Goal: Information Seeking & Learning: Learn about a topic

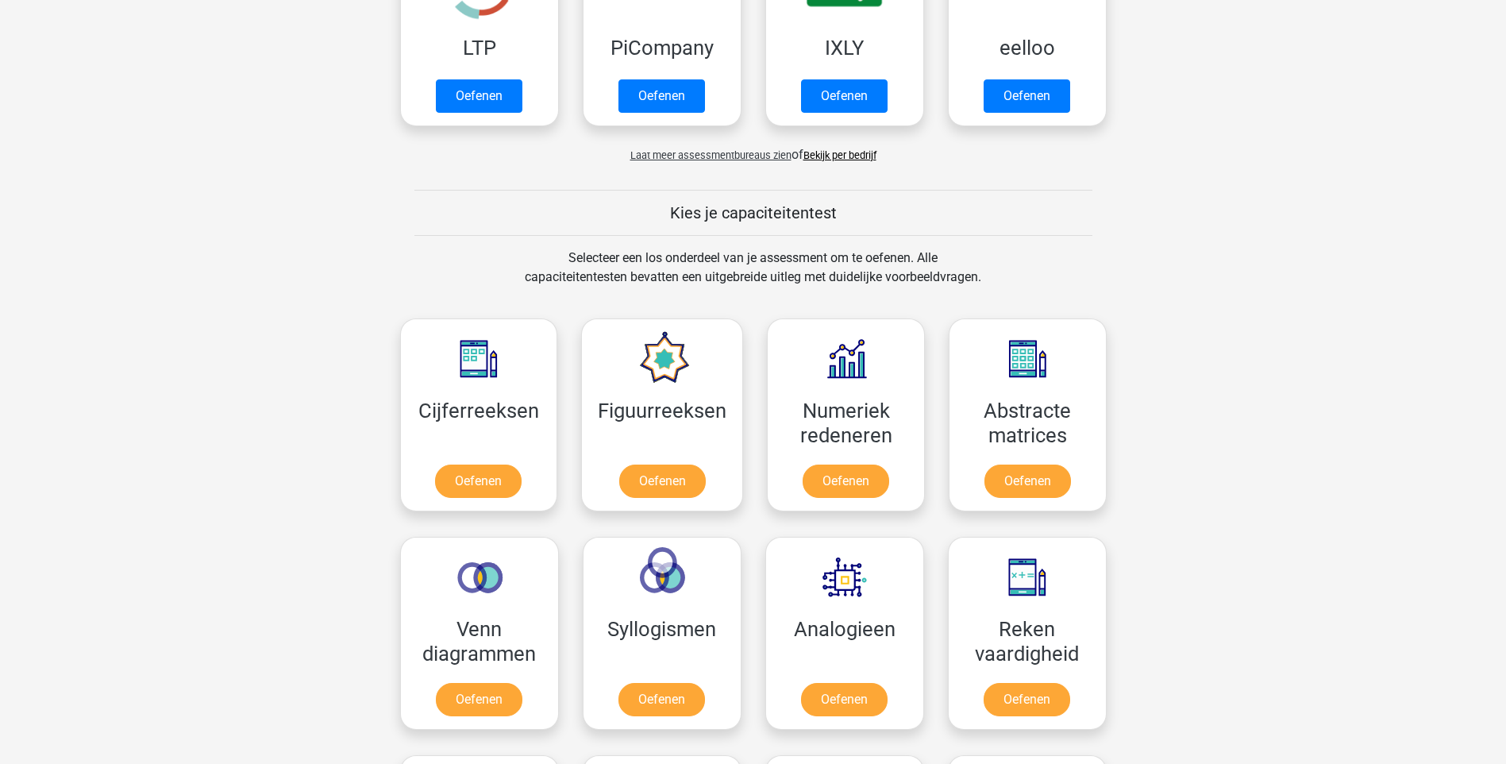
scroll to position [794, 0]
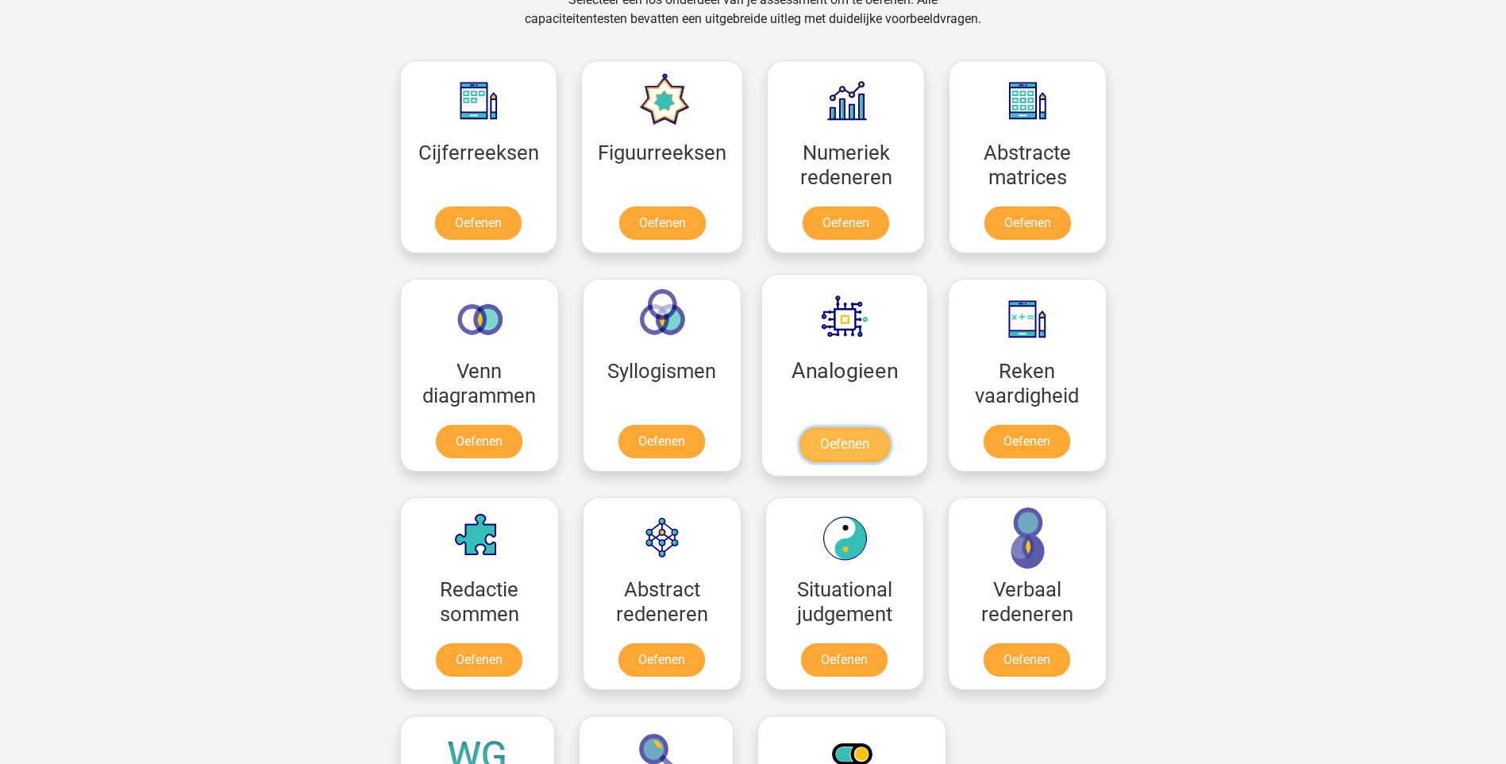
click at [834, 449] on link "Oefenen" at bounding box center [844, 444] width 91 height 35
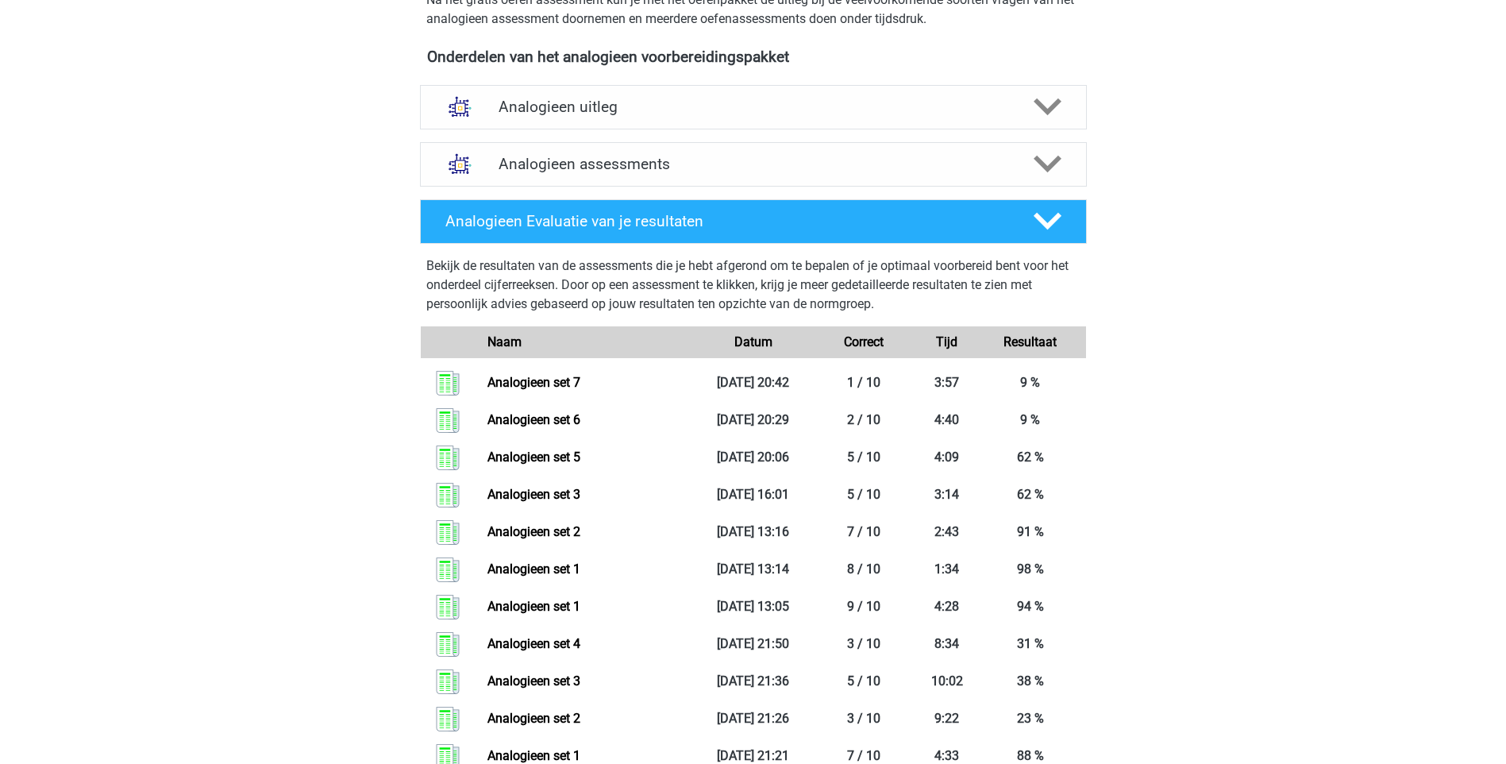
scroll to position [476, 0]
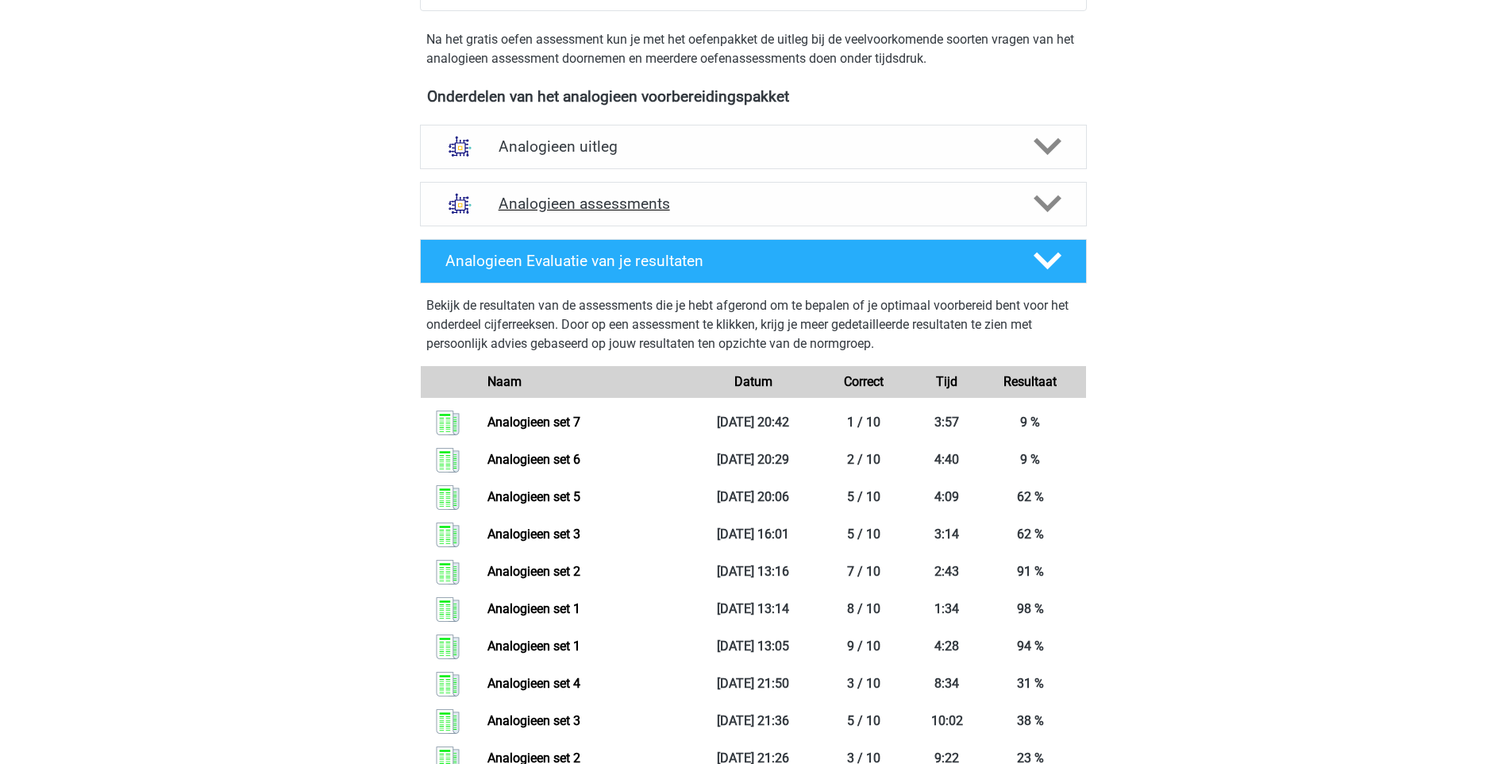
click at [1050, 211] on icon at bounding box center [1048, 204] width 28 height 28
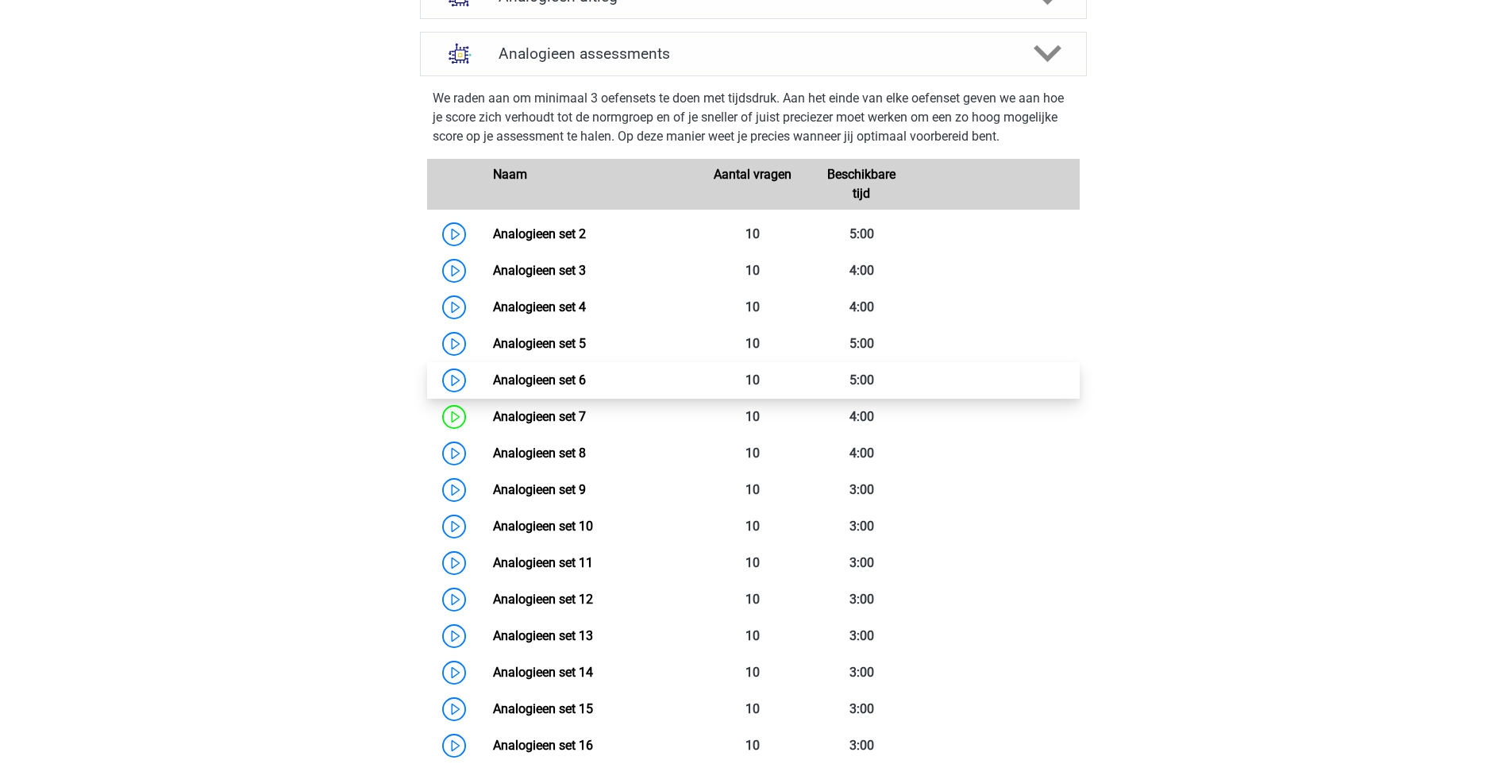
scroll to position [635, 0]
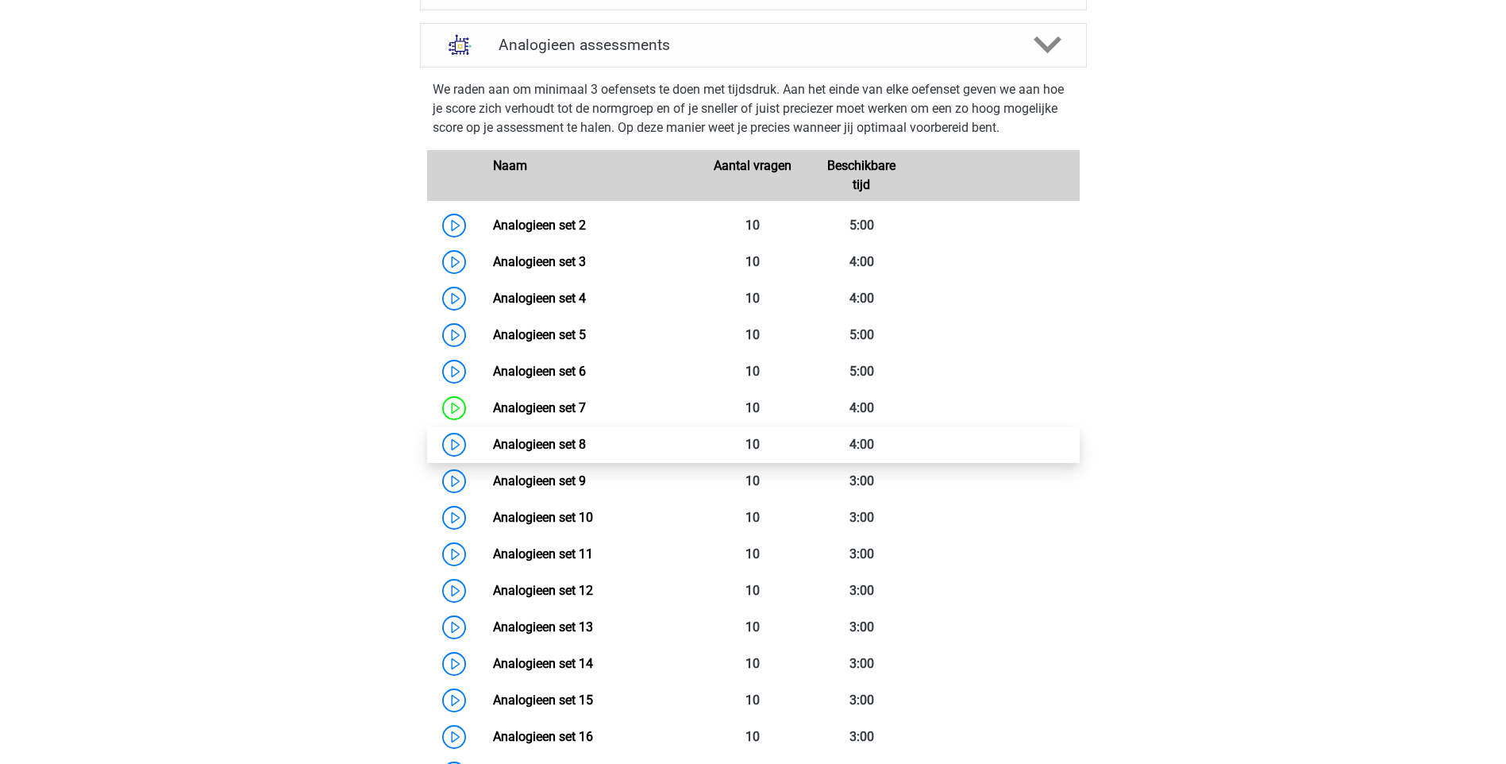
click at [533, 442] on link "Analogieen set 8" at bounding box center [539, 444] width 93 height 15
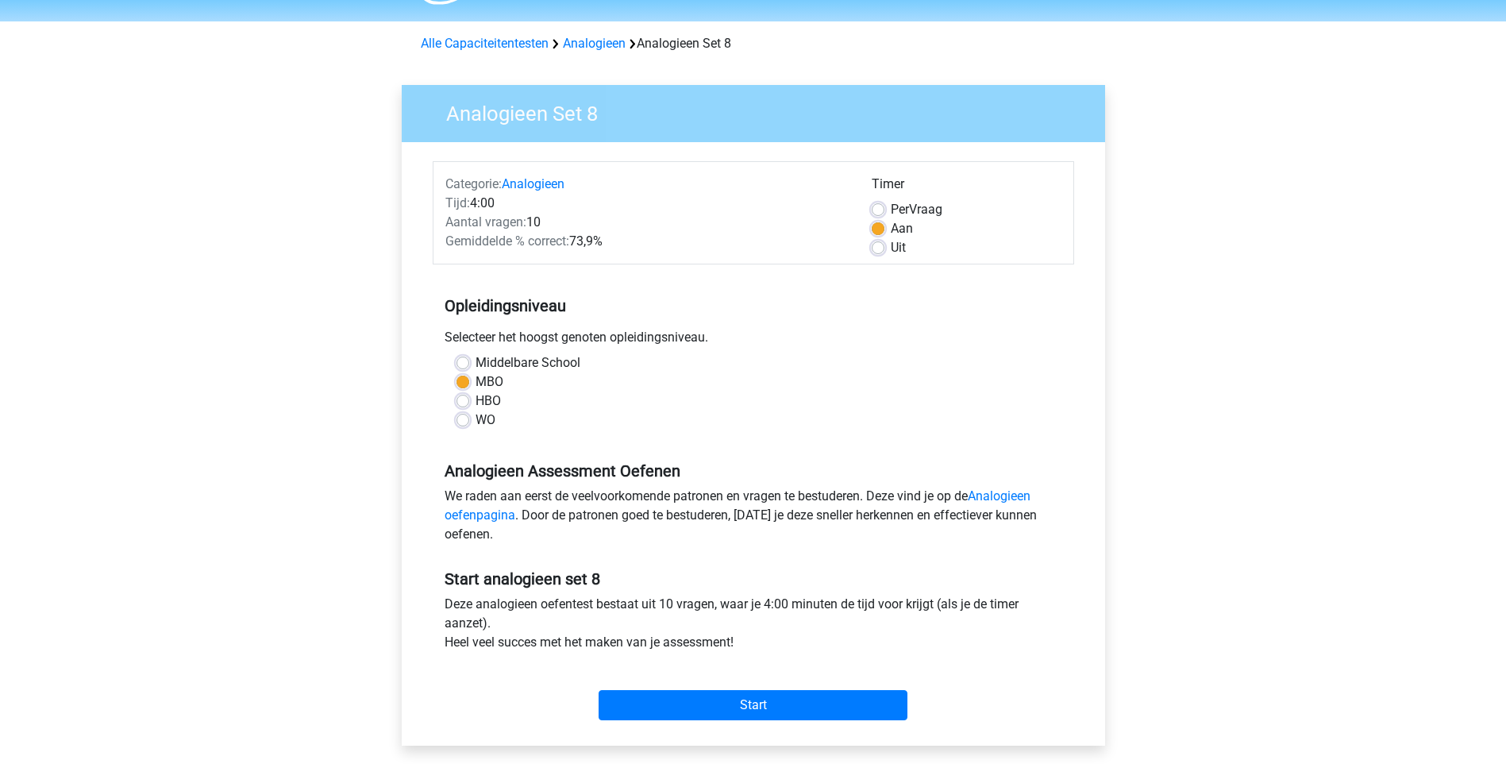
scroll to position [159, 0]
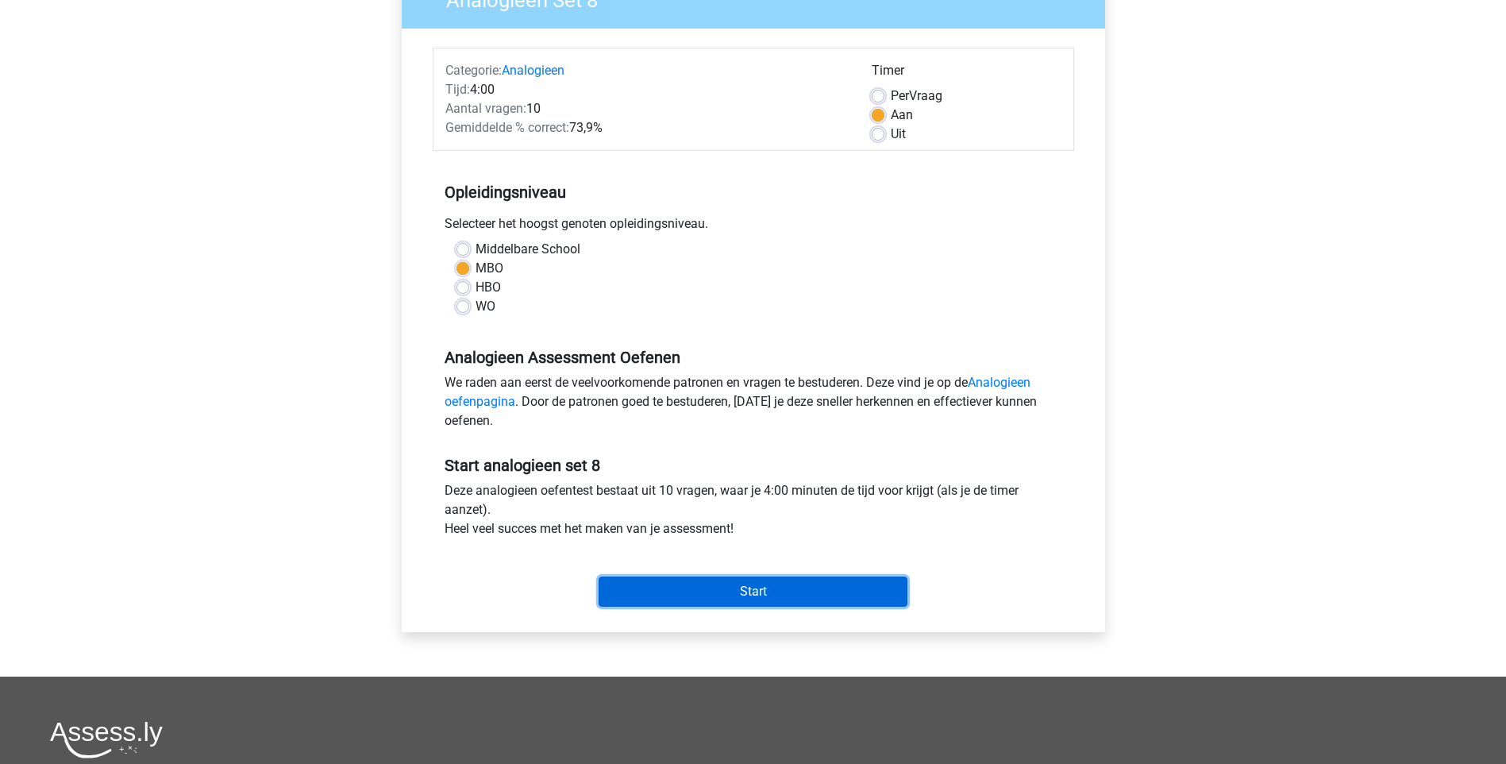
click at [725, 585] on input "Start" at bounding box center [753, 591] width 309 height 30
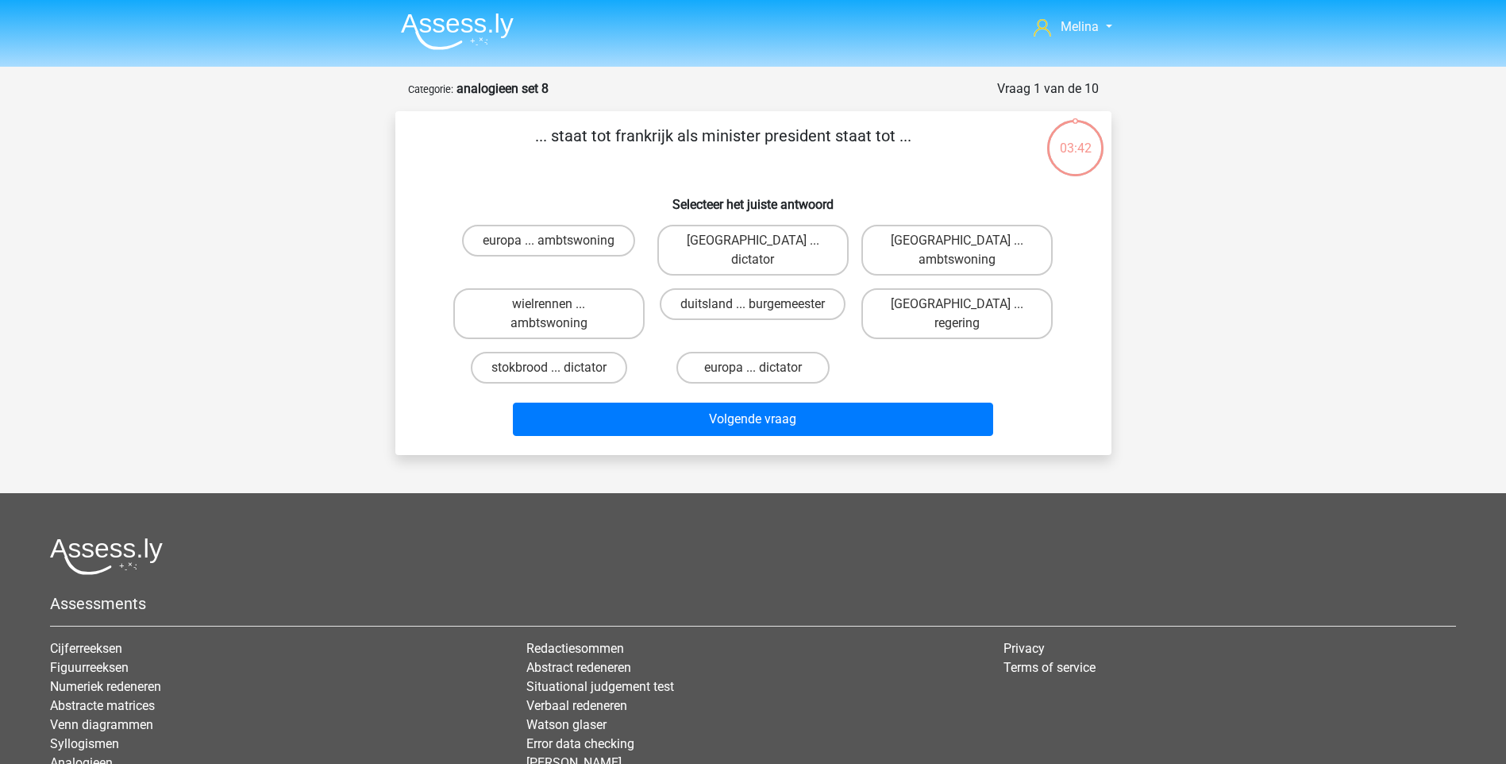
click at [962, 304] on input "parijs ... regering" at bounding box center [963, 309] width 10 height 10
radio input "true"
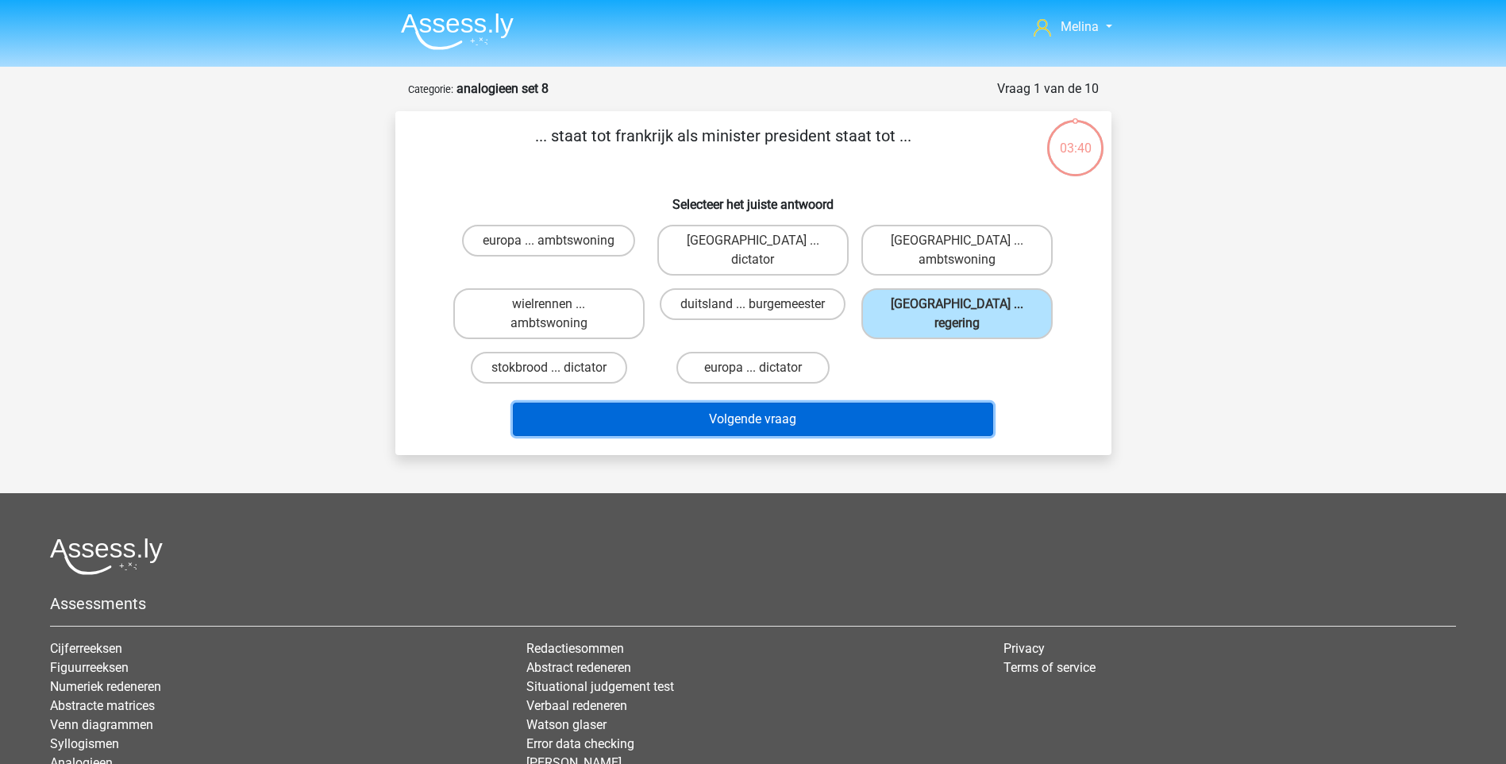
click at [781, 403] on button "Volgende vraag" at bounding box center [753, 419] width 480 height 33
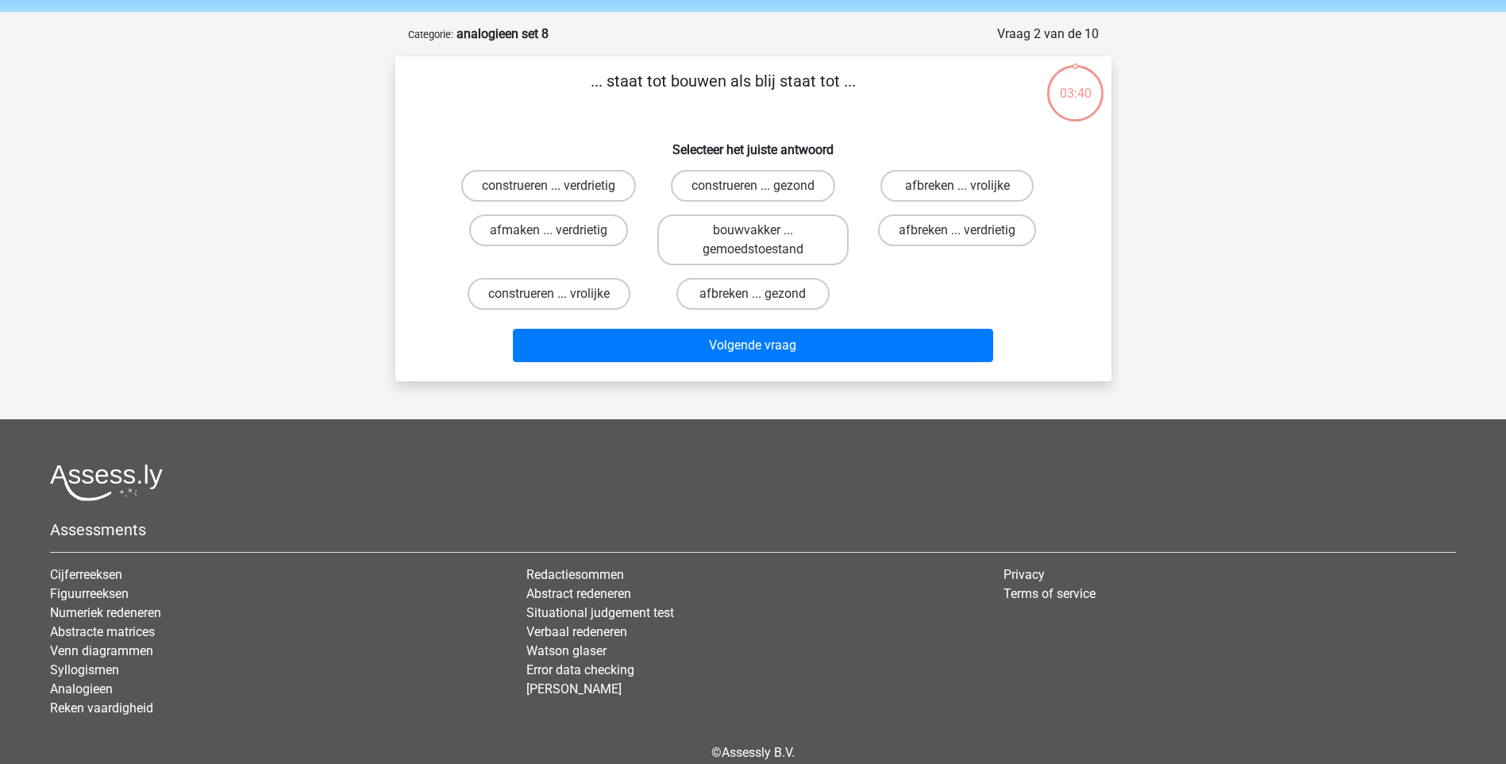
scroll to position [79, 0]
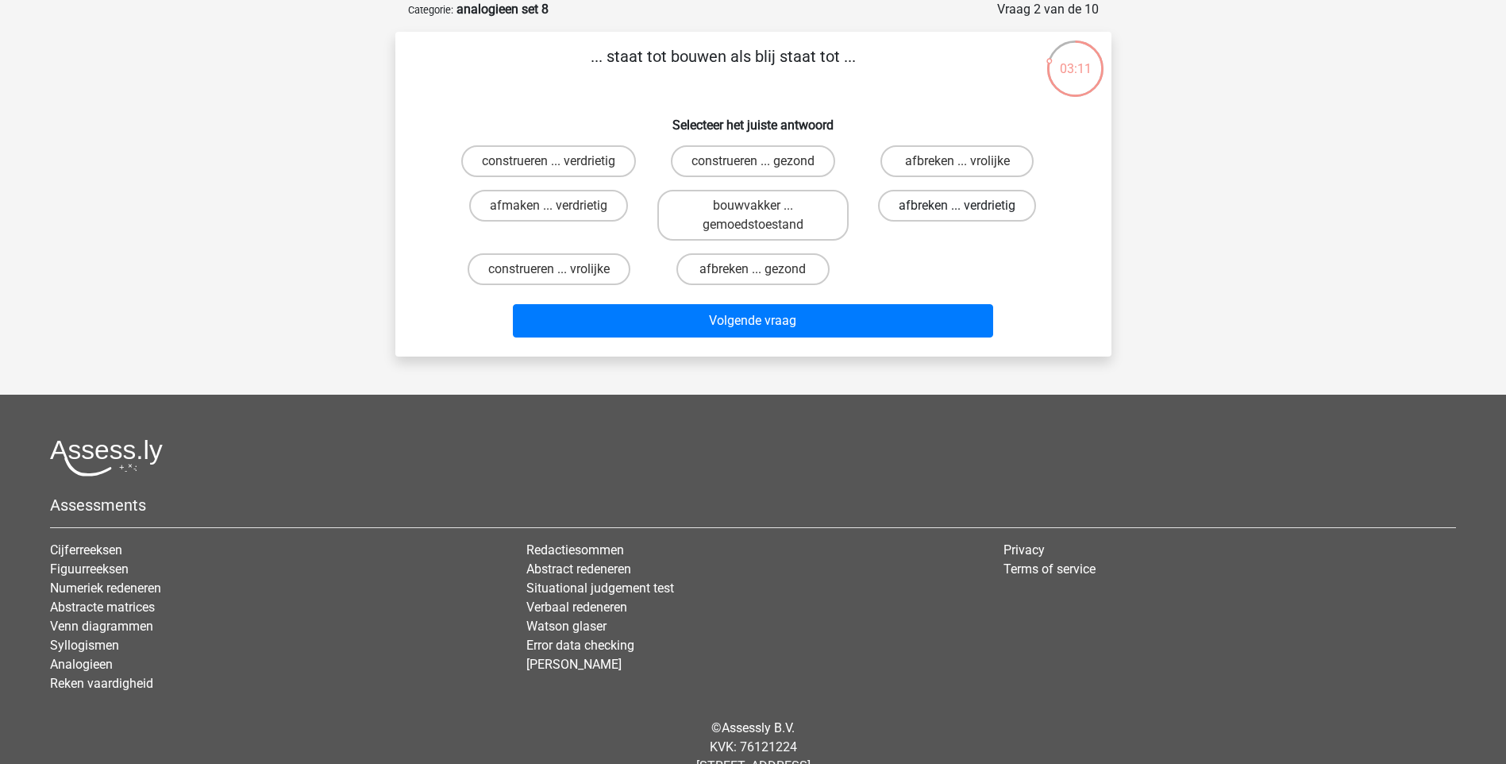
click at [933, 206] on label "afbreken ... verdrietig" at bounding box center [957, 206] width 158 height 32
click at [958, 206] on input "afbreken ... verdrietig" at bounding box center [963, 211] width 10 height 10
radio input "true"
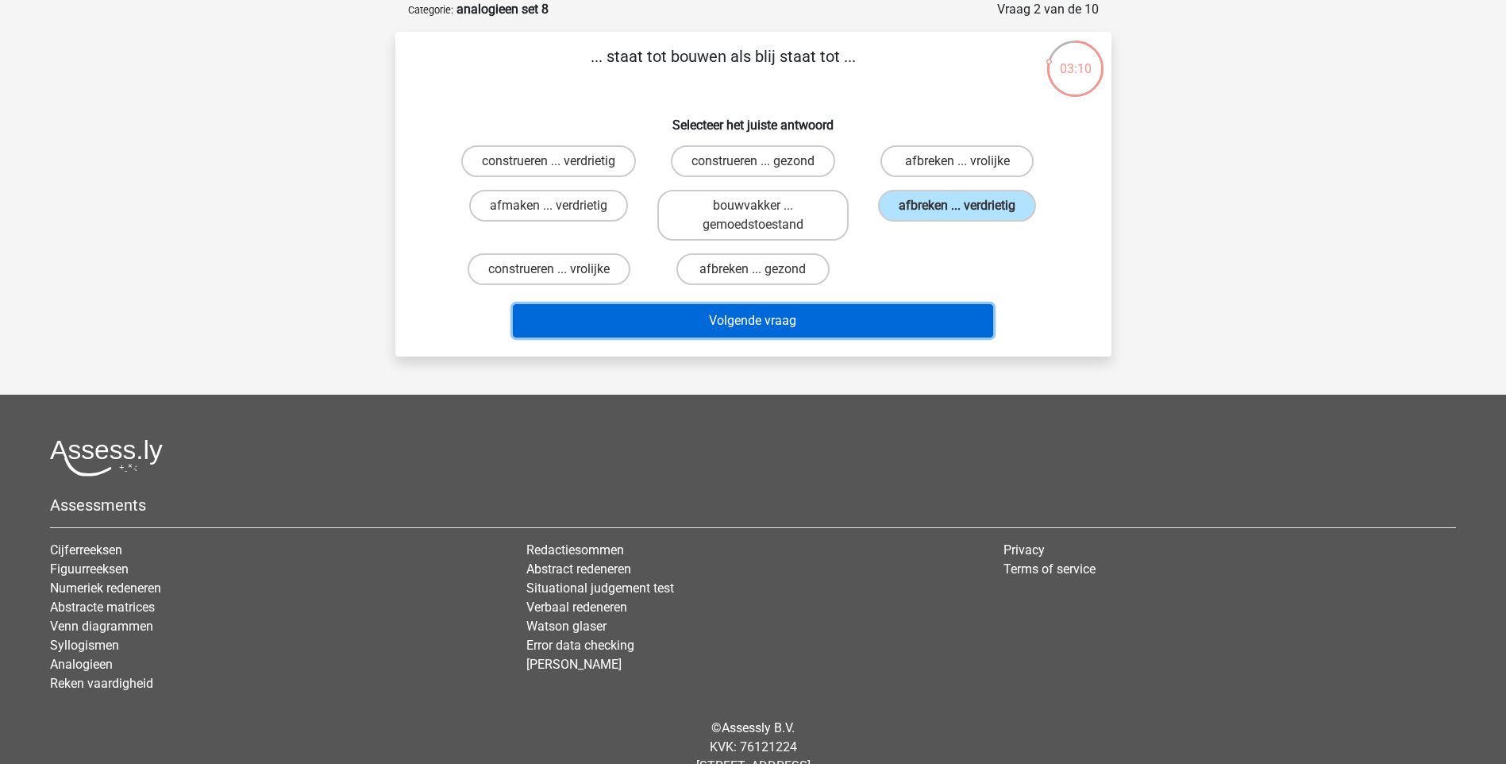
click at [766, 321] on button "Volgende vraag" at bounding box center [753, 320] width 480 height 33
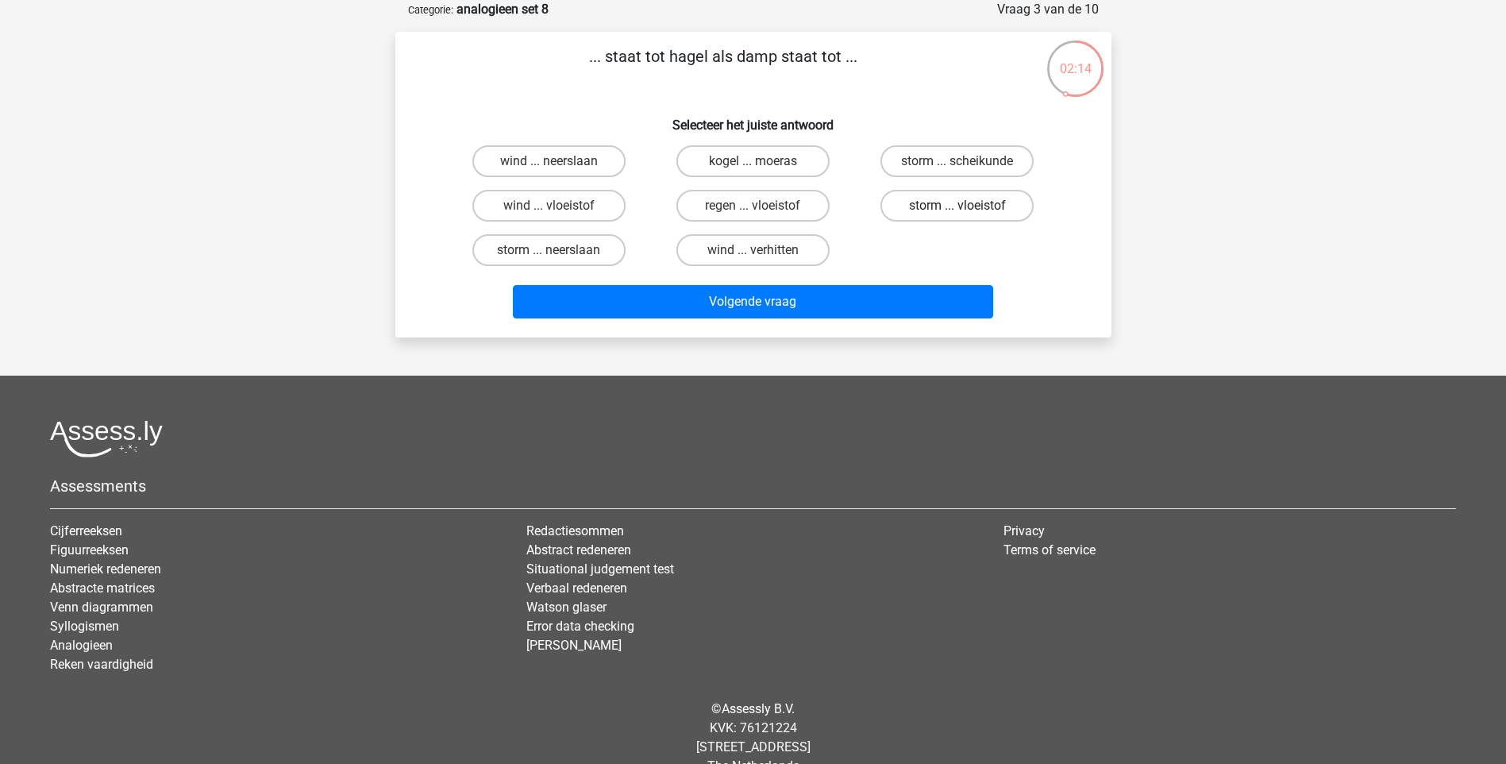
click at [976, 210] on label "storm ... vloeistof" at bounding box center [957, 206] width 153 height 32
click at [968, 210] on input "storm ... vloeistof" at bounding box center [963, 211] width 10 height 10
radio input "true"
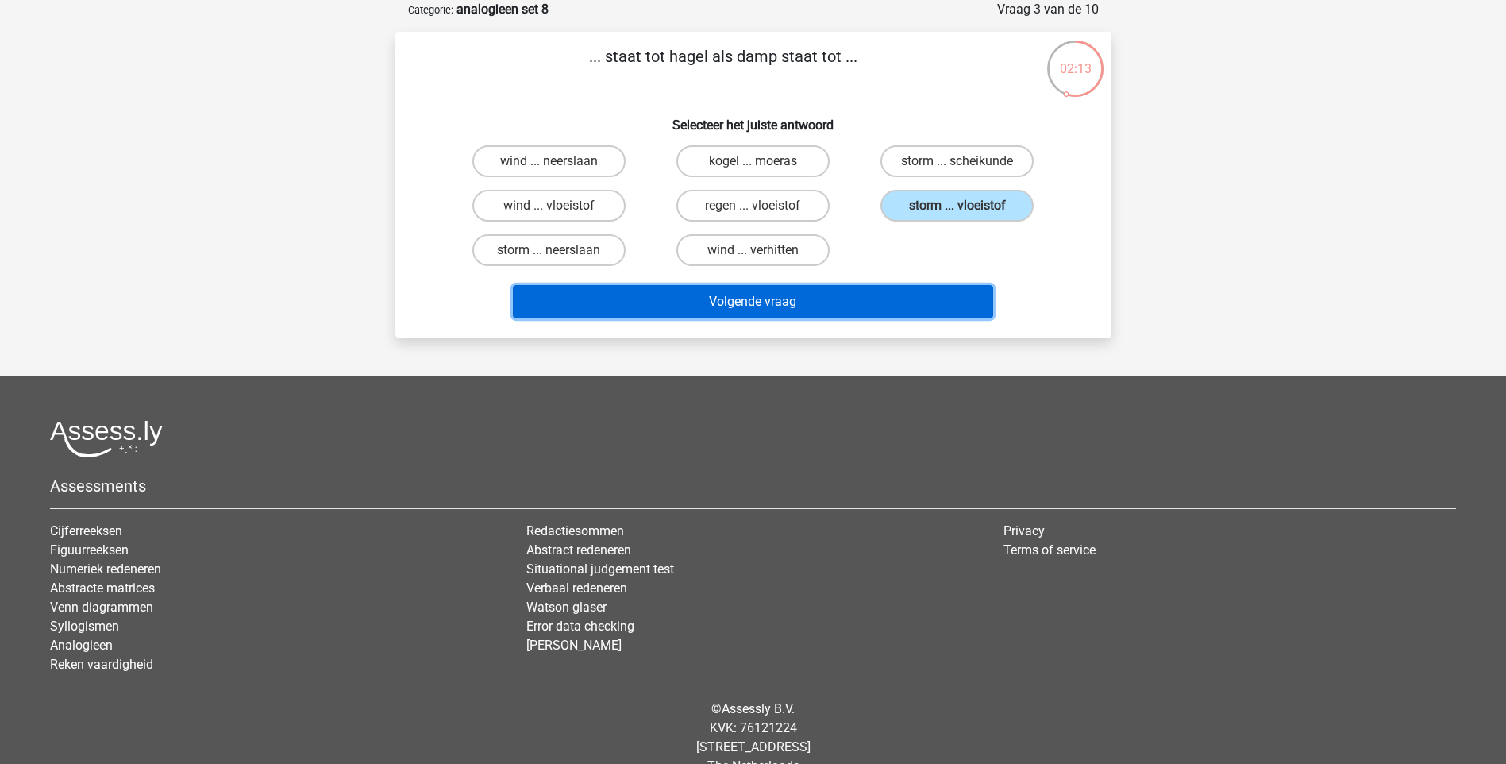
click at [881, 306] on button "Volgende vraag" at bounding box center [753, 301] width 480 height 33
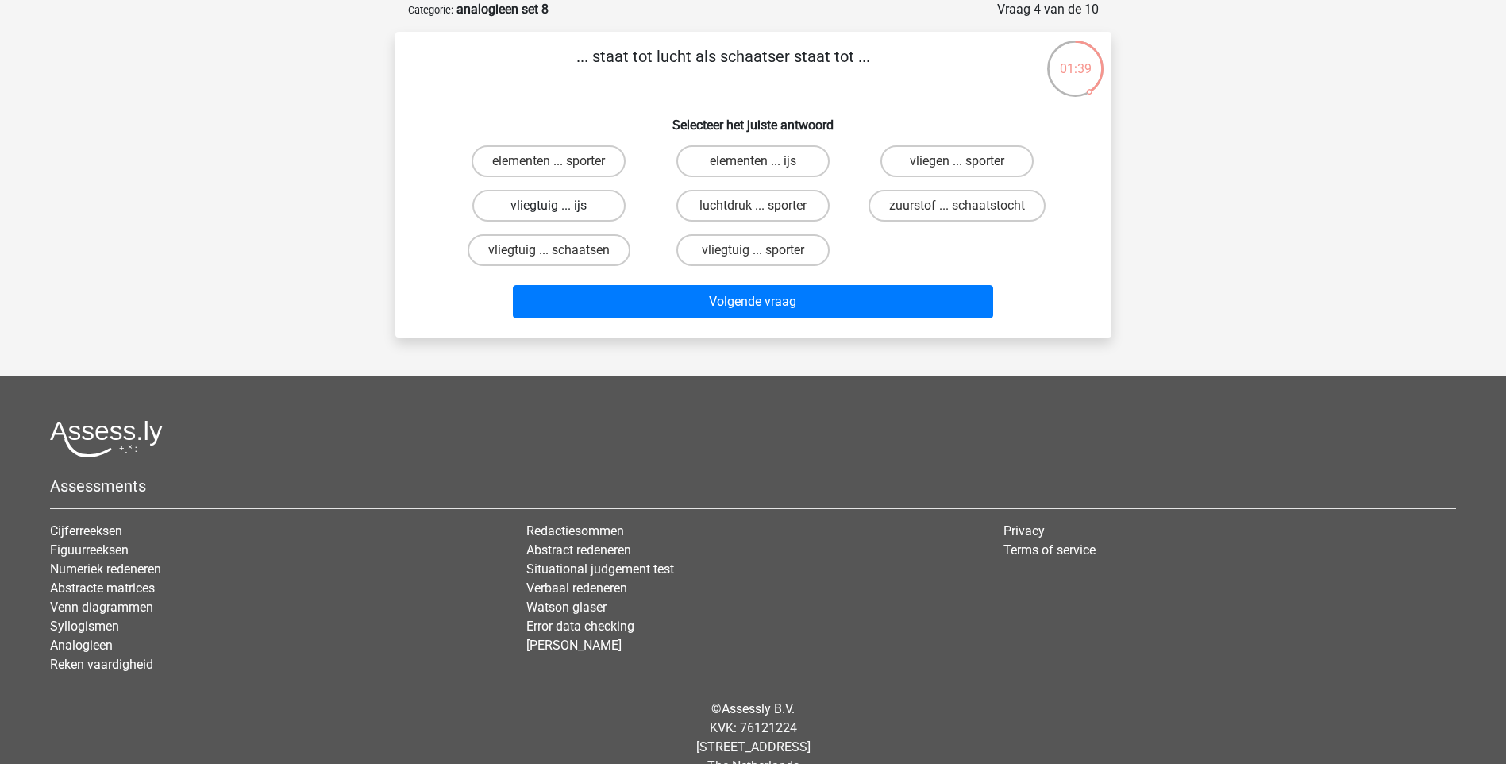
click at [603, 212] on label "vliegtuig ... ijs" at bounding box center [548, 206] width 153 height 32
click at [559, 212] on input "vliegtuig ... ijs" at bounding box center [554, 211] width 10 height 10
radio input "true"
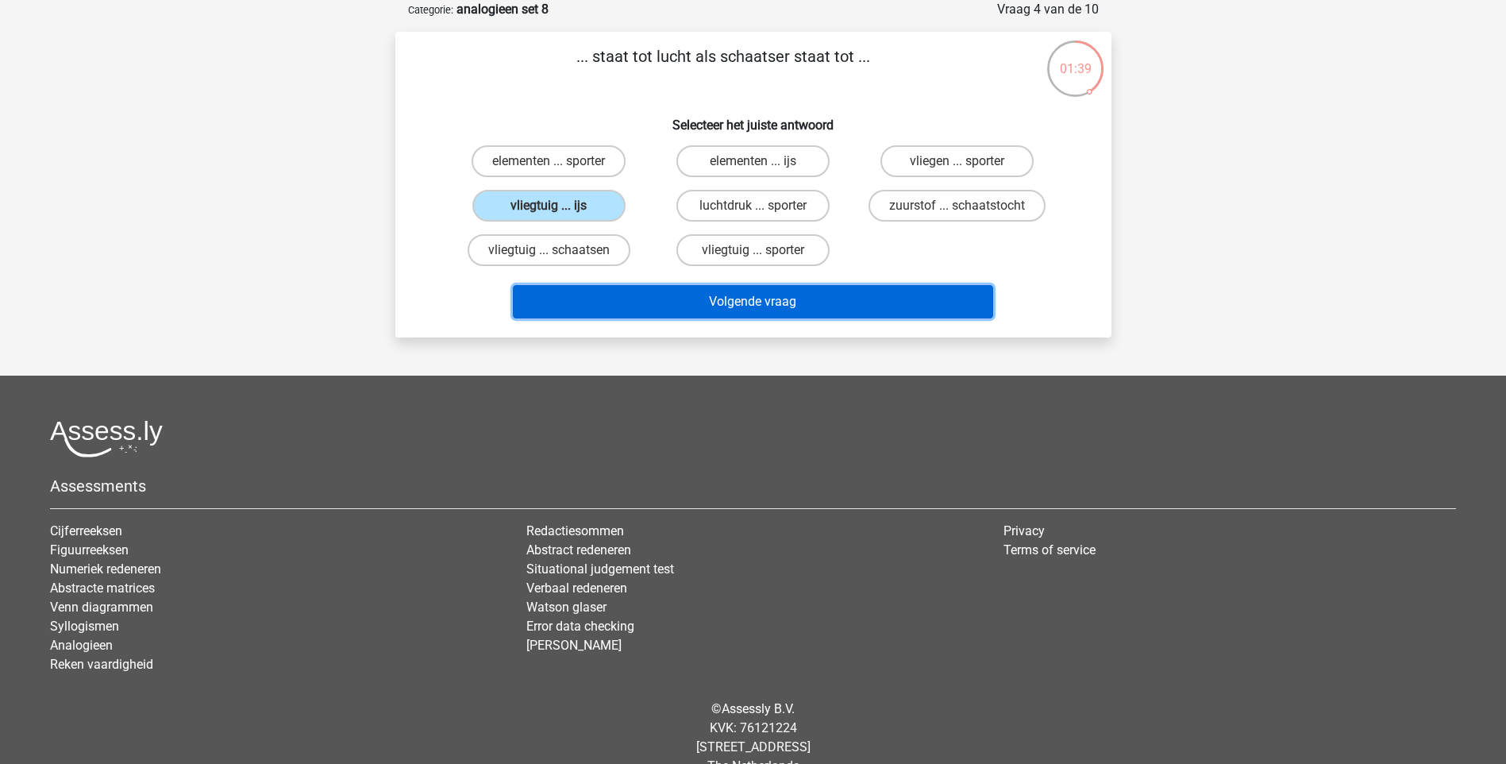
click at [669, 291] on button "Volgende vraag" at bounding box center [753, 301] width 480 height 33
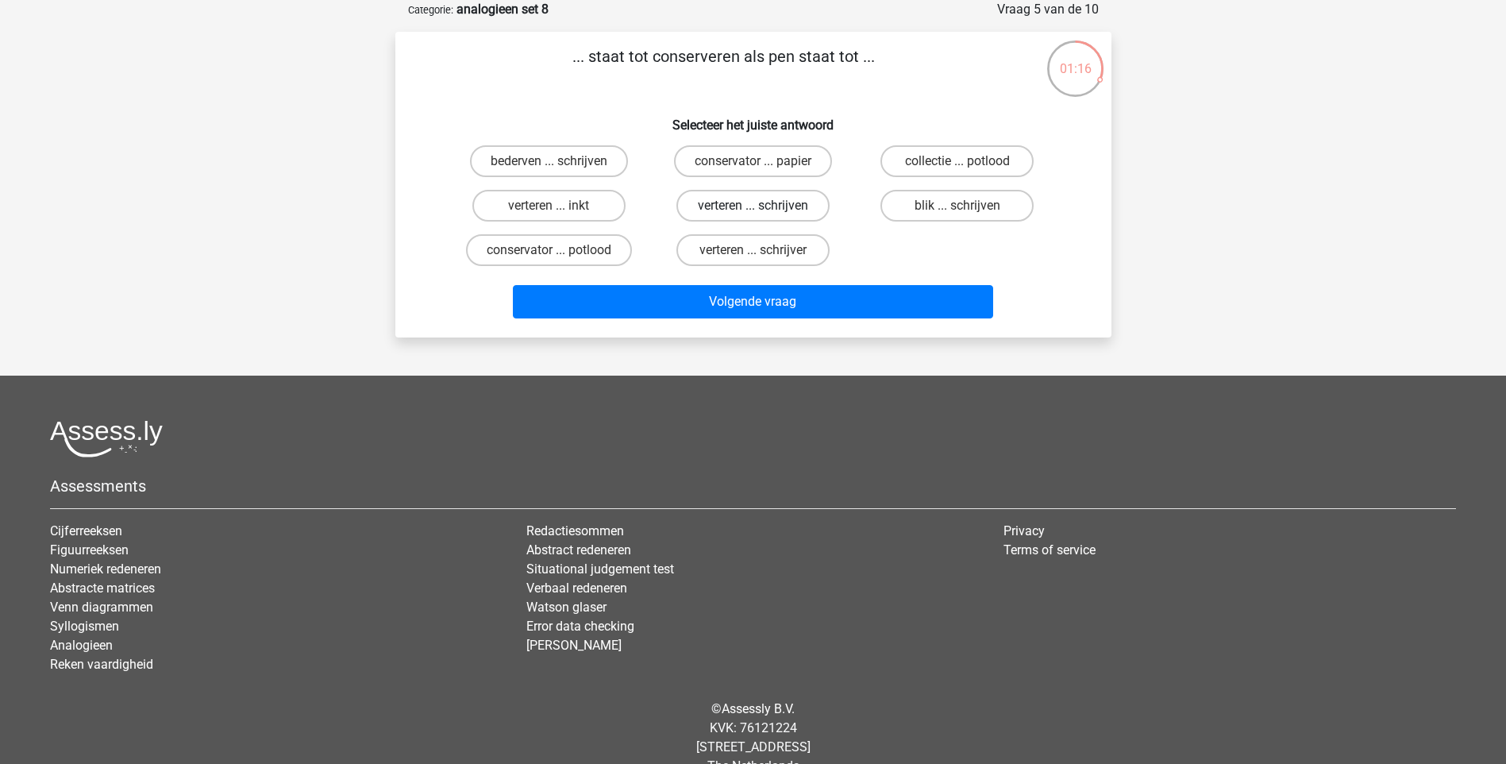
click at [738, 206] on label "verteren ... schrijven" at bounding box center [752, 206] width 153 height 32
click at [753, 206] on input "verteren ... schrijven" at bounding box center [758, 211] width 10 height 10
radio input "true"
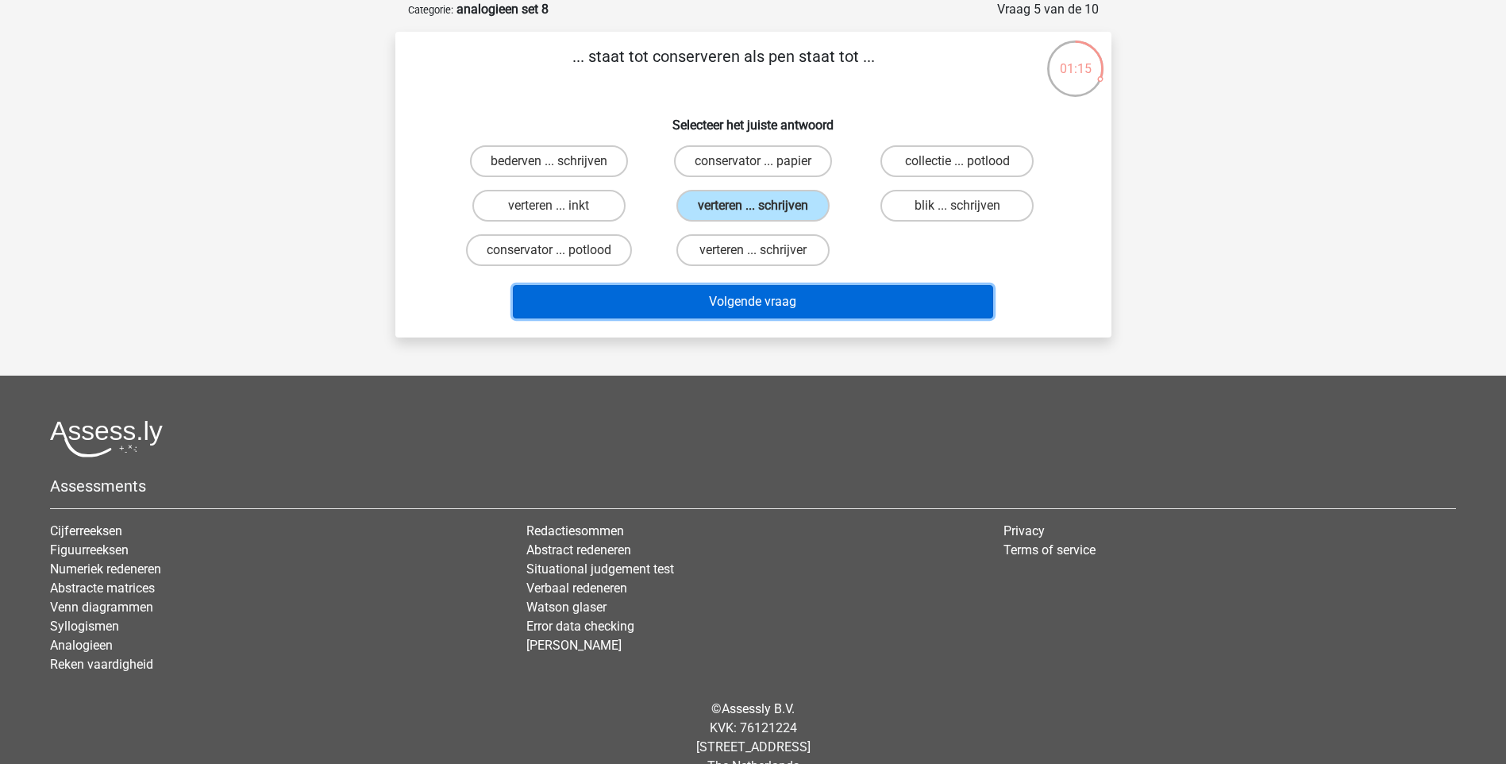
click at [758, 317] on button "Volgende vraag" at bounding box center [753, 301] width 480 height 33
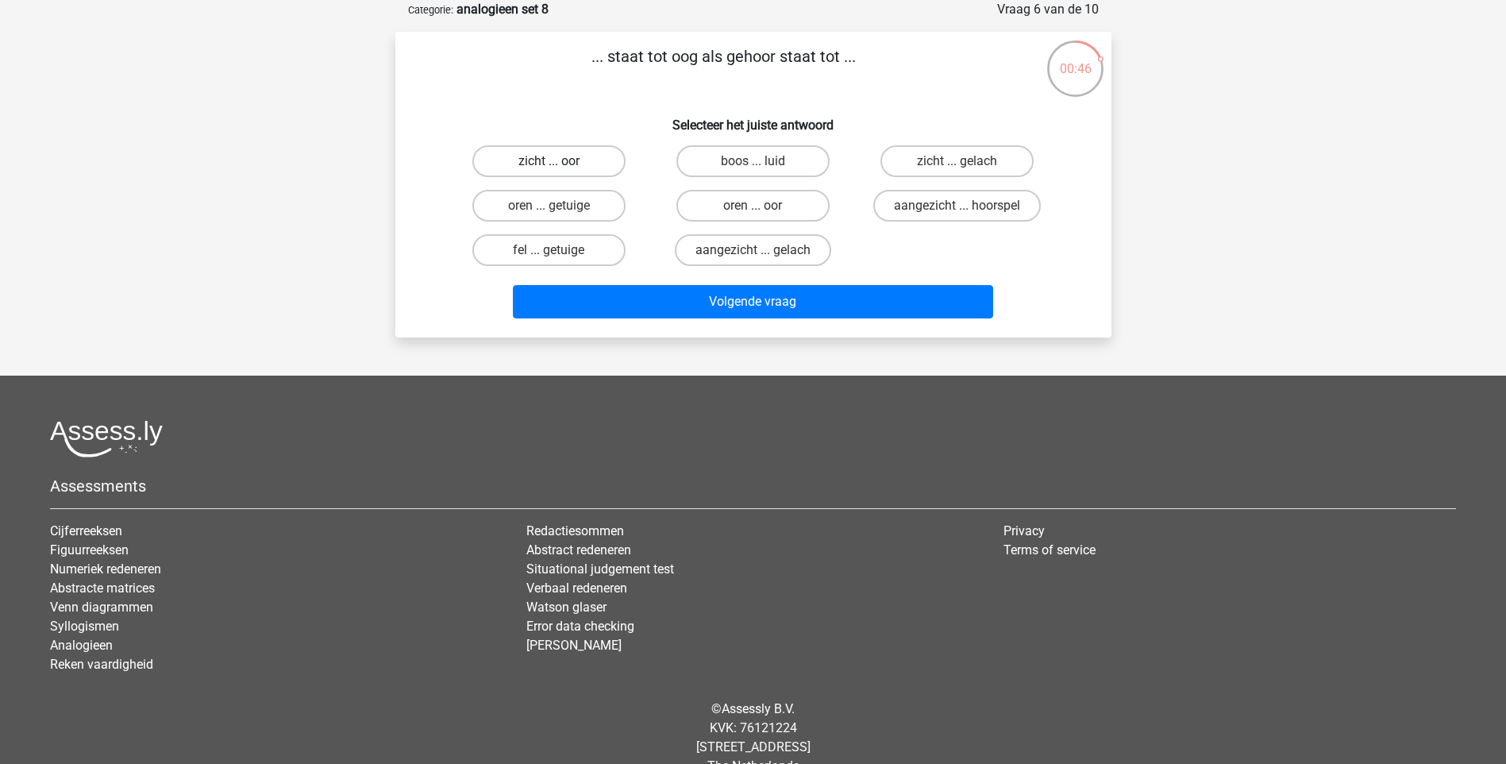
click at [592, 166] on label "zicht ... oor" at bounding box center [548, 161] width 153 height 32
click at [559, 166] on input "zicht ... oor" at bounding box center [554, 166] width 10 height 10
radio input "true"
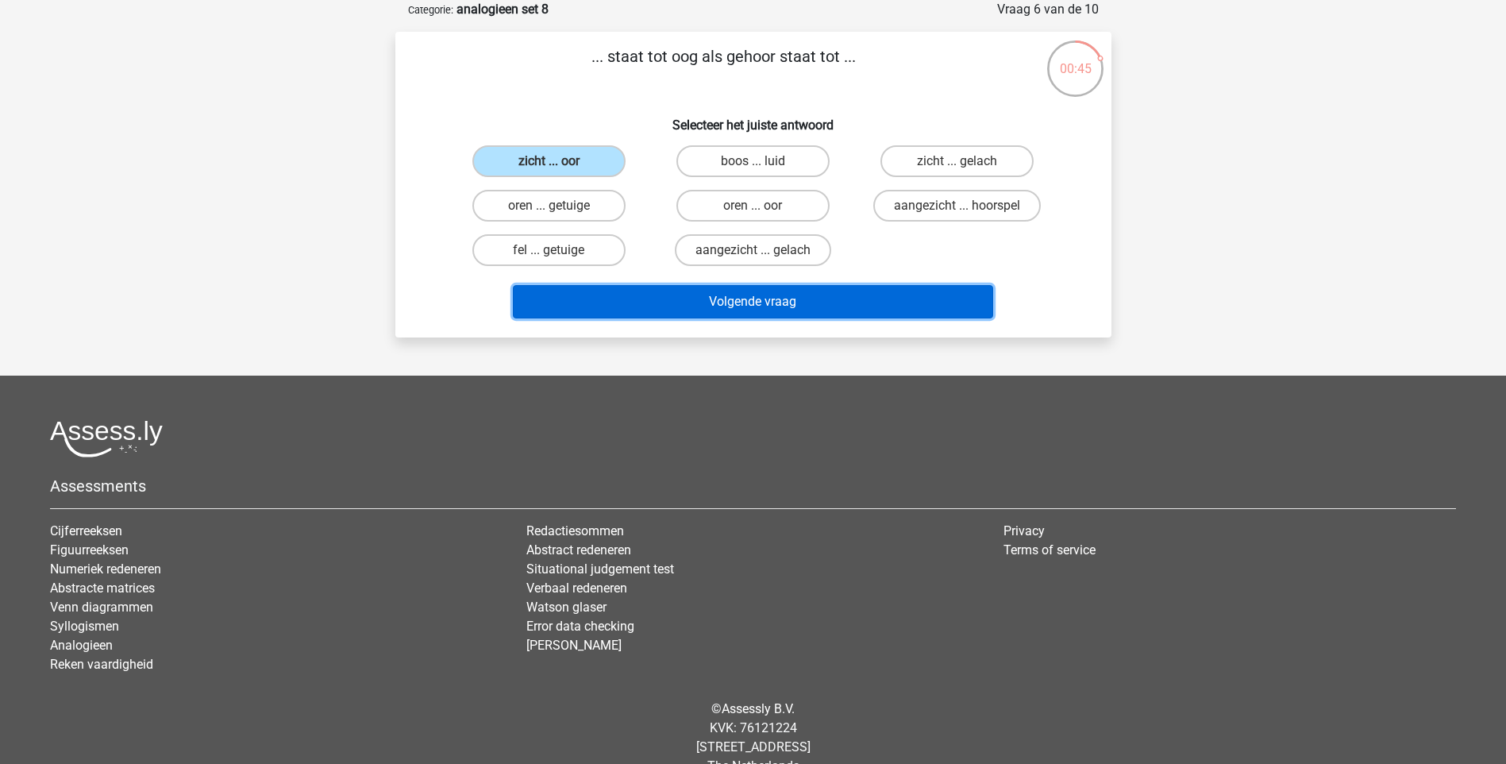
click at [741, 299] on button "Volgende vraag" at bounding box center [753, 301] width 480 height 33
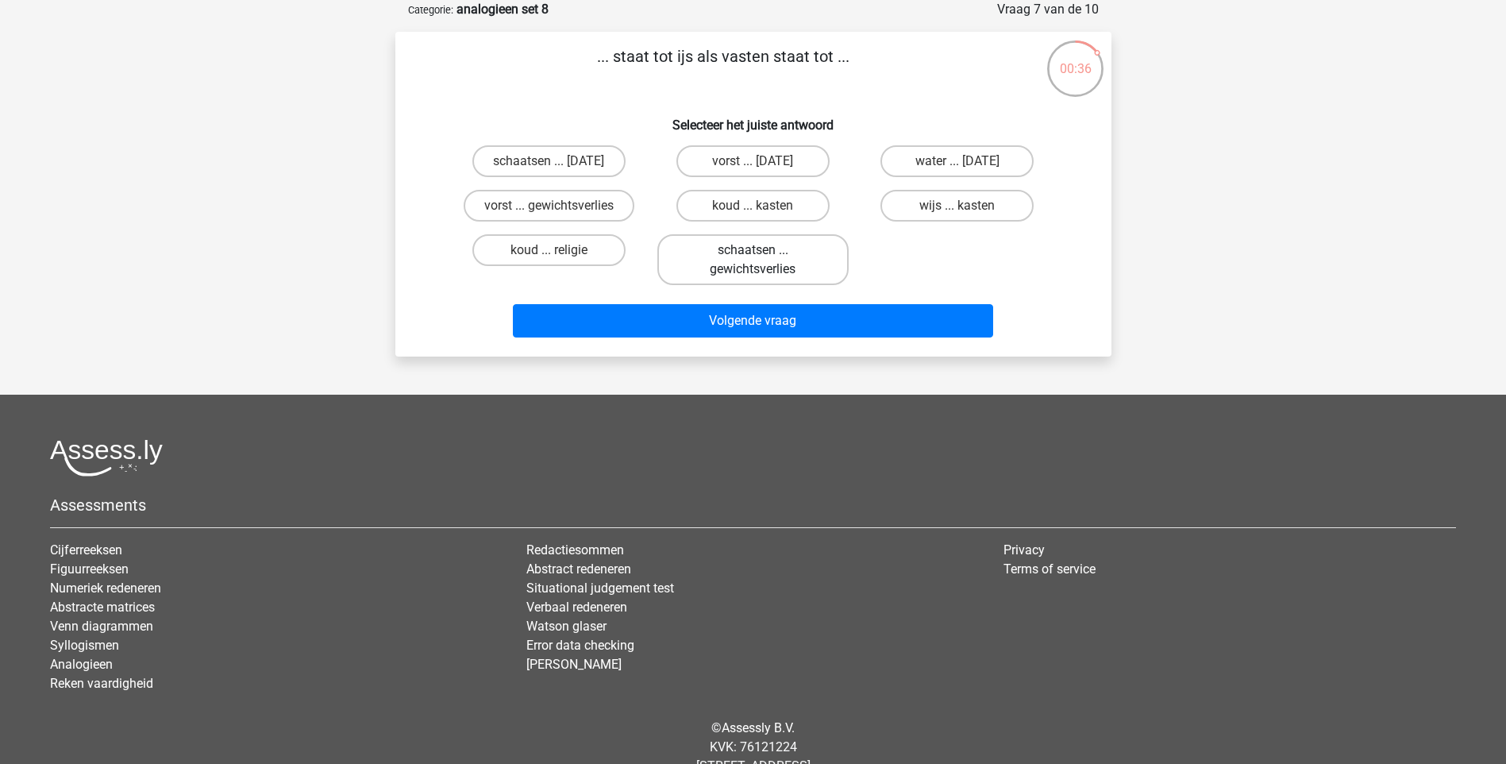
click at [727, 249] on label "schaatsen ... gewichtsverlies" at bounding box center [752, 259] width 191 height 51
click at [753, 250] on input "schaatsen ... gewichtsverlies" at bounding box center [758, 255] width 10 height 10
radio input "true"
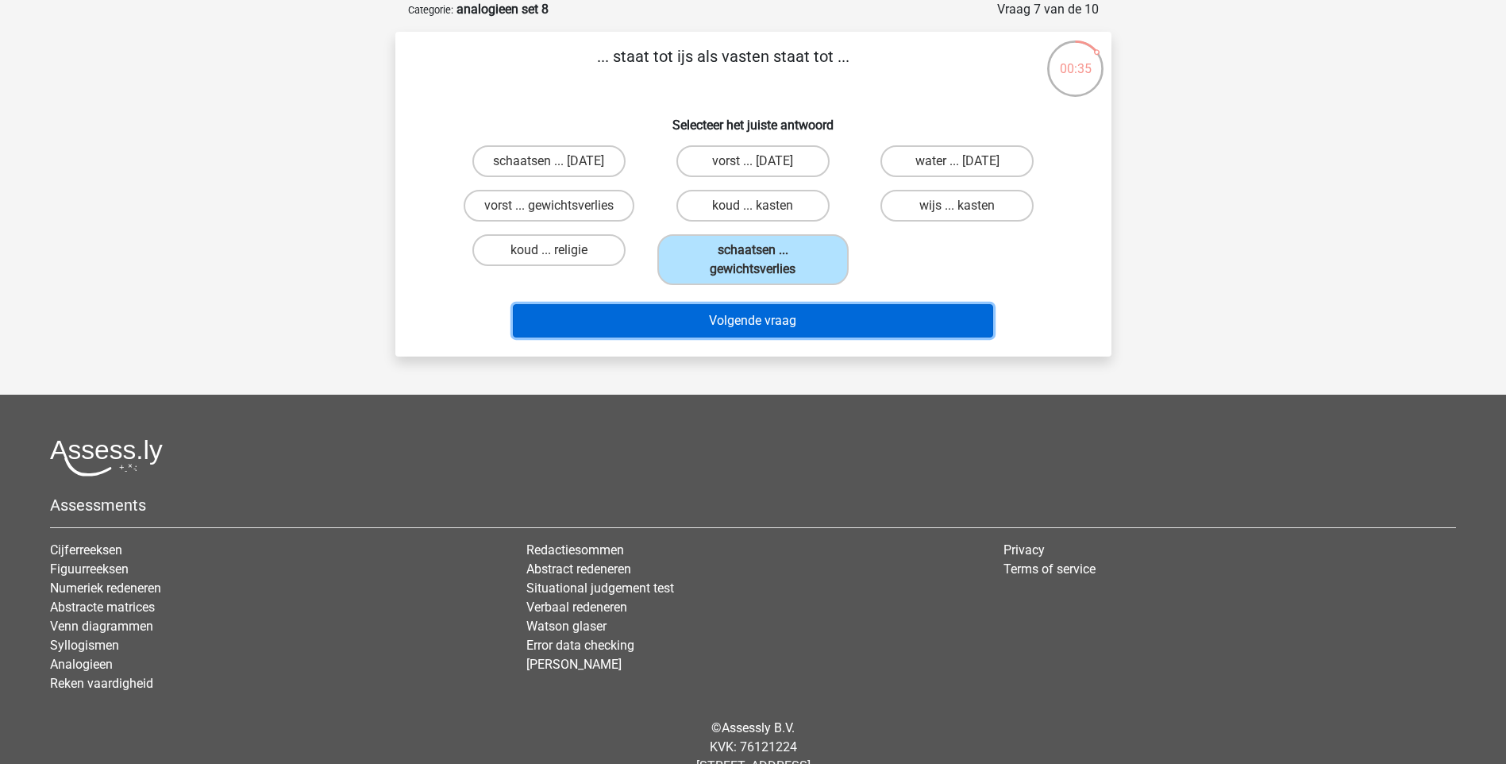
click at [734, 317] on button "Volgende vraag" at bounding box center [753, 320] width 480 height 33
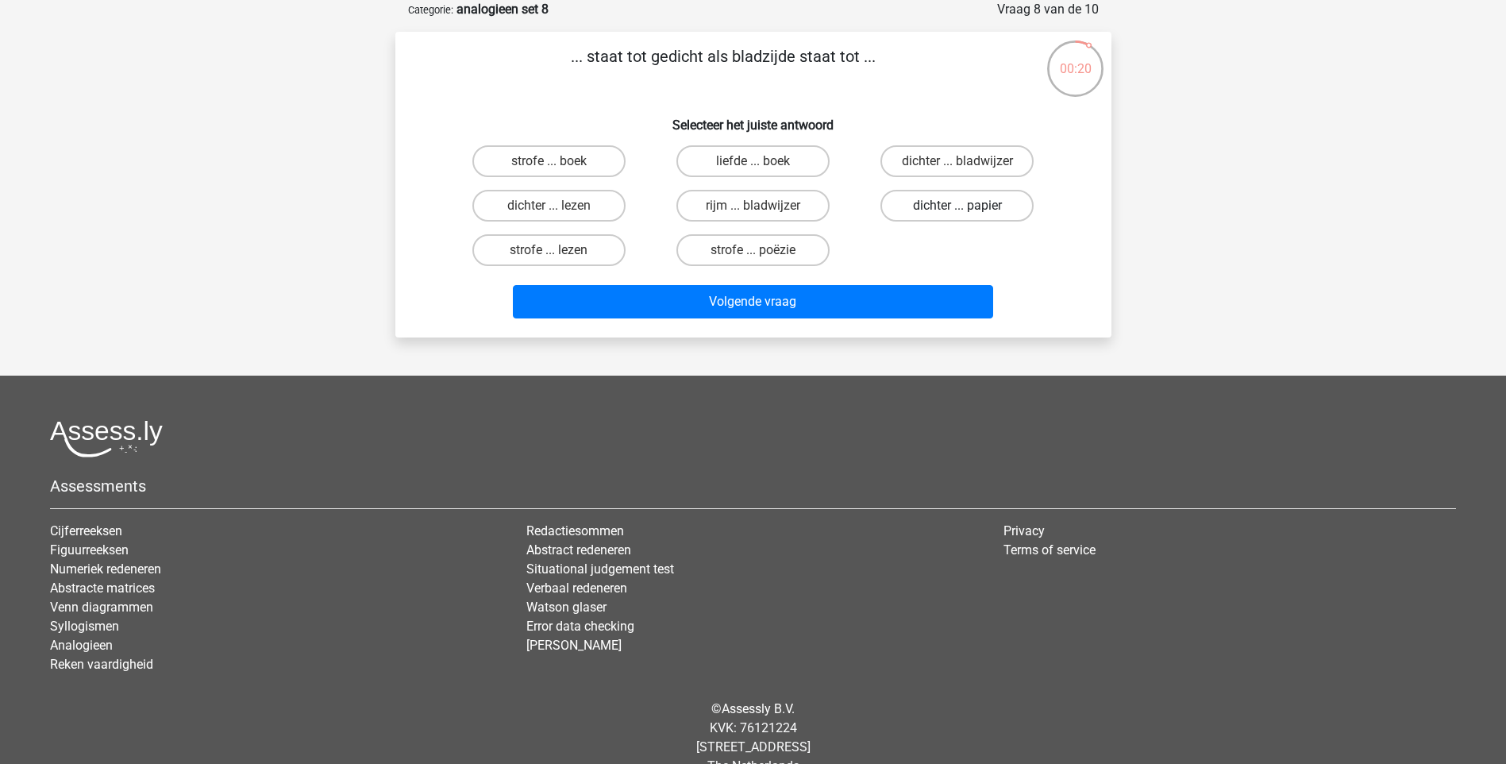
click at [934, 206] on label "dichter ... papier" at bounding box center [957, 206] width 153 height 32
click at [958, 206] on input "dichter ... papier" at bounding box center [963, 211] width 10 height 10
radio input "true"
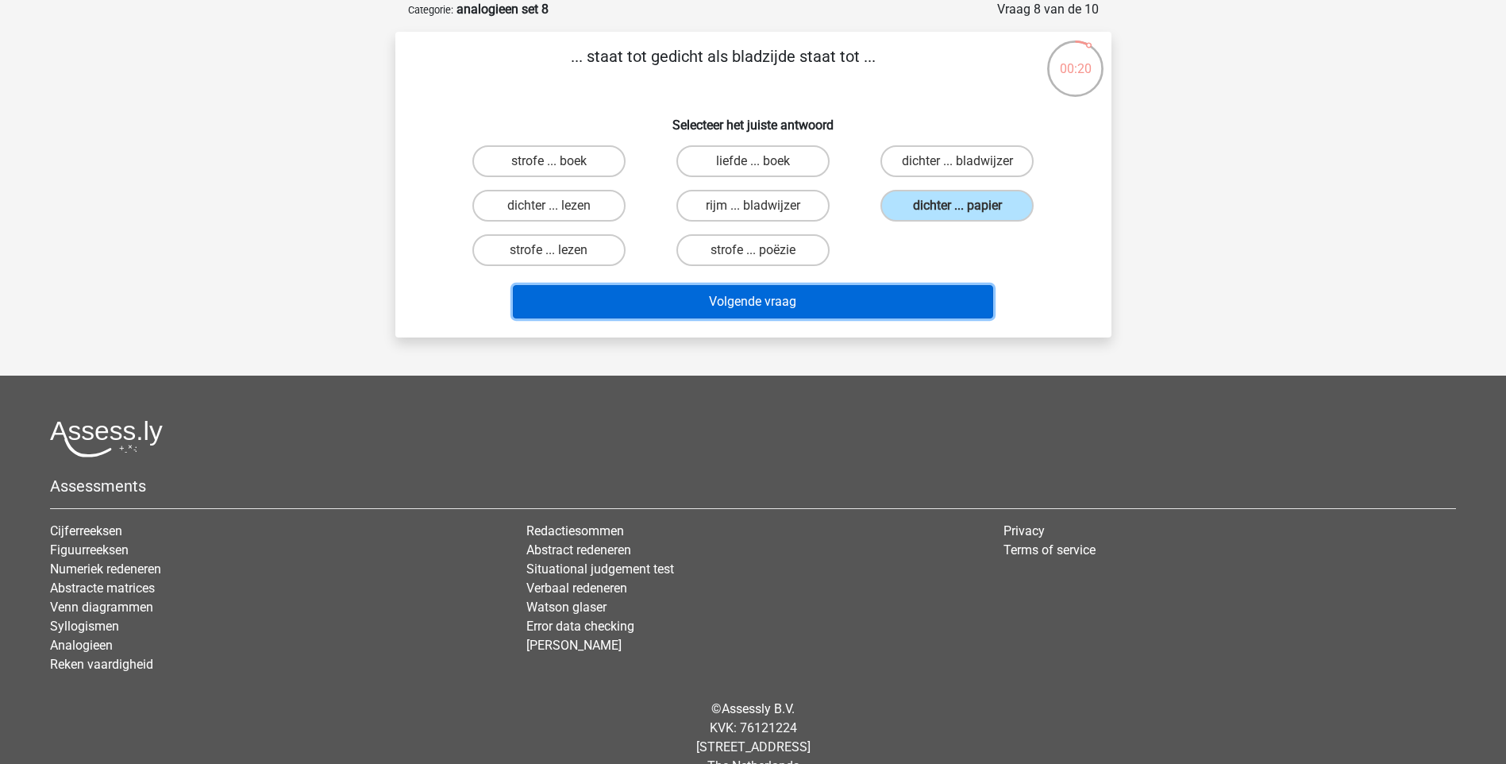
click at [796, 305] on button "Volgende vraag" at bounding box center [753, 301] width 480 height 33
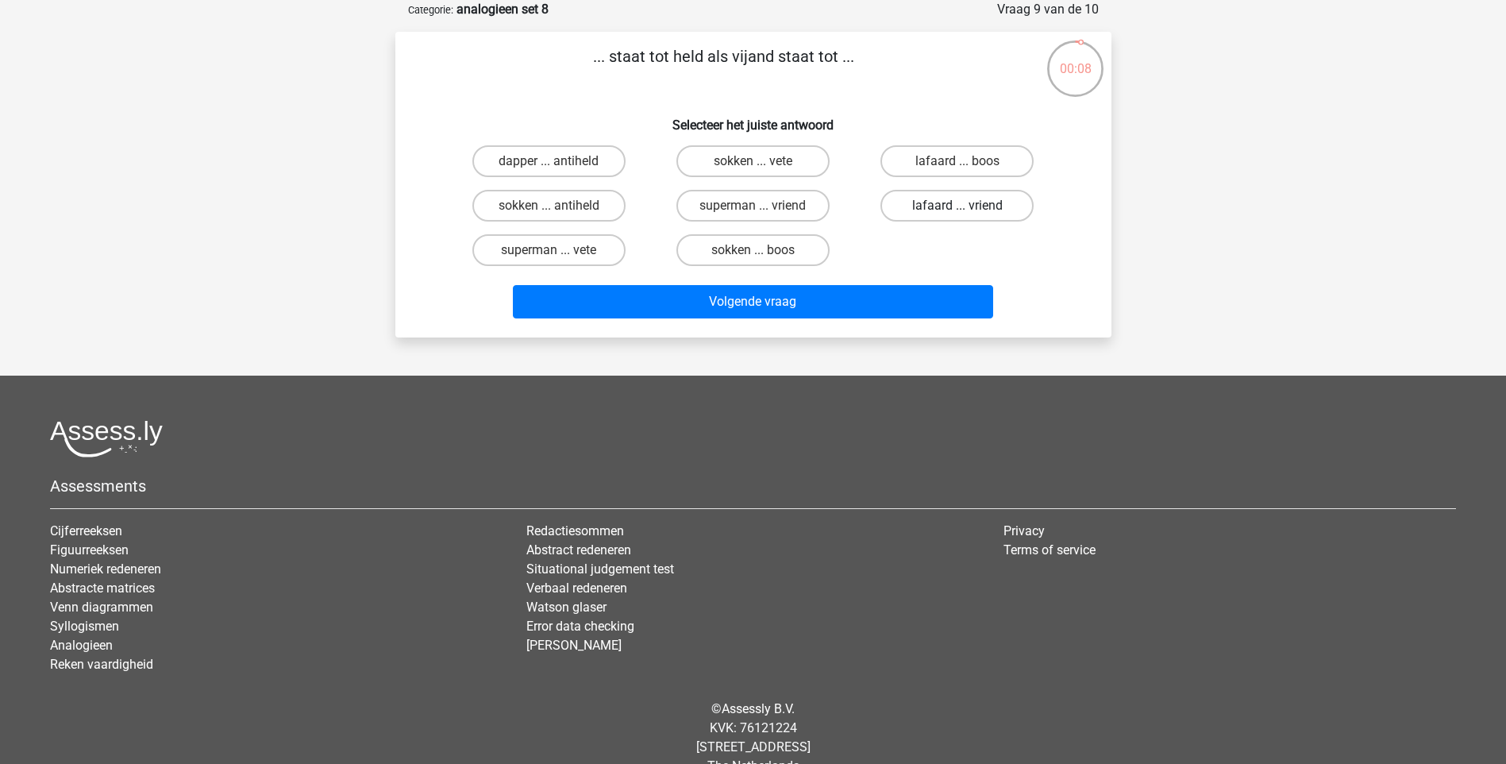
click at [952, 208] on label "lafaard ... vriend" at bounding box center [957, 206] width 153 height 32
click at [958, 208] on input "lafaard ... vriend" at bounding box center [963, 211] width 10 height 10
radio input "true"
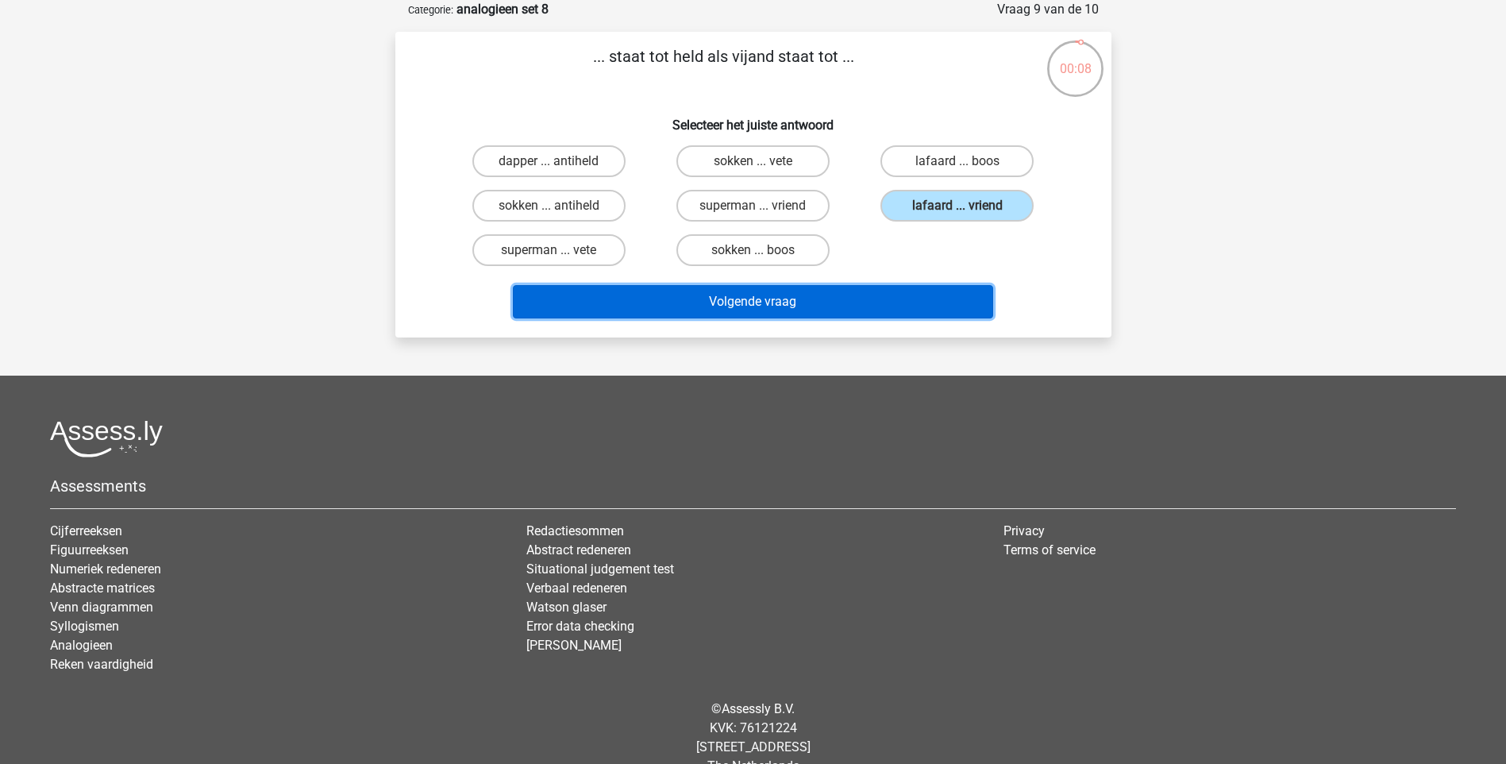
click at [900, 297] on button "Volgende vraag" at bounding box center [753, 301] width 480 height 33
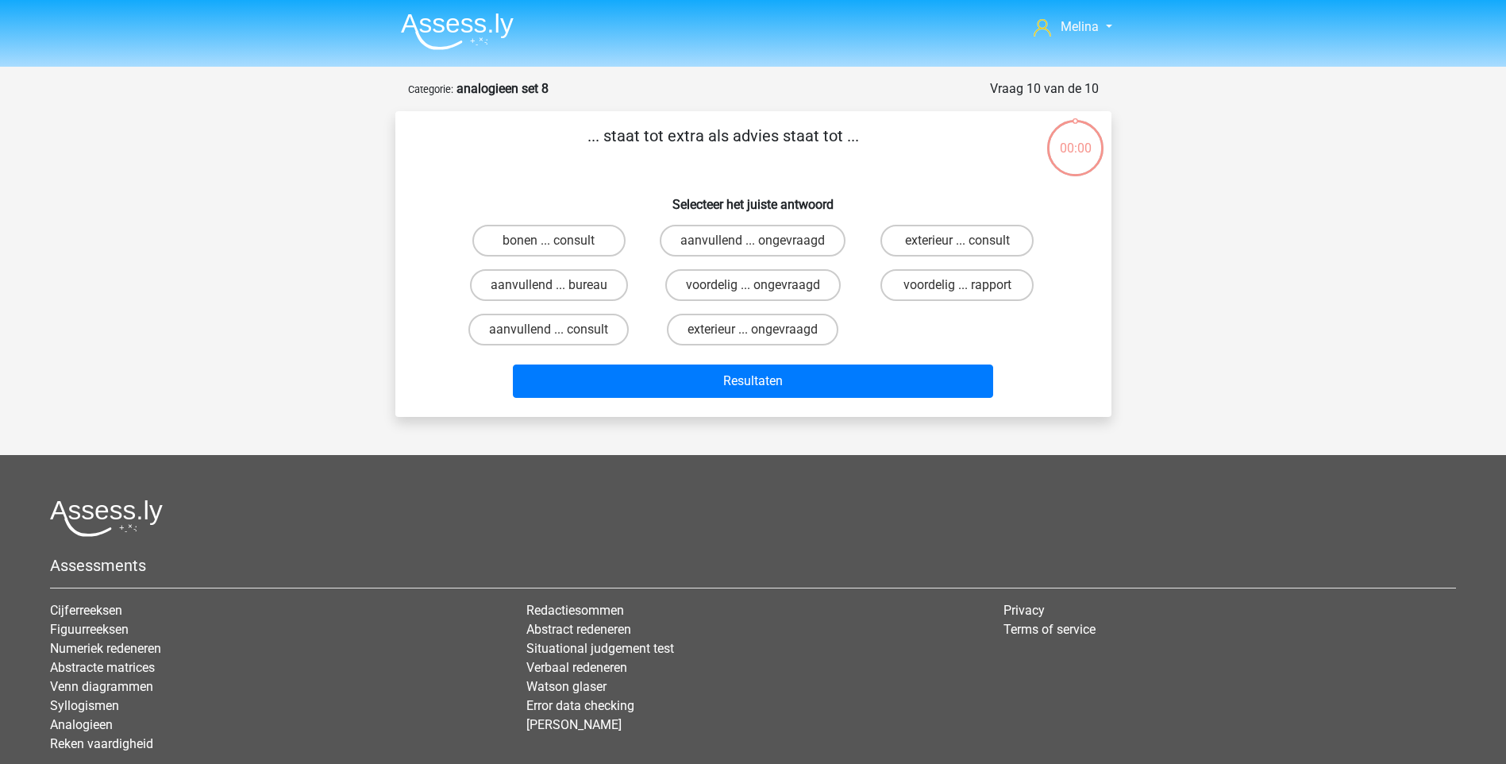
scroll to position [79, 0]
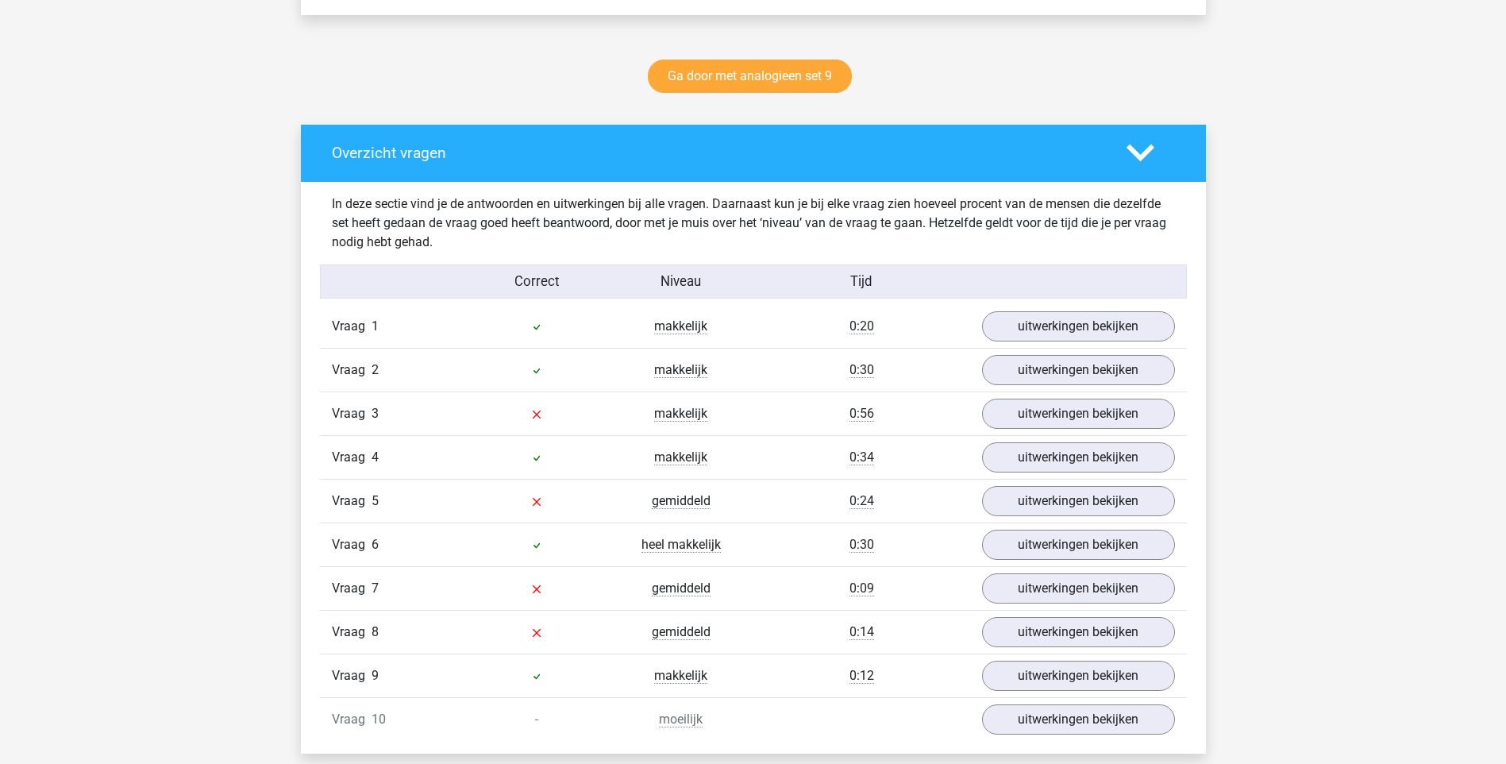
scroll to position [794, 0]
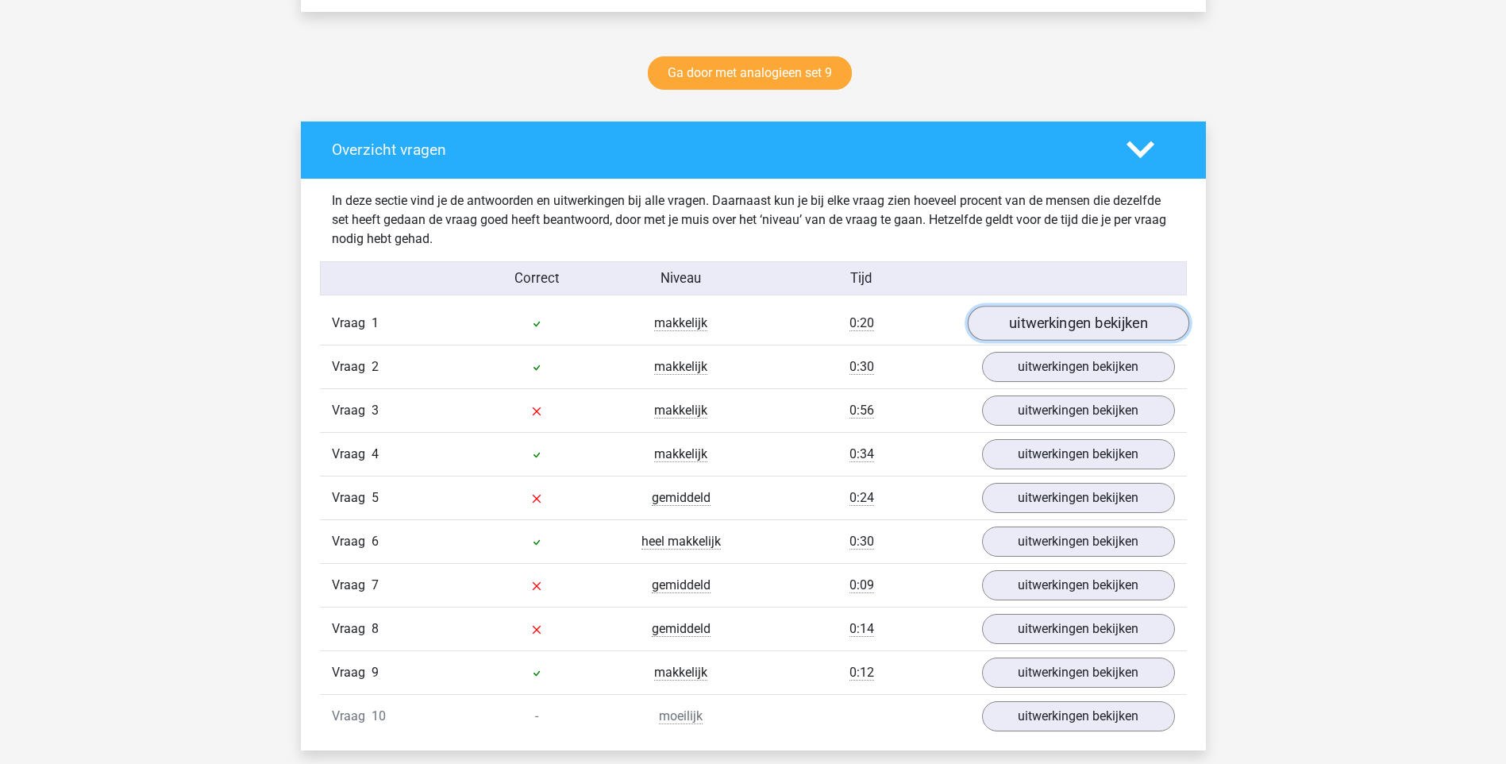
click at [1066, 317] on link "uitwerkingen bekijken" at bounding box center [1078, 323] width 222 height 35
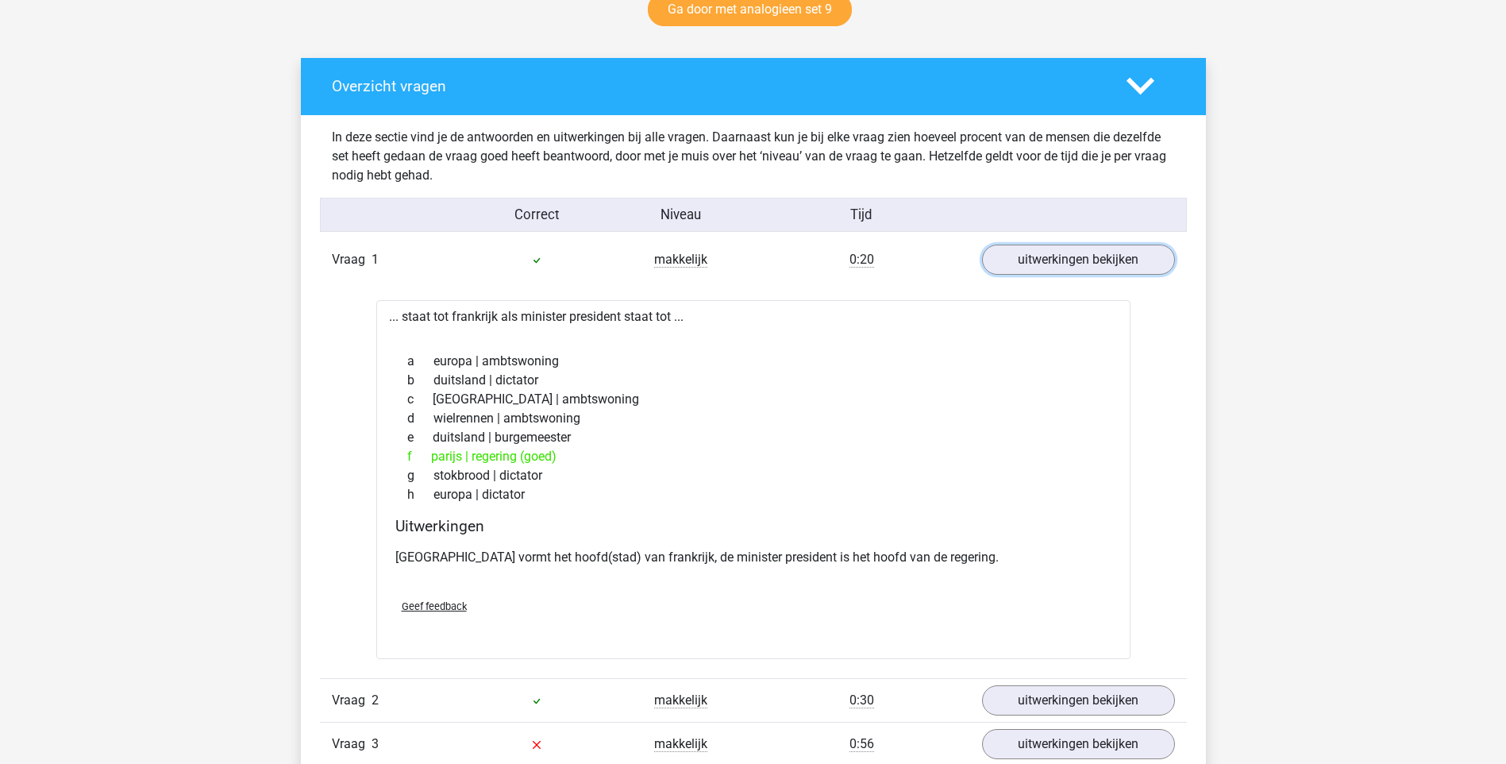
scroll to position [873, 0]
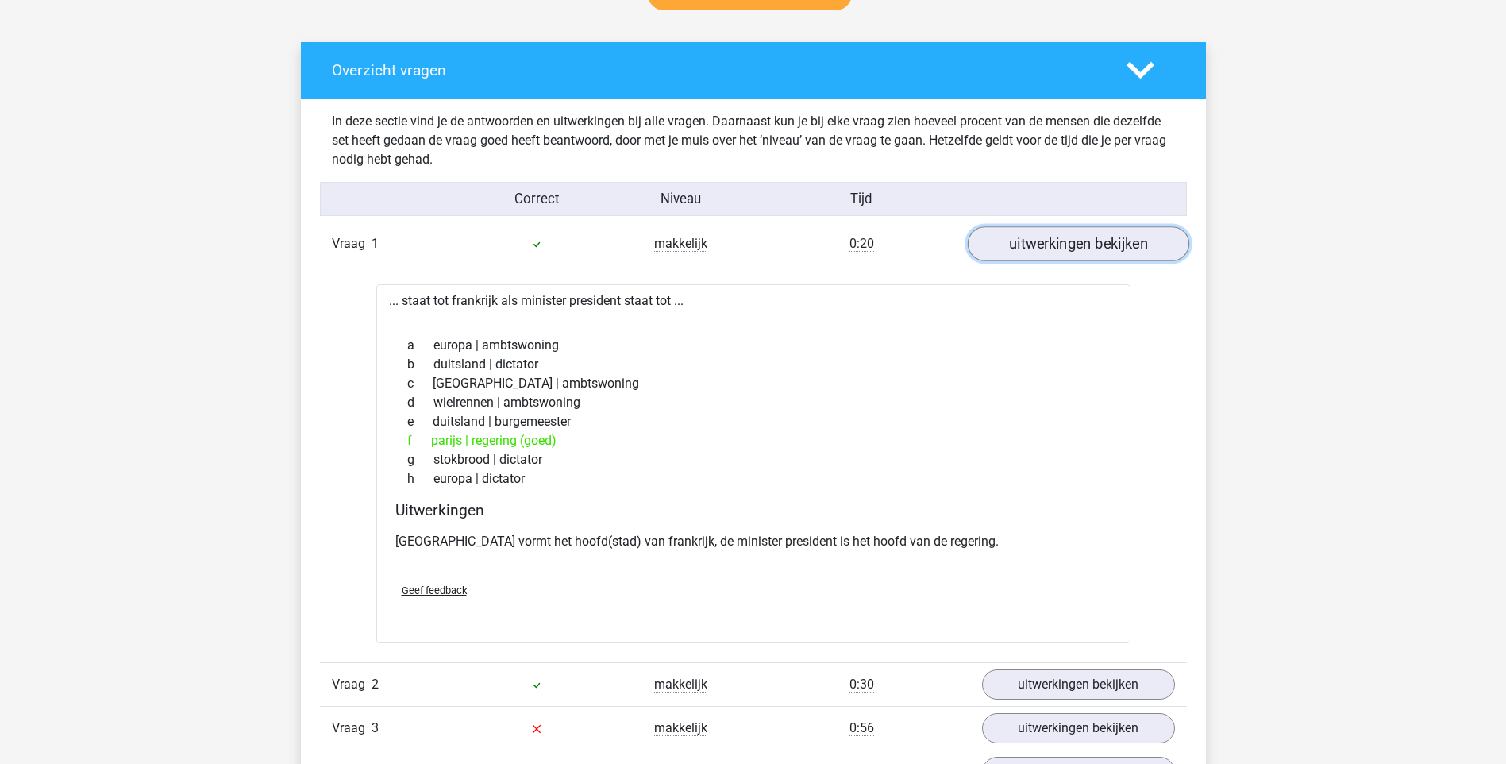
drag, startPoint x: 1035, startPoint y: 244, endPoint x: 1015, endPoint y: 255, distance: 23.4
click at [1035, 244] on link "uitwerkingen bekijken" at bounding box center [1078, 243] width 222 height 35
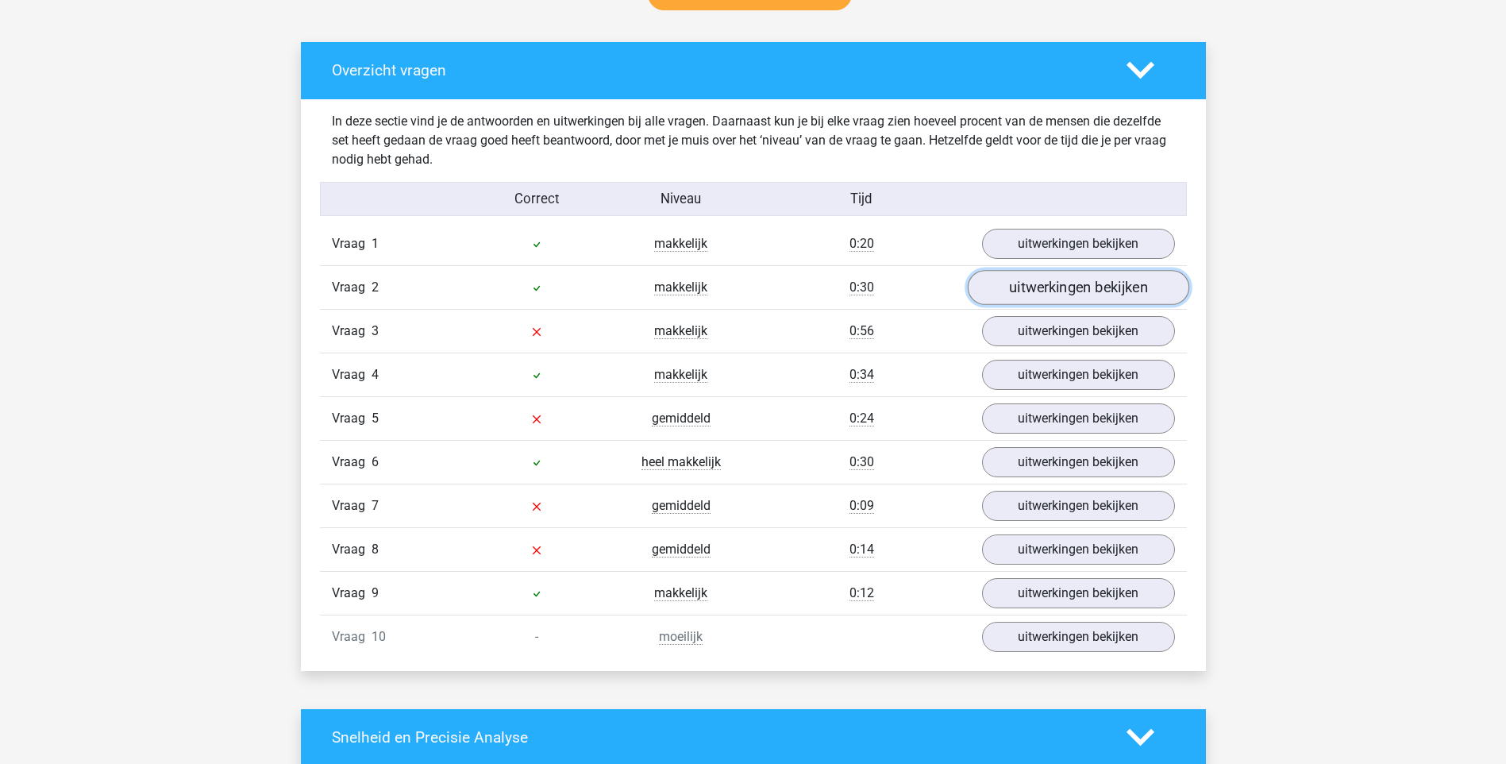
click at [1043, 291] on link "uitwerkingen bekijken" at bounding box center [1078, 287] width 222 height 35
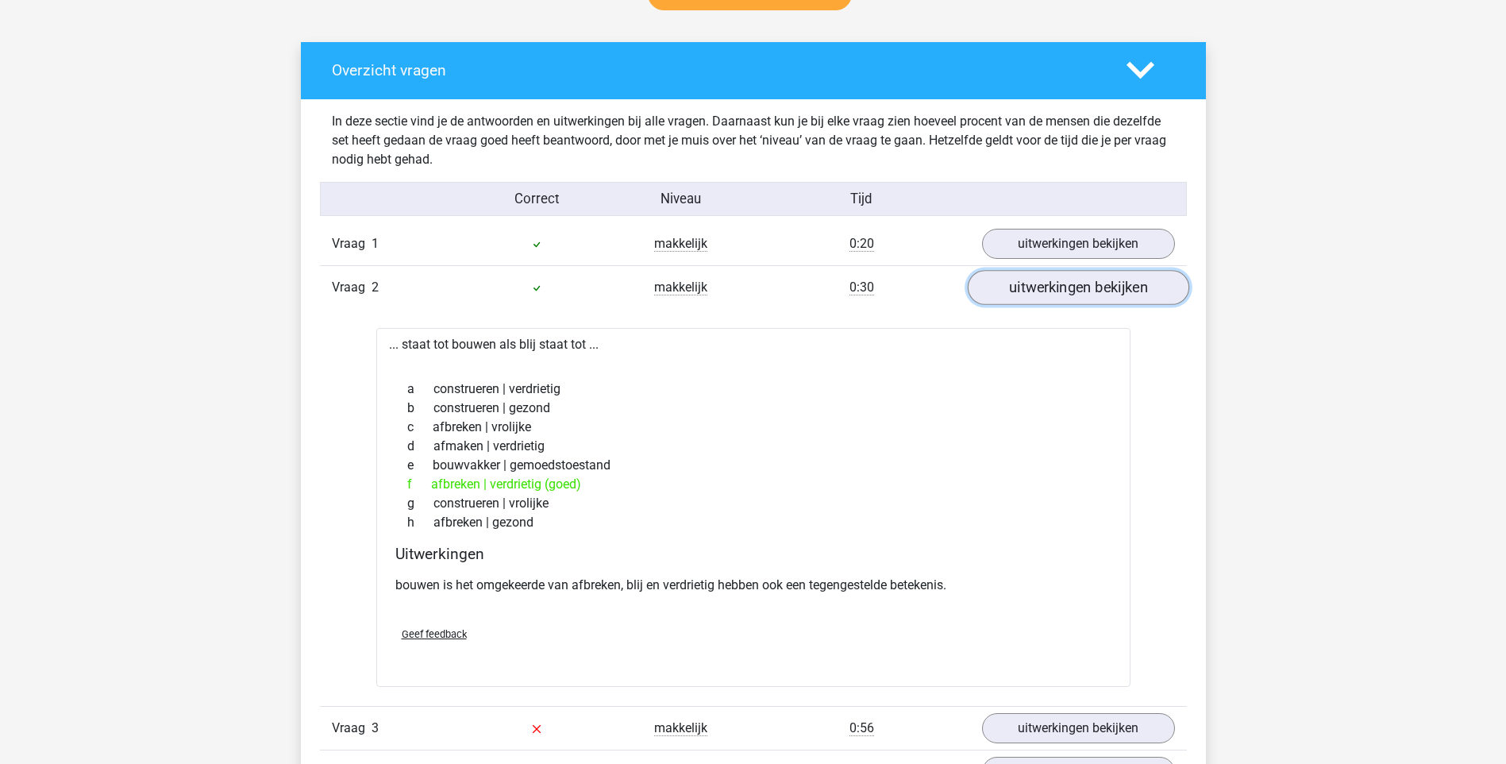
click at [1043, 291] on link "uitwerkingen bekijken" at bounding box center [1078, 287] width 222 height 35
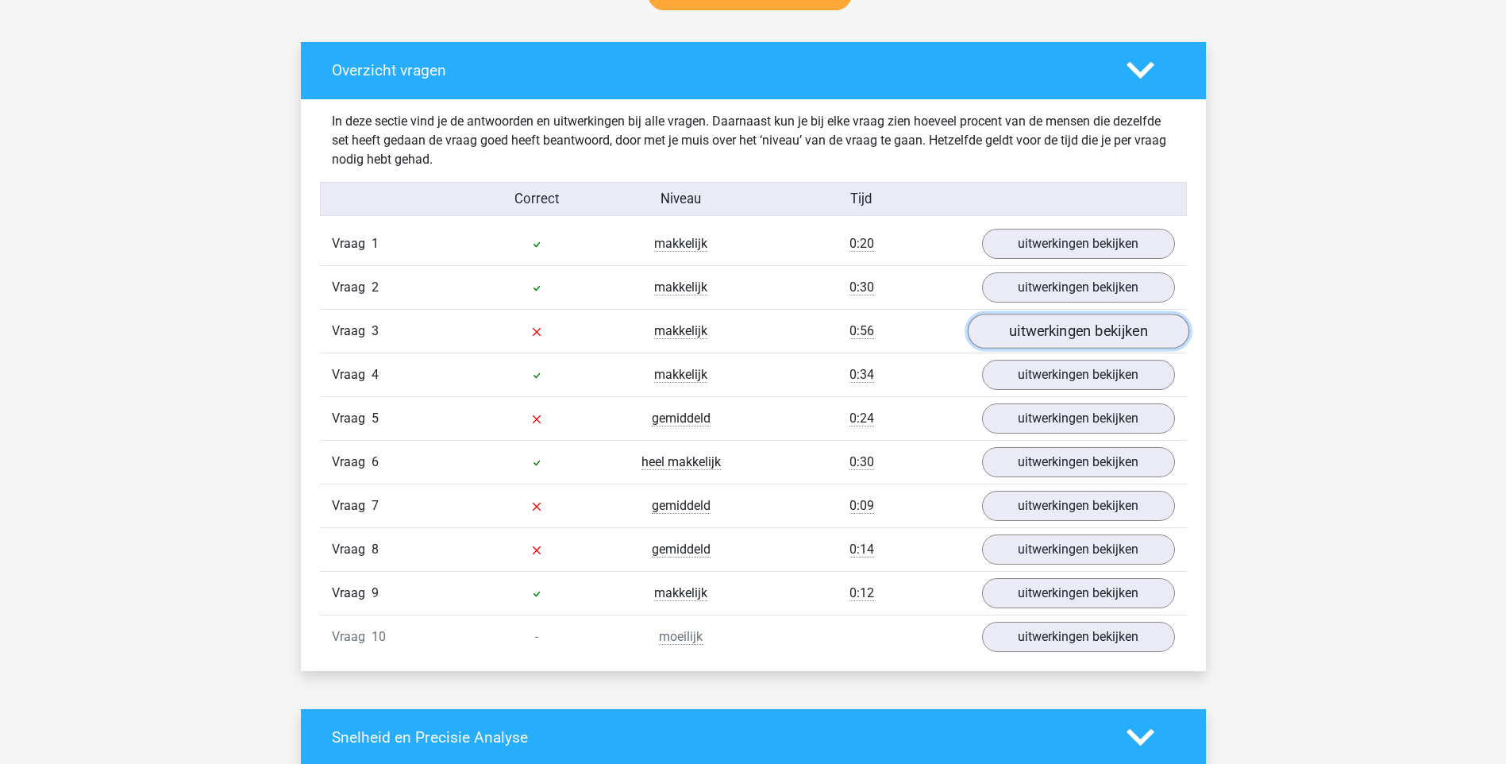
click at [1072, 325] on link "uitwerkingen bekijken" at bounding box center [1078, 331] width 222 height 35
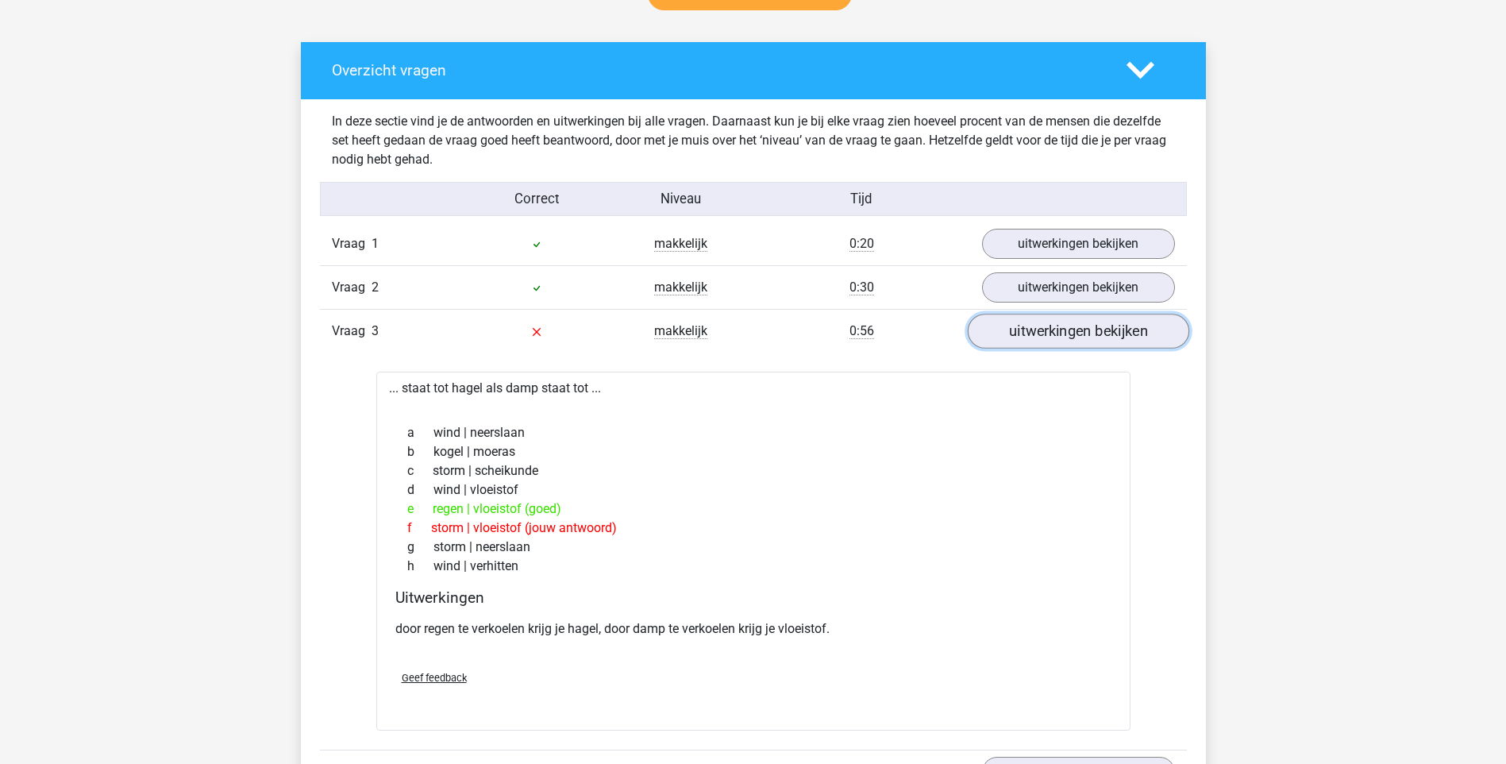
click at [1030, 322] on link "uitwerkingen bekijken" at bounding box center [1078, 331] width 222 height 35
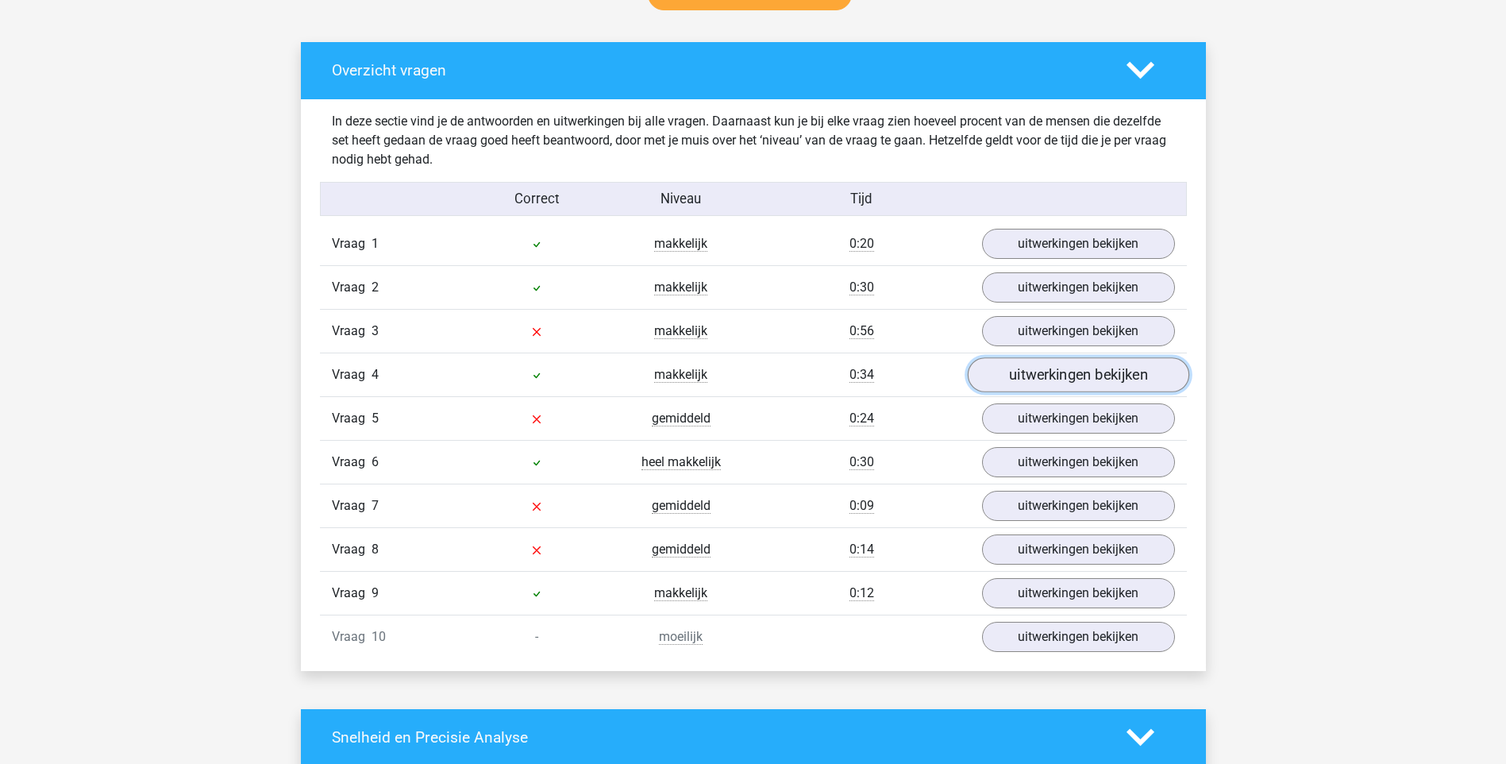
click at [1039, 376] on link "uitwerkingen bekijken" at bounding box center [1078, 374] width 222 height 35
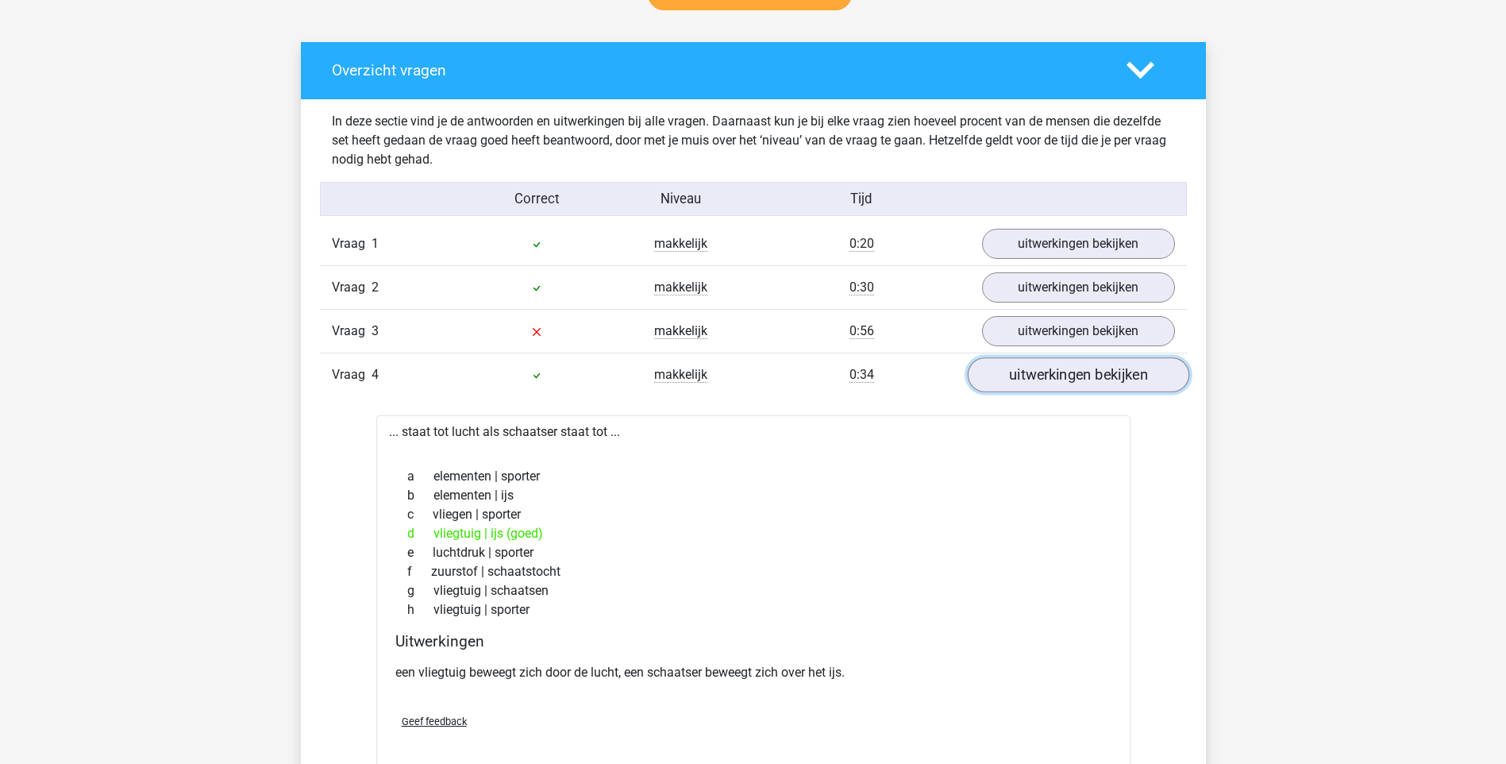
click at [1039, 376] on link "uitwerkingen bekijken" at bounding box center [1078, 374] width 222 height 35
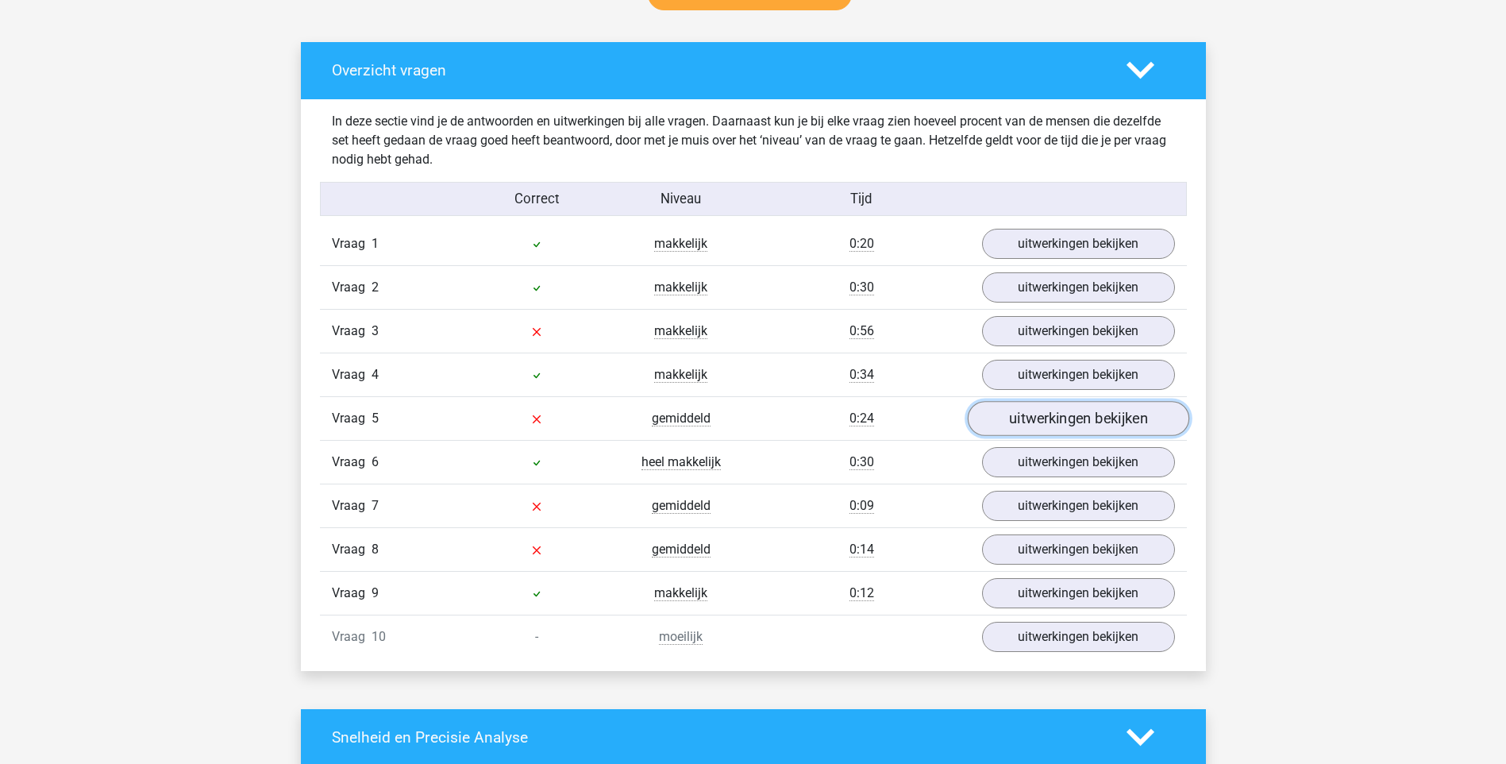
click at [1031, 422] on link "uitwerkingen bekijken" at bounding box center [1078, 418] width 222 height 35
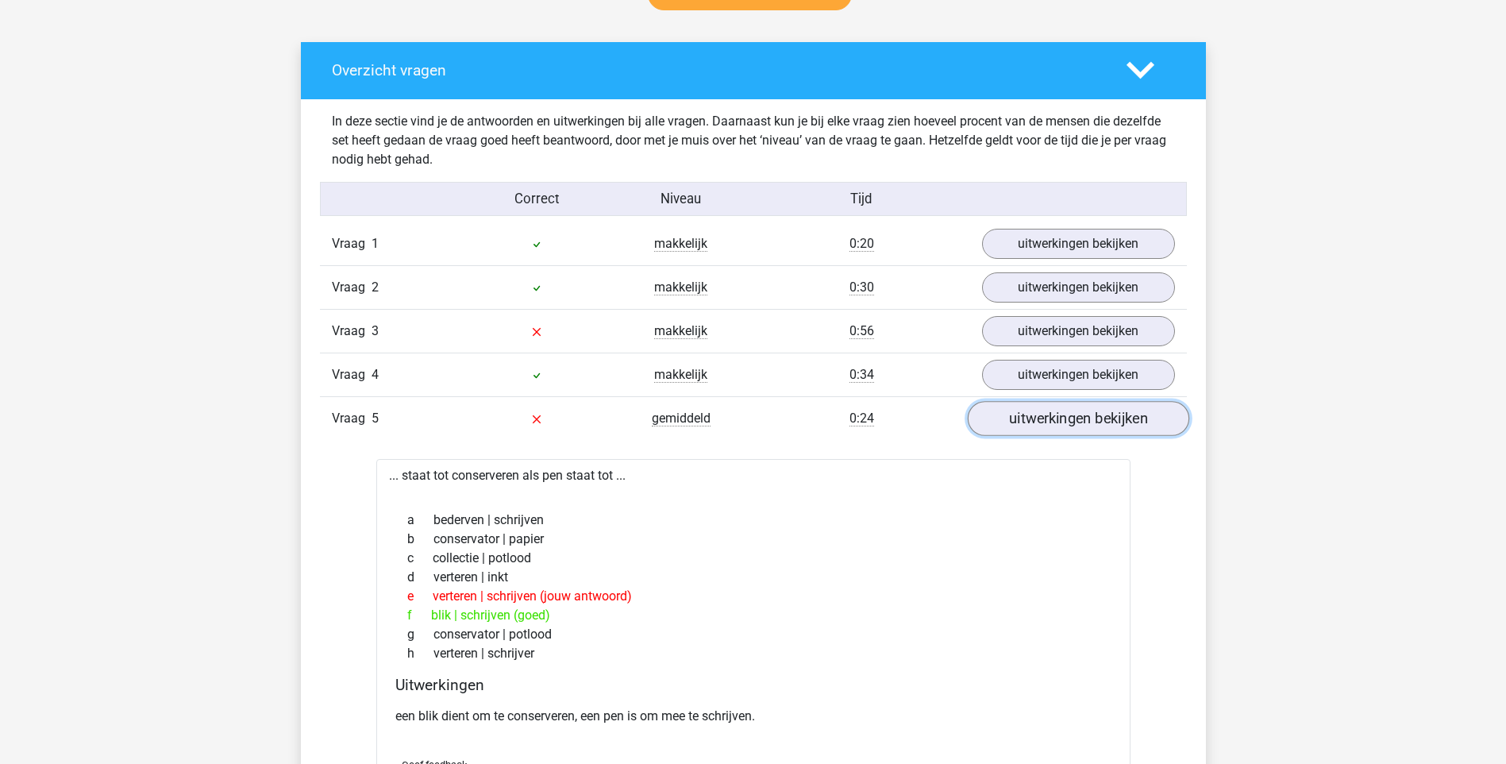
click at [1031, 422] on link "uitwerkingen bekijken" at bounding box center [1078, 418] width 222 height 35
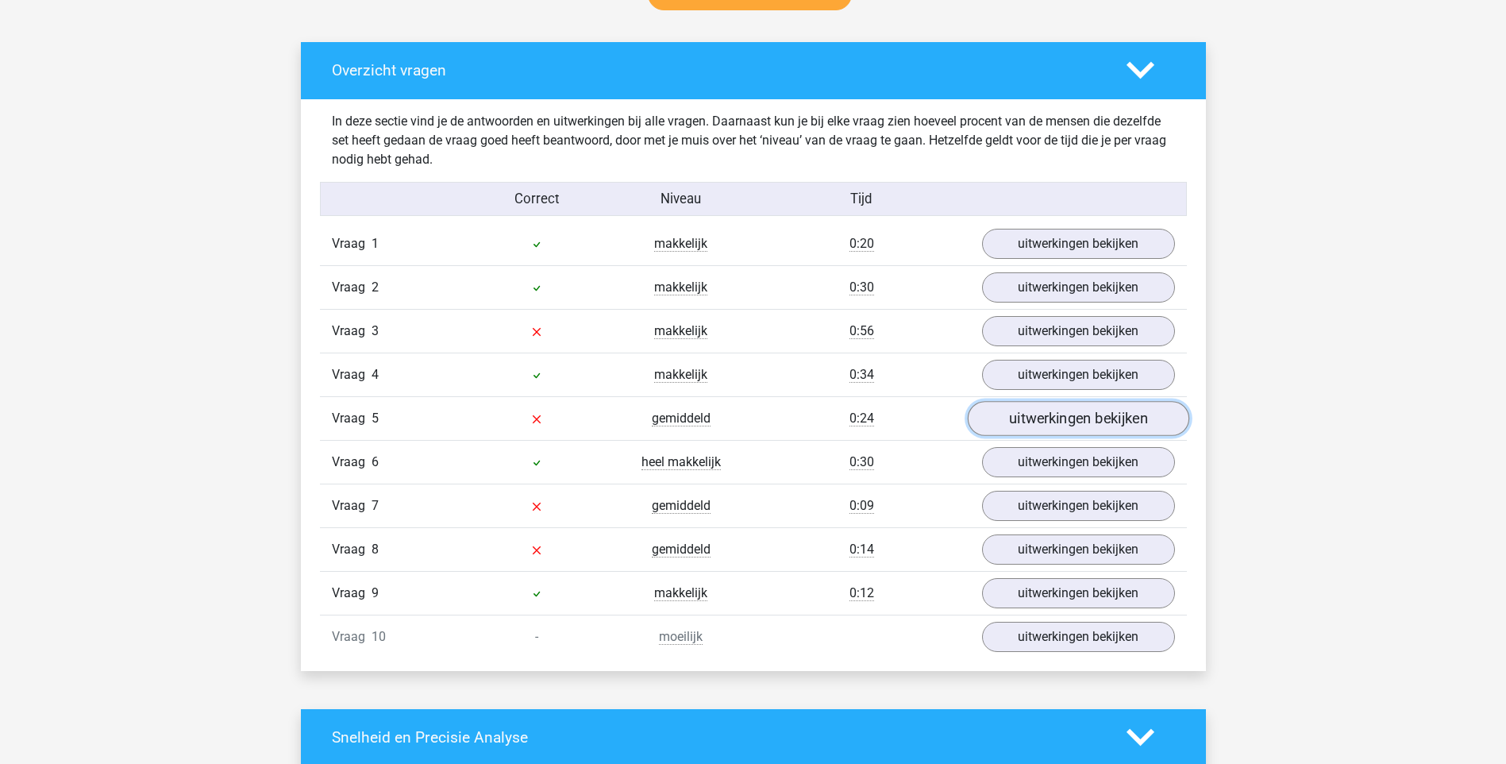
click at [1031, 422] on link "uitwerkingen bekijken" at bounding box center [1078, 418] width 222 height 35
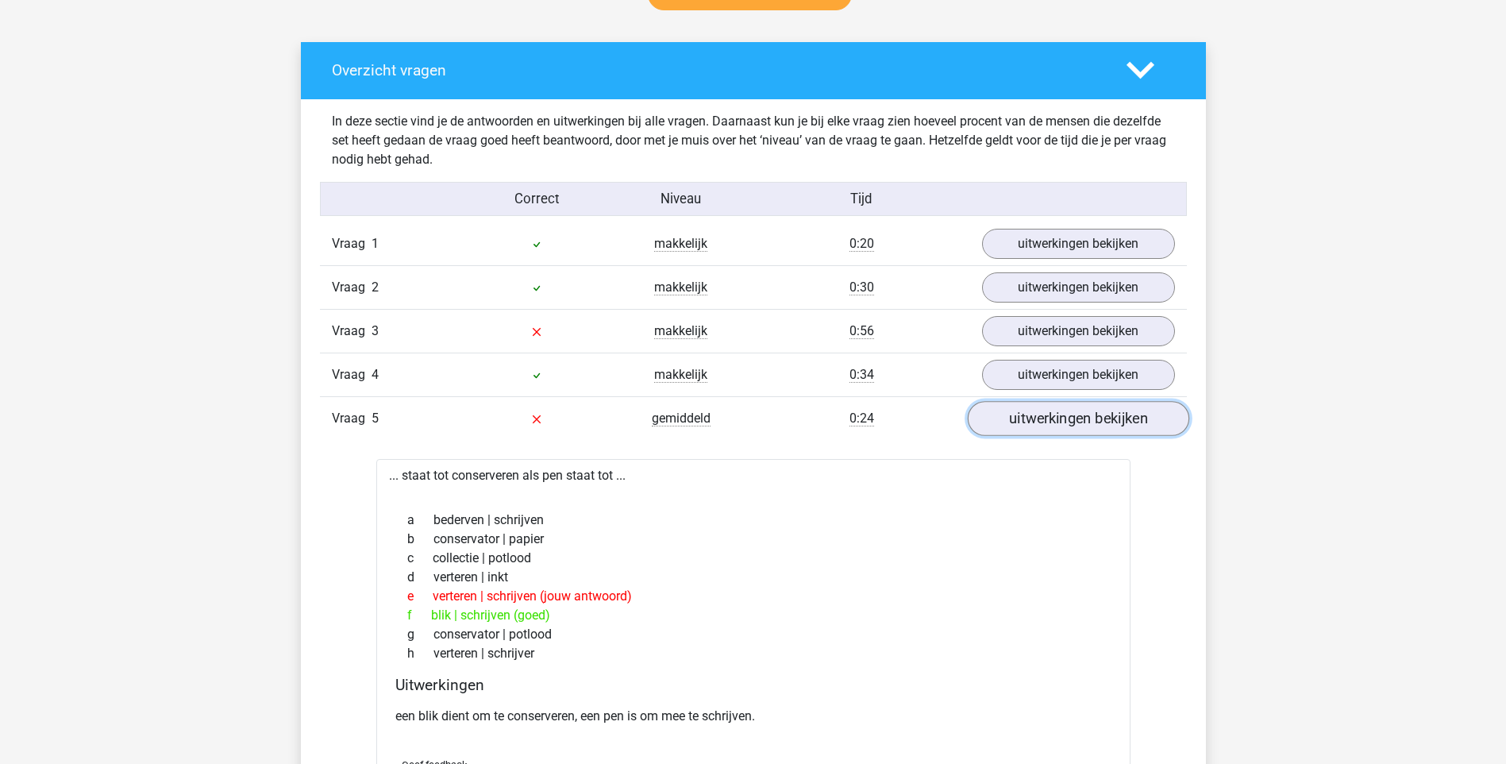
click at [1031, 422] on link "uitwerkingen bekijken" at bounding box center [1078, 418] width 222 height 35
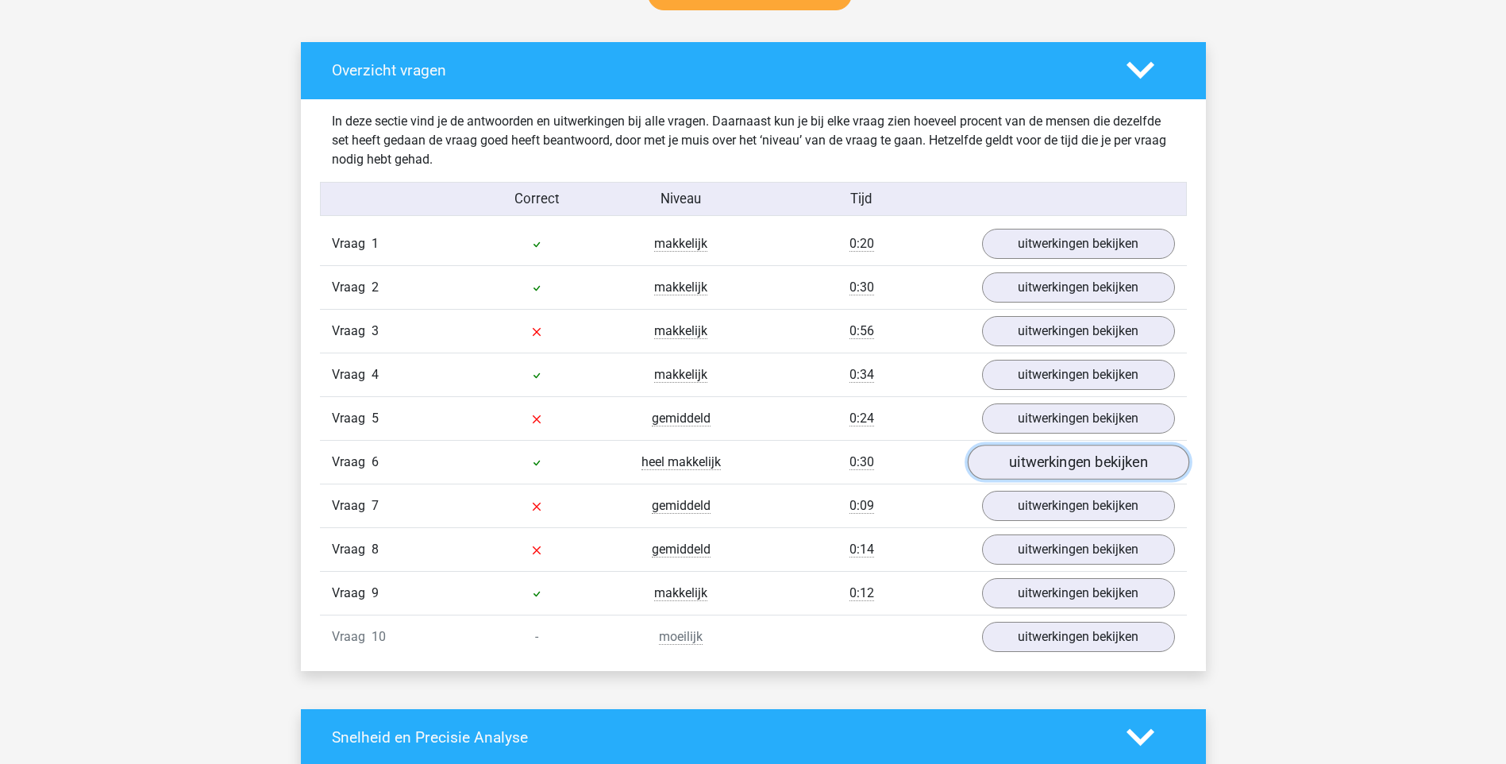
click at [1018, 451] on link "uitwerkingen bekijken" at bounding box center [1078, 462] width 222 height 35
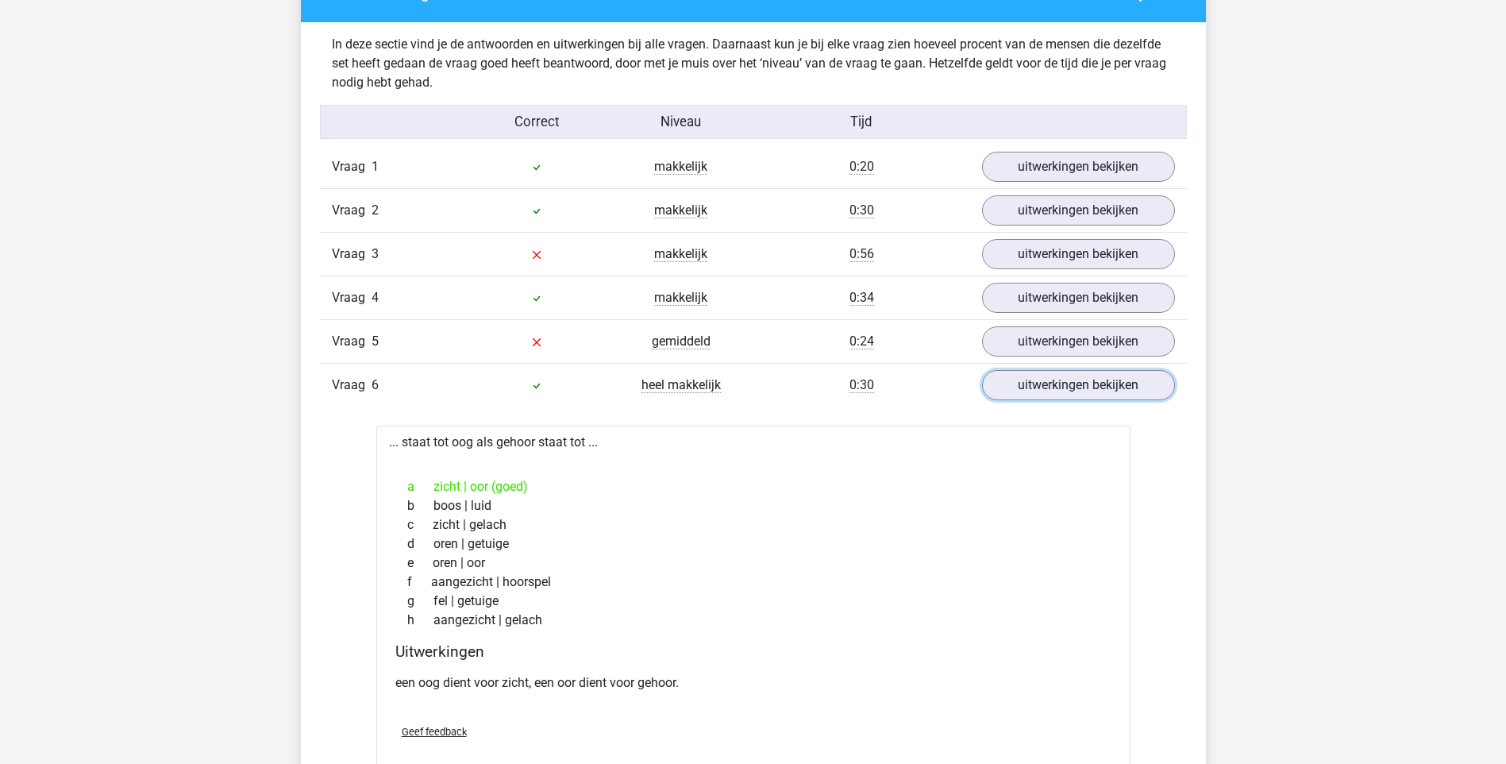
scroll to position [953, 0]
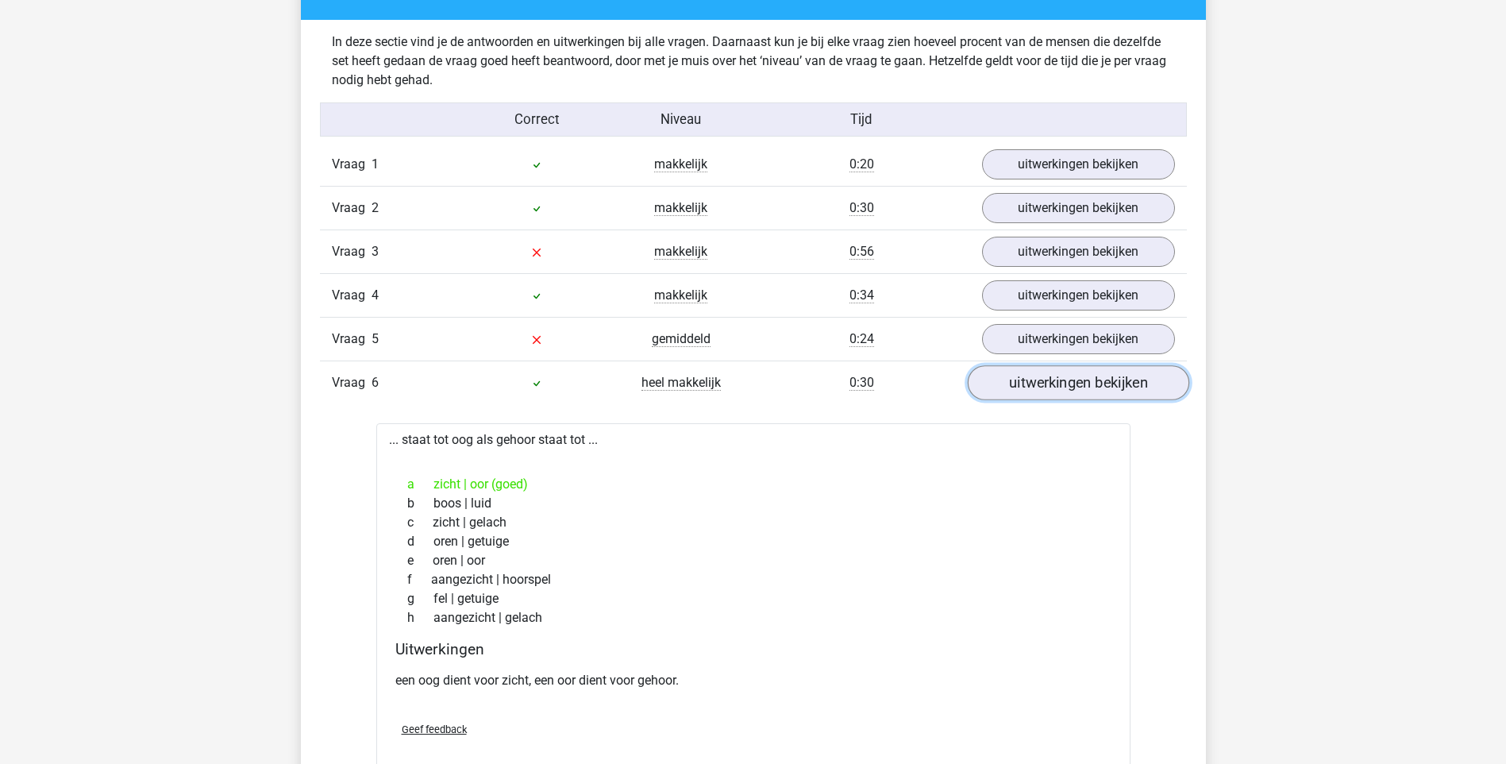
click at [1042, 377] on link "uitwerkingen bekijken" at bounding box center [1078, 382] width 222 height 35
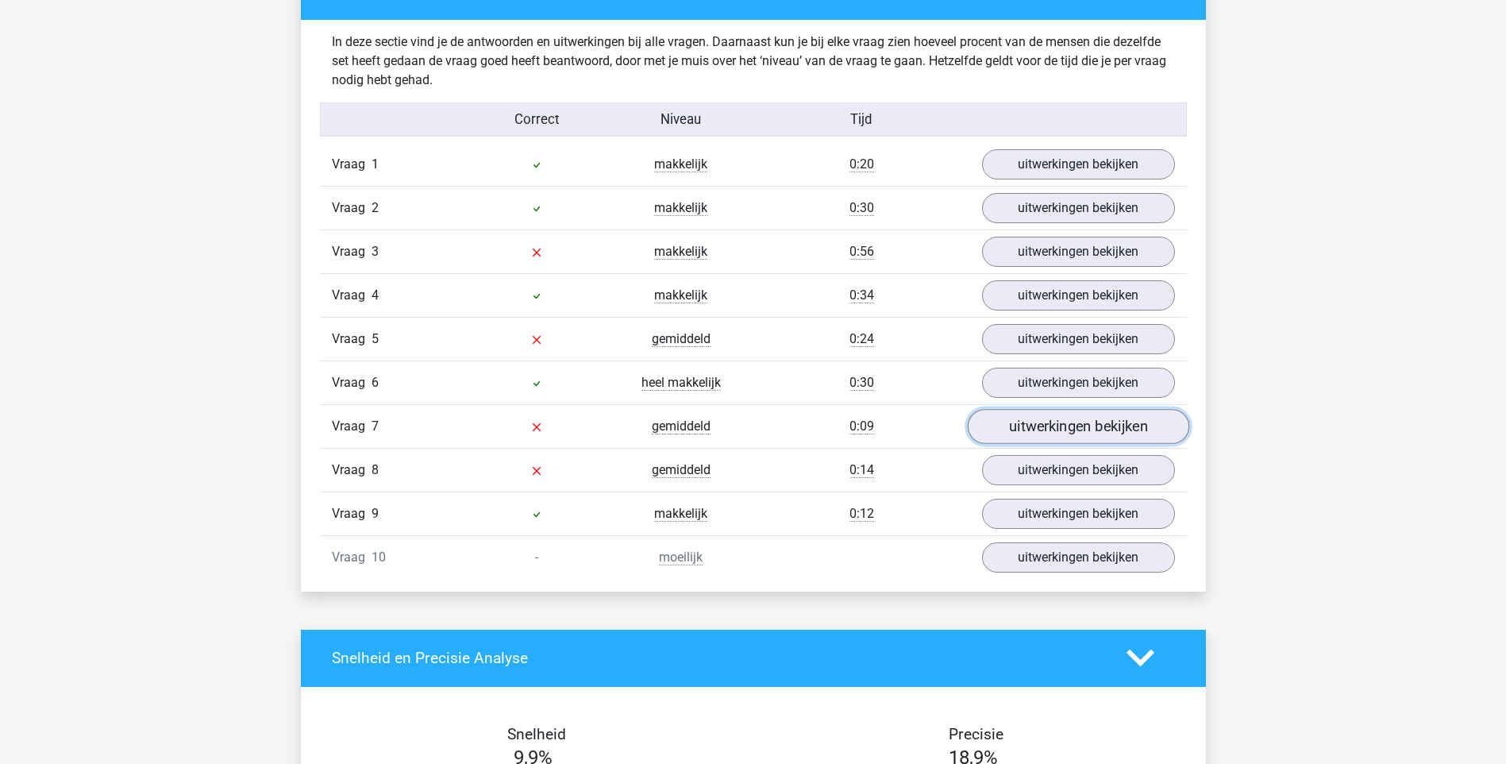
click at [1039, 426] on link "uitwerkingen bekijken" at bounding box center [1078, 426] width 222 height 35
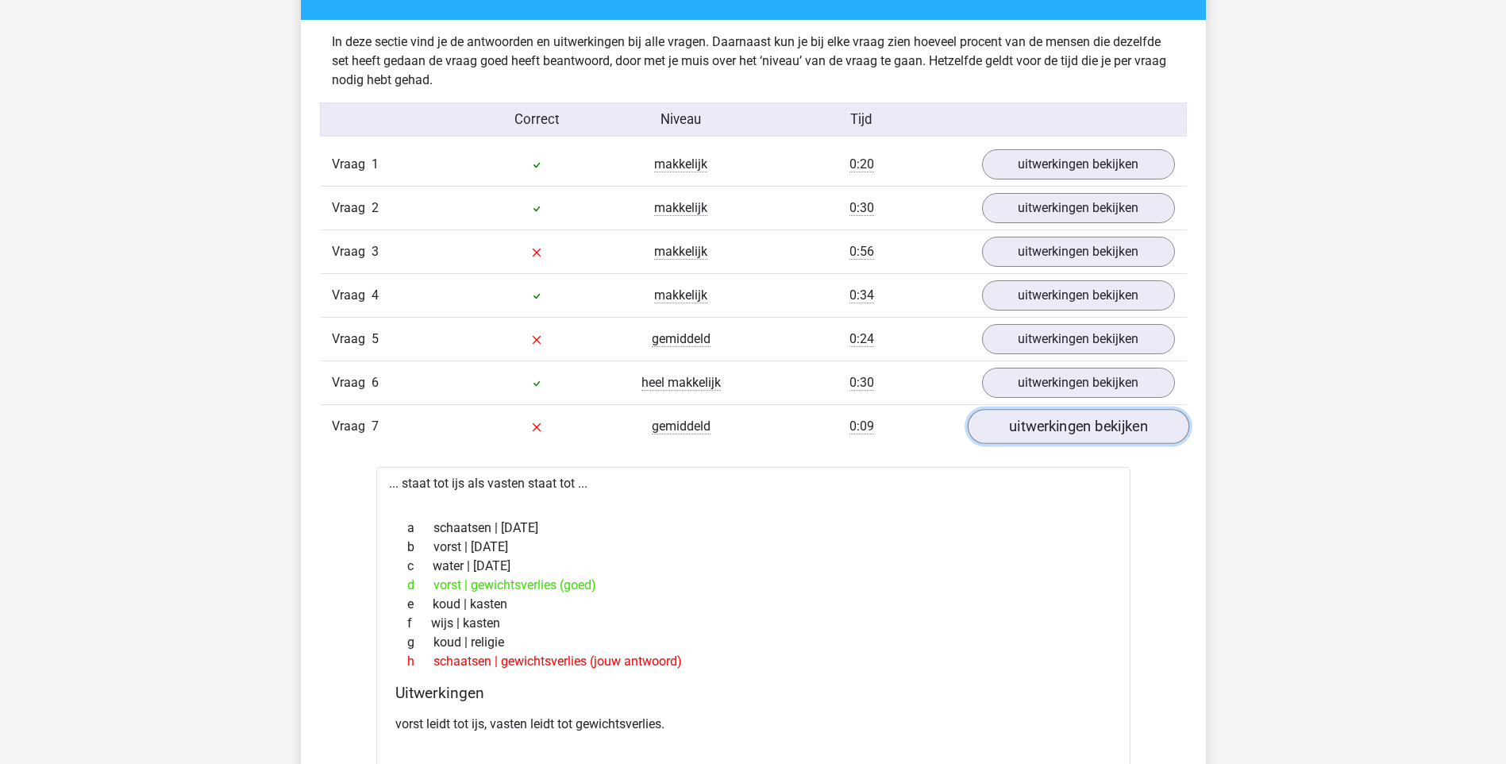
click at [1089, 437] on link "uitwerkingen bekijken" at bounding box center [1078, 426] width 222 height 35
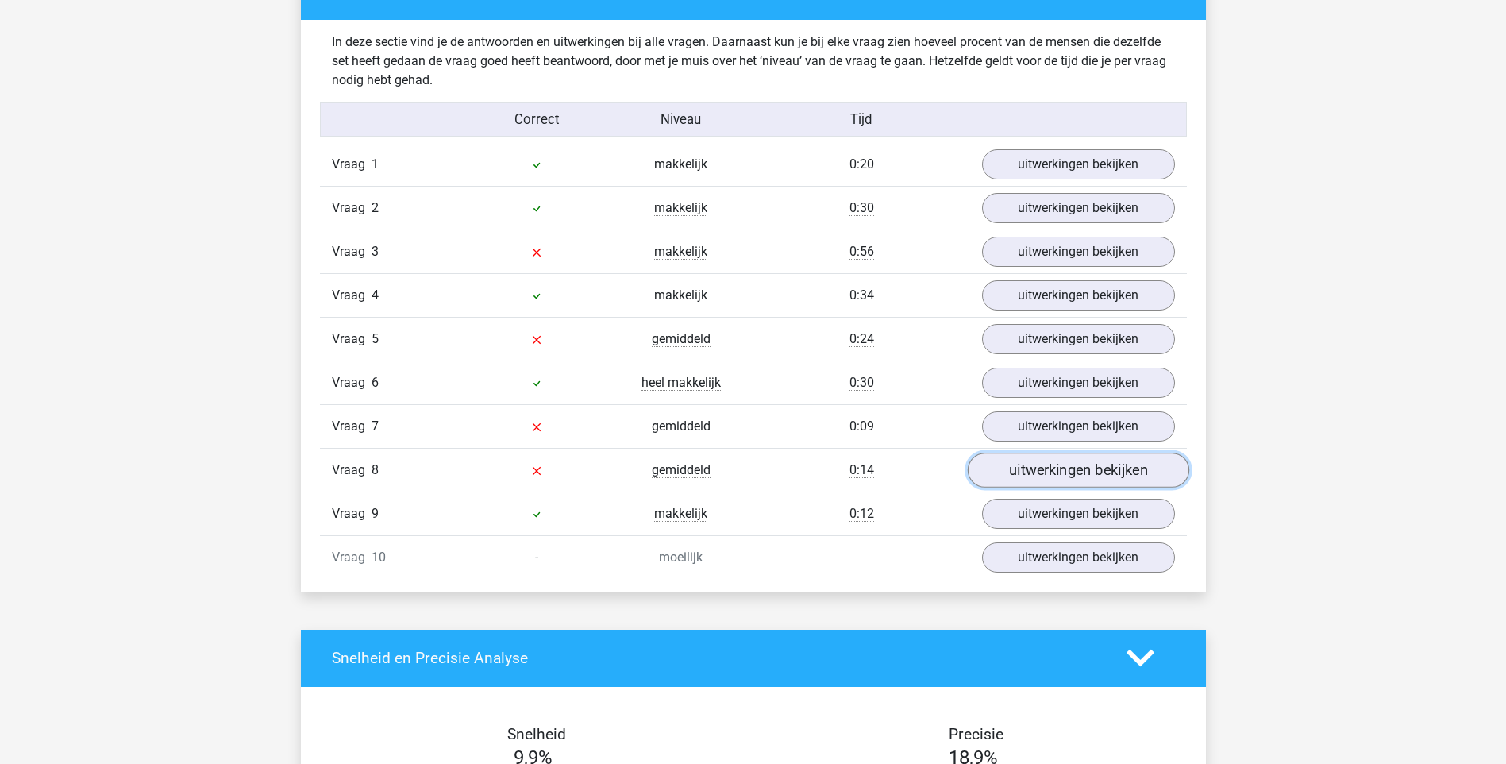
click at [1081, 468] on link "uitwerkingen bekijken" at bounding box center [1078, 470] width 222 height 35
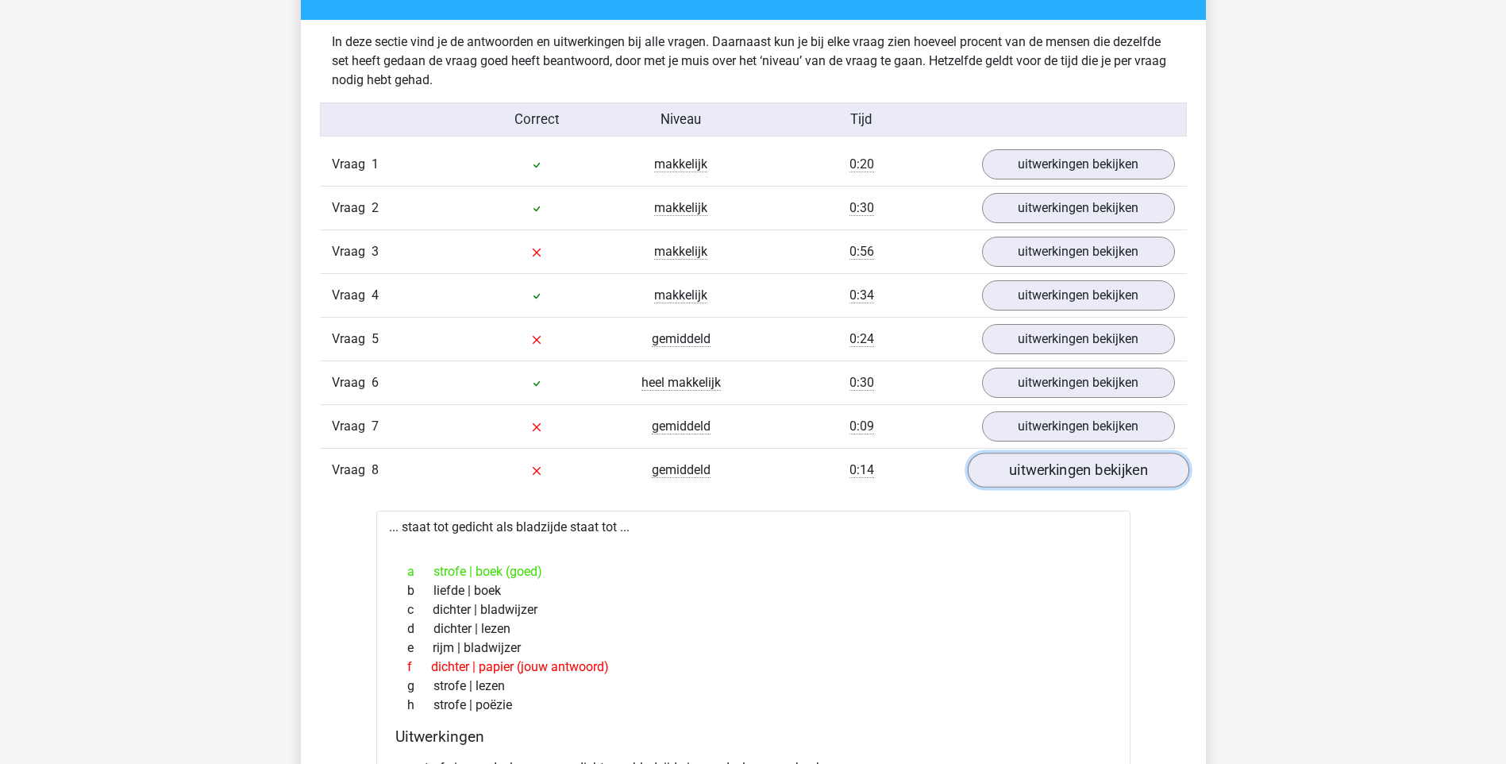
click at [1081, 468] on link "uitwerkingen bekijken" at bounding box center [1078, 470] width 222 height 35
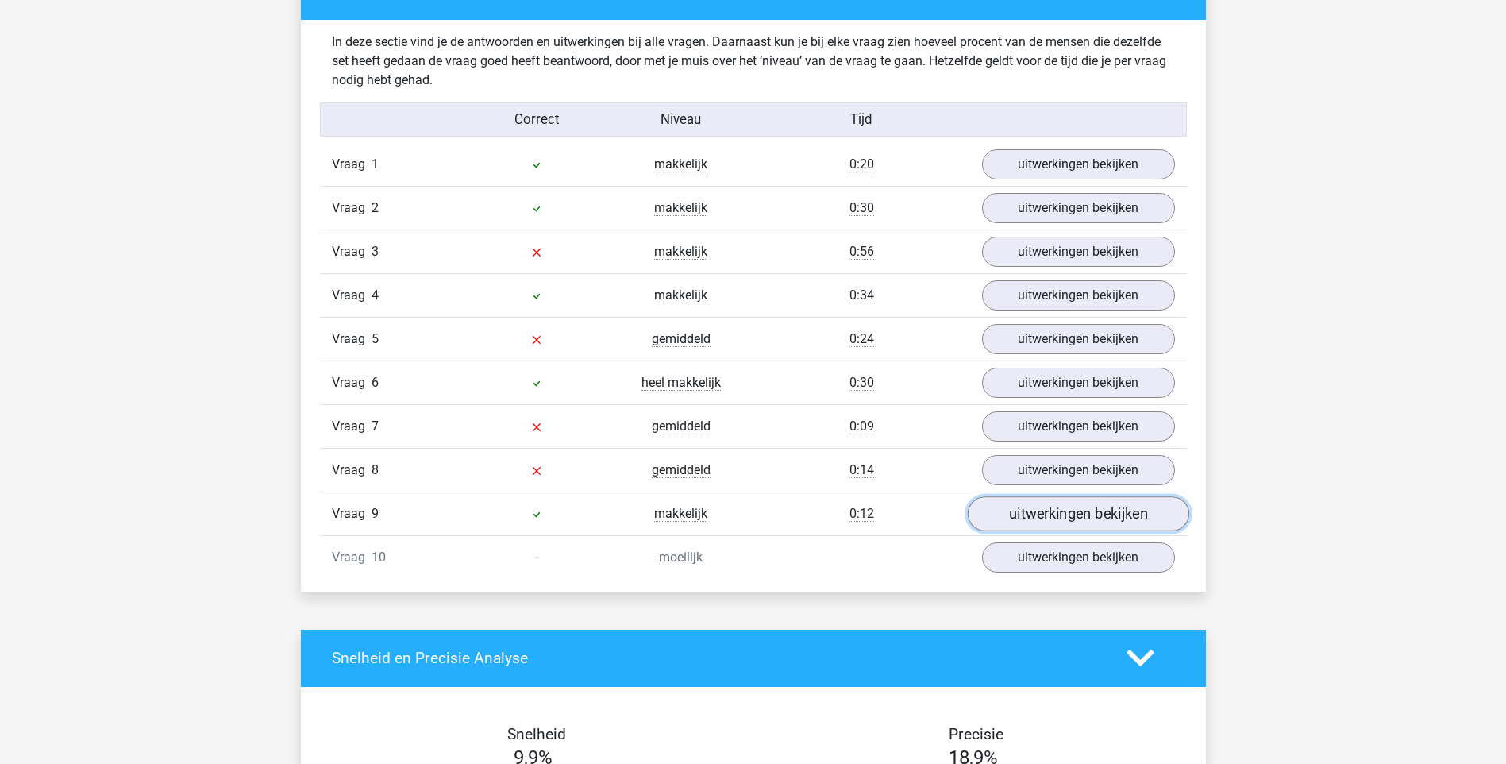
click at [1043, 514] on link "uitwerkingen bekijken" at bounding box center [1078, 513] width 222 height 35
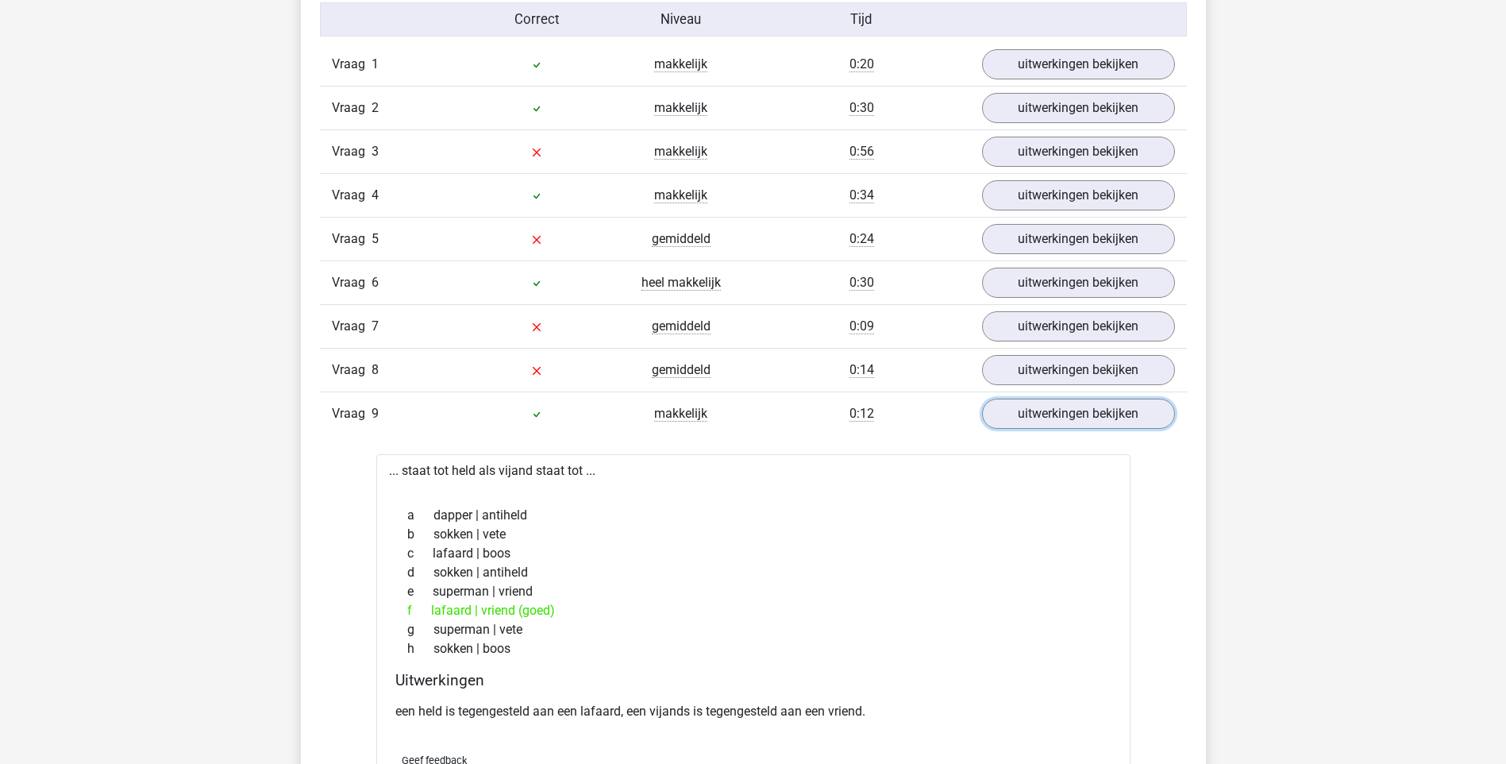
scroll to position [1112, 0]
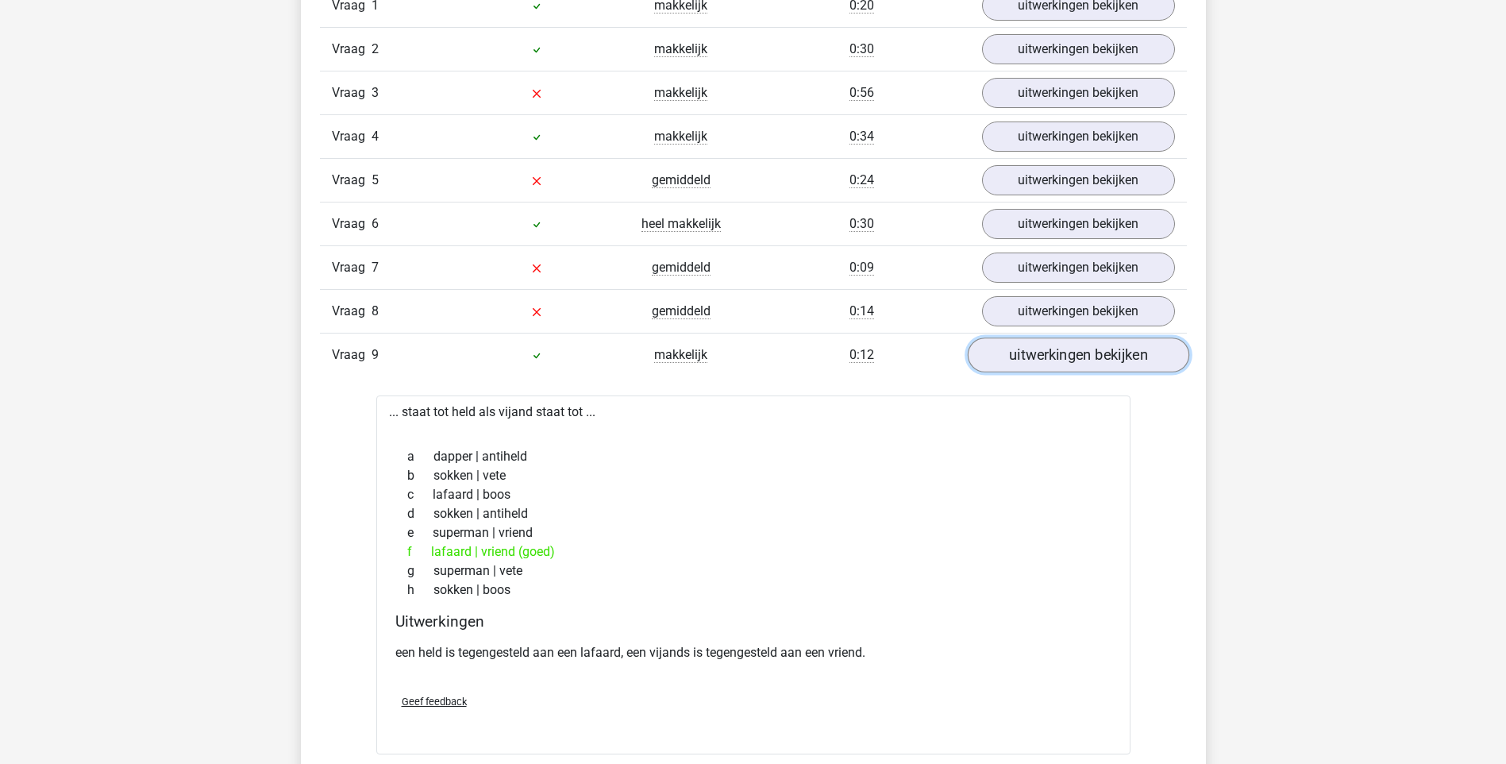
click at [1015, 351] on link "uitwerkingen bekijken" at bounding box center [1078, 354] width 222 height 35
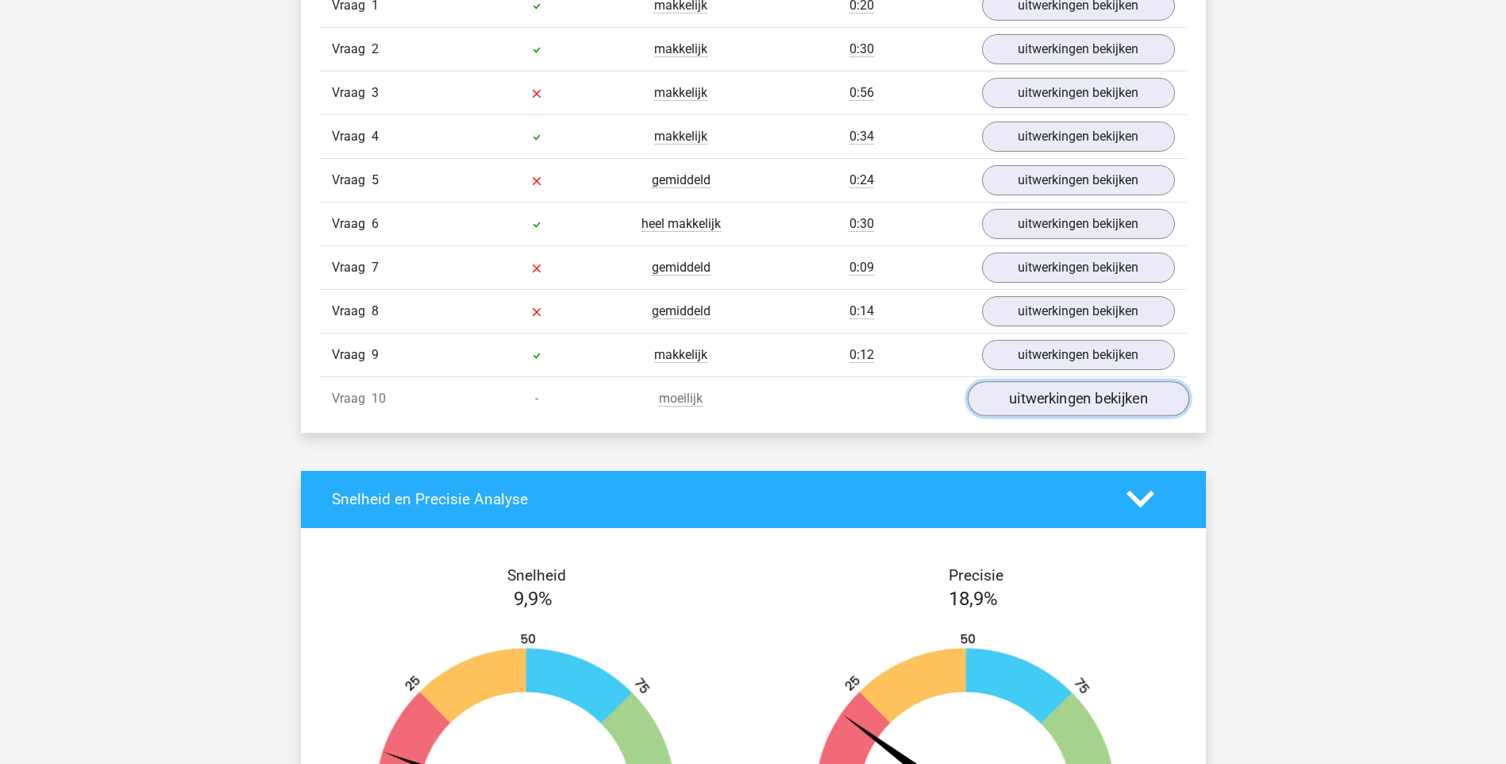
click at [1050, 393] on link "uitwerkingen bekijken" at bounding box center [1078, 398] width 222 height 35
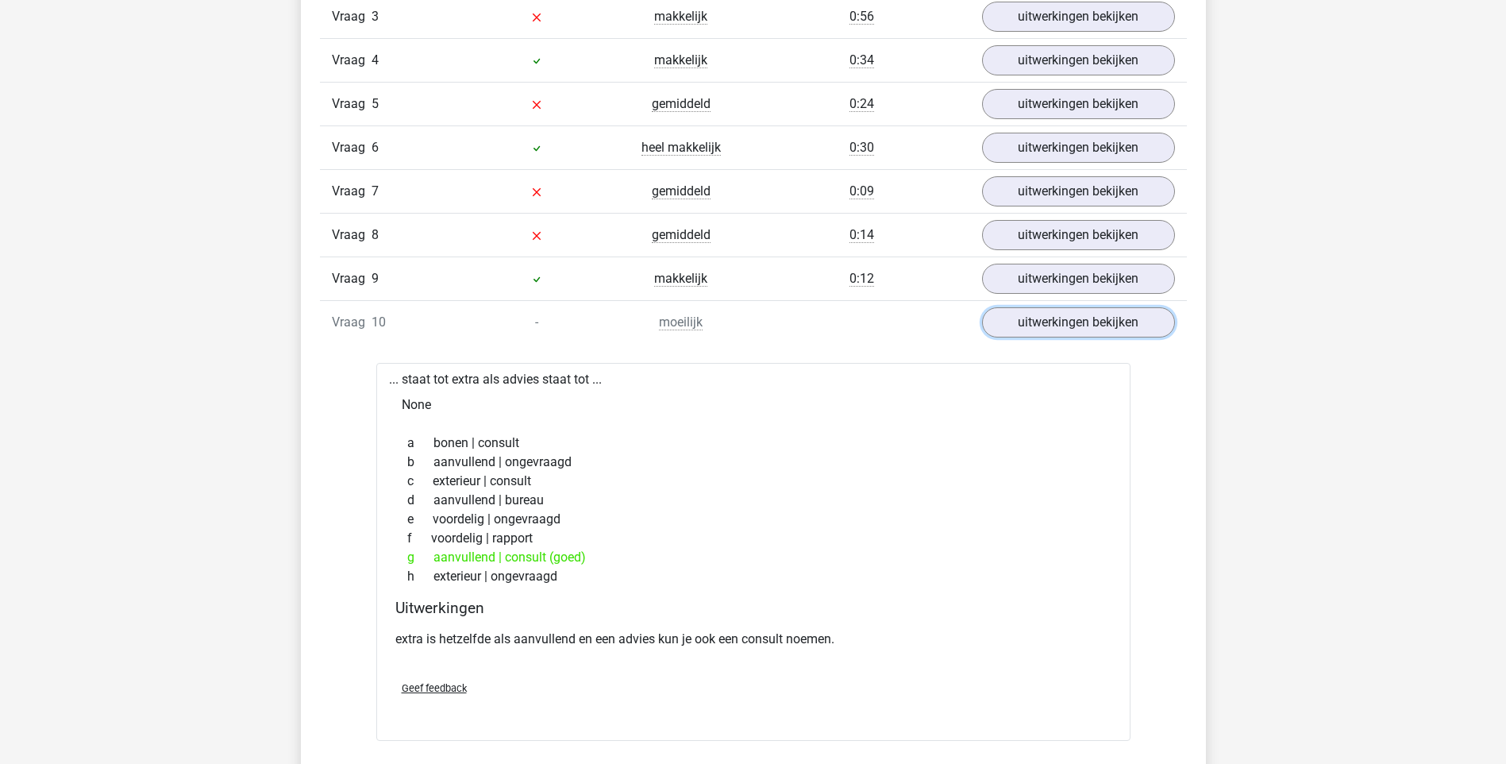
scroll to position [1191, 0]
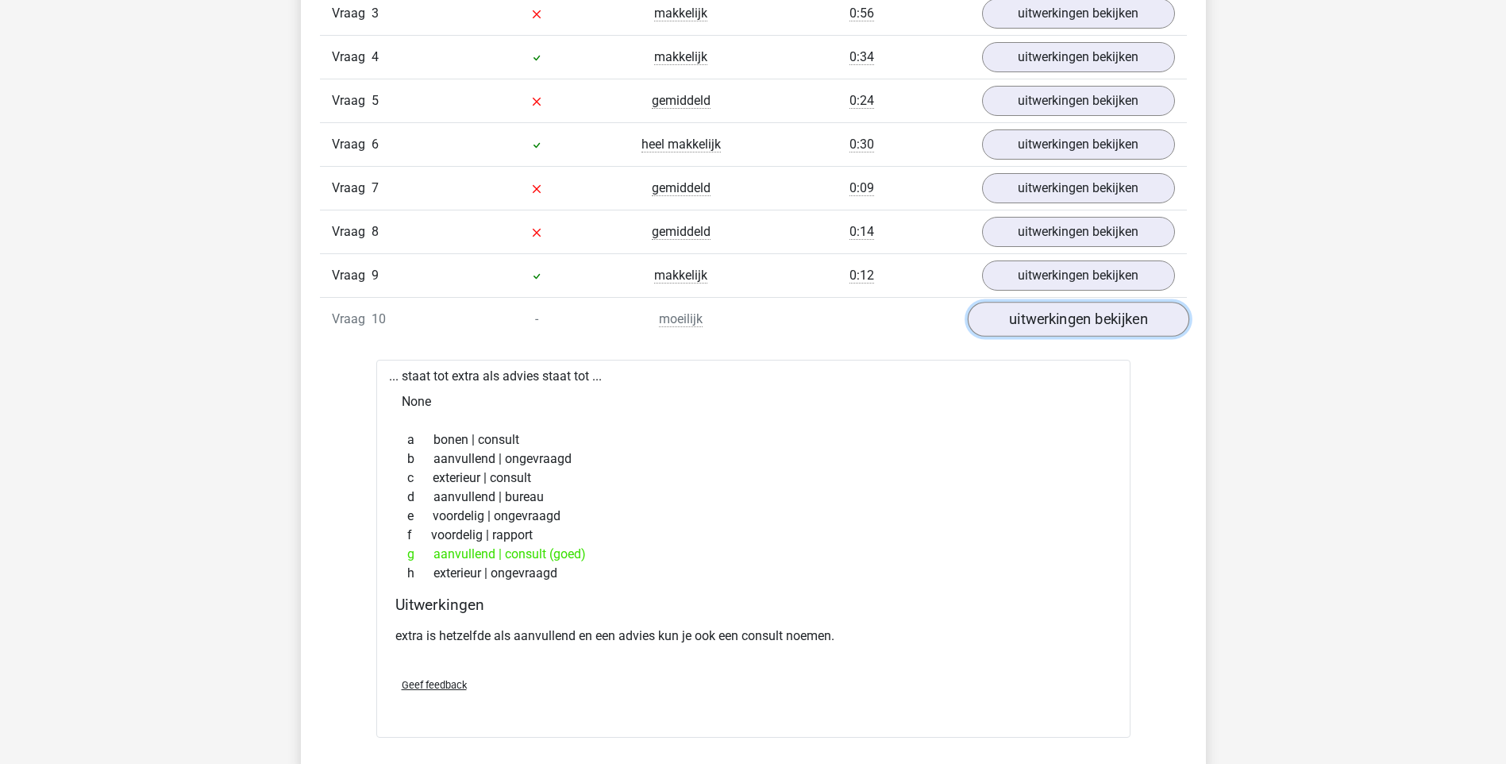
click at [1063, 314] on link "uitwerkingen bekijken" at bounding box center [1078, 319] width 222 height 35
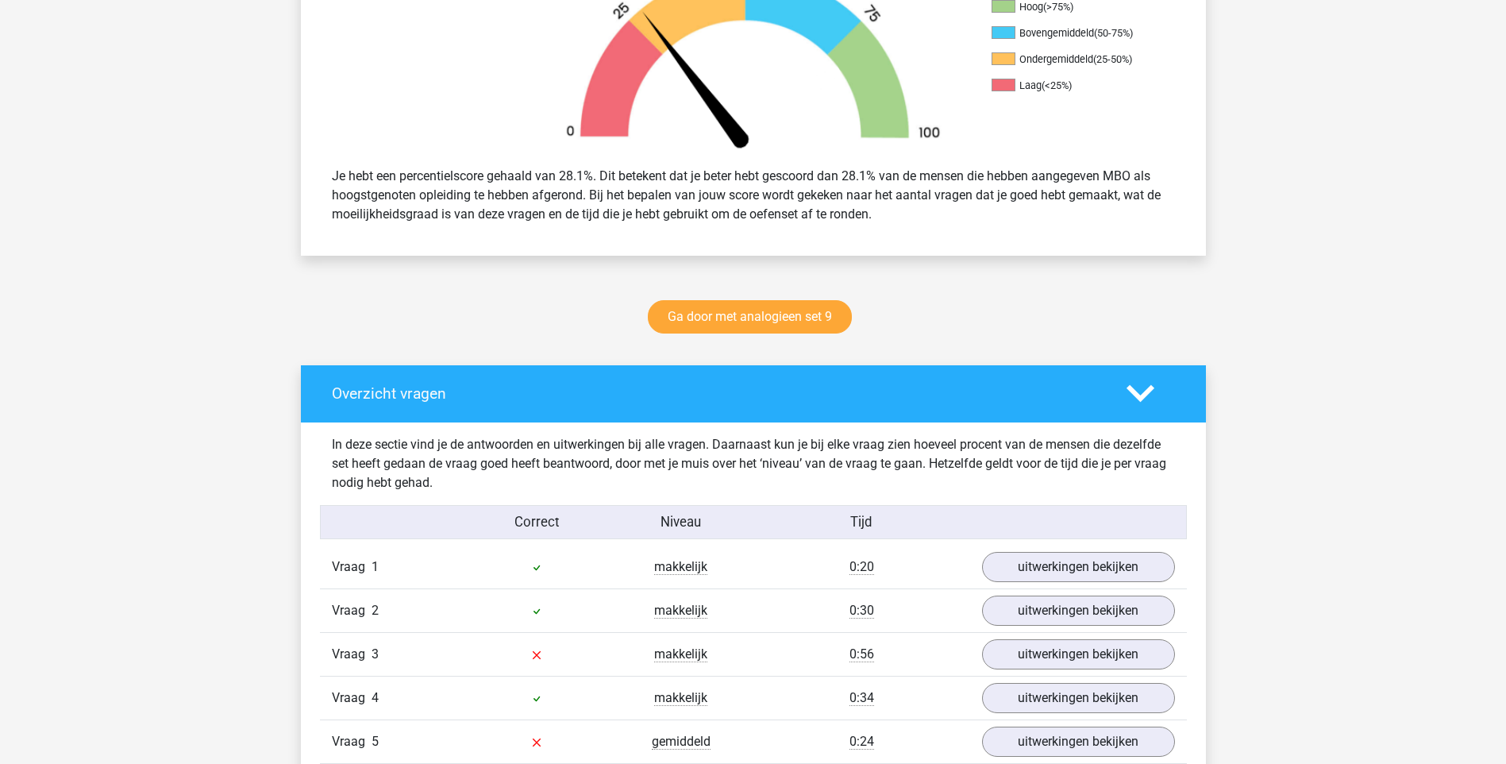
scroll to position [476, 0]
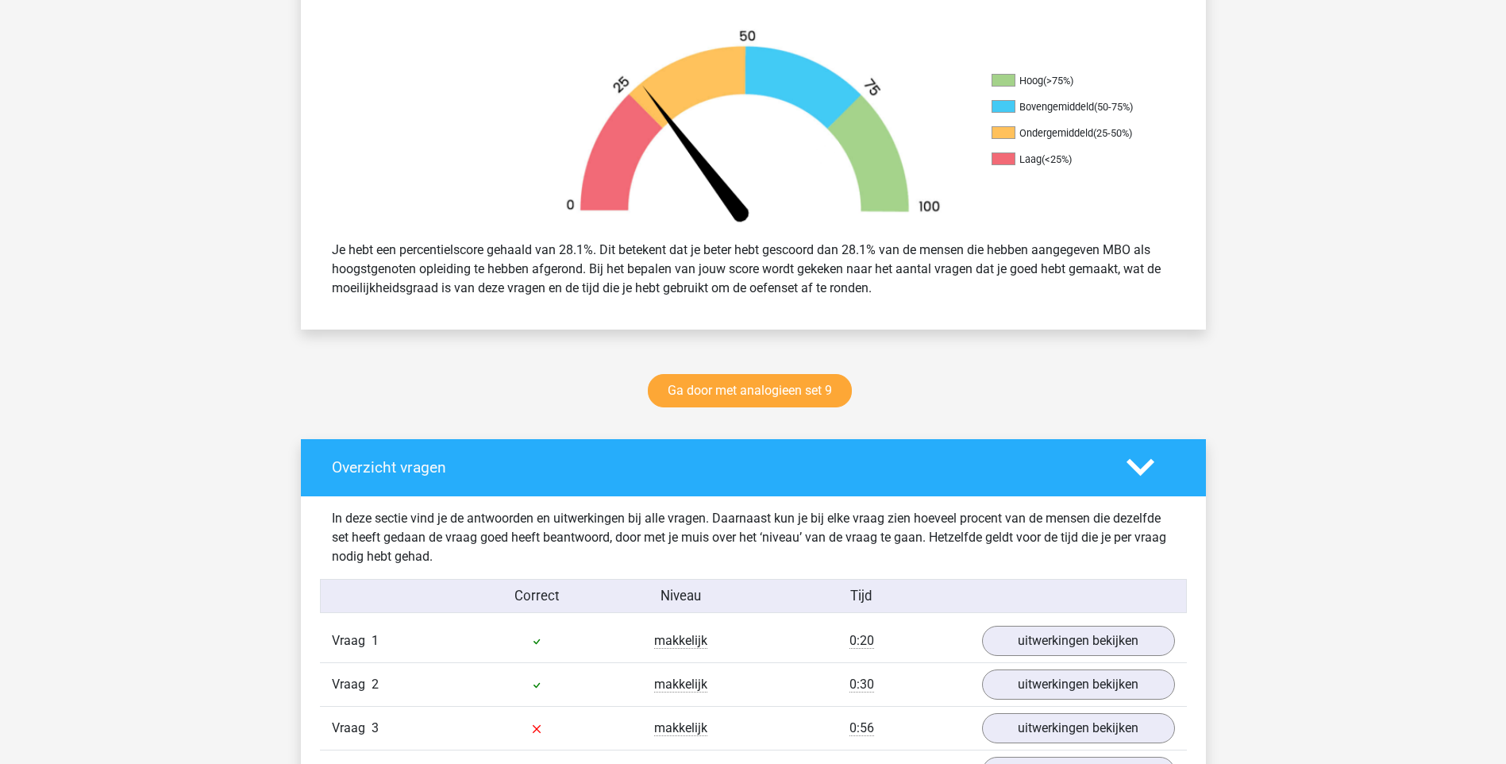
click at [1135, 462] on icon at bounding box center [1141, 467] width 28 height 28
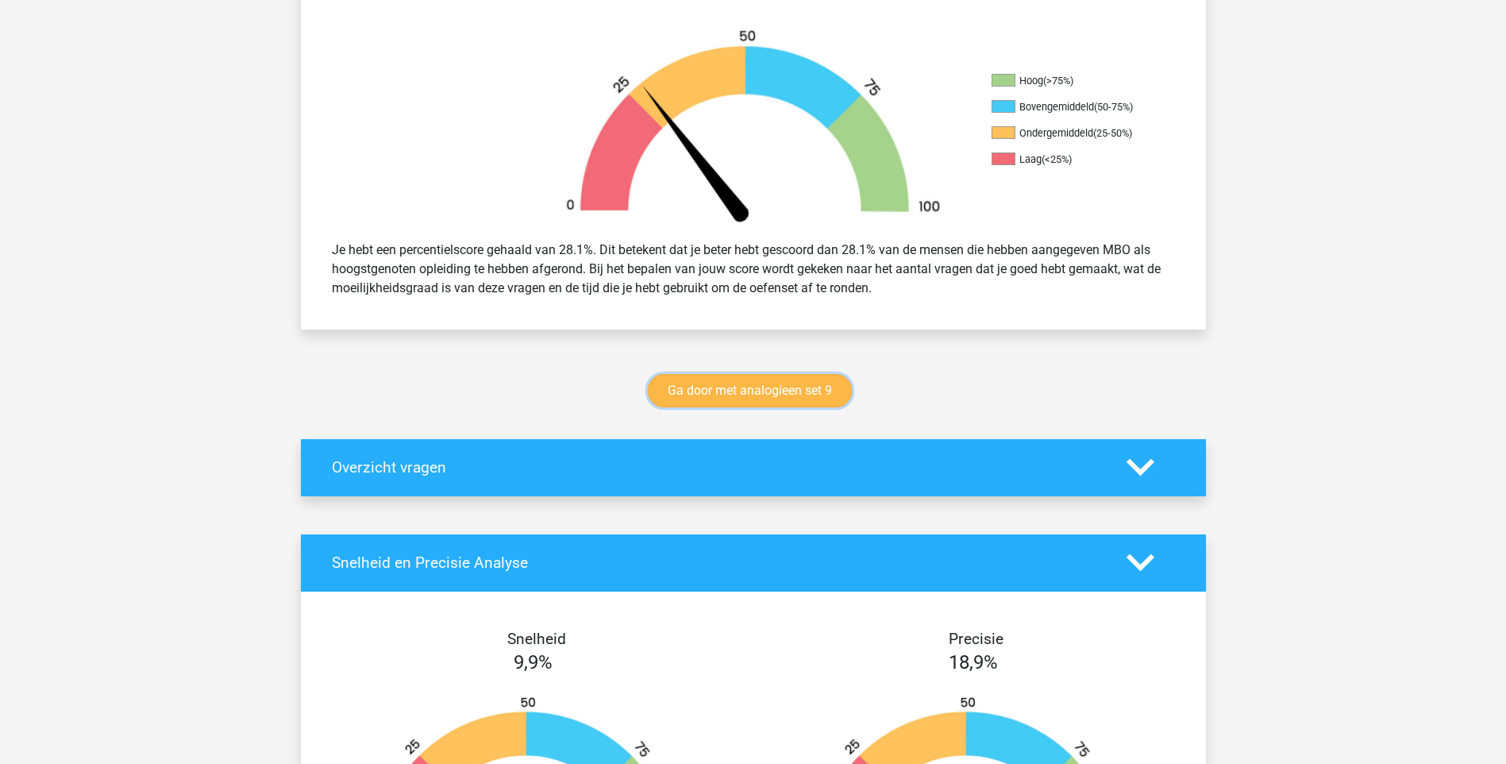
drag, startPoint x: 735, startPoint y: 387, endPoint x: 742, endPoint y: 397, distance: 12.1
click at [735, 387] on link "Ga door met analogieen set 9" at bounding box center [750, 390] width 204 height 33
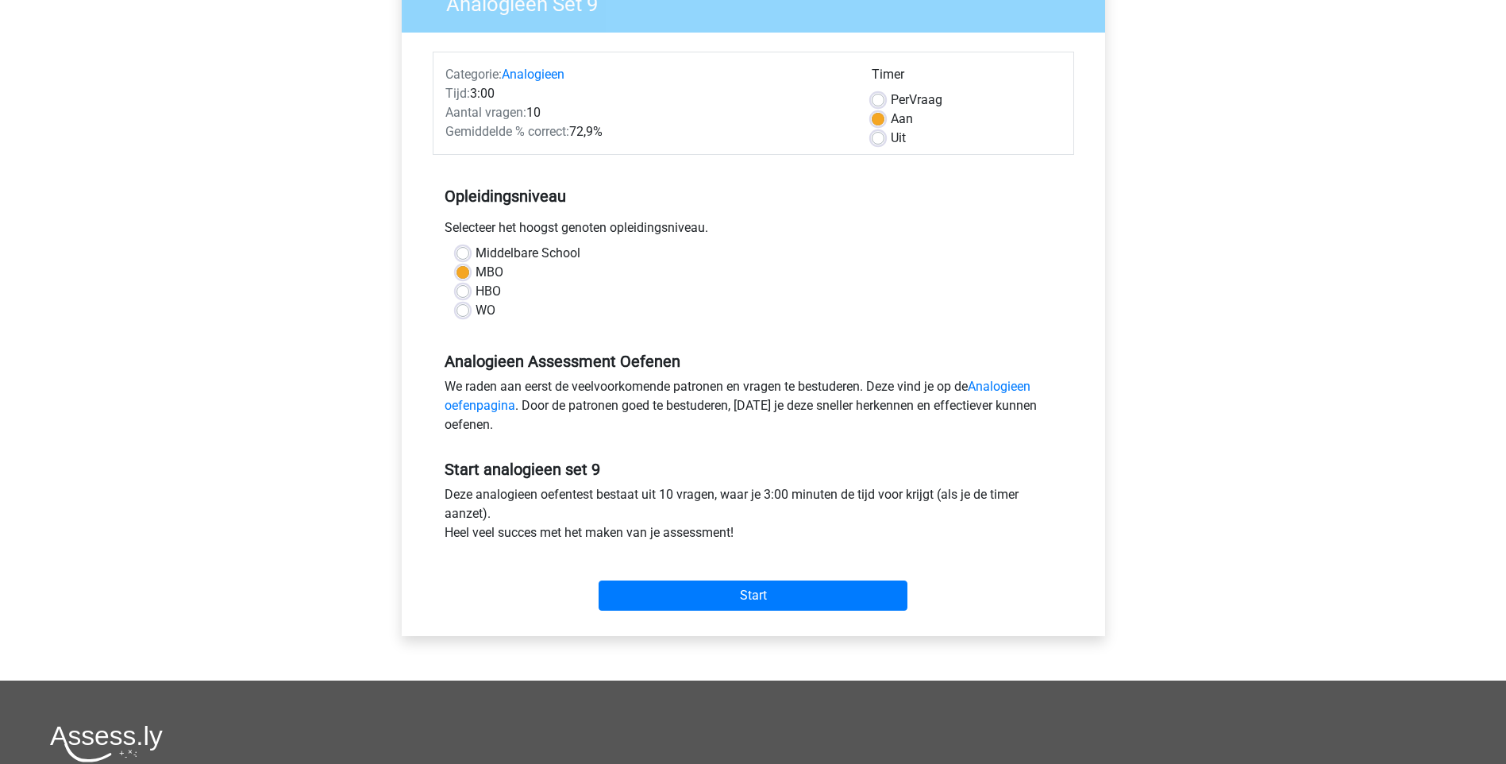
scroll to position [159, 0]
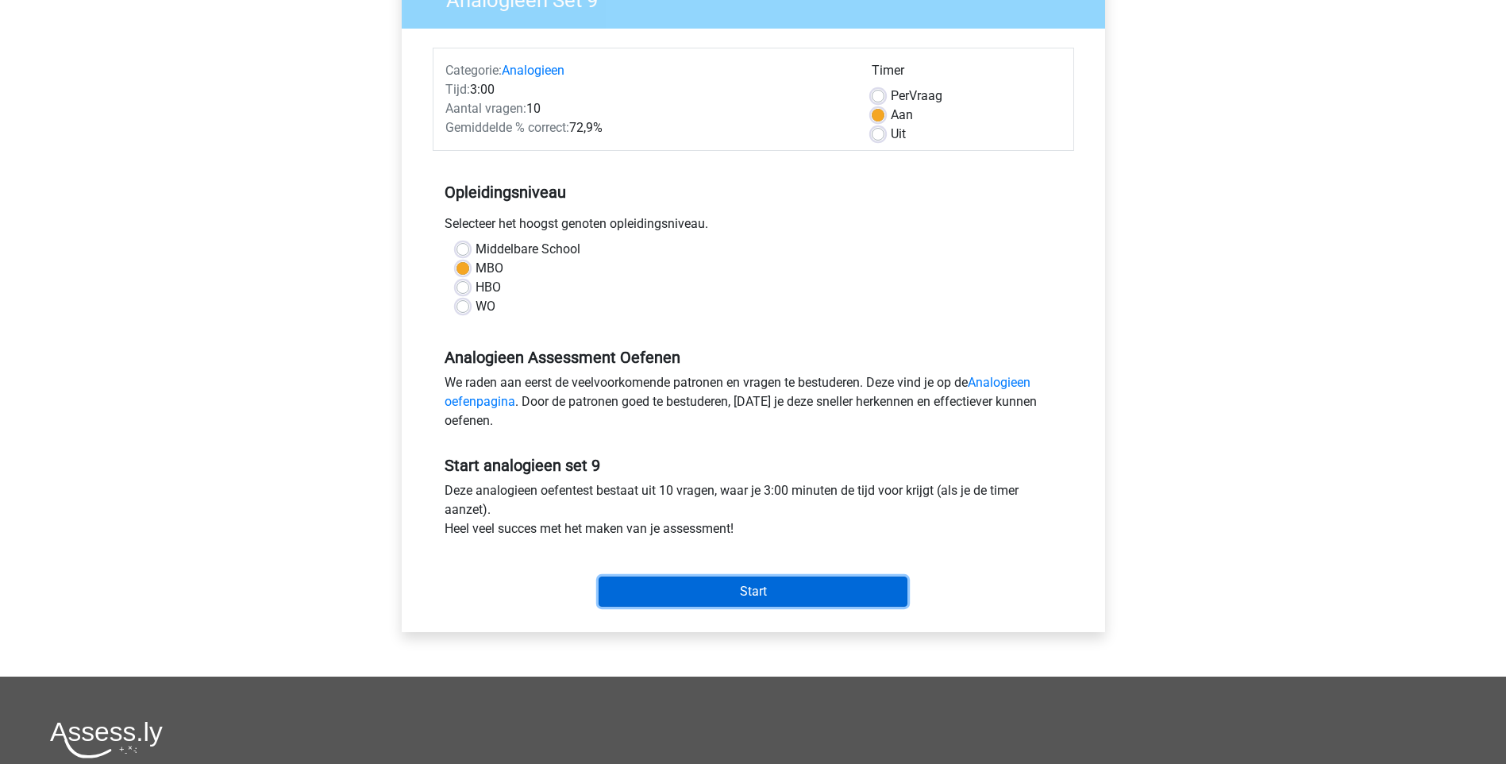
click at [712, 589] on input "Start" at bounding box center [753, 591] width 309 height 30
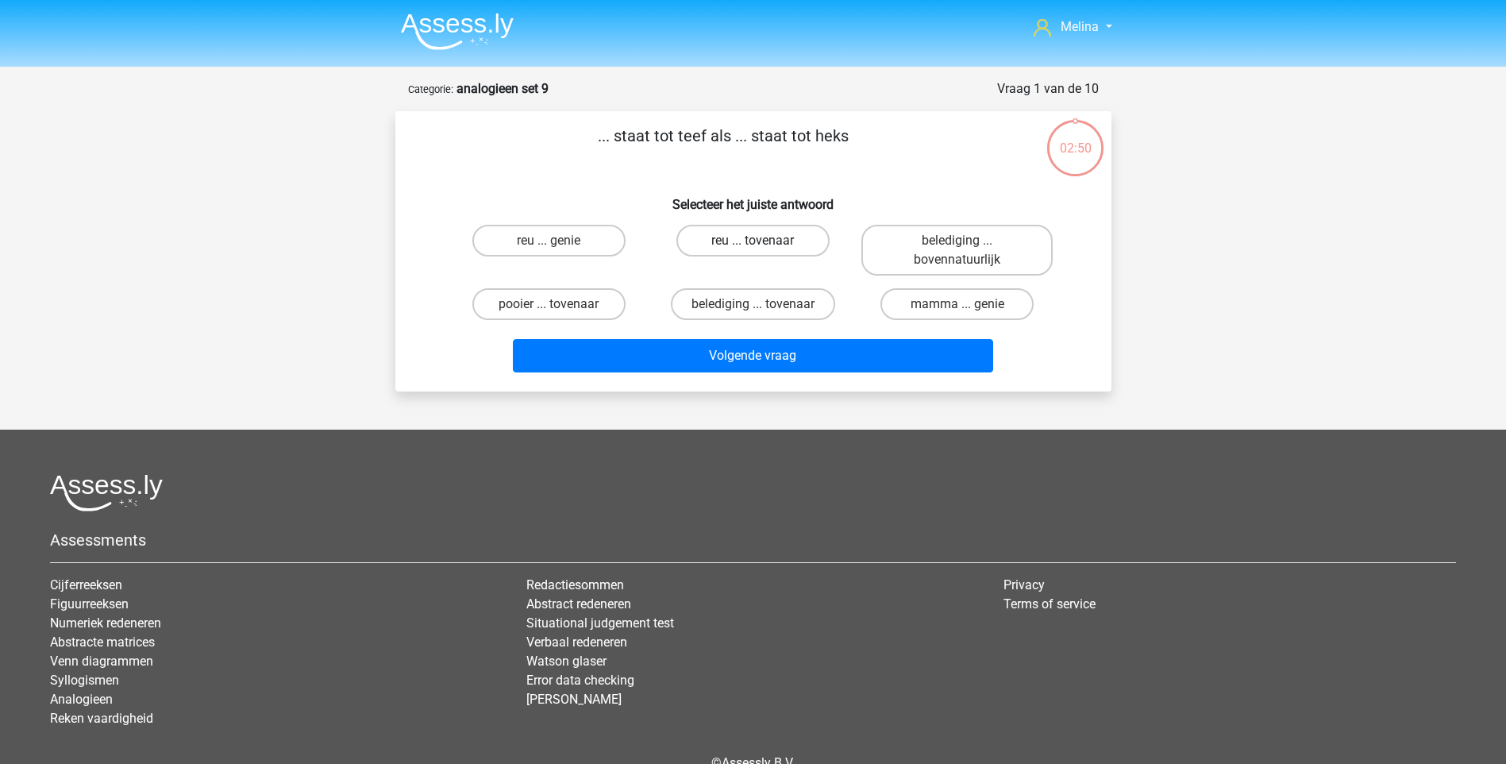
click at [769, 246] on label "reu ... tovenaar" at bounding box center [752, 241] width 153 height 32
click at [763, 246] on input "reu ... tovenaar" at bounding box center [758, 246] width 10 height 10
radio input "true"
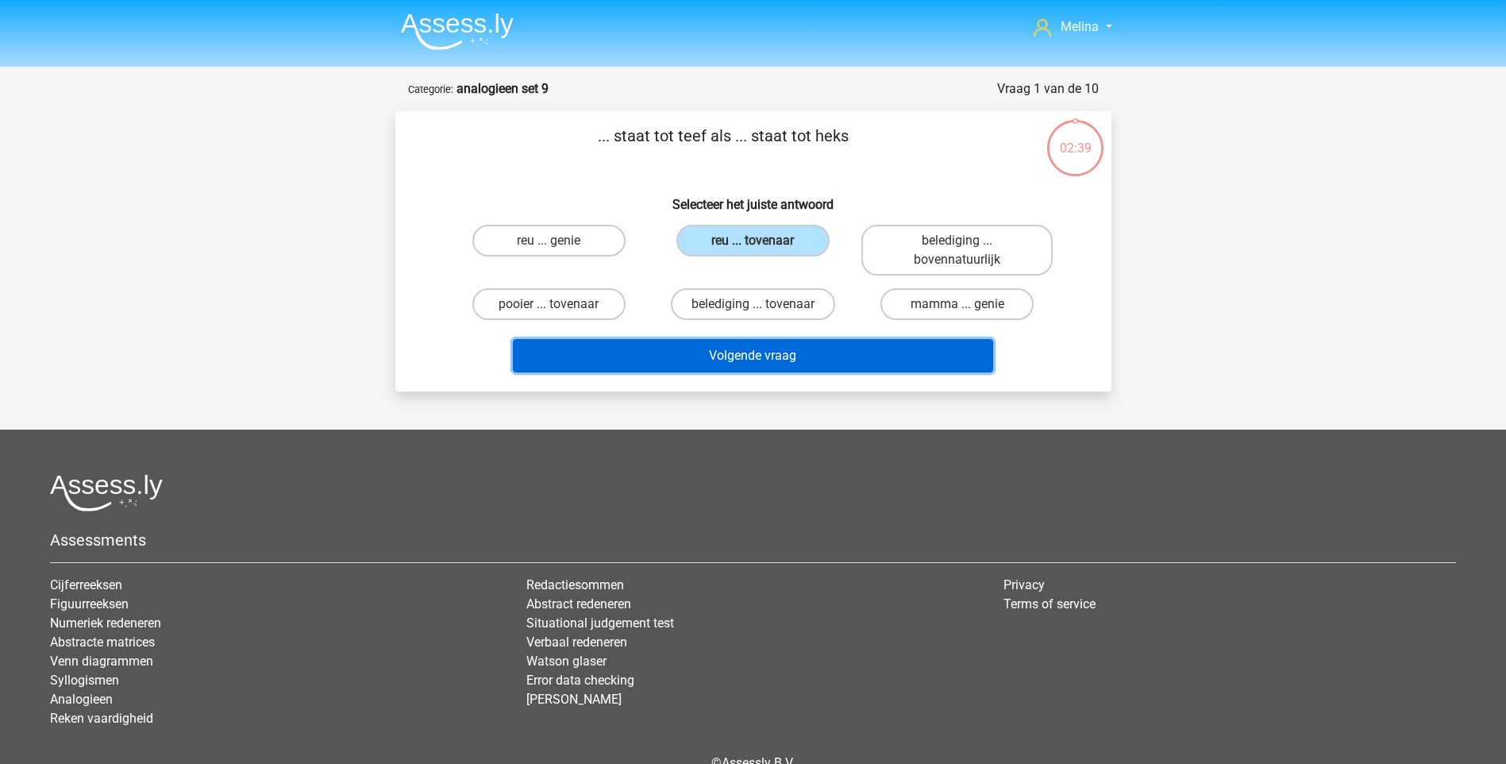
click at [789, 363] on button "Volgende vraag" at bounding box center [753, 355] width 480 height 33
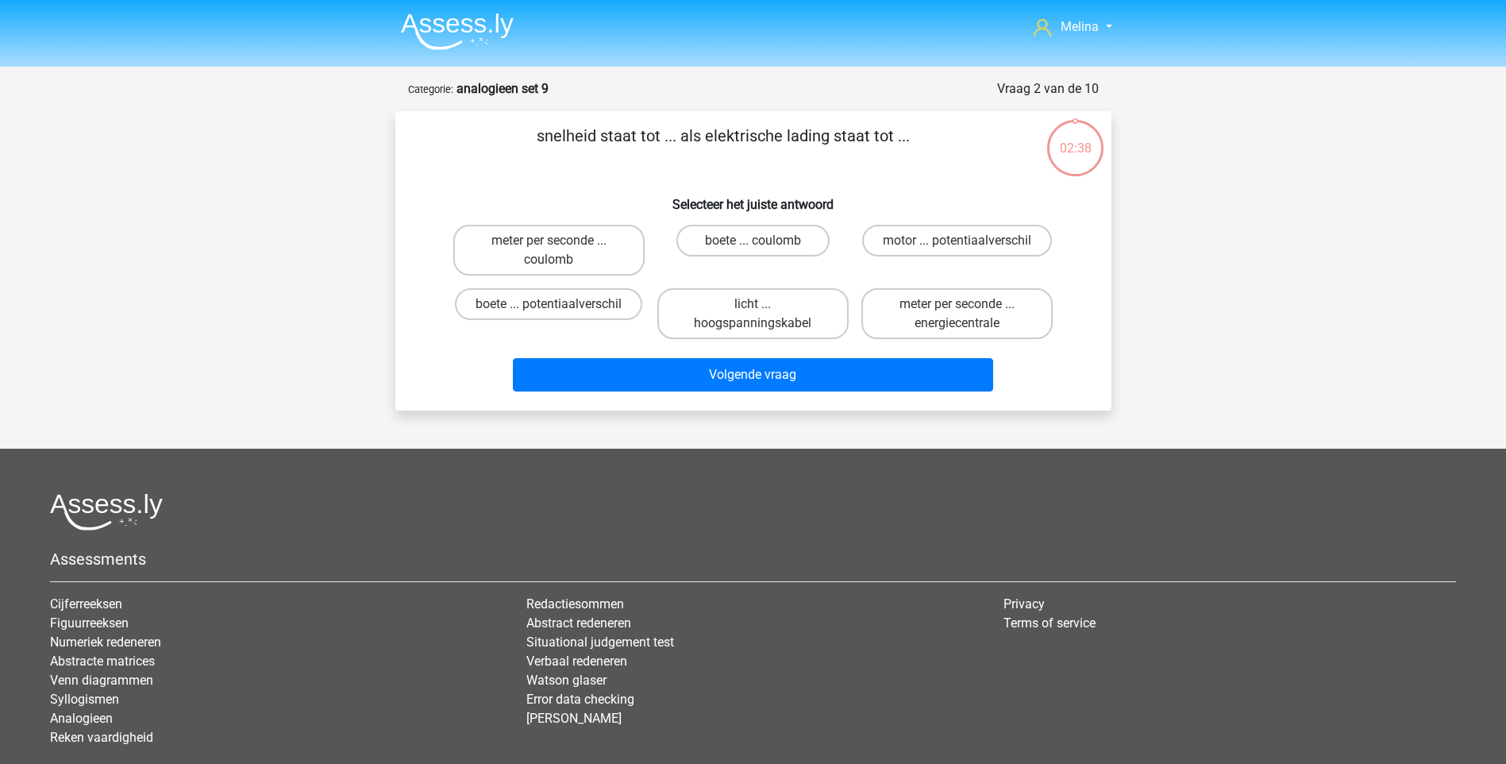
scroll to position [79, 0]
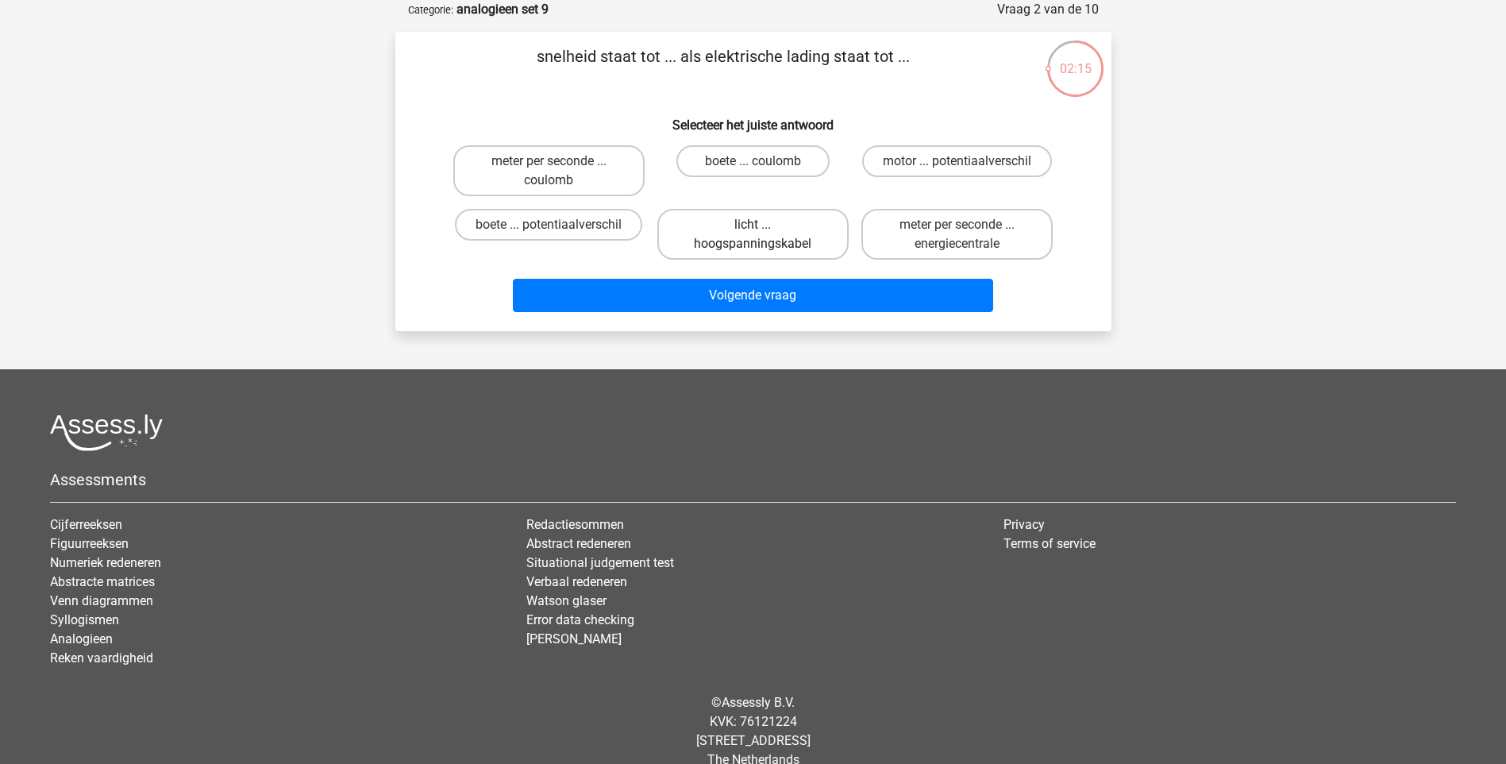
click at [722, 233] on label "licht ... hoogspanningskabel" at bounding box center [752, 234] width 191 height 51
click at [753, 233] on input "licht ... hoogspanningskabel" at bounding box center [758, 230] width 10 height 10
radio input "true"
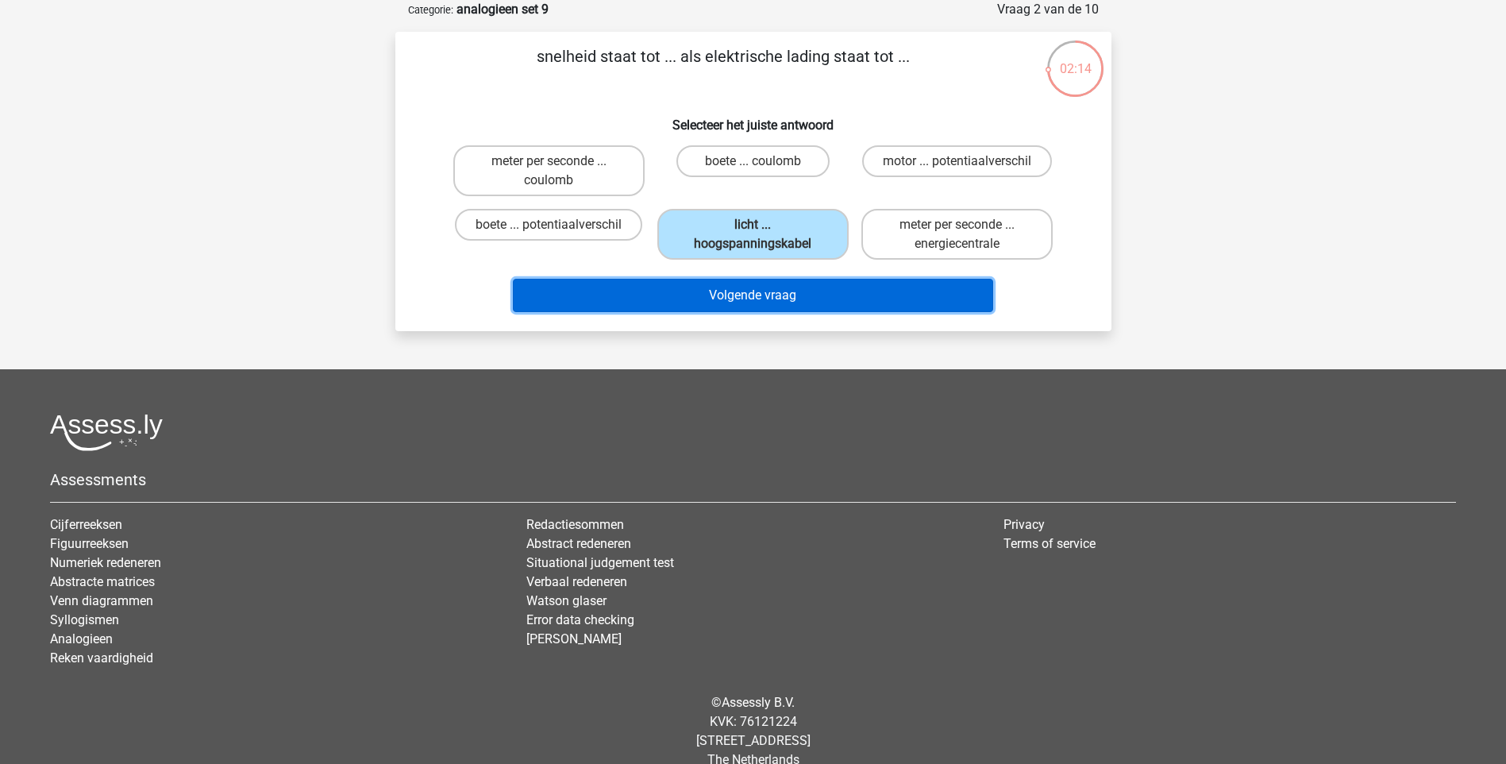
click at [707, 288] on button "Volgende vraag" at bounding box center [753, 295] width 480 height 33
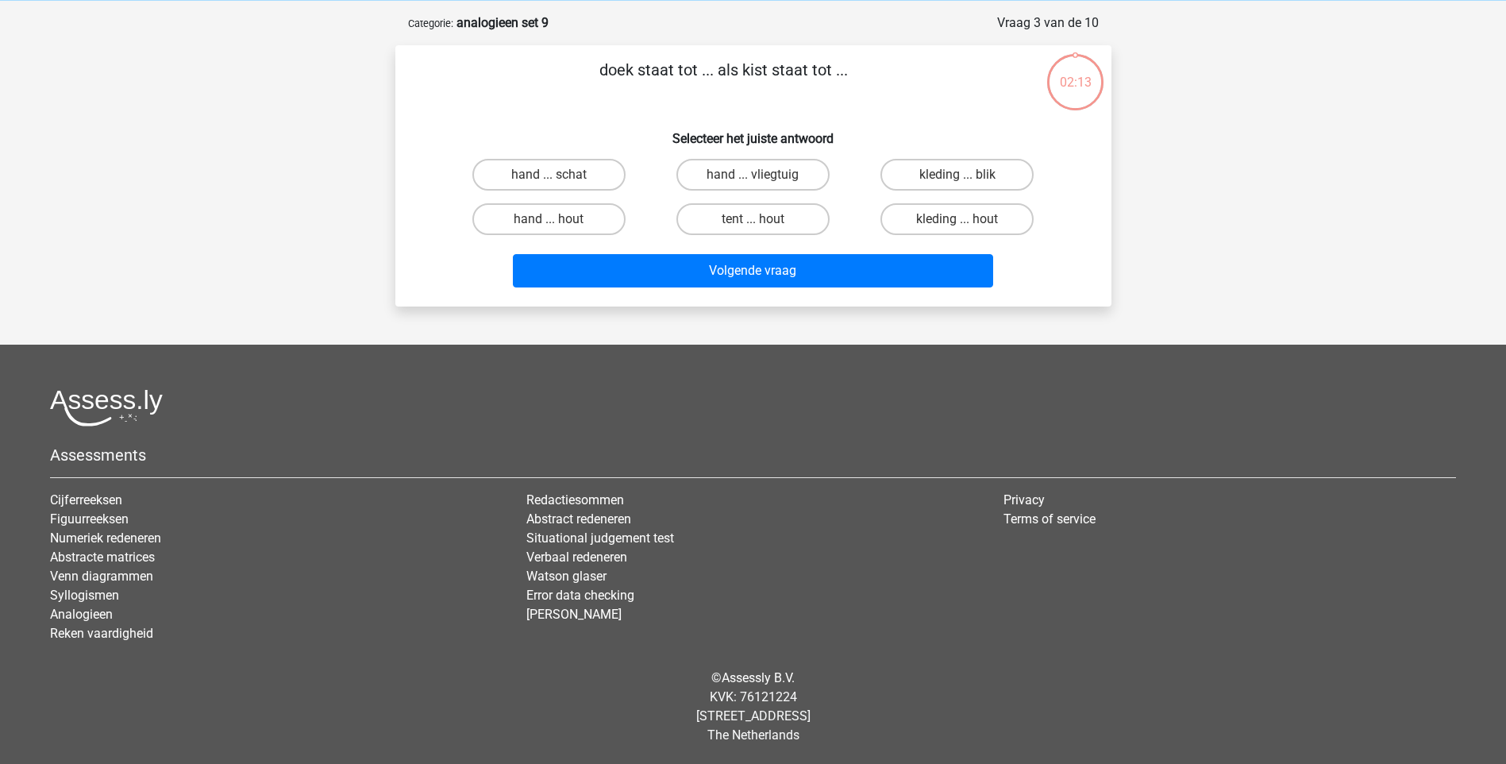
scroll to position [66, 0]
click at [581, 170] on label "hand ... schat" at bounding box center [548, 175] width 153 height 32
click at [559, 175] on input "hand ... schat" at bounding box center [554, 180] width 10 height 10
radio input "true"
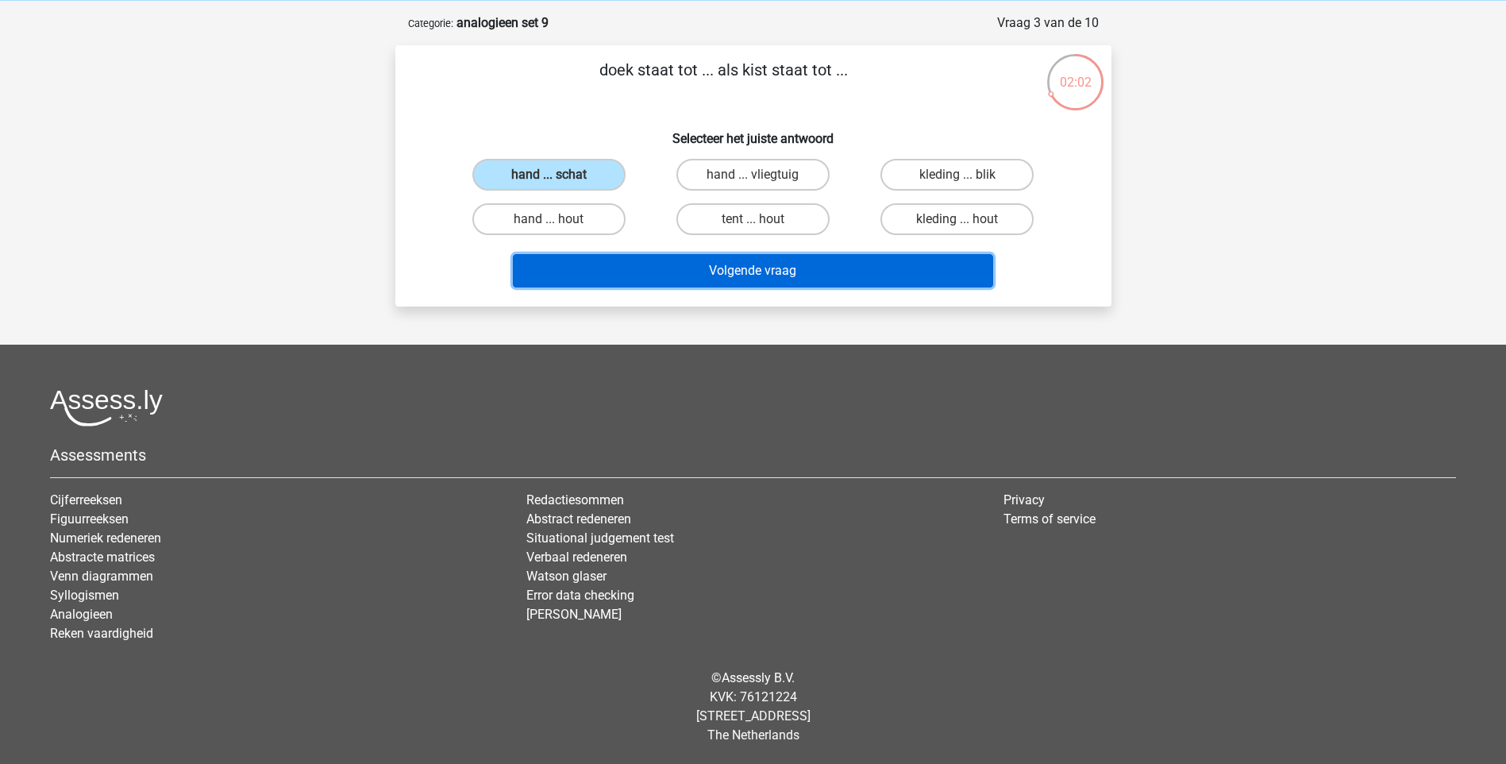
click at [761, 275] on button "Volgende vraag" at bounding box center [753, 270] width 480 height 33
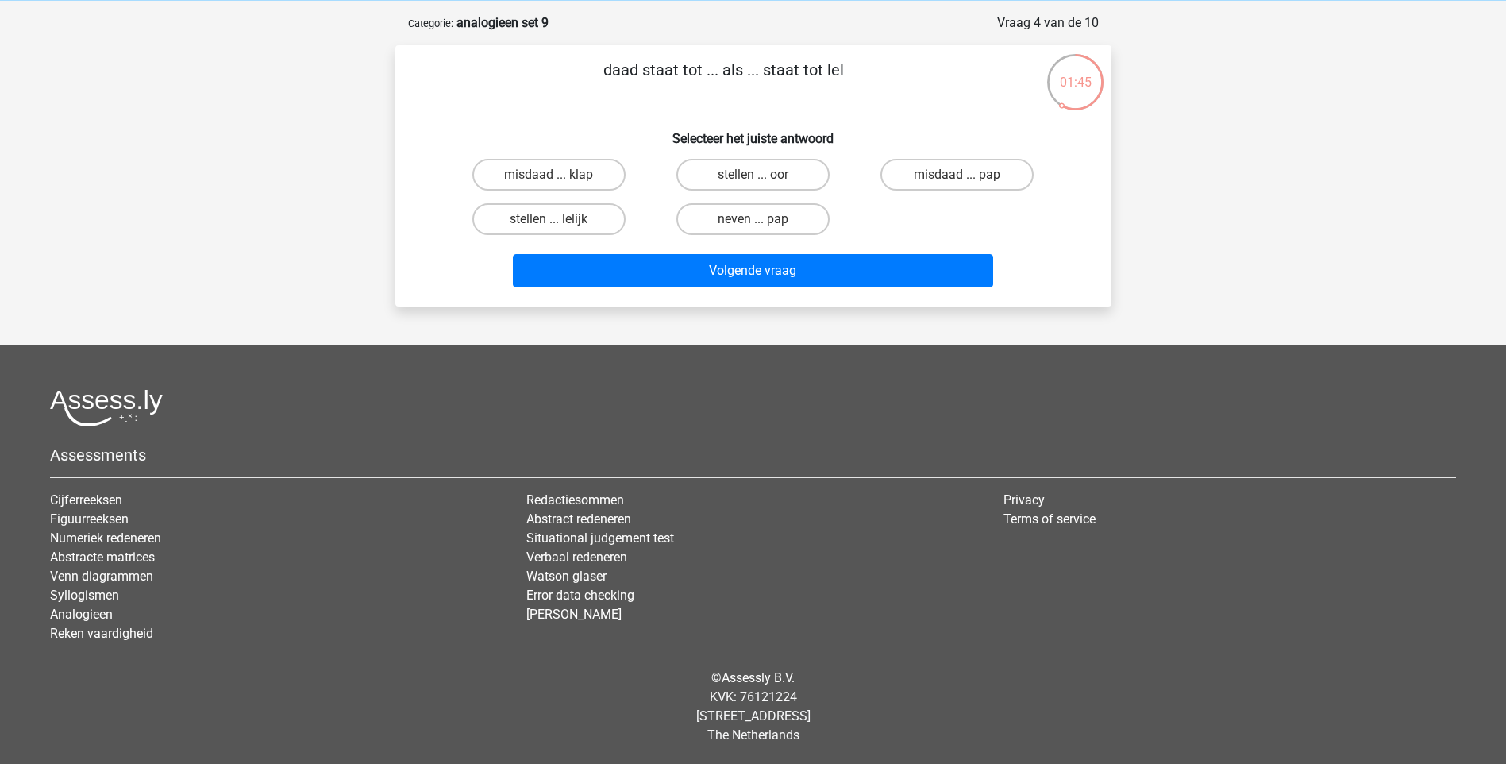
click at [761, 227] on input "neven ... pap" at bounding box center [758, 224] width 10 height 10
radio input "true"
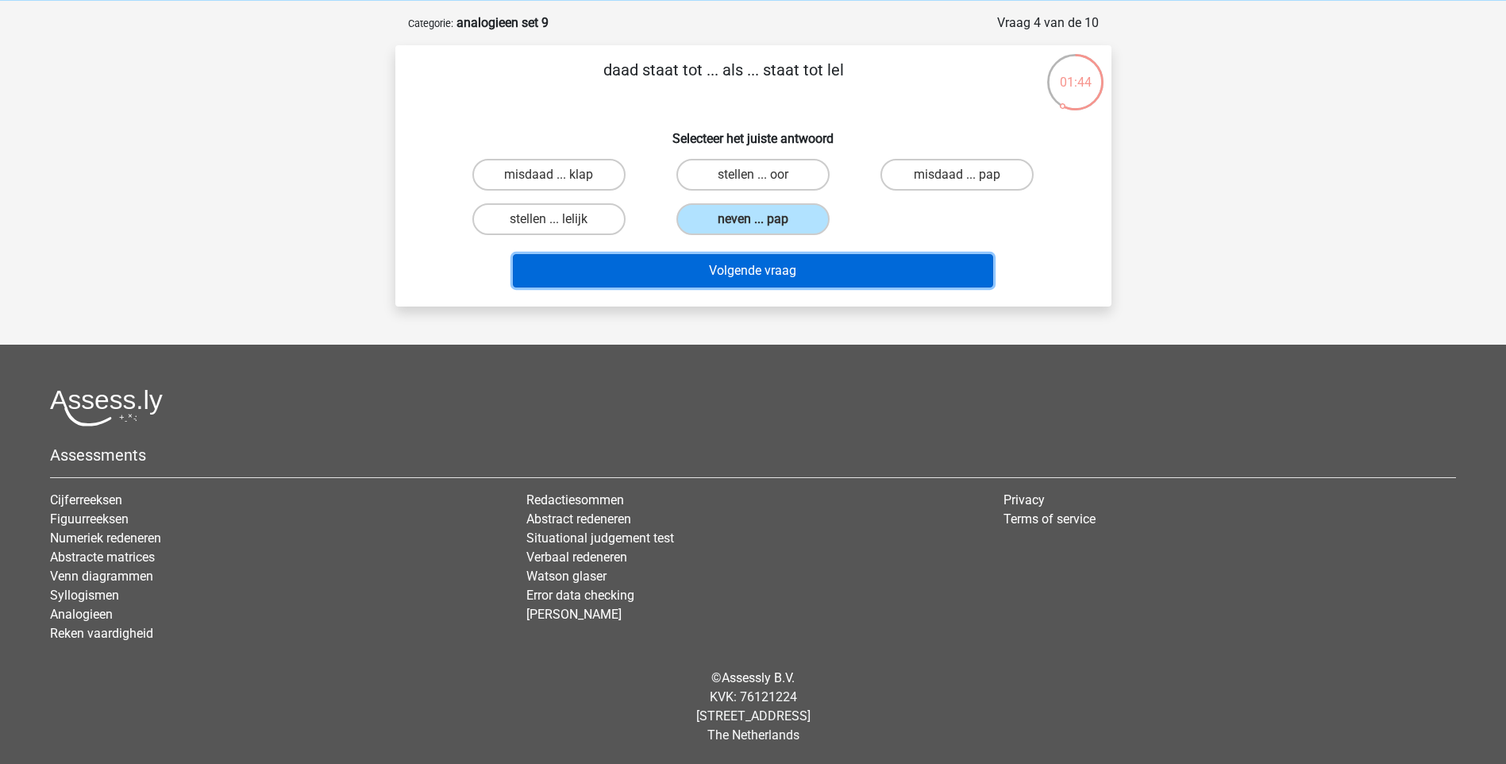
click at [760, 276] on button "Volgende vraag" at bounding box center [753, 270] width 480 height 33
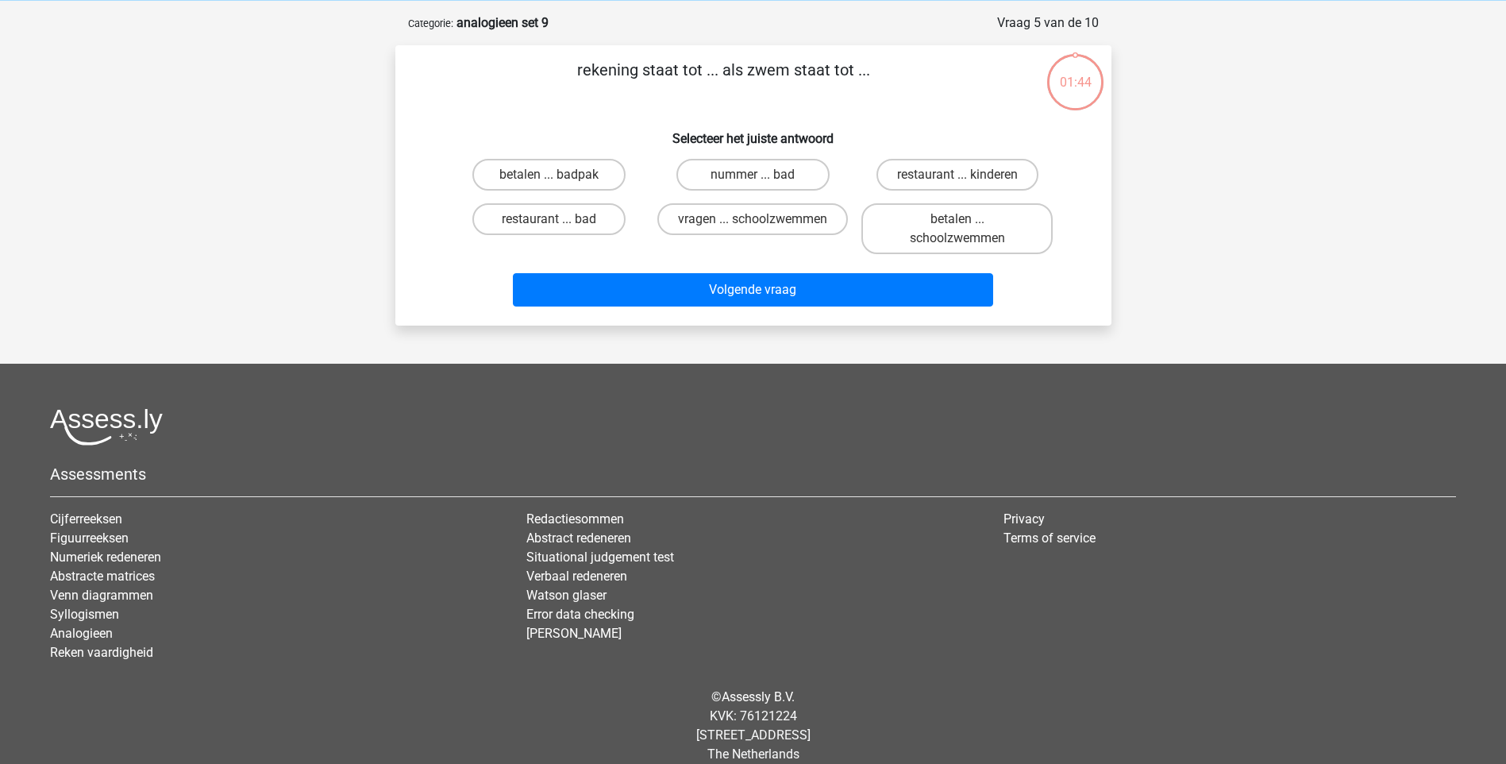
scroll to position [79, 0]
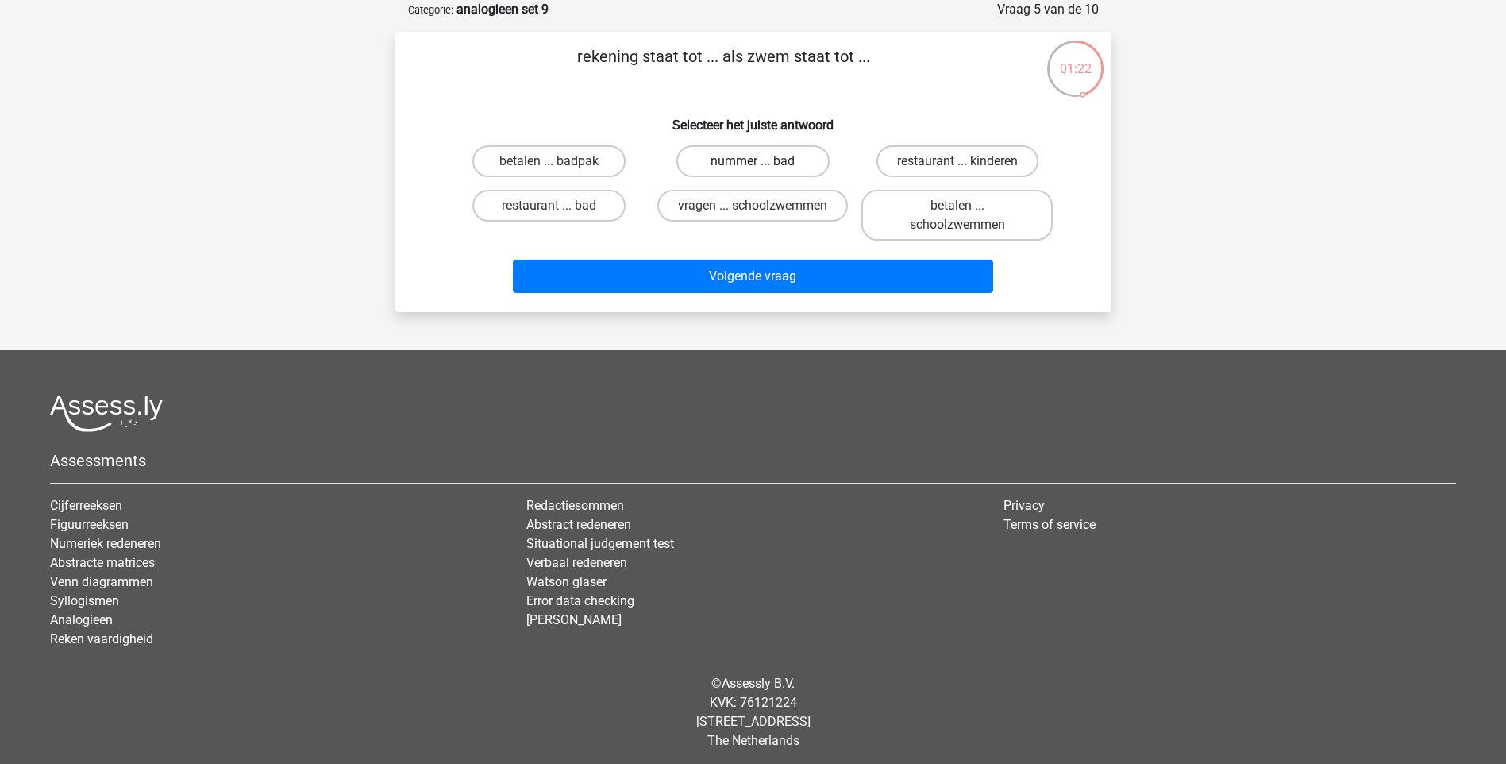
click at [744, 157] on label "nummer ... bad" at bounding box center [752, 161] width 153 height 32
click at [753, 161] on input "nummer ... bad" at bounding box center [758, 166] width 10 height 10
radio input "true"
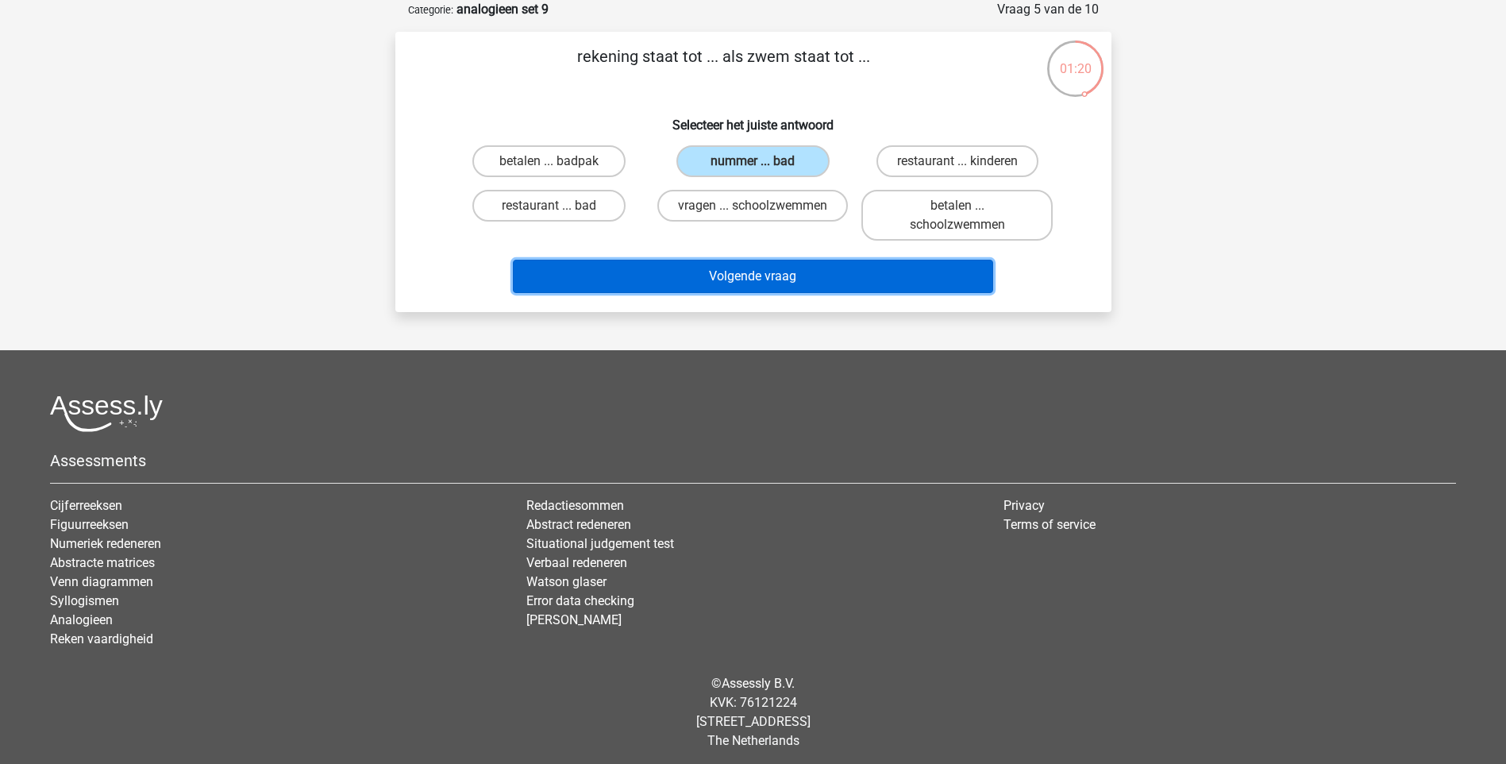
click at [761, 272] on button "Volgende vraag" at bounding box center [753, 276] width 480 height 33
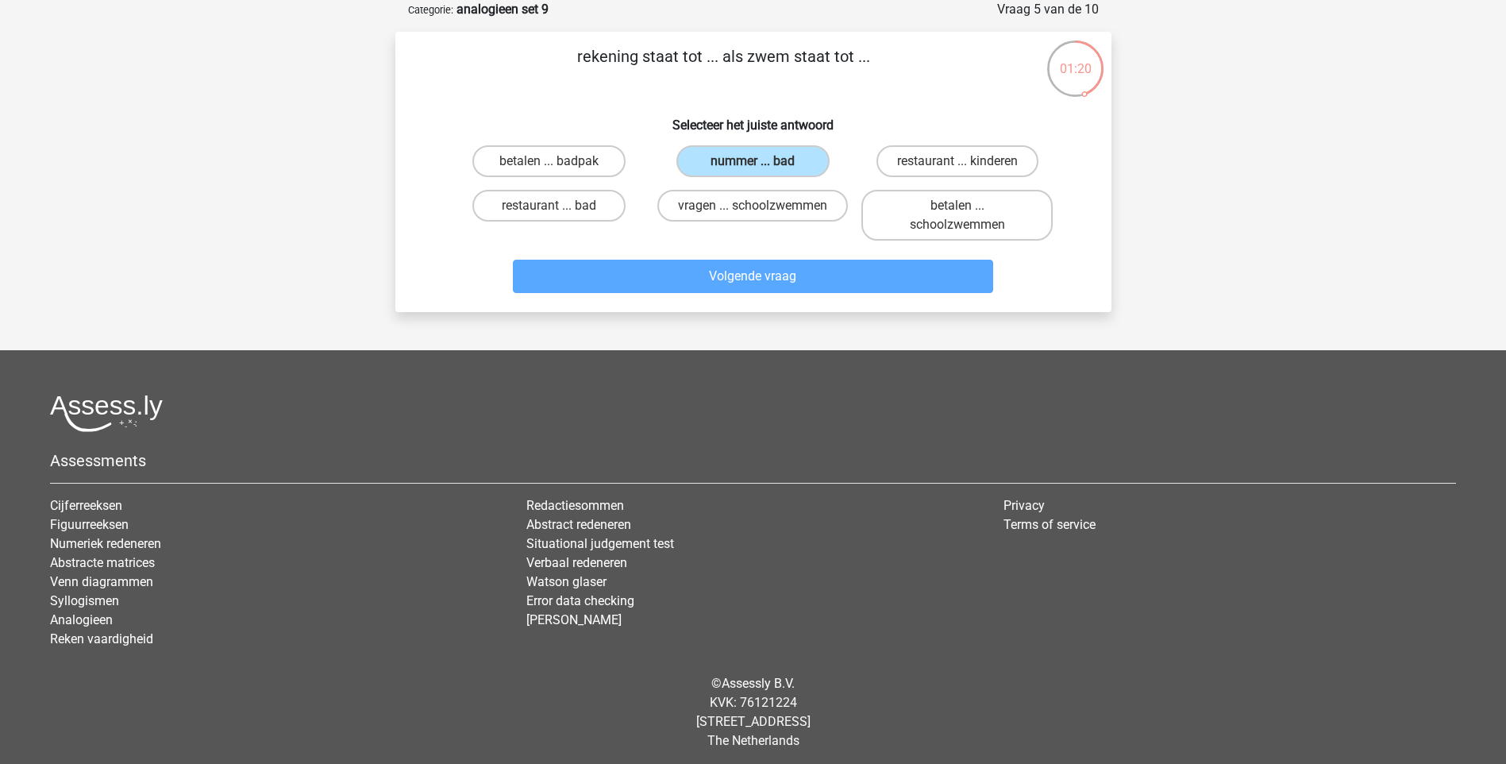
scroll to position [66, 0]
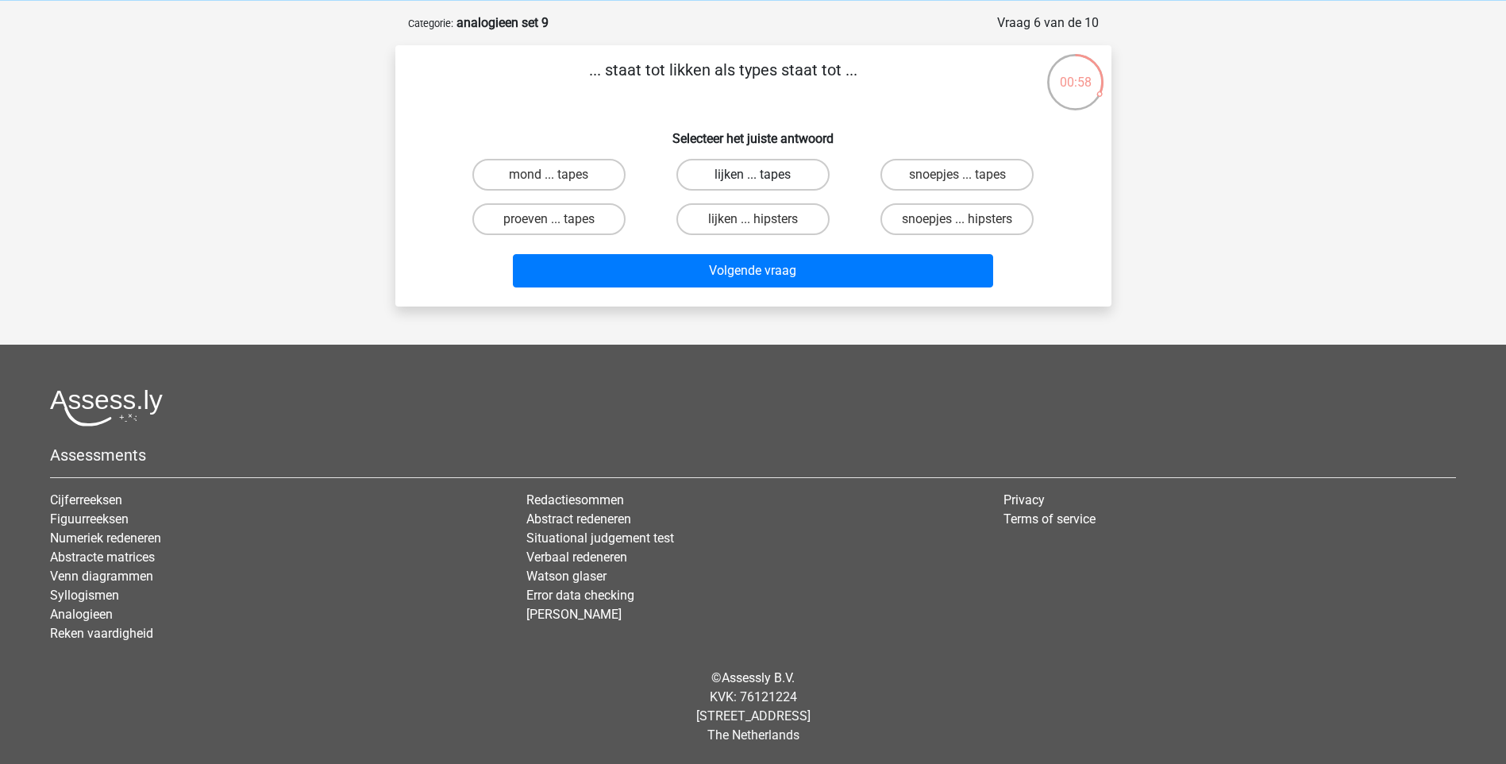
click at [738, 175] on label "lijken ... tapes" at bounding box center [752, 175] width 153 height 32
click at [753, 175] on input "lijken ... tapes" at bounding box center [758, 180] width 10 height 10
radio input "true"
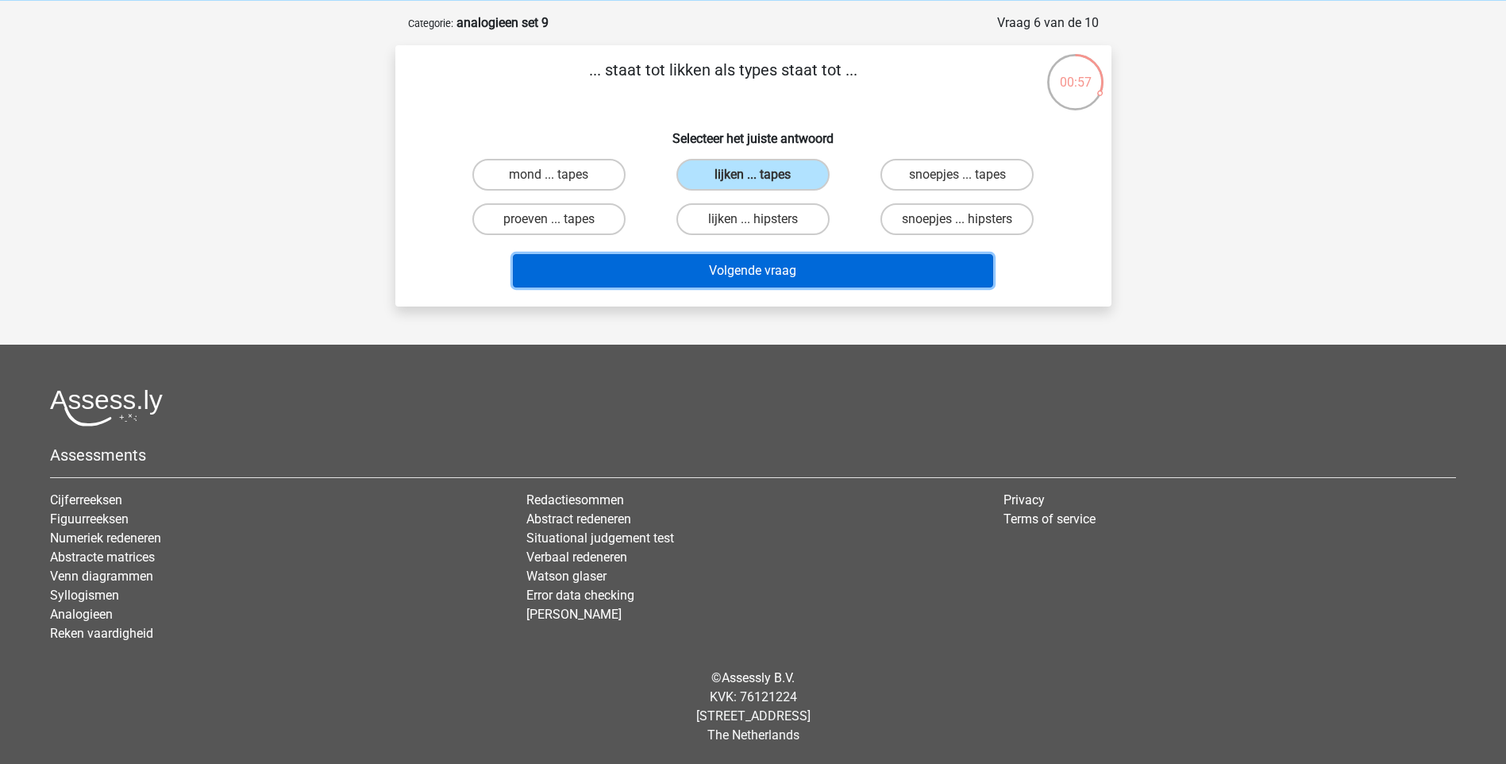
click at [758, 258] on button "Volgende vraag" at bounding box center [753, 270] width 480 height 33
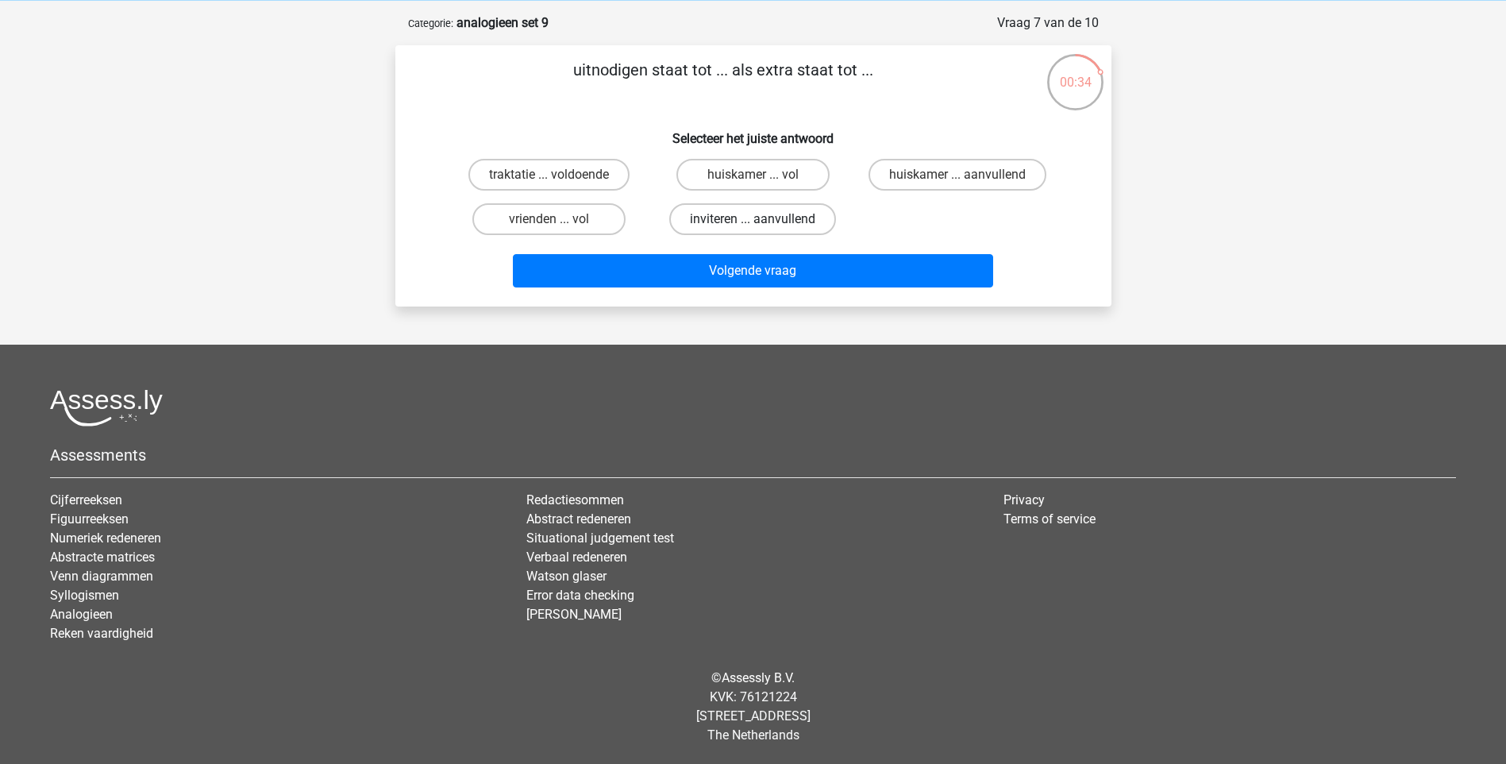
click at [720, 227] on label "inviteren ... aanvullend" at bounding box center [752, 219] width 167 height 32
click at [753, 227] on input "inviteren ... aanvullend" at bounding box center [758, 224] width 10 height 10
radio input "true"
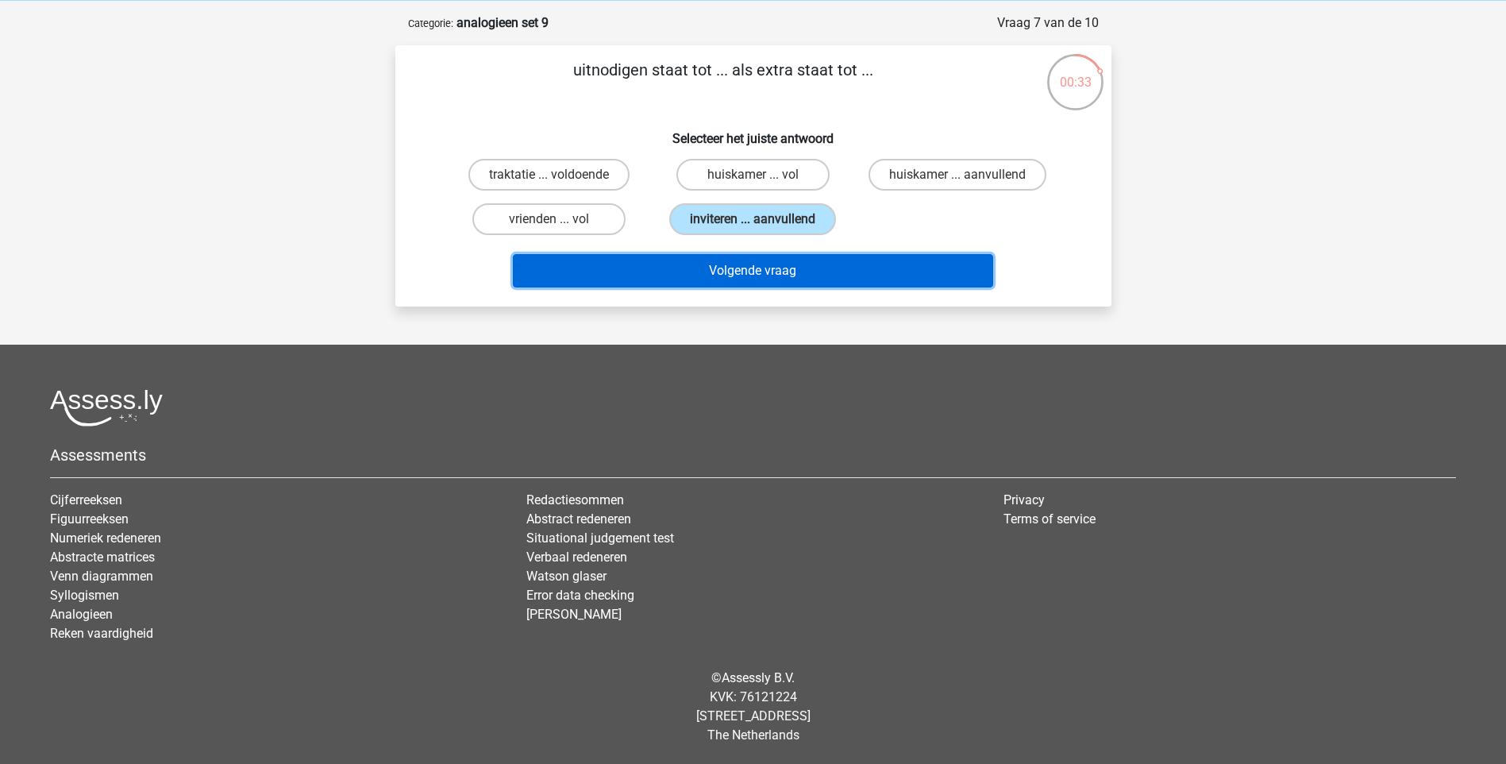
drag, startPoint x: 751, startPoint y: 266, endPoint x: 755, endPoint y: 276, distance: 10.3
click at [751, 269] on button "Volgende vraag" at bounding box center [753, 270] width 480 height 33
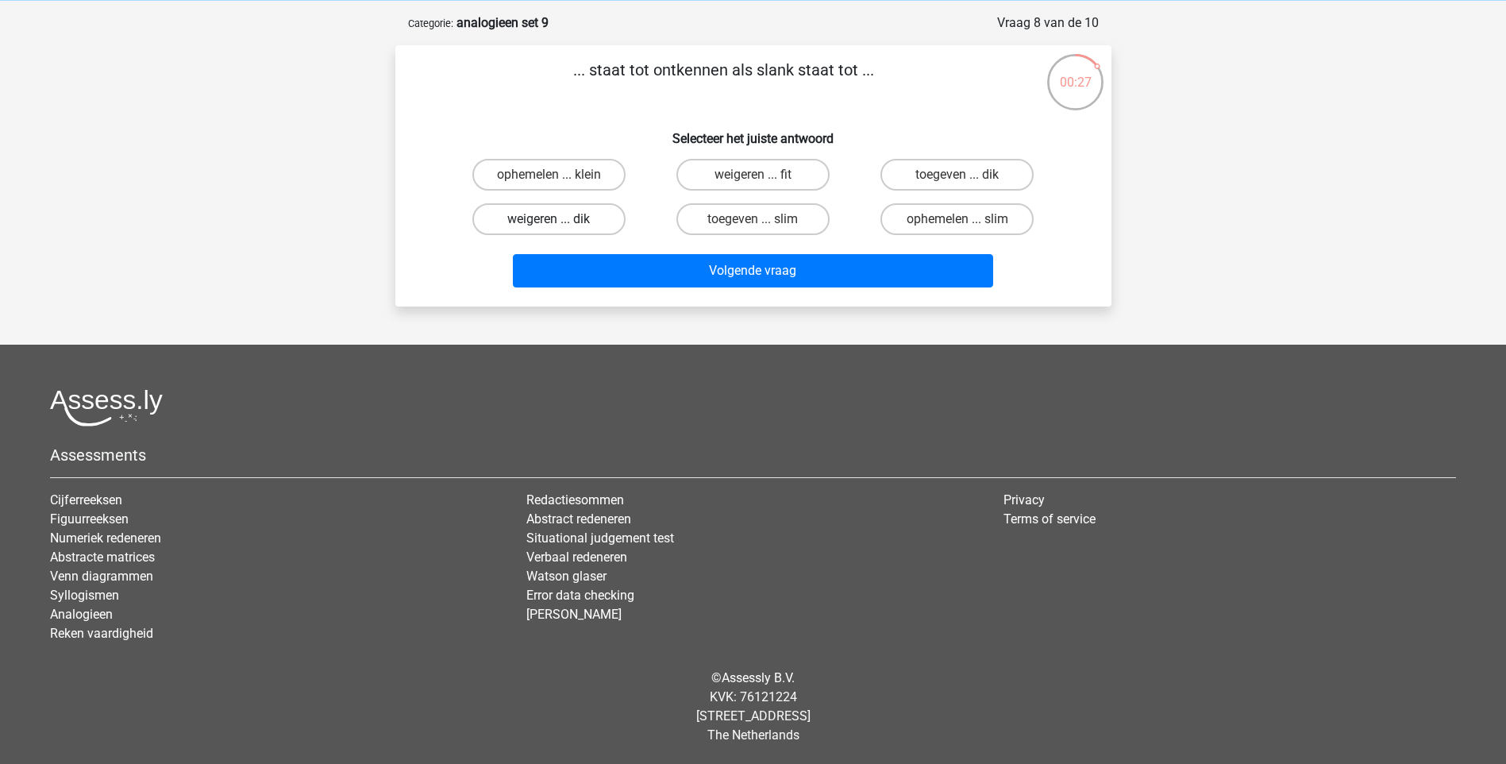
drag, startPoint x: 582, startPoint y: 210, endPoint x: 613, endPoint y: 216, distance: 31.5
click at [583, 210] on label "weigeren ... dik" at bounding box center [548, 219] width 153 height 32
click at [559, 219] on input "weigeren ... dik" at bounding box center [554, 224] width 10 height 10
radio input "true"
click at [918, 175] on label "toegeven ... dik" at bounding box center [957, 175] width 153 height 32
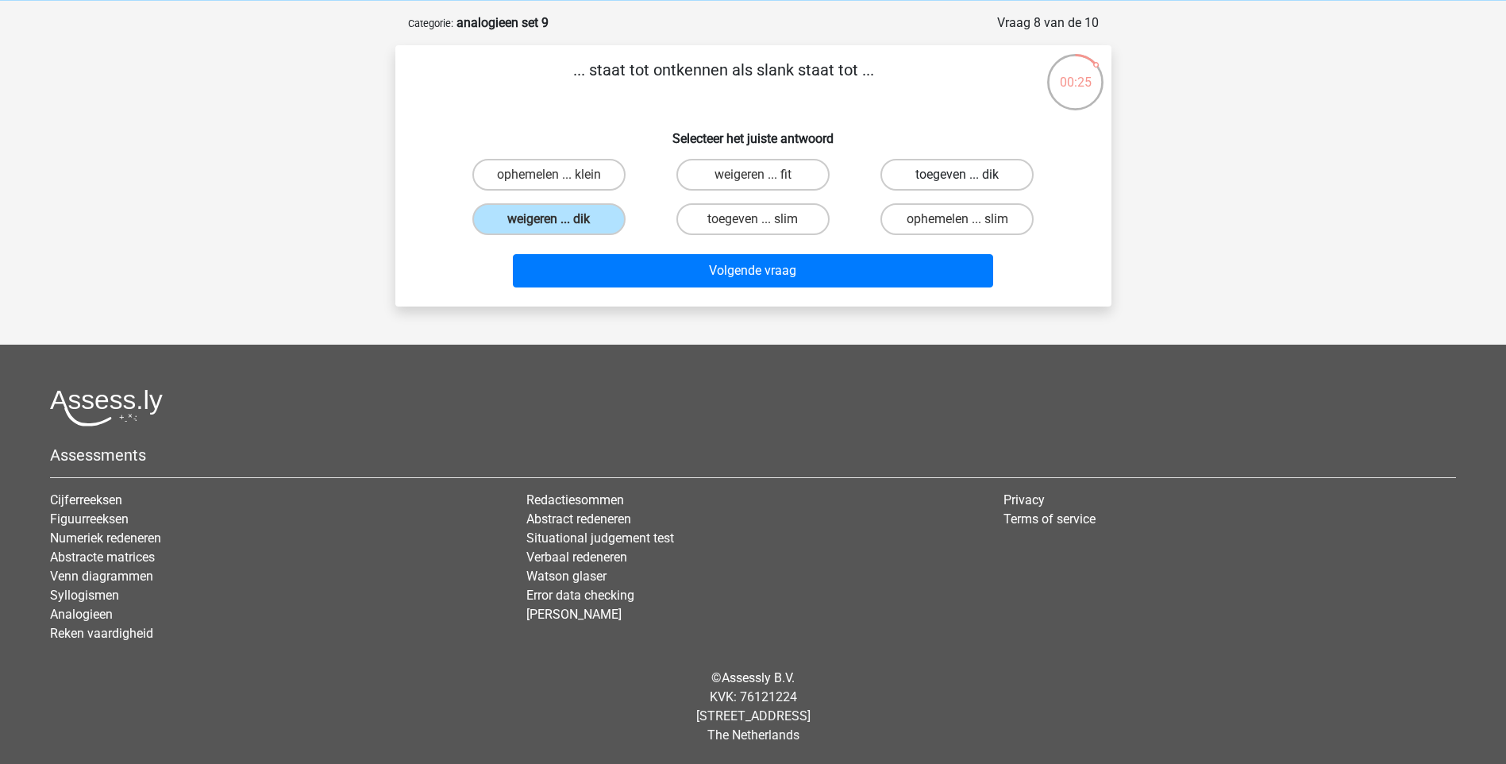
click at [958, 175] on input "toegeven ... dik" at bounding box center [963, 180] width 10 height 10
radio input "true"
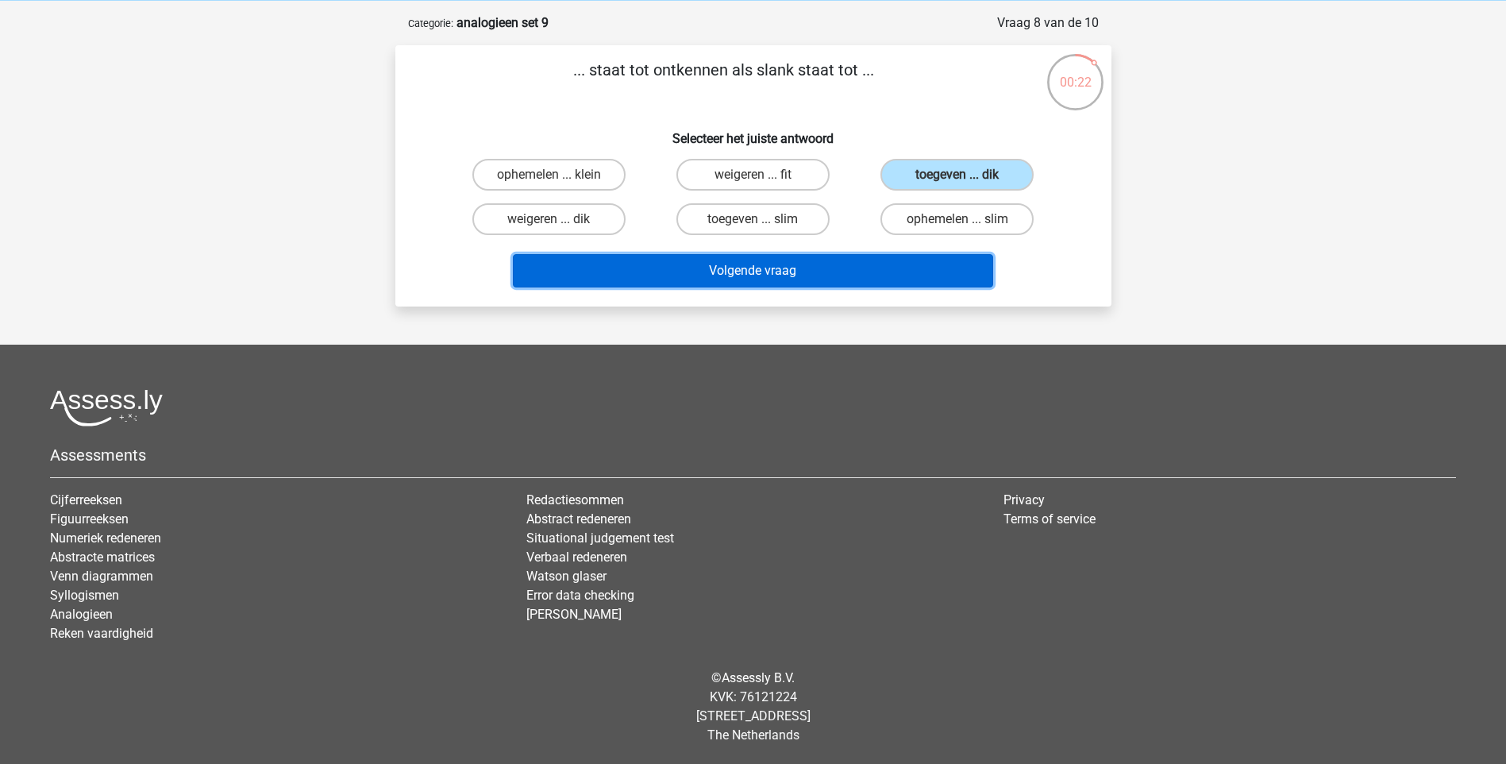
click at [795, 267] on button "Volgende vraag" at bounding box center [753, 270] width 480 height 33
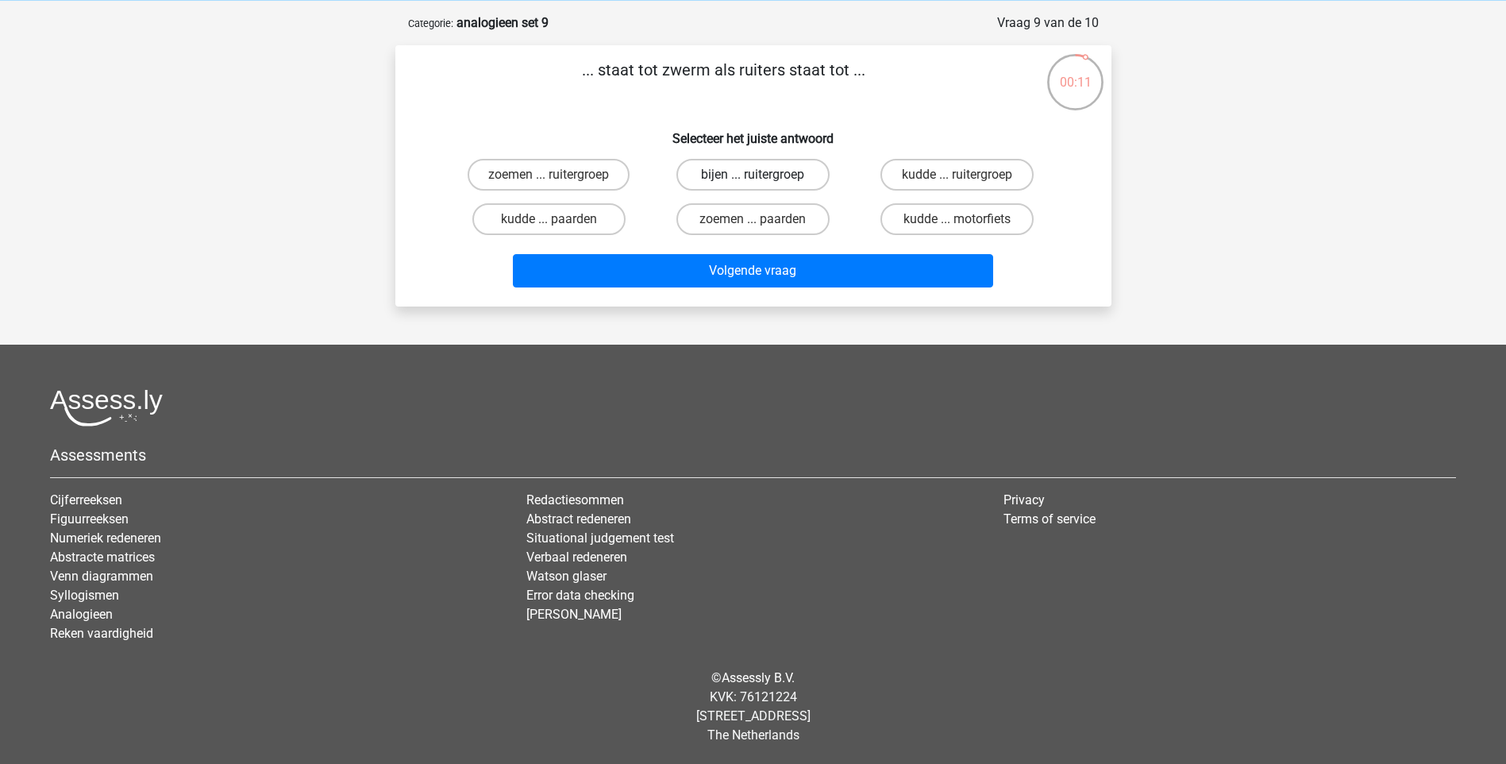
click at [712, 174] on label "bijen ... ruitergroep" at bounding box center [752, 175] width 153 height 32
click at [753, 175] on input "bijen ... ruitergroep" at bounding box center [758, 180] width 10 height 10
radio input "true"
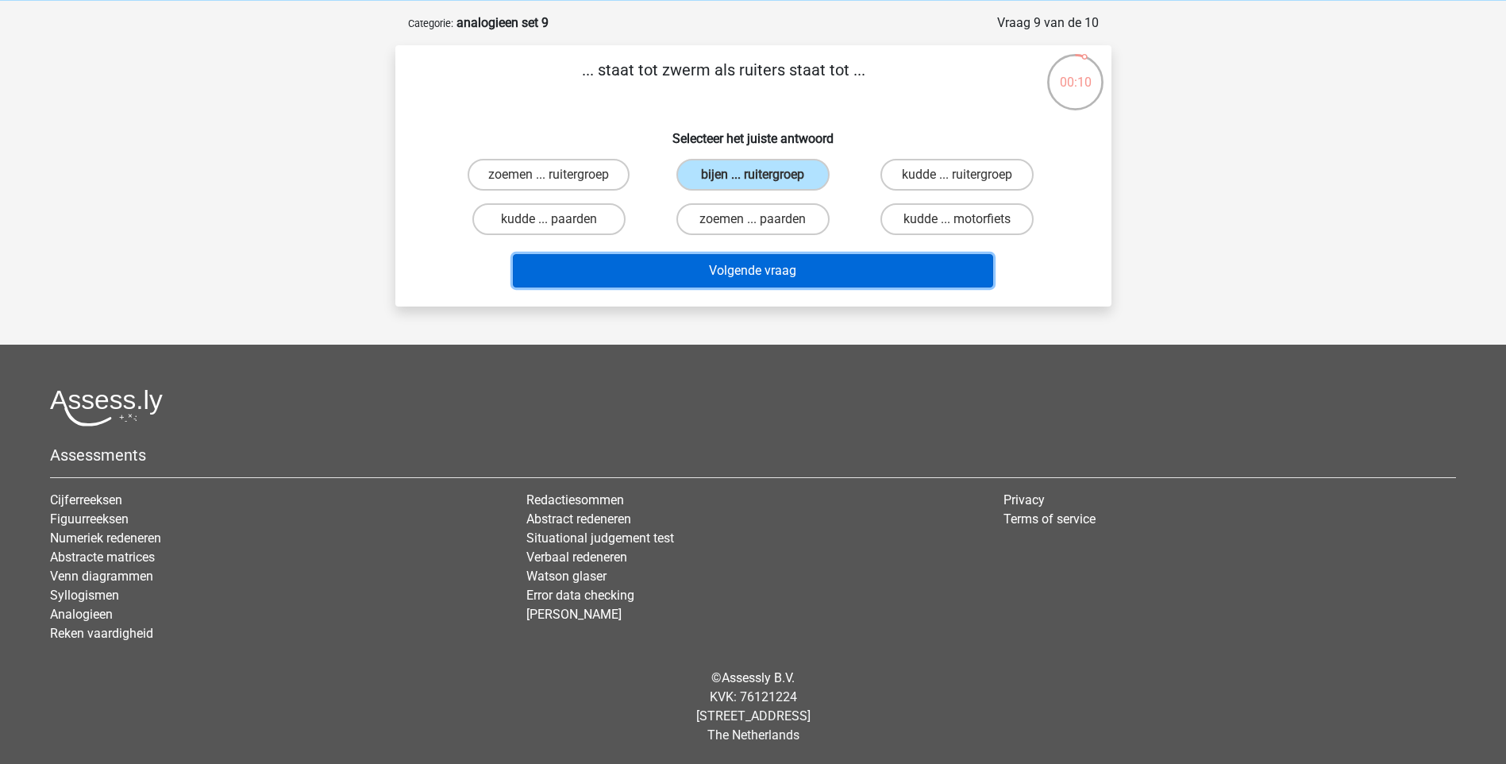
click at [724, 262] on button "Volgende vraag" at bounding box center [753, 270] width 480 height 33
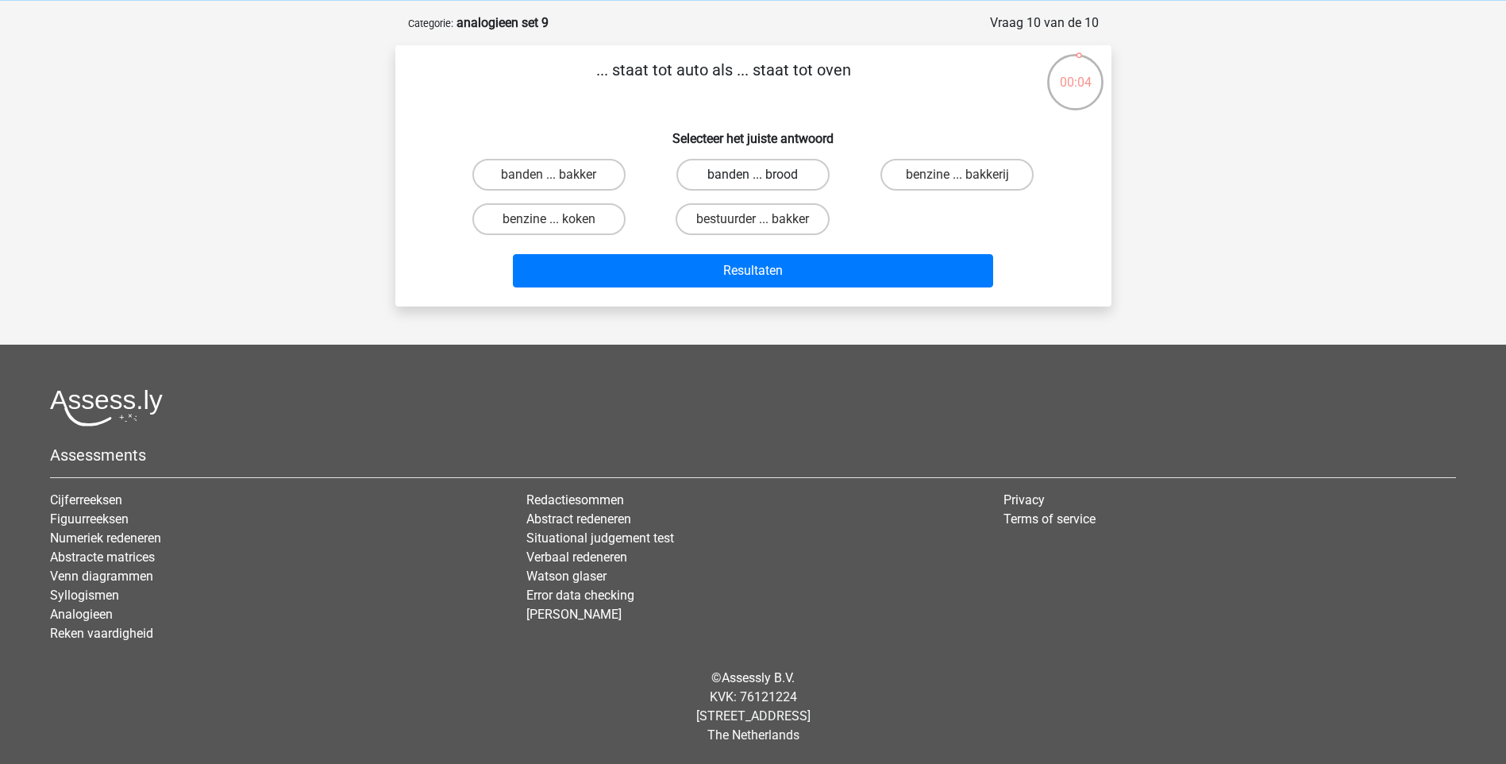
click at [765, 179] on label "banden ... brood" at bounding box center [752, 175] width 153 height 32
click at [763, 179] on input "banden ... brood" at bounding box center [758, 180] width 10 height 10
radio input "true"
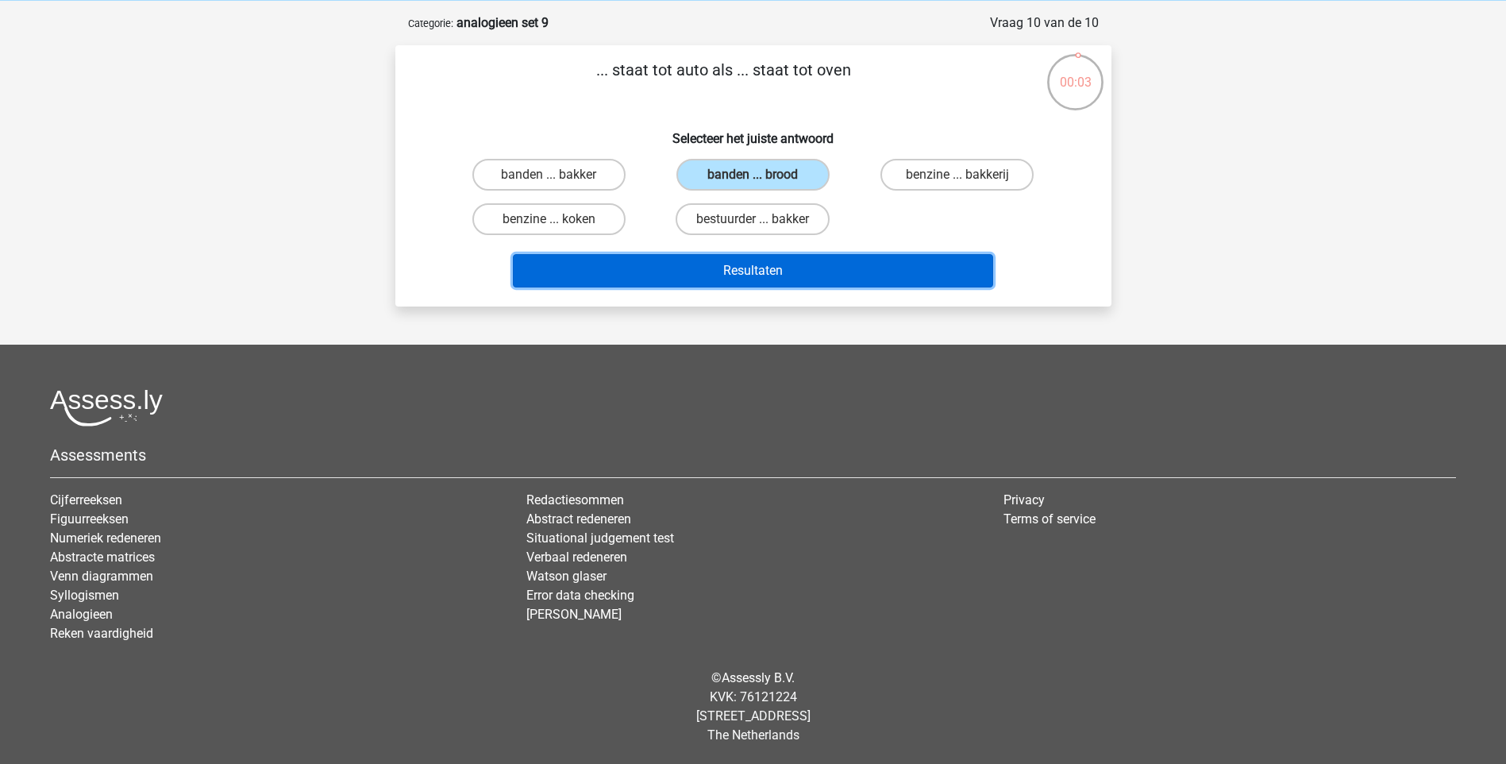
click at [759, 269] on button "Resultaten" at bounding box center [753, 270] width 480 height 33
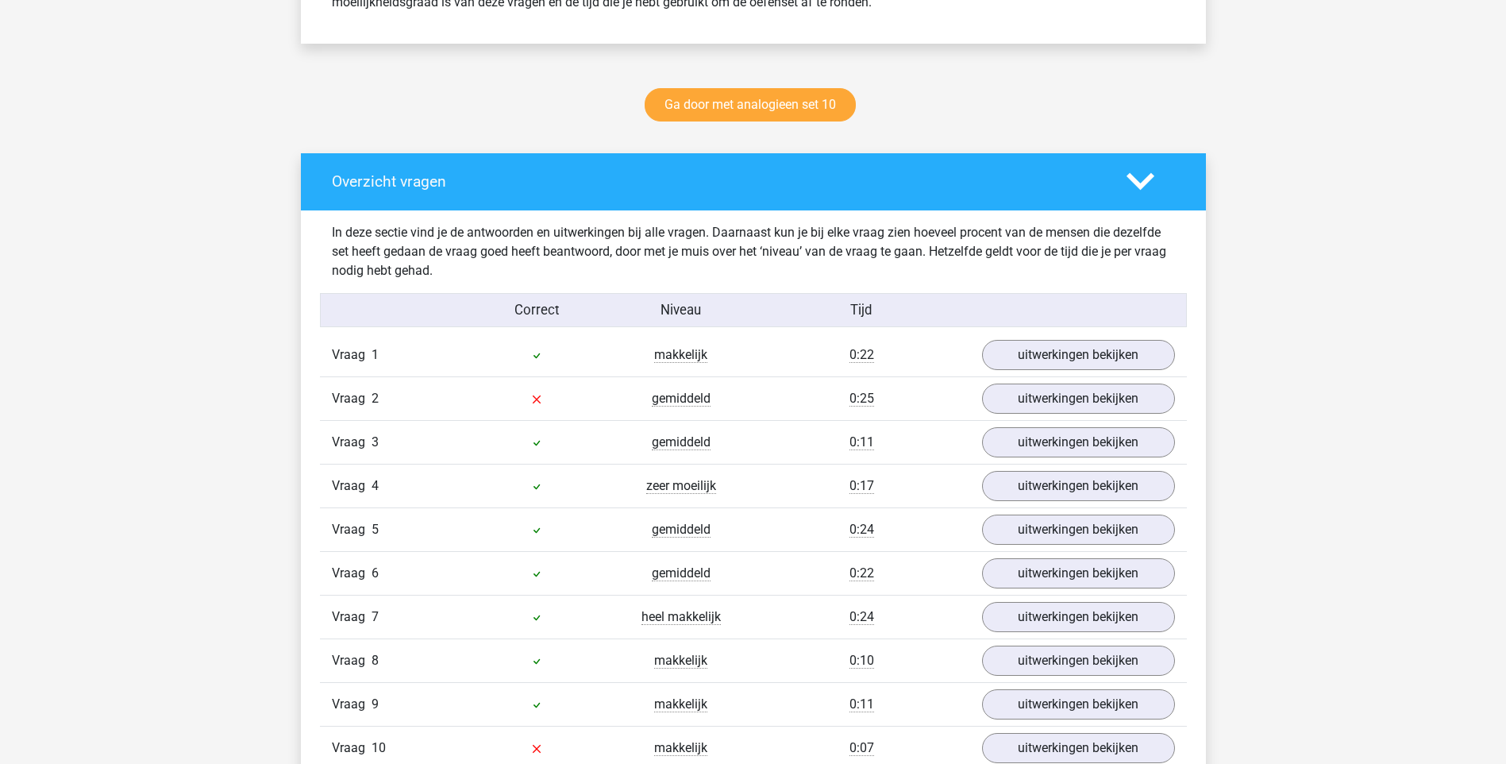
scroll to position [873, 0]
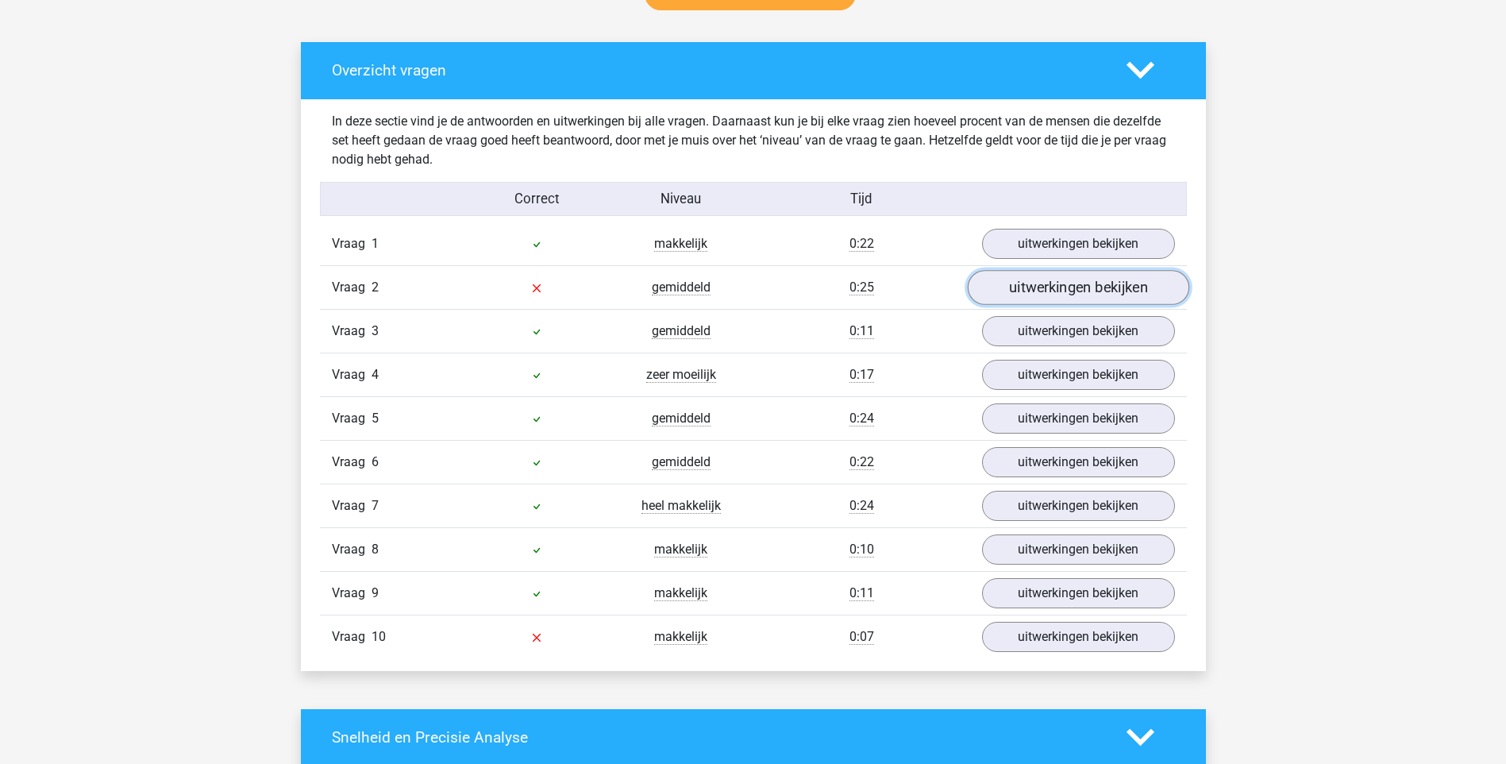
click at [1034, 276] on link "uitwerkingen bekijken" at bounding box center [1078, 287] width 222 height 35
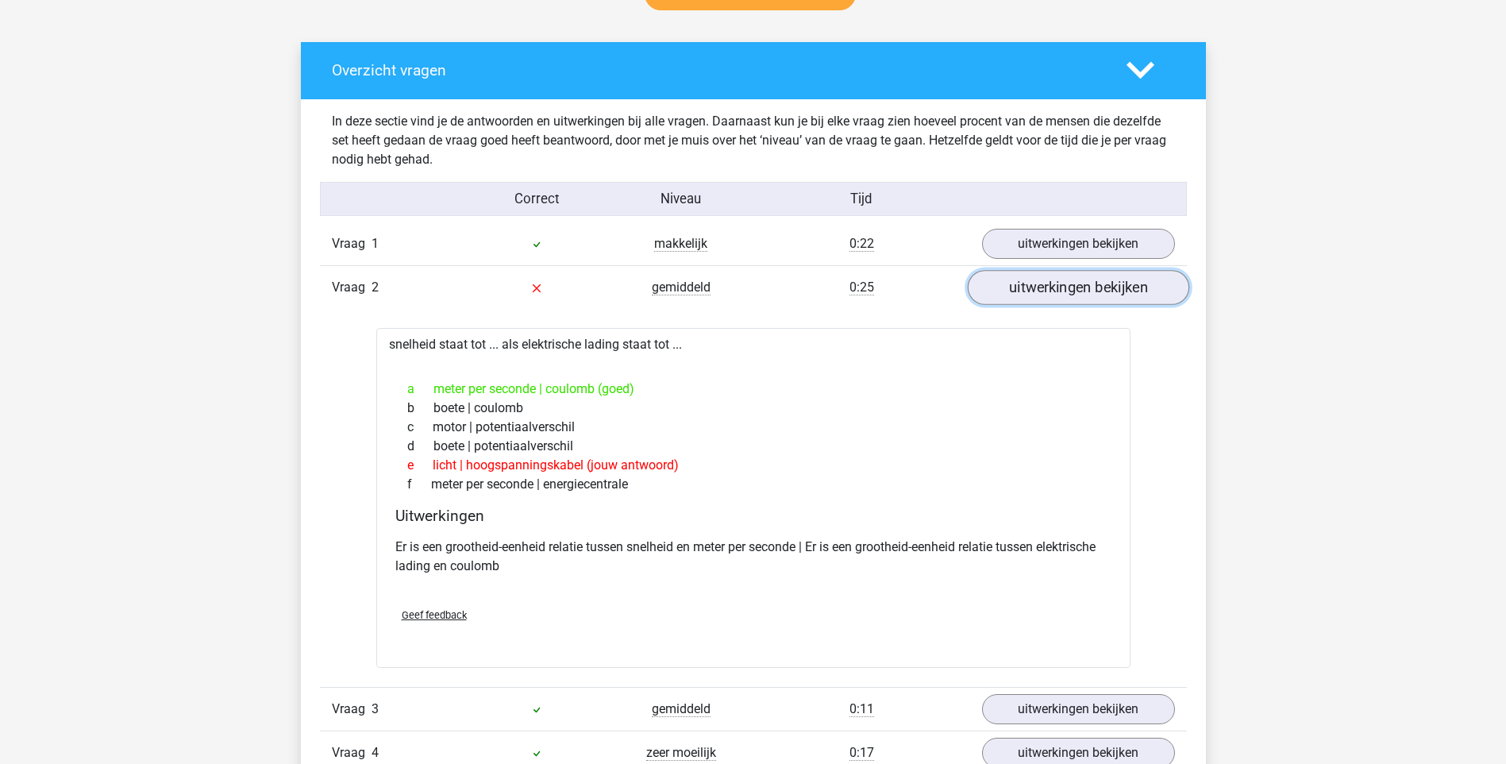
click at [1110, 290] on link "uitwerkingen bekijken" at bounding box center [1078, 287] width 222 height 35
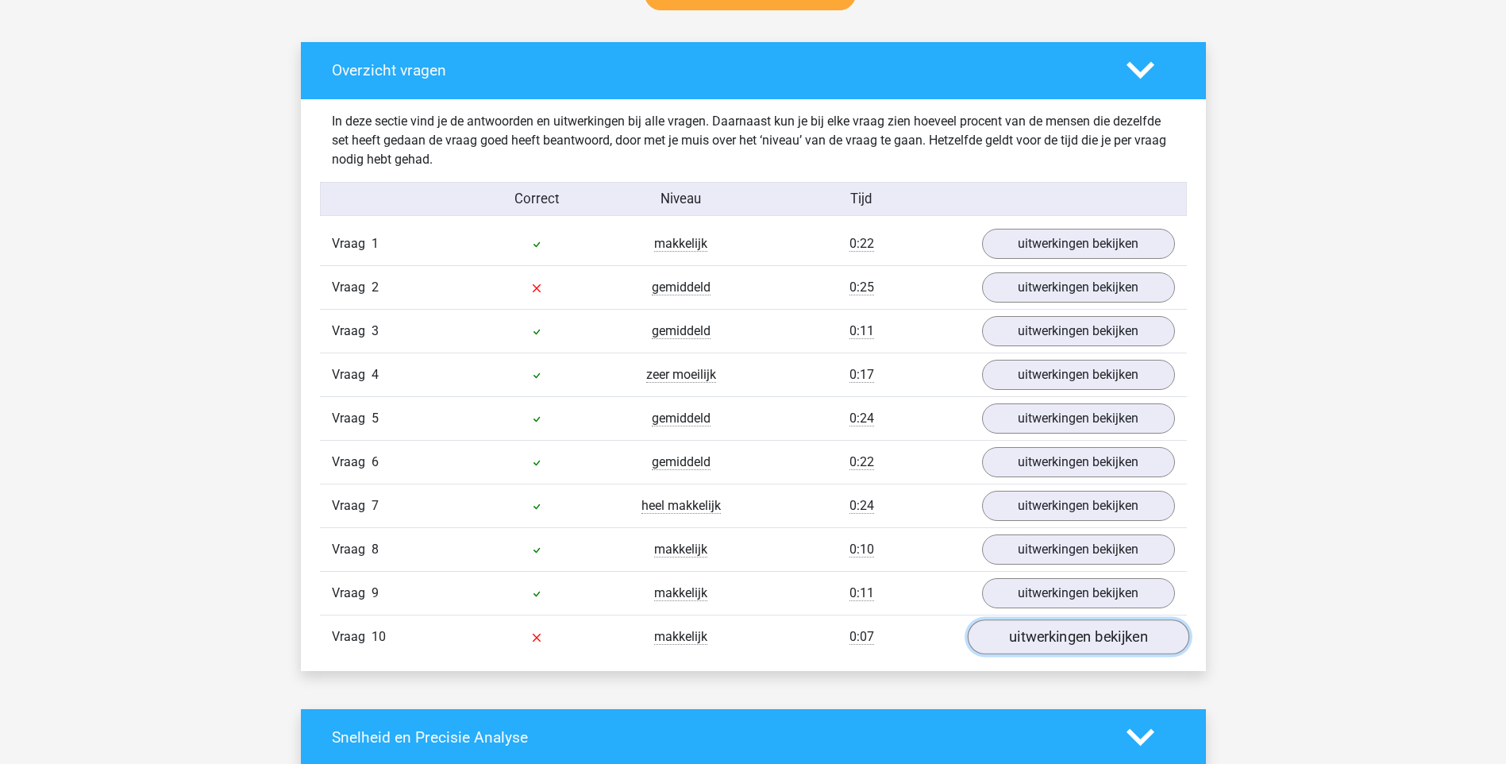
click at [1093, 633] on link "uitwerkingen bekijken" at bounding box center [1078, 636] width 222 height 35
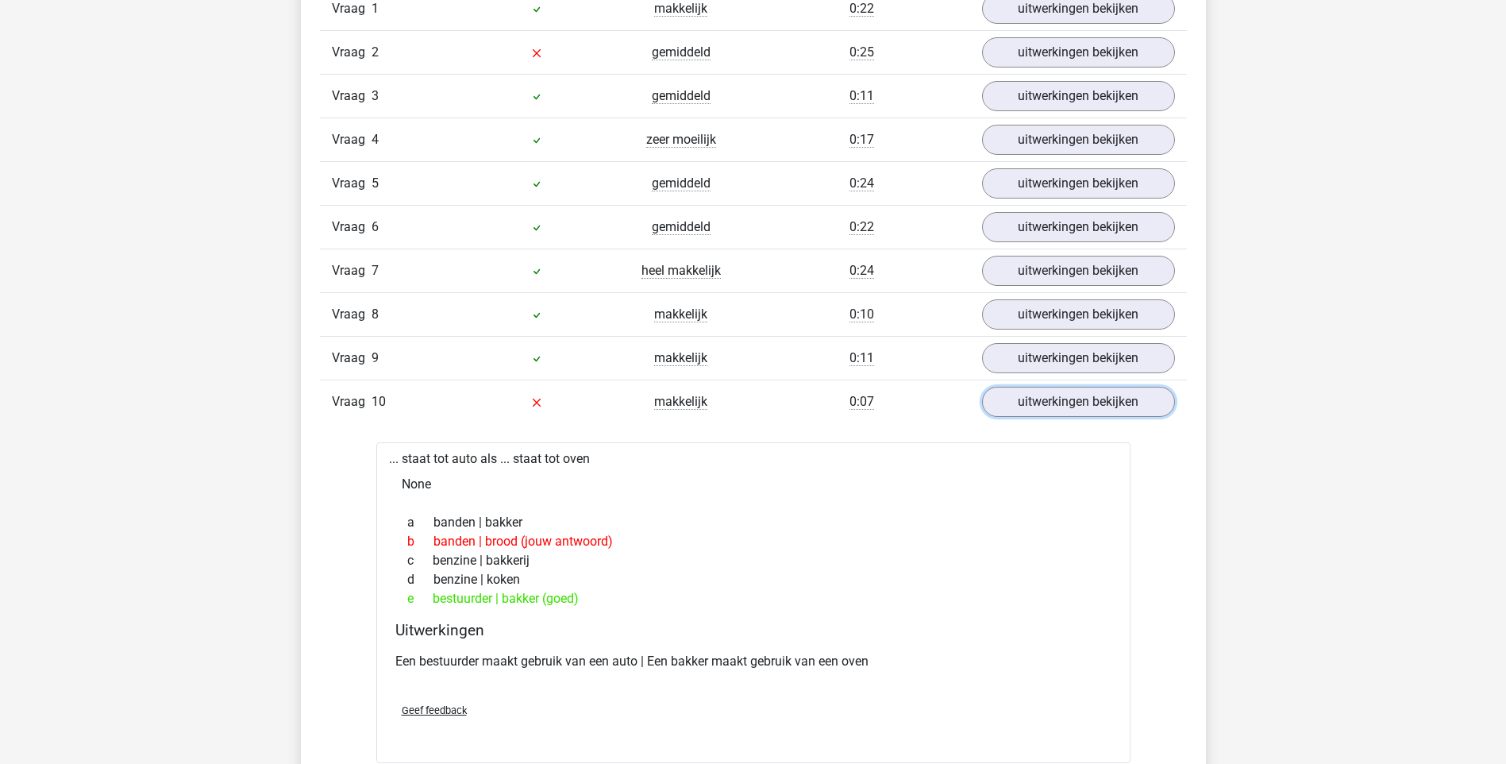
scroll to position [1112, 0]
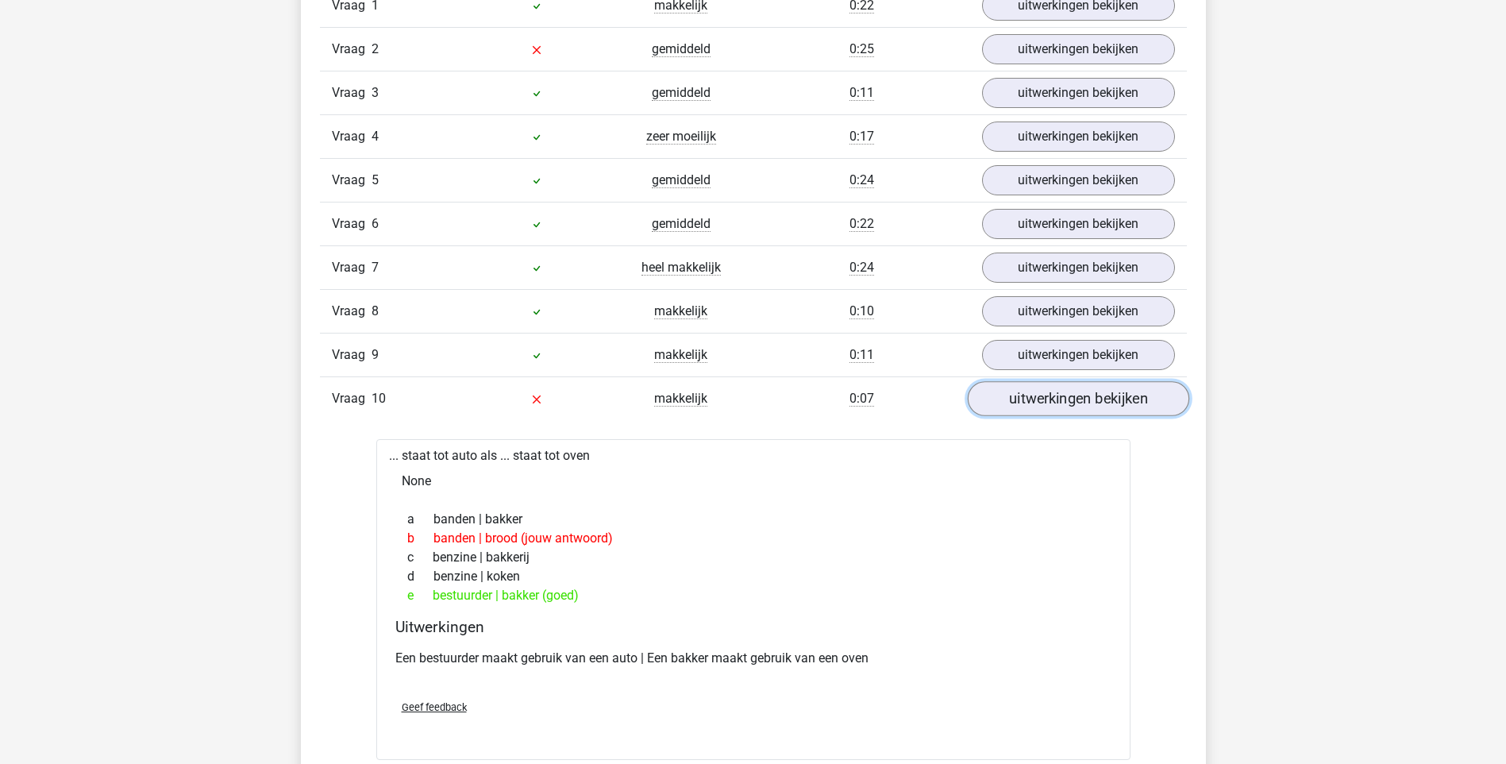
click at [1062, 392] on link "uitwerkingen bekijken" at bounding box center [1078, 398] width 222 height 35
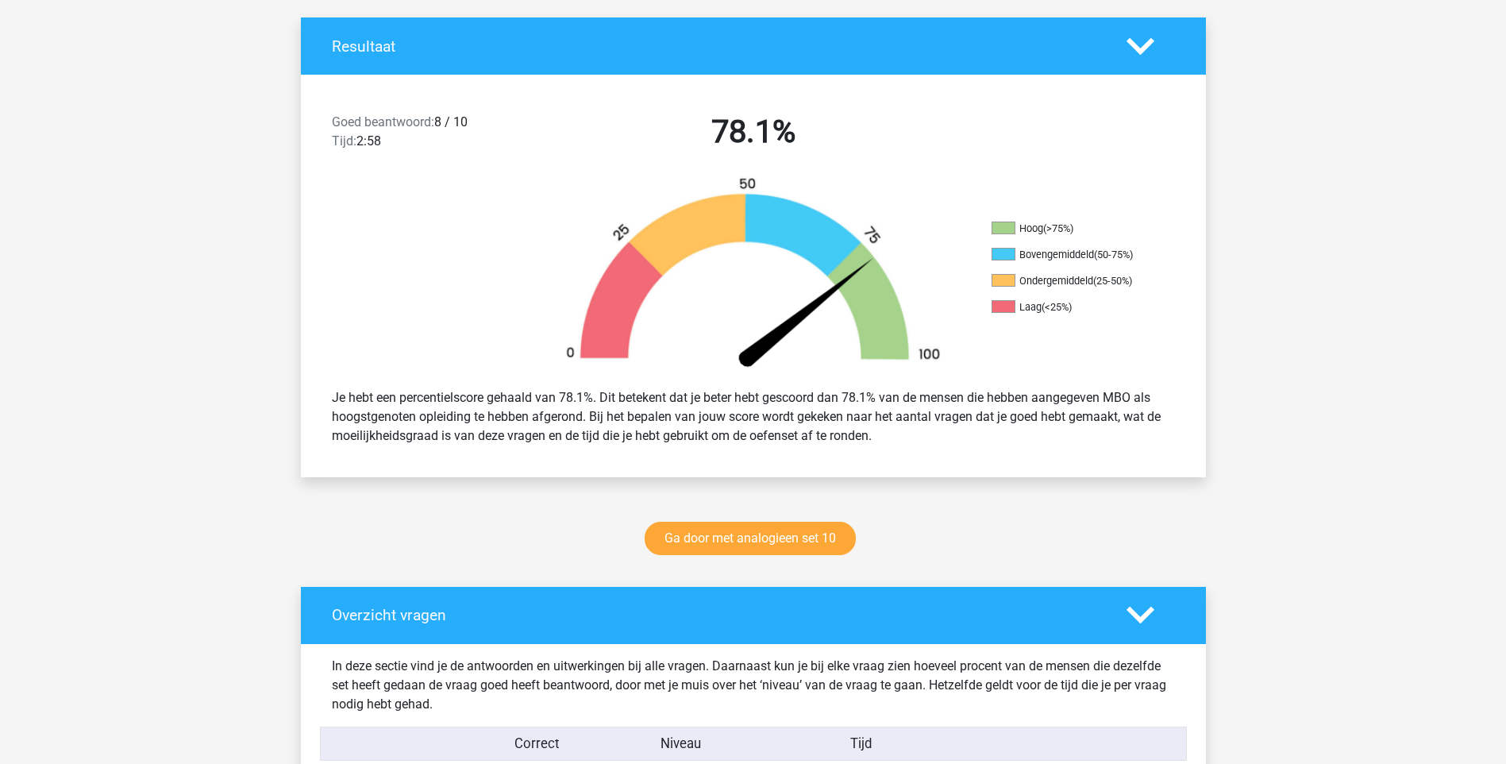
scroll to position [318, 0]
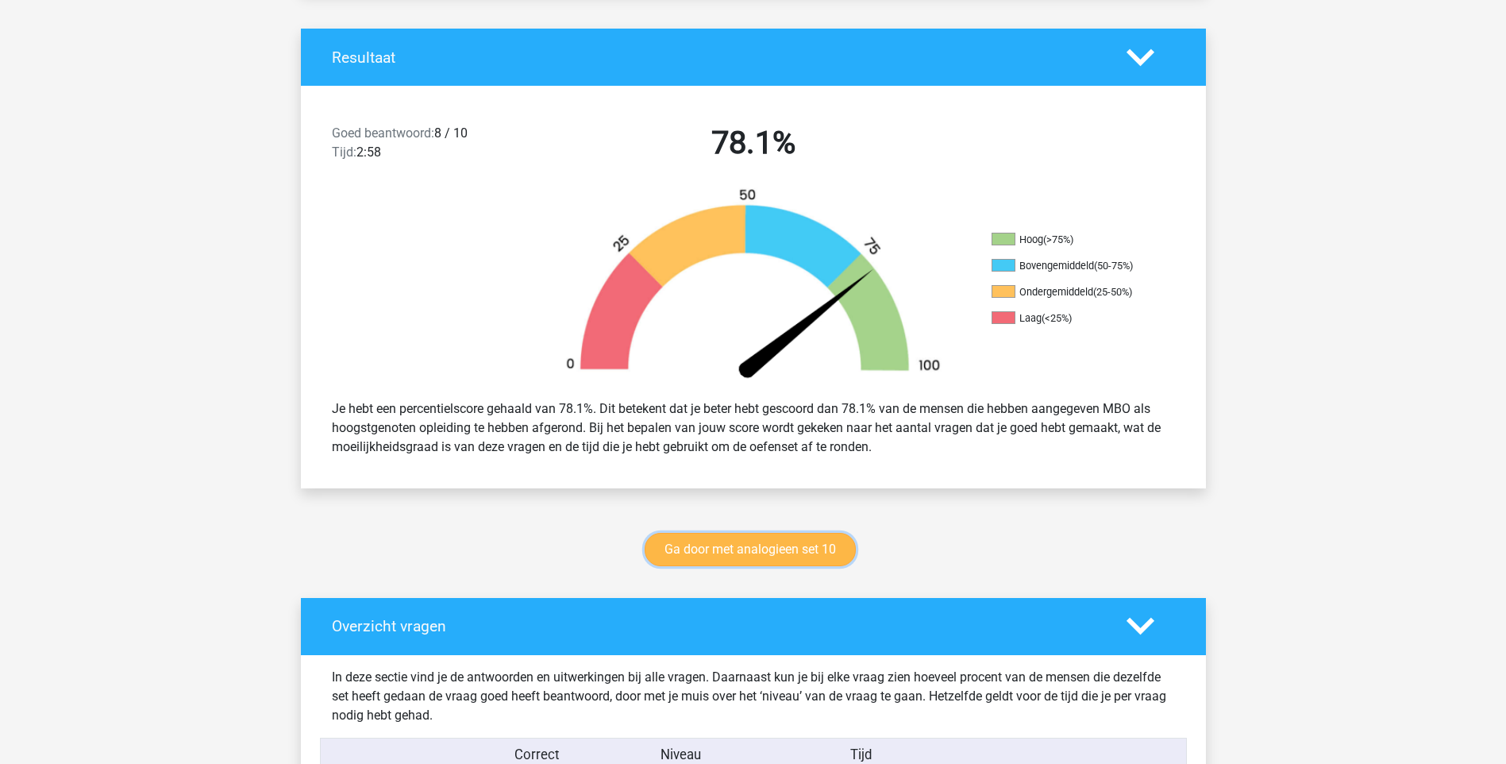
click at [823, 549] on link "Ga door met analogieen set 10" at bounding box center [750, 549] width 211 height 33
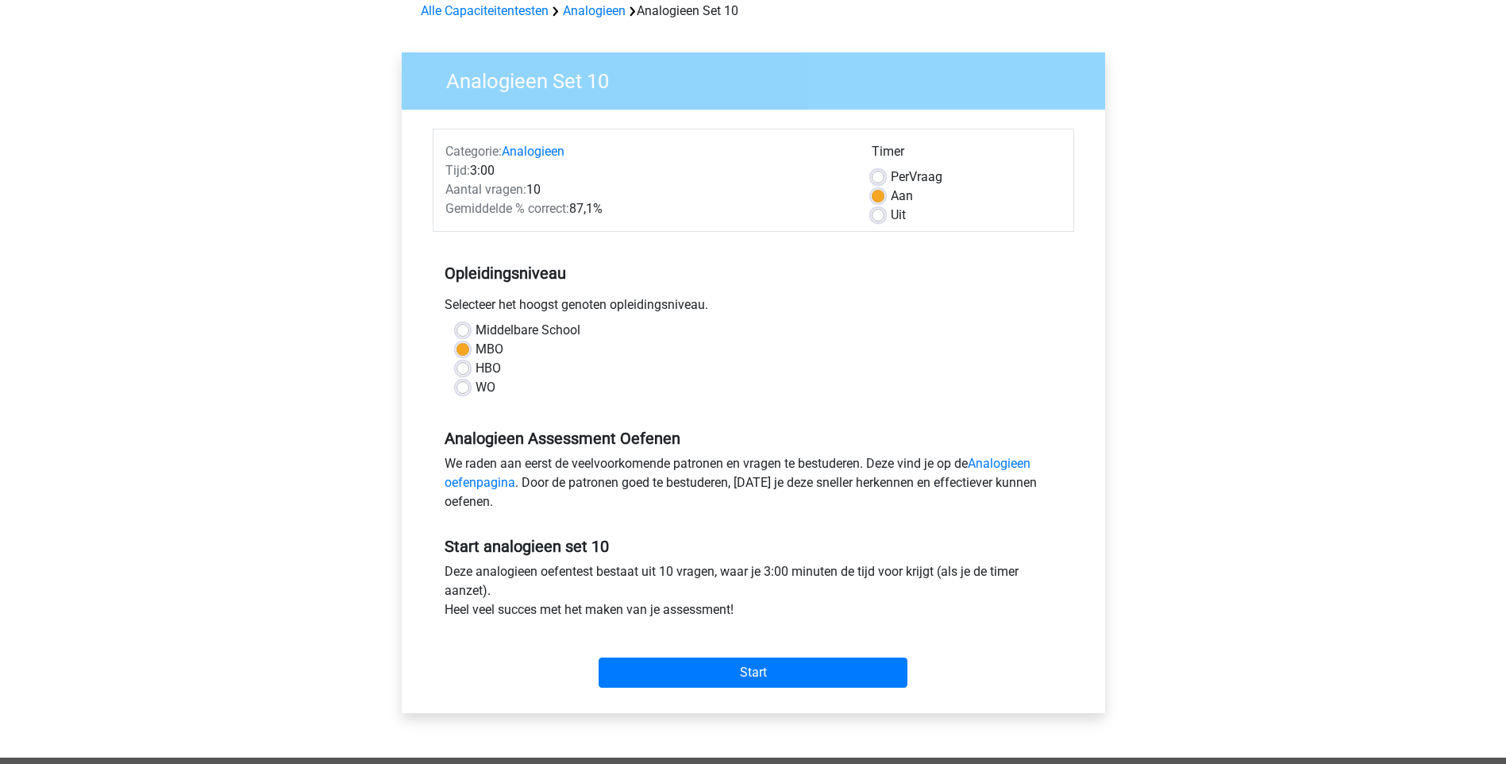
scroll to position [79, 0]
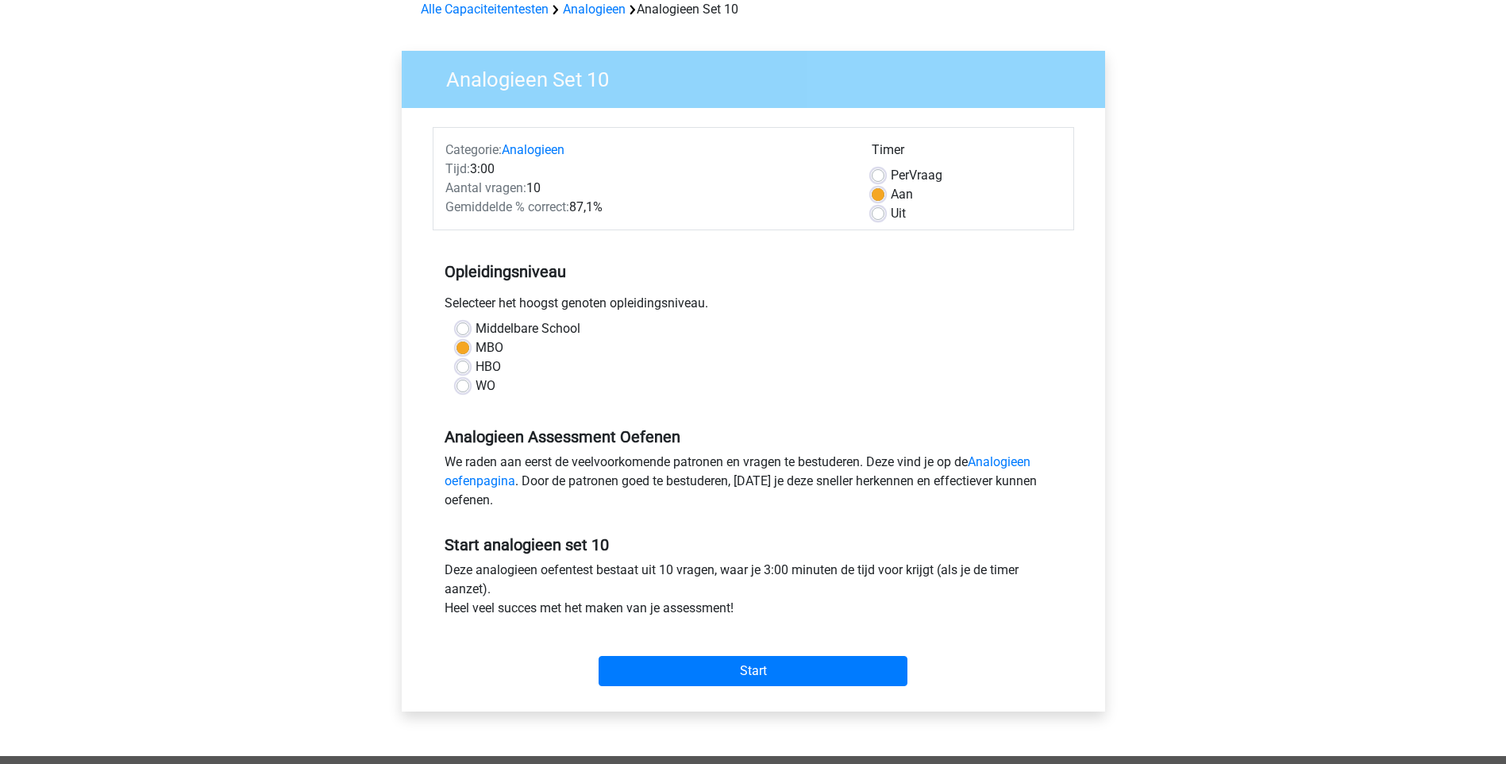
click at [891, 216] on label "Uit" at bounding box center [898, 213] width 15 height 19
click at [877, 216] on input "Uit" at bounding box center [878, 212] width 13 height 16
radio input "true"
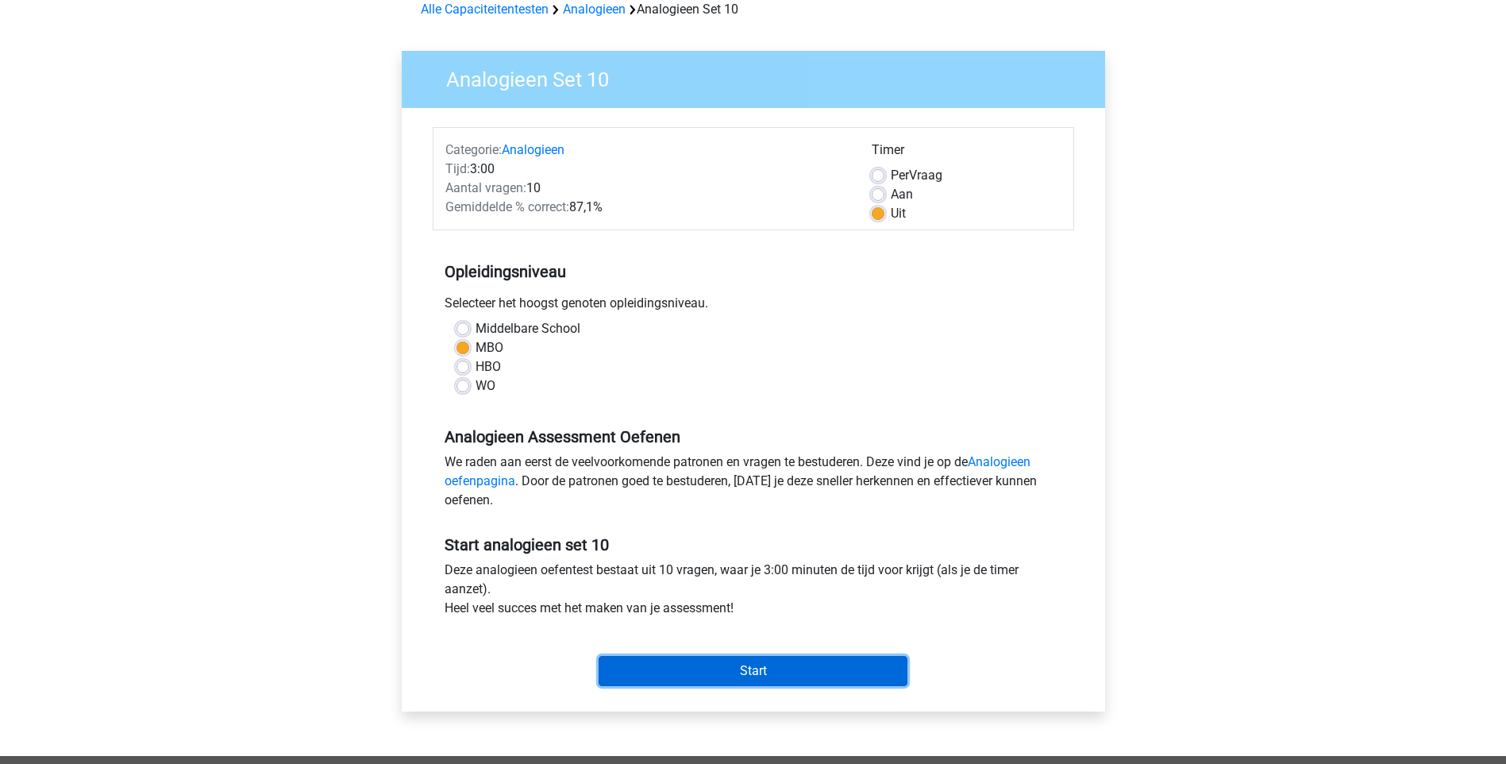
click at [730, 669] on input "Start" at bounding box center [753, 671] width 309 height 30
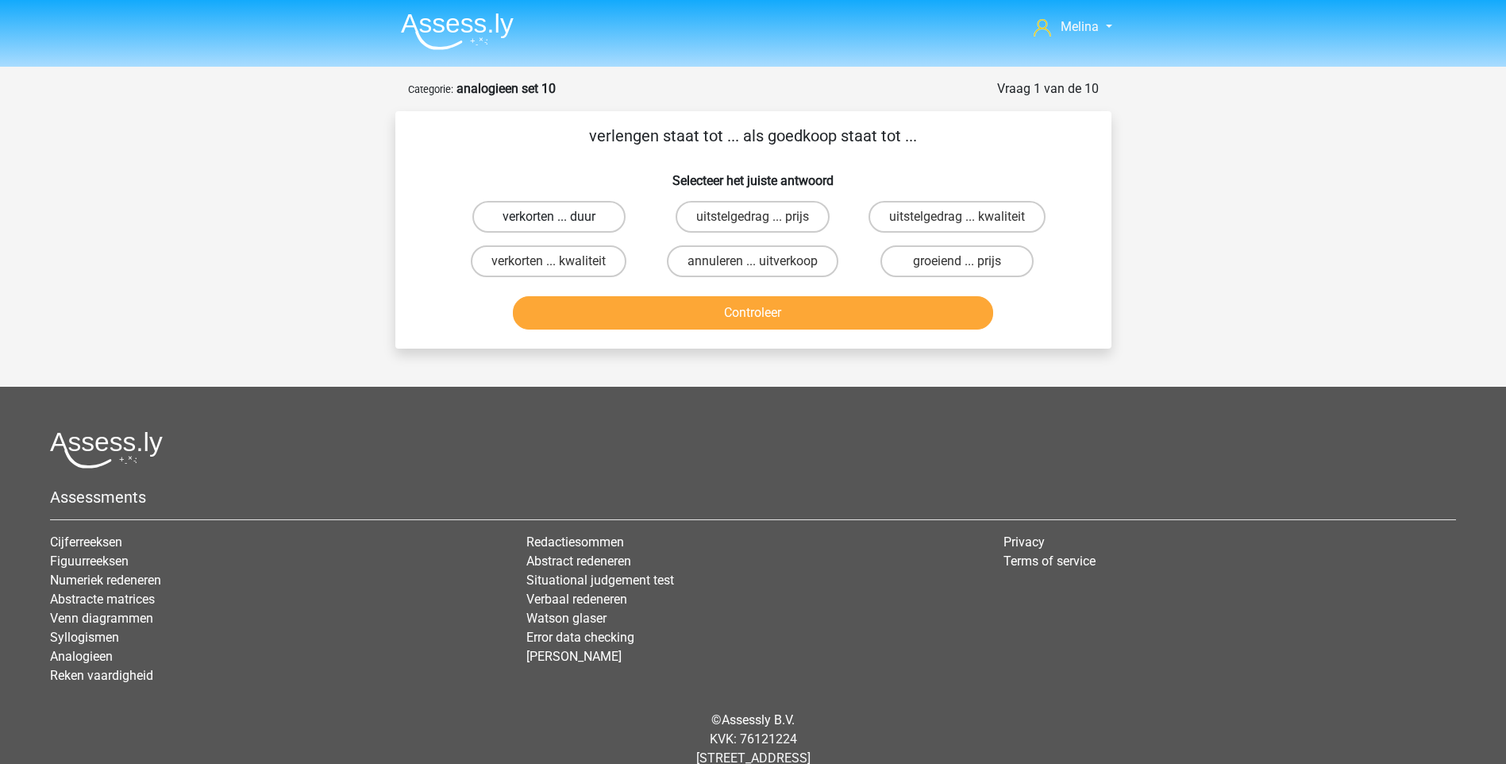
click at [573, 221] on label "verkorten ... duur" at bounding box center [548, 217] width 153 height 32
click at [559, 221] on input "verkorten ... duur" at bounding box center [554, 222] width 10 height 10
radio input "true"
click at [739, 314] on button "Controleer" at bounding box center [753, 312] width 480 height 33
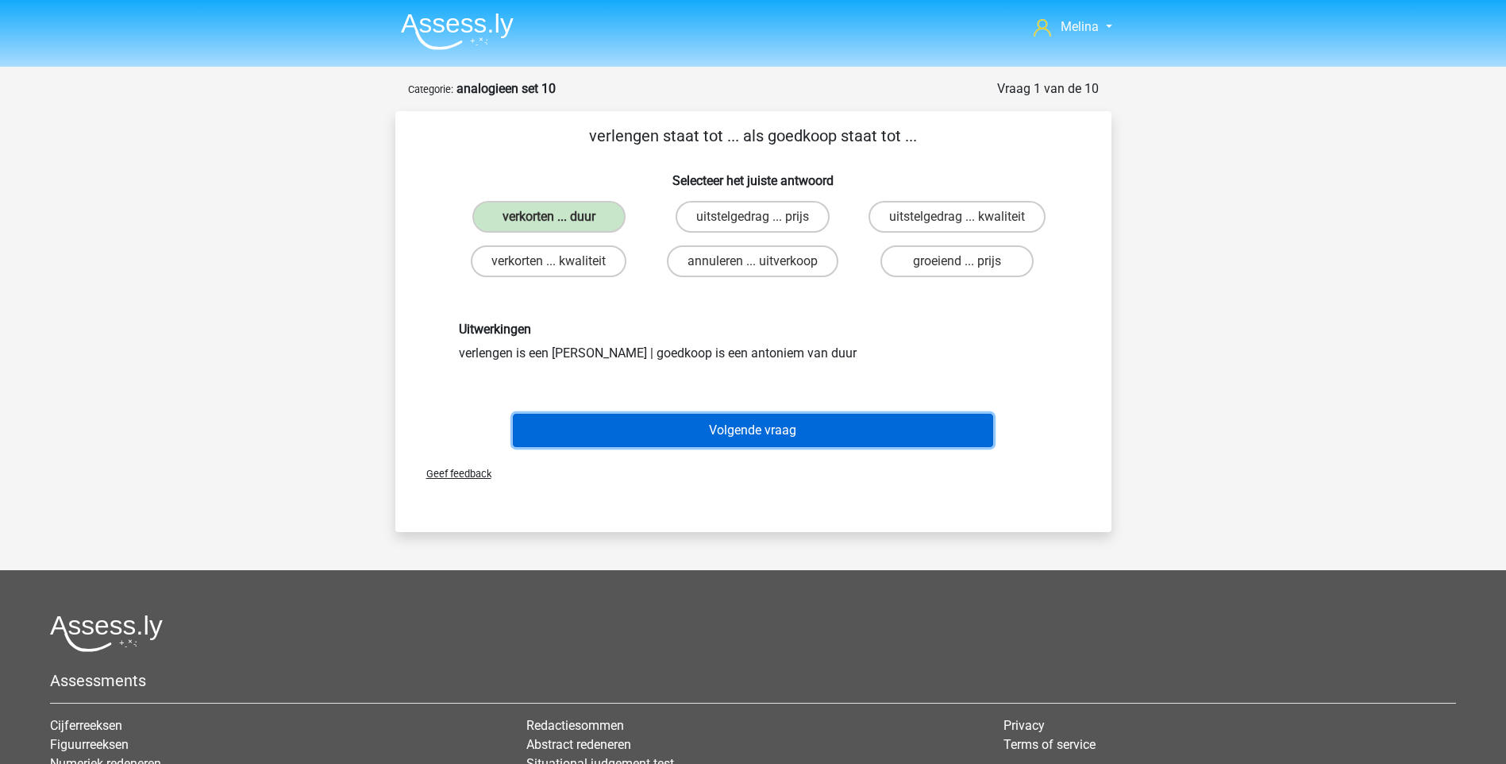
click at [737, 422] on button "Volgende vraag" at bounding box center [753, 430] width 480 height 33
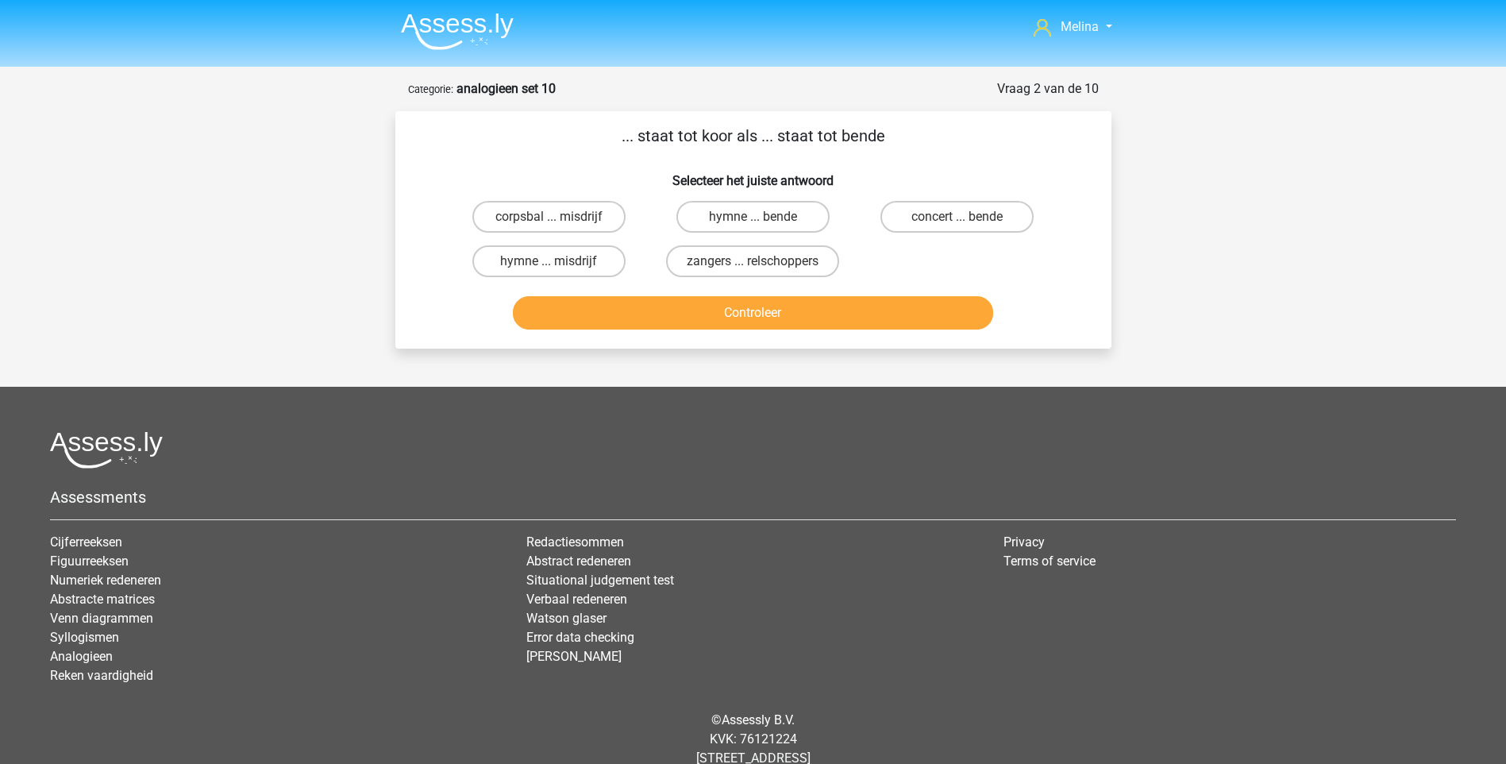
scroll to position [42, 0]
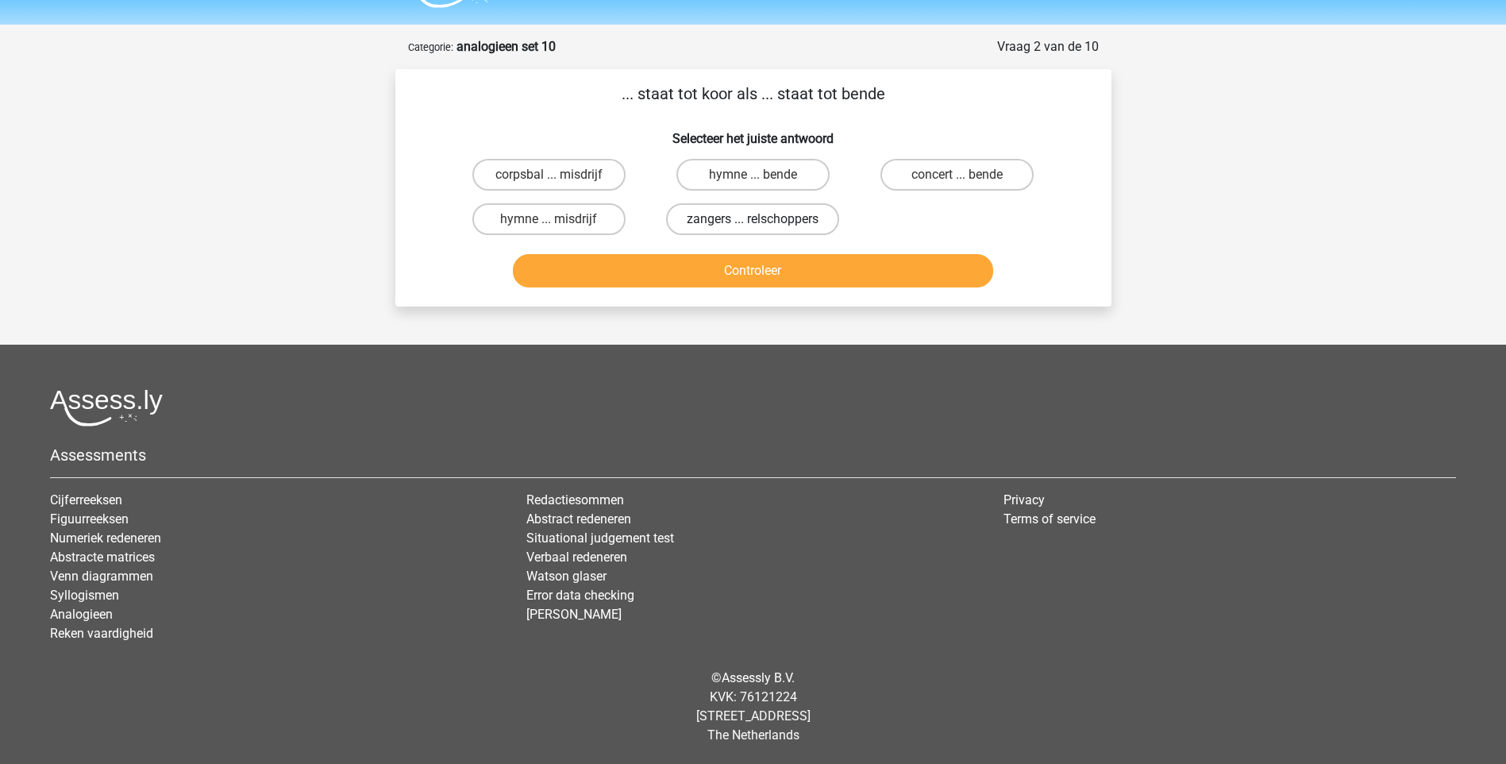
click at [773, 218] on label "zangers ... relschoppers" at bounding box center [752, 219] width 173 height 32
click at [763, 219] on input "zangers ... relschoppers" at bounding box center [758, 224] width 10 height 10
radio input "true"
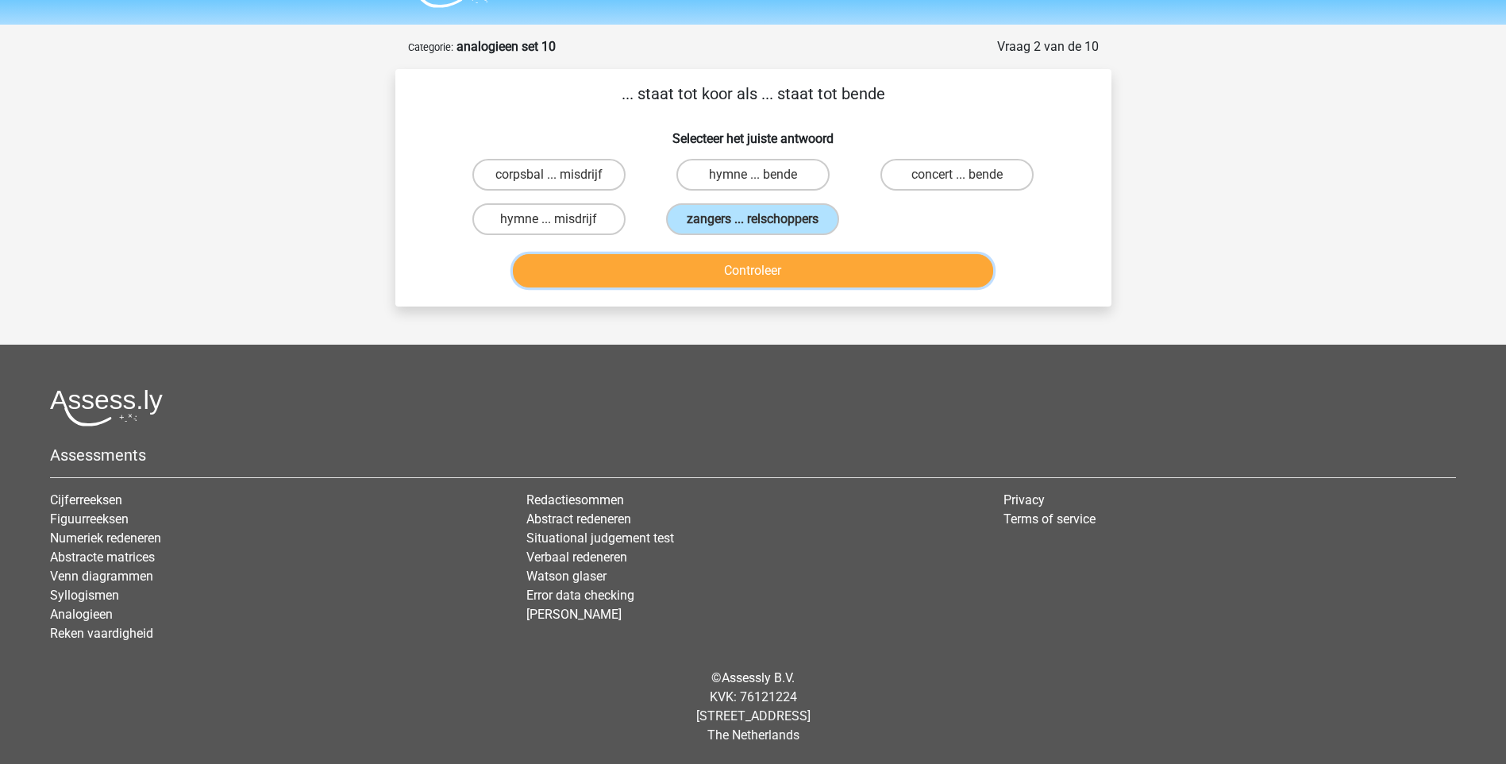
click at [727, 279] on button "Controleer" at bounding box center [753, 270] width 480 height 33
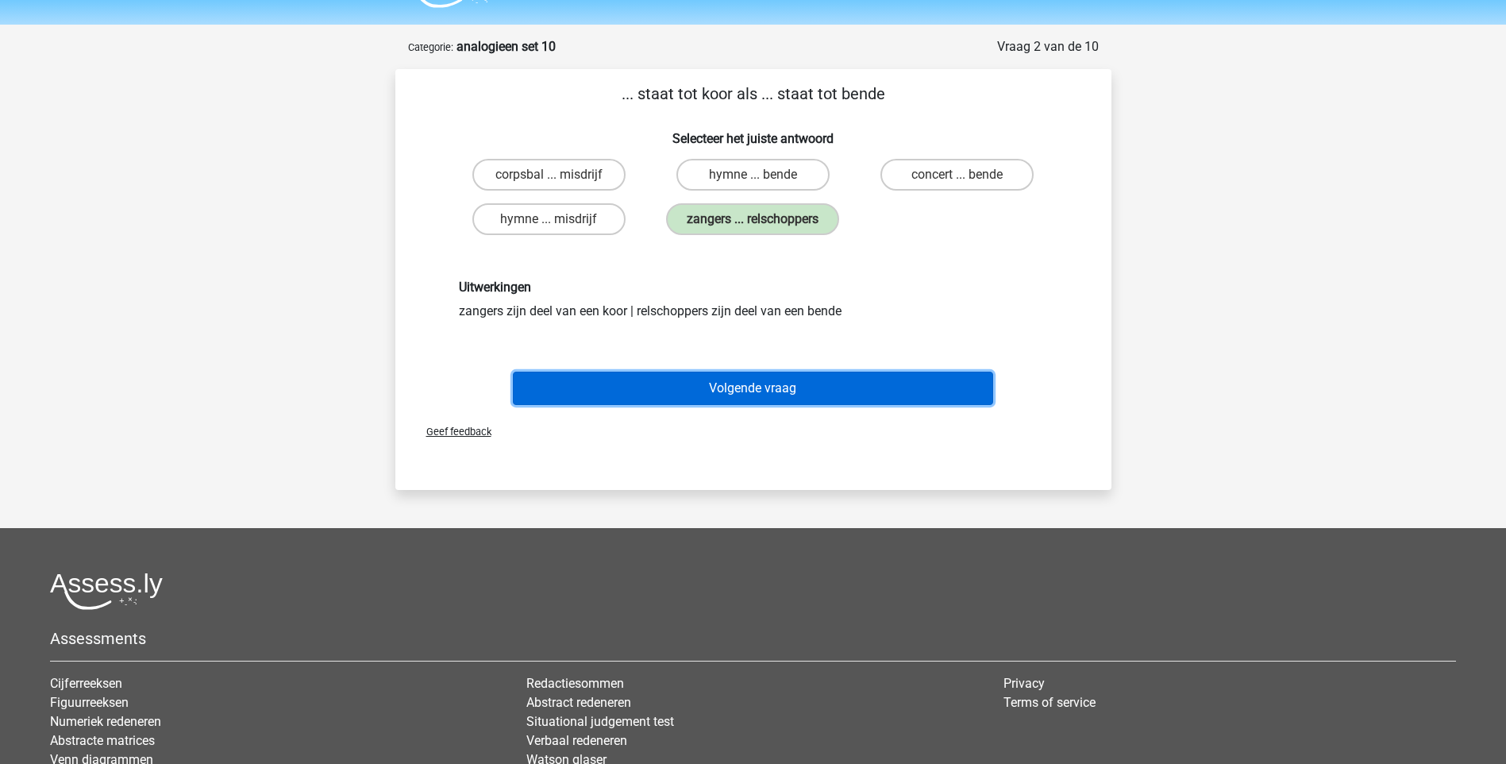
click at [735, 383] on button "Volgende vraag" at bounding box center [753, 388] width 480 height 33
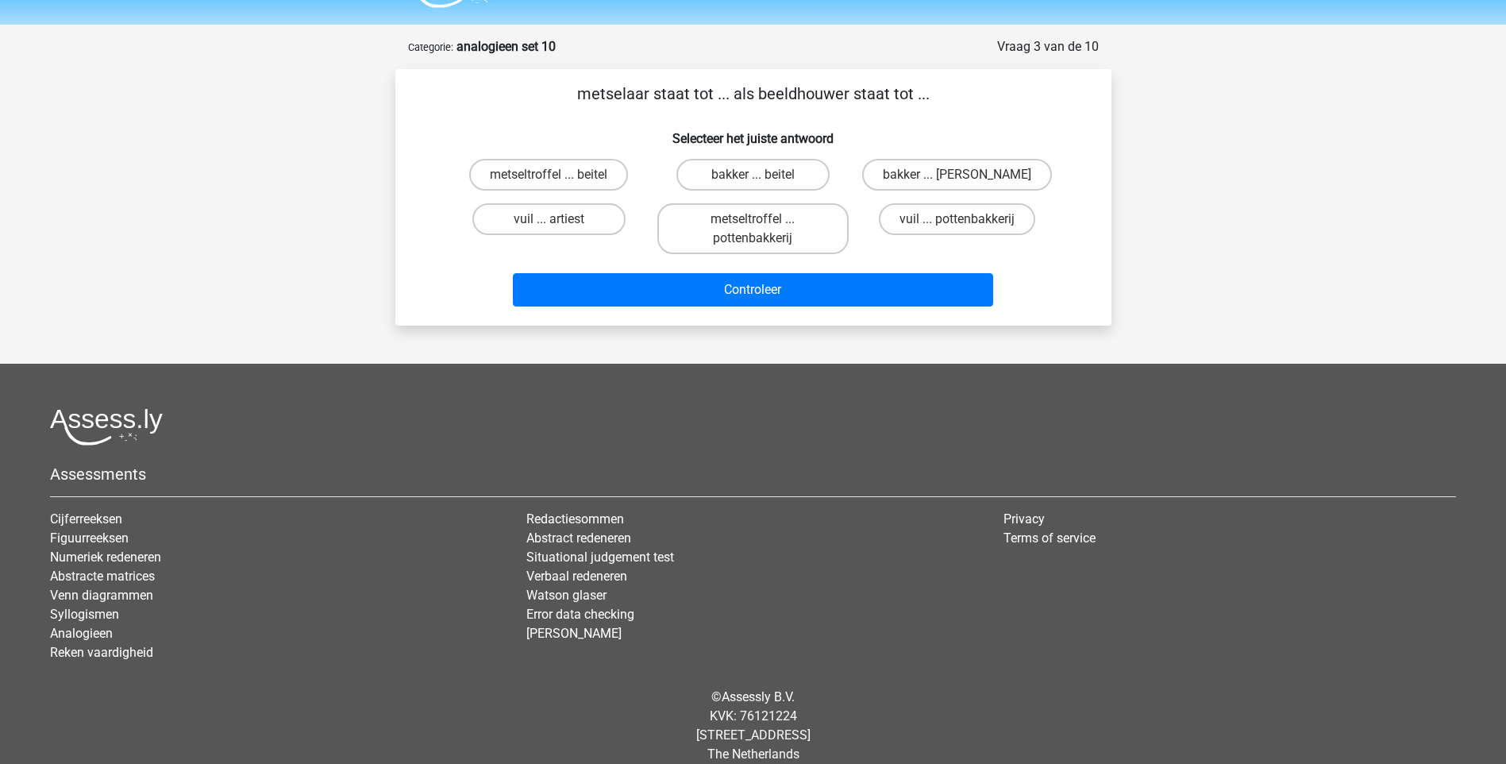
scroll to position [61, 0]
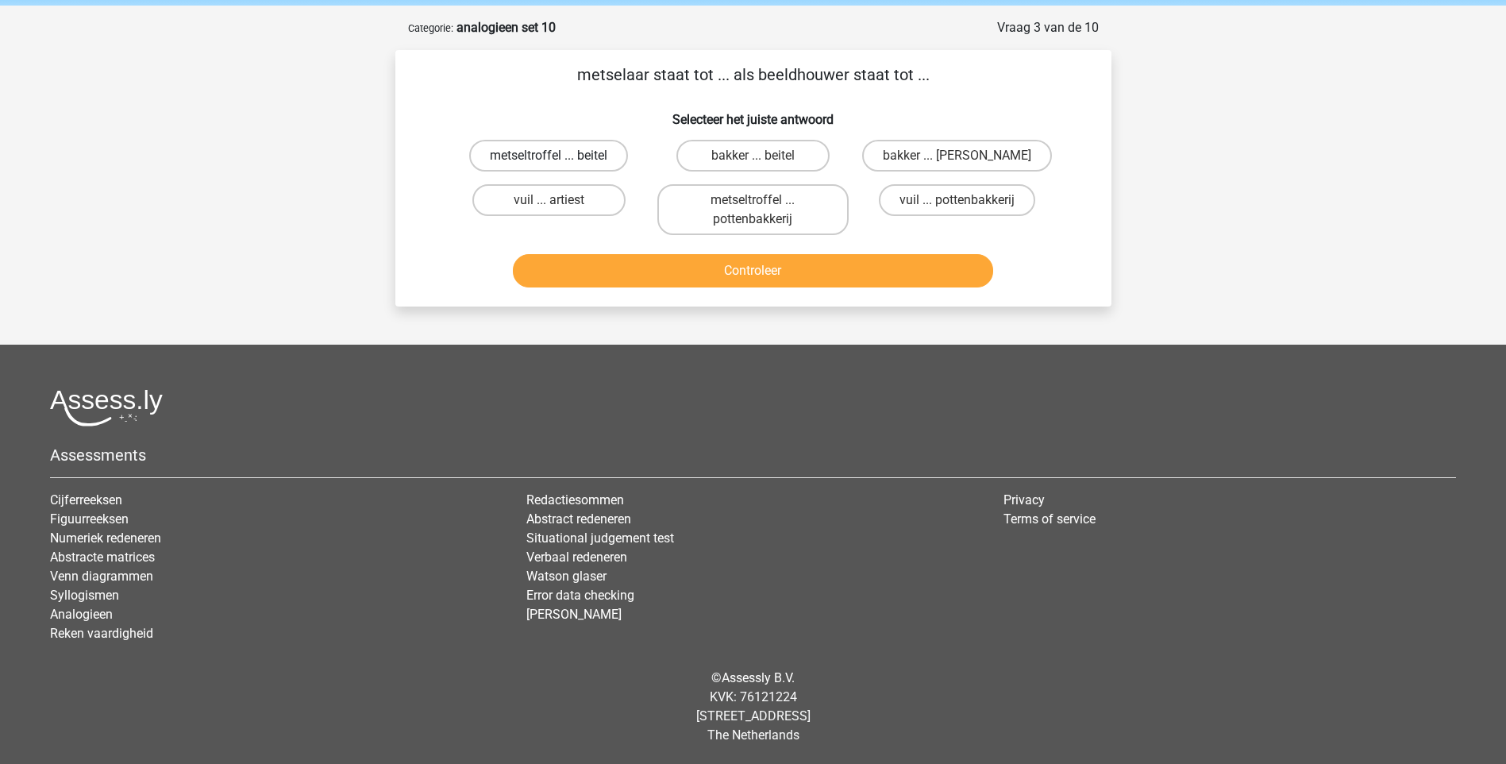
click at [603, 162] on label "metseltroffel ... beitel" at bounding box center [548, 156] width 159 height 32
click at [559, 162] on input "metseltroffel ... beitel" at bounding box center [554, 161] width 10 height 10
radio input "true"
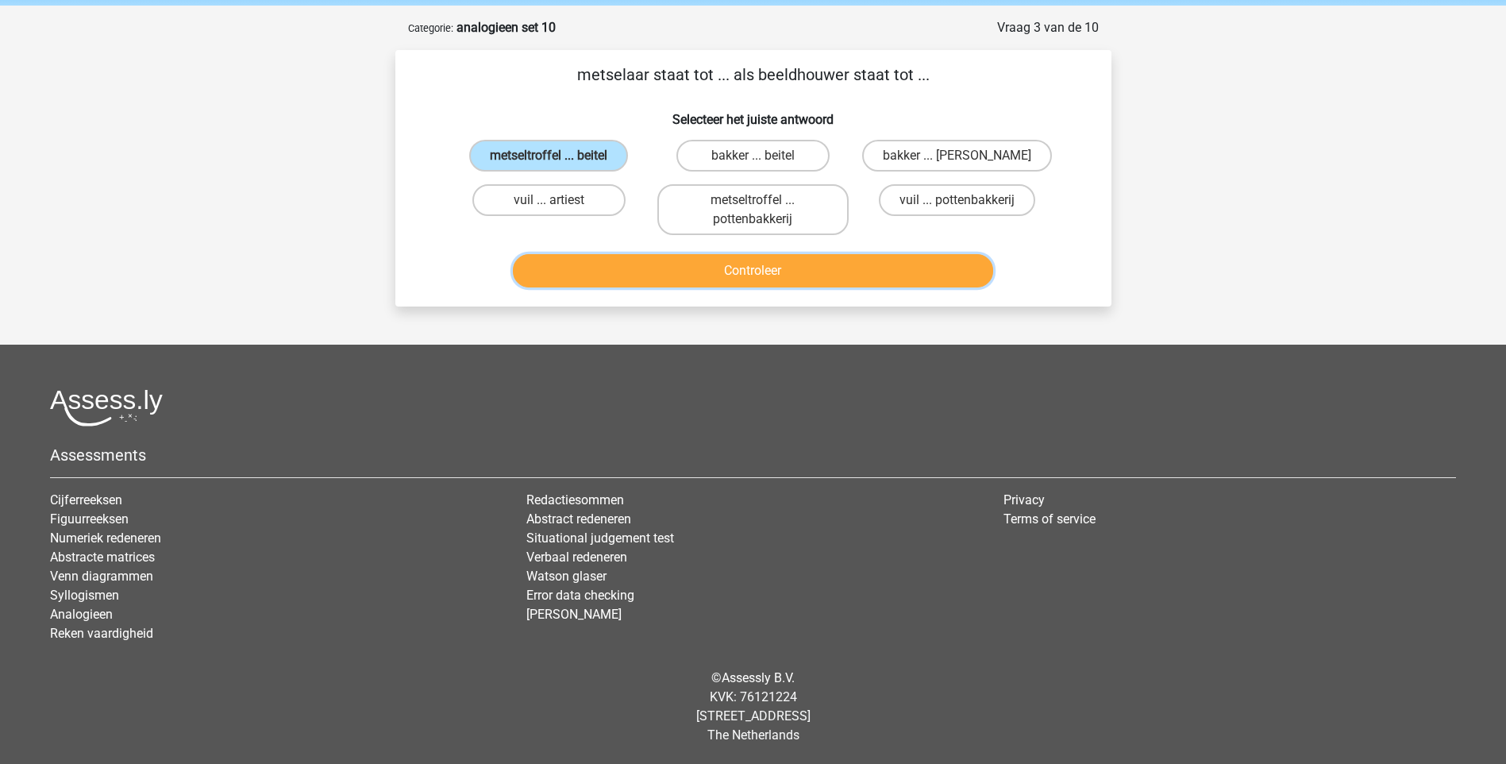
click at [661, 274] on button "Controleer" at bounding box center [753, 270] width 480 height 33
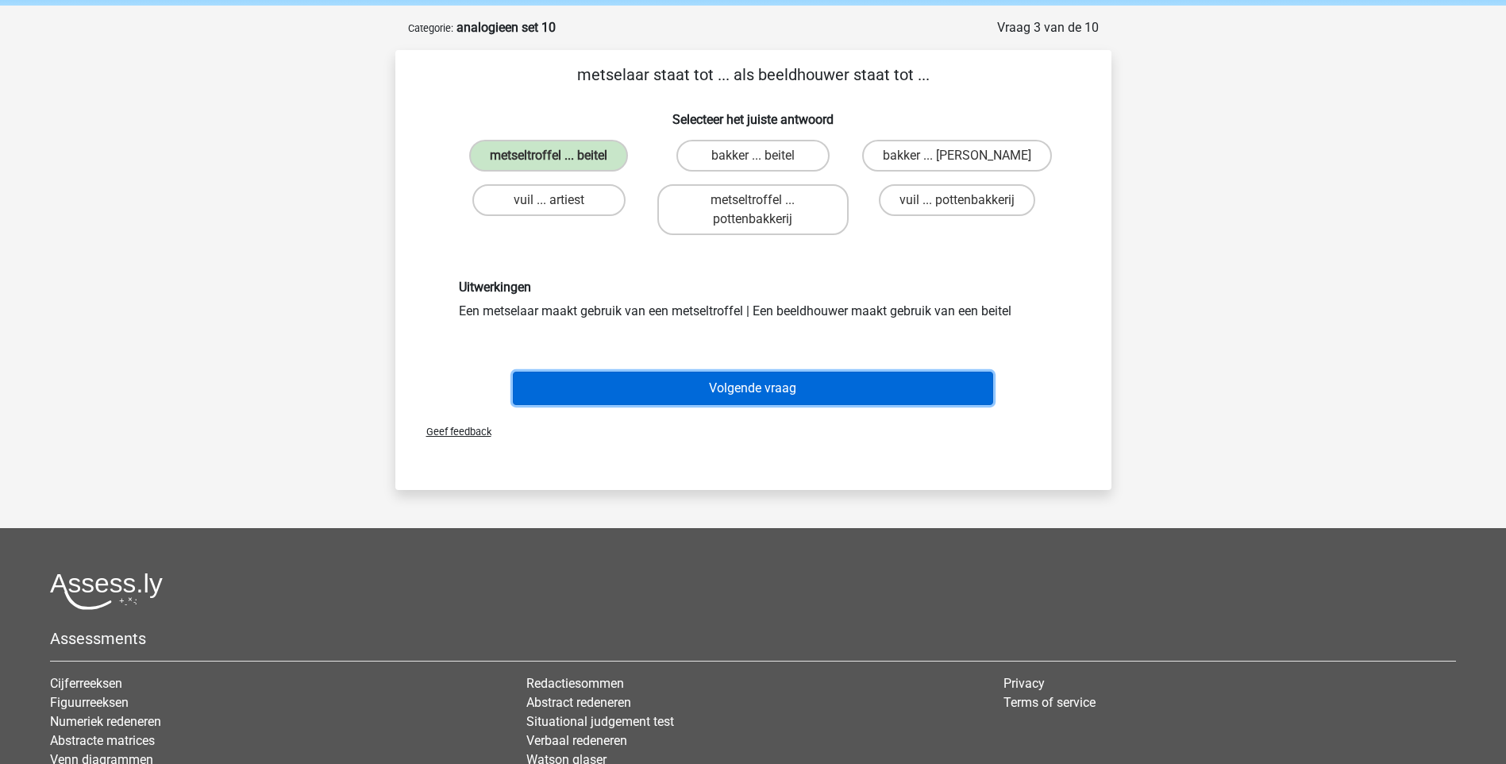
click at [695, 394] on button "Volgende vraag" at bounding box center [753, 388] width 480 height 33
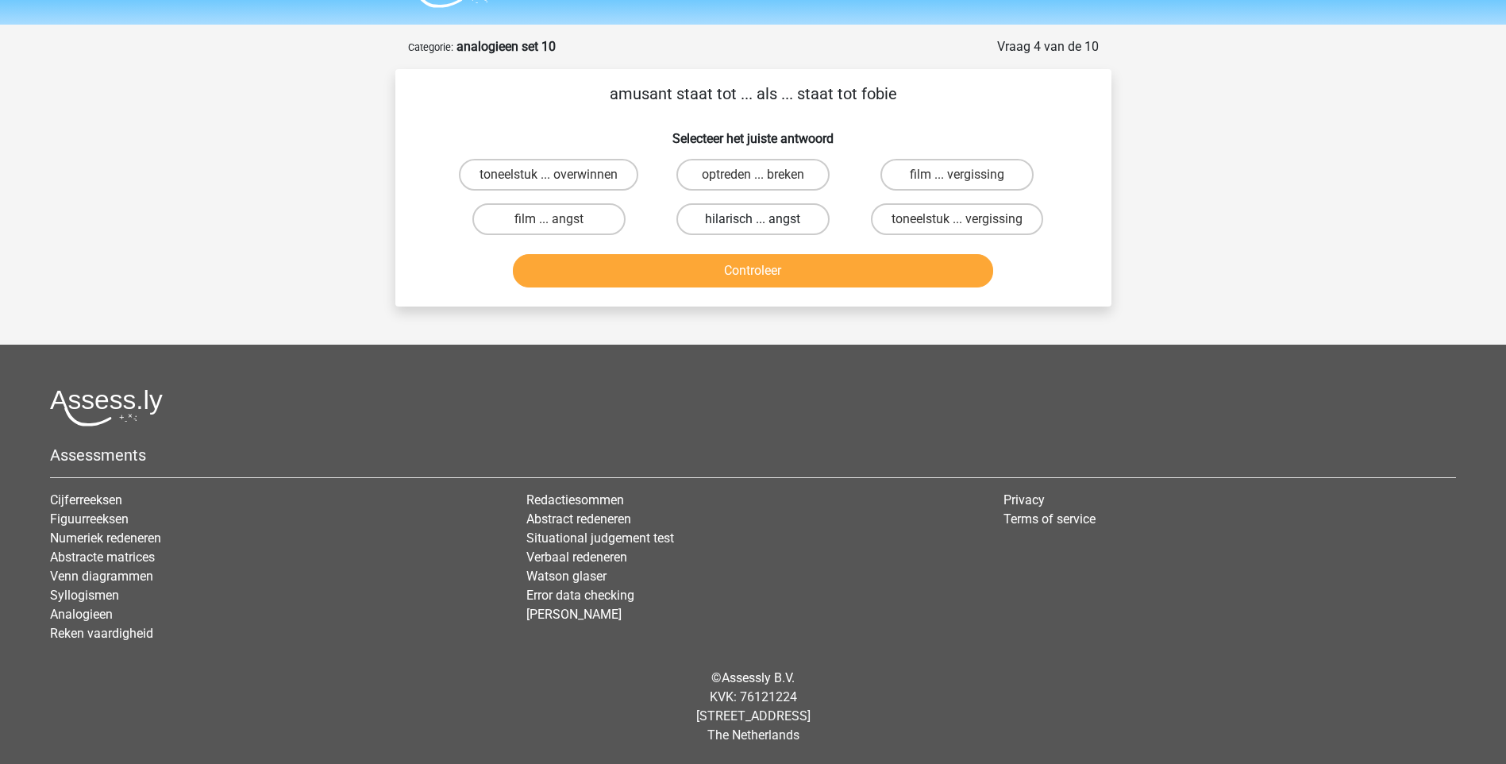
click at [719, 217] on label "hilarisch ... angst" at bounding box center [752, 219] width 153 height 32
click at [753, 219] on input "hilarisch ... angst" at bounding box center [758, 224] width 10 height 10
radio input "true"
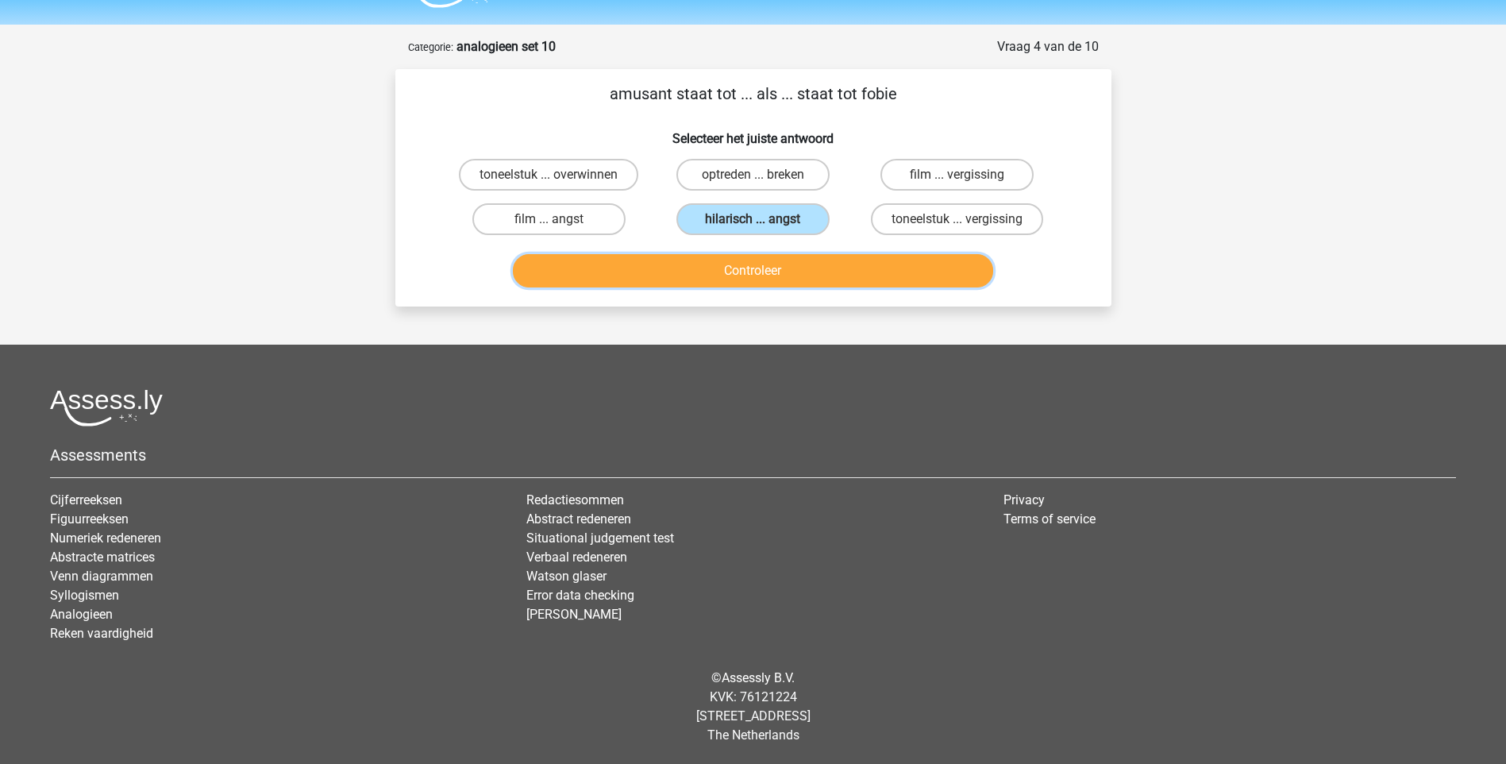
click at [727, 265] on button "Controleer" at bounding box center [753, 270] width 480 height 33
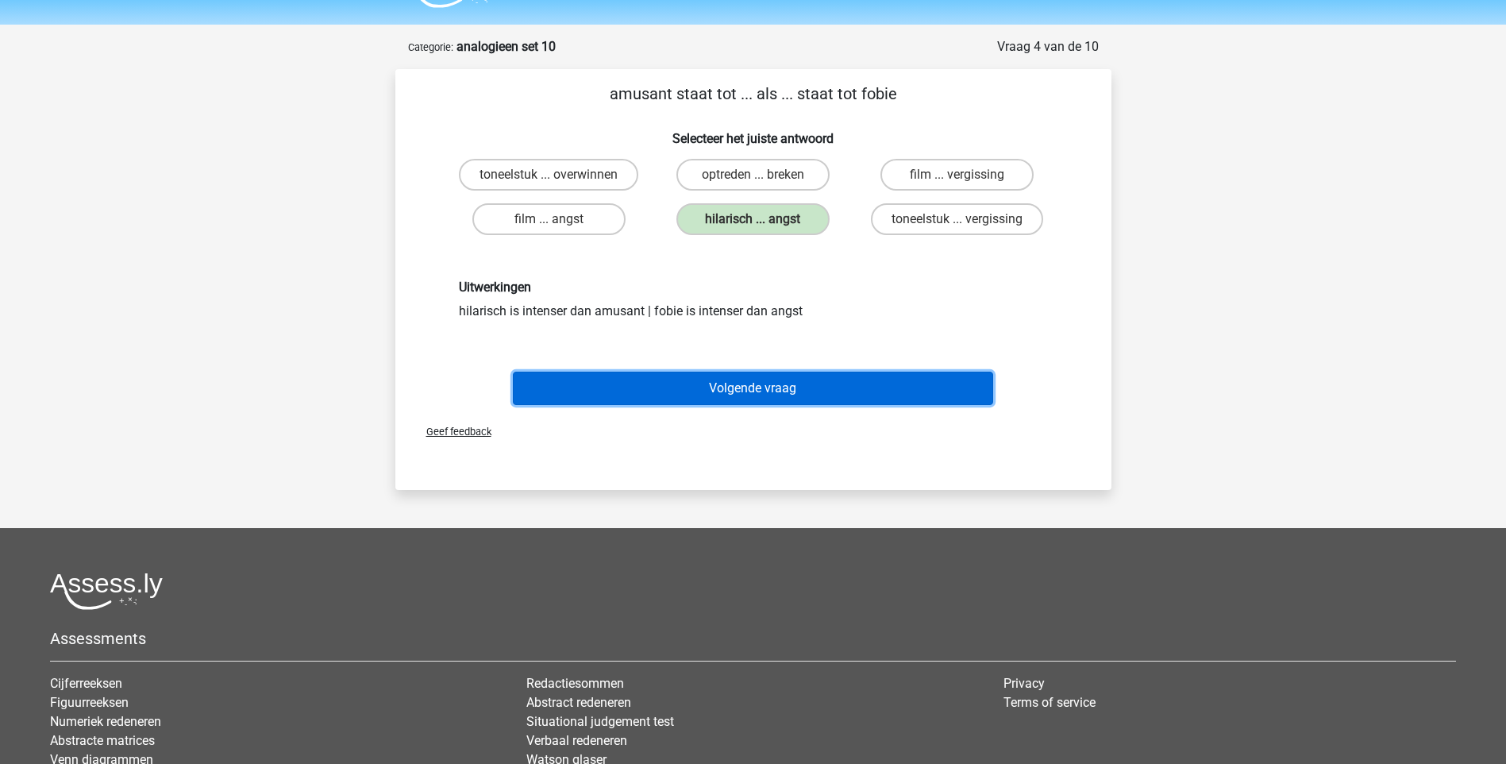
click at [762, 387] on button "Volgende vraag" at bounding box center [753, 388] width 480 height 33
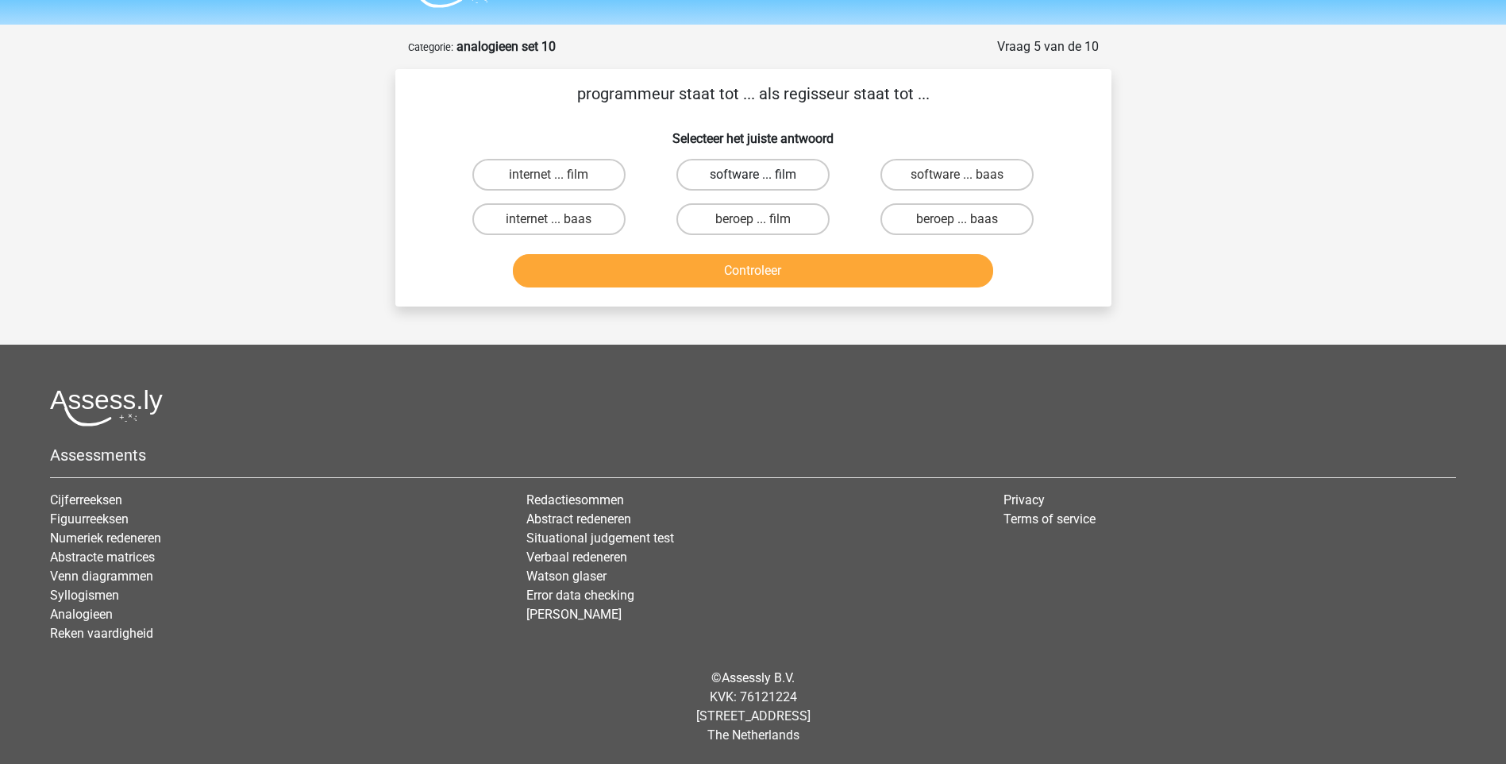
click at [753, 163] on label "software ... film" at bounding box center [752, 175] width 153 height 32
click at [753, 175] on input "software ... film" at bounding box center [758, 180] width 10 height 10
radio input "true"
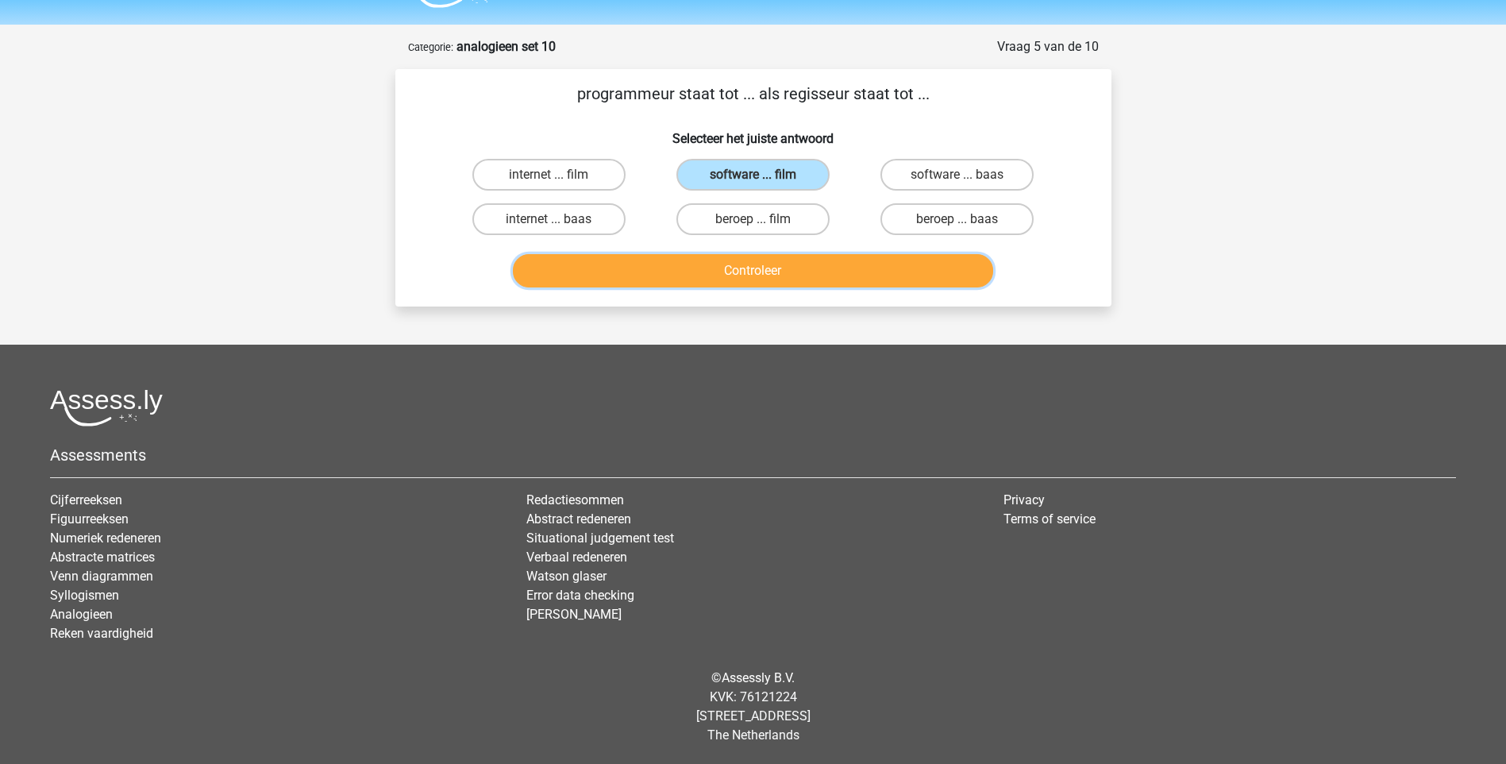
click at [781, 265] on button "Controleer" at bounding box center [753, 270] width 480 height 33
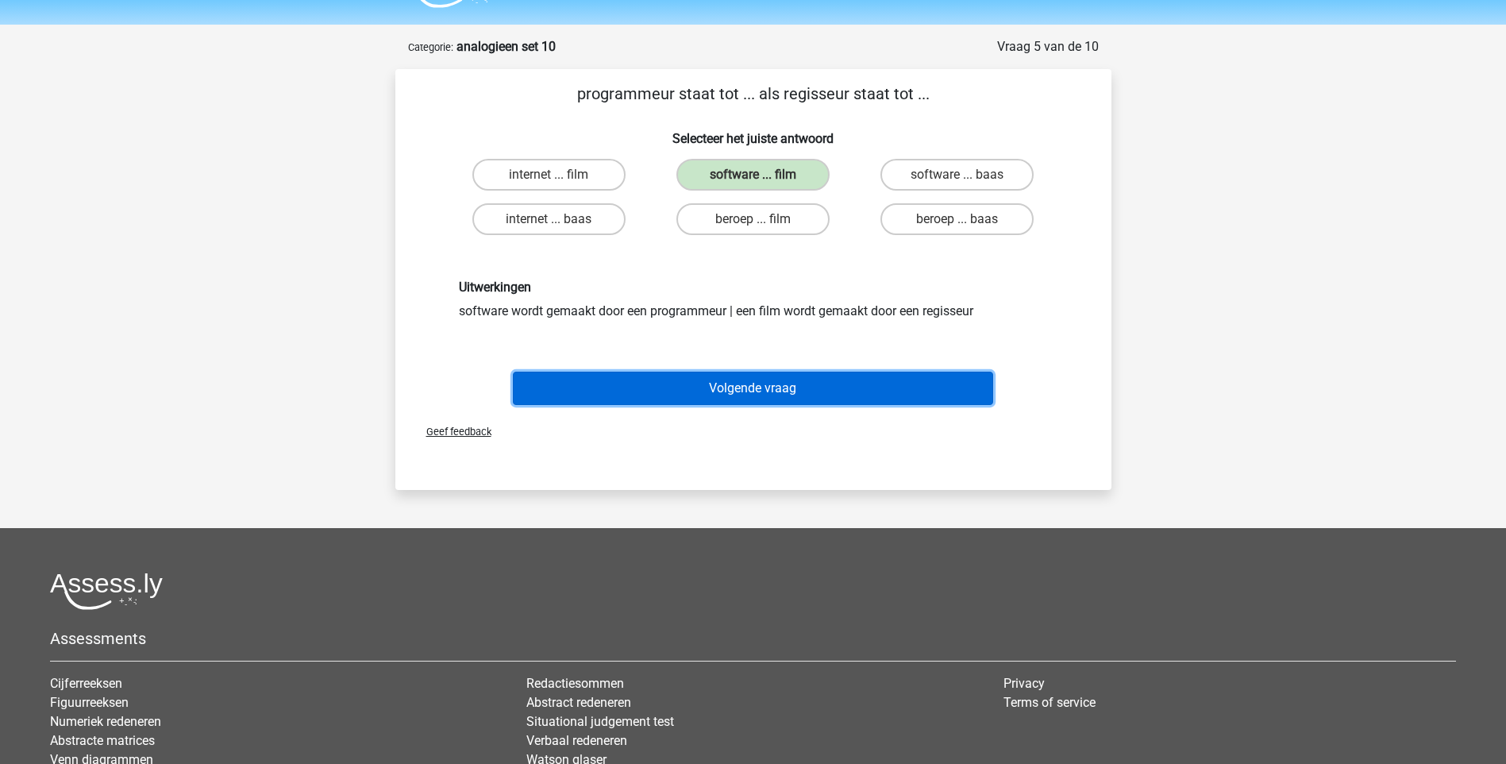
click at [792, 389] on button "Volgende vraag" at bounding box center [753, 388] width 480 height 33
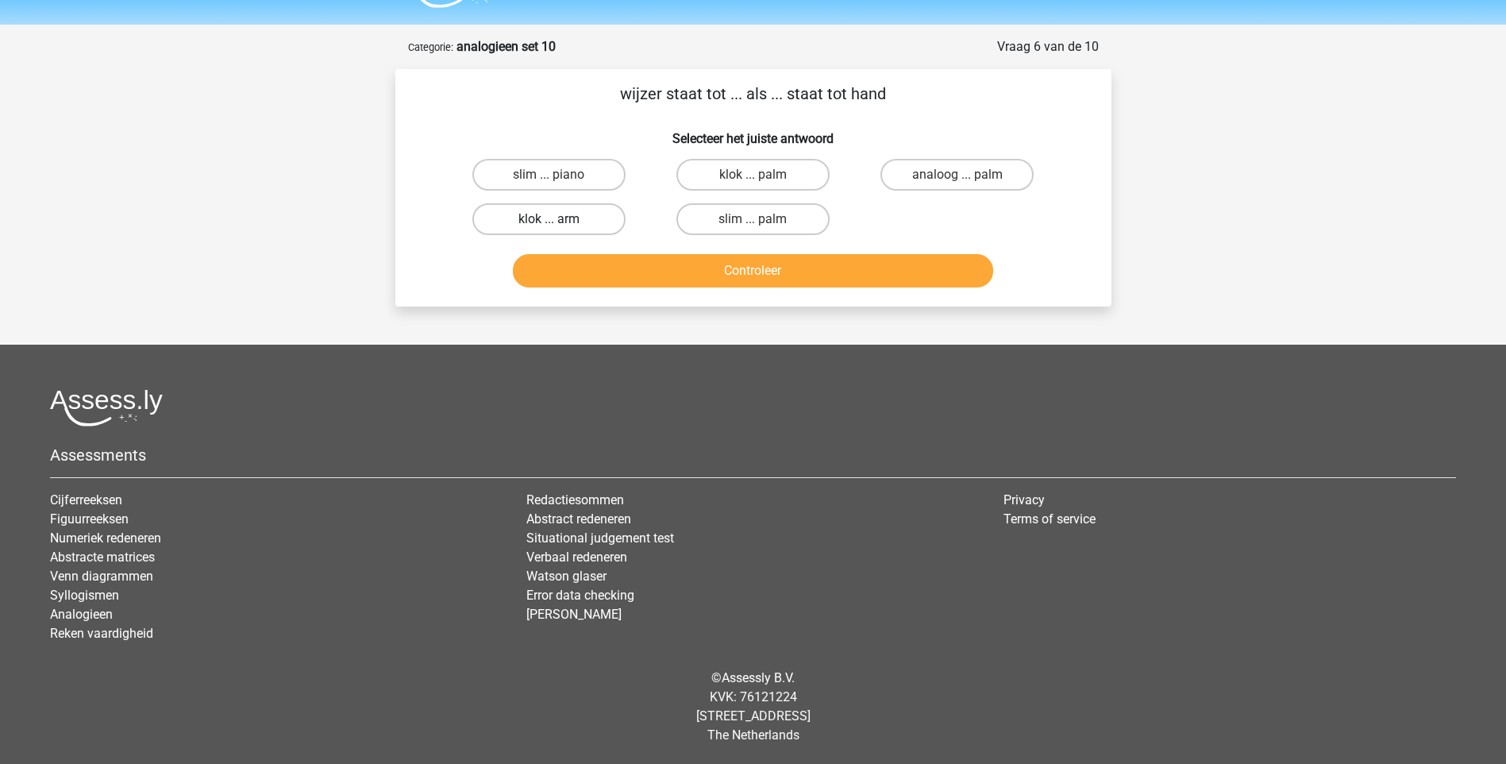
click at [583, 214] on label "klok ... arm" at bounding box center [548, 219] width 153 height 32
click at [559, 219] on input "klok ... arm" at bounding box center [554, 224] width 10 height 10
radio input "true"
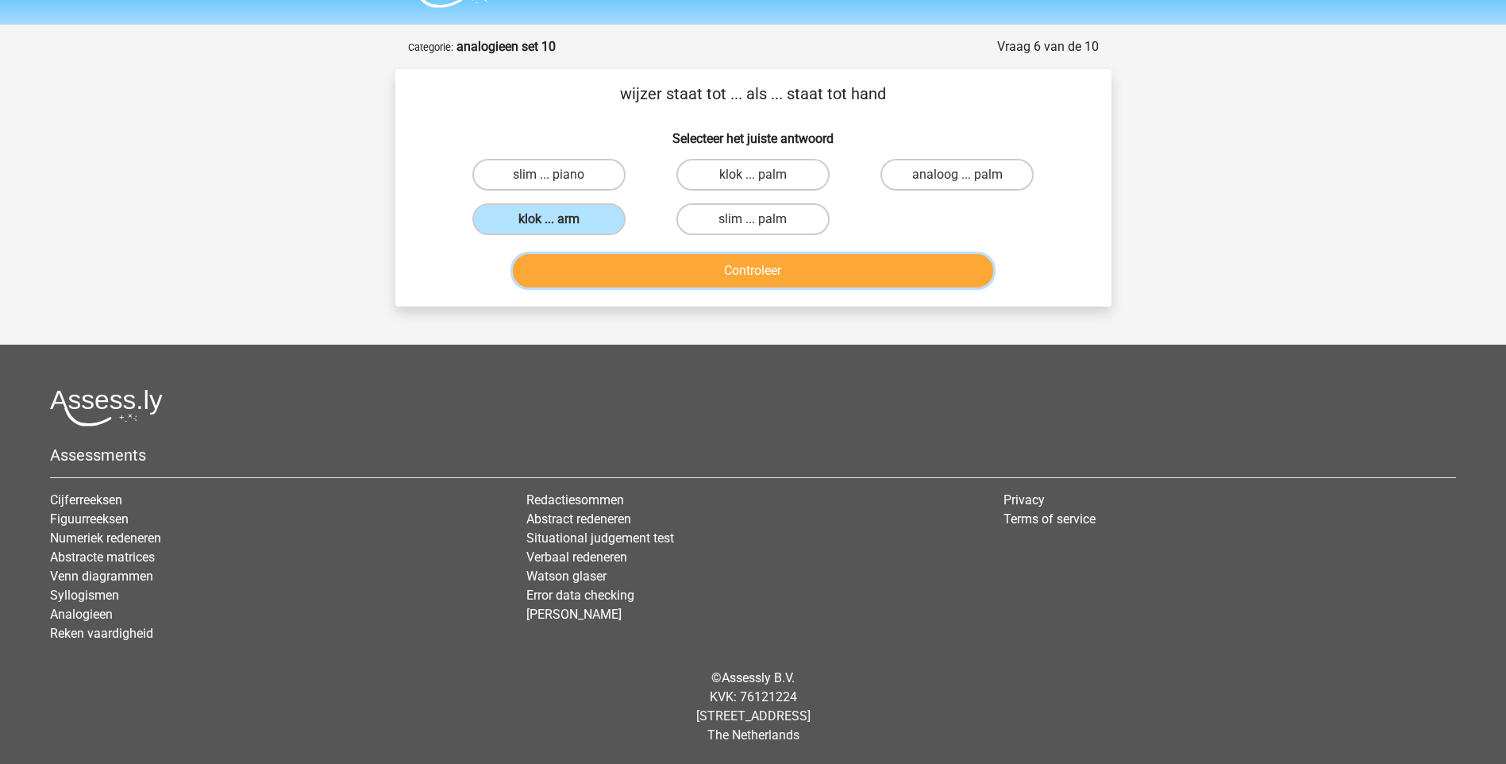
click at [723, 268] on button "Controleer" at bounding box center [753, 270] width 480 height 33
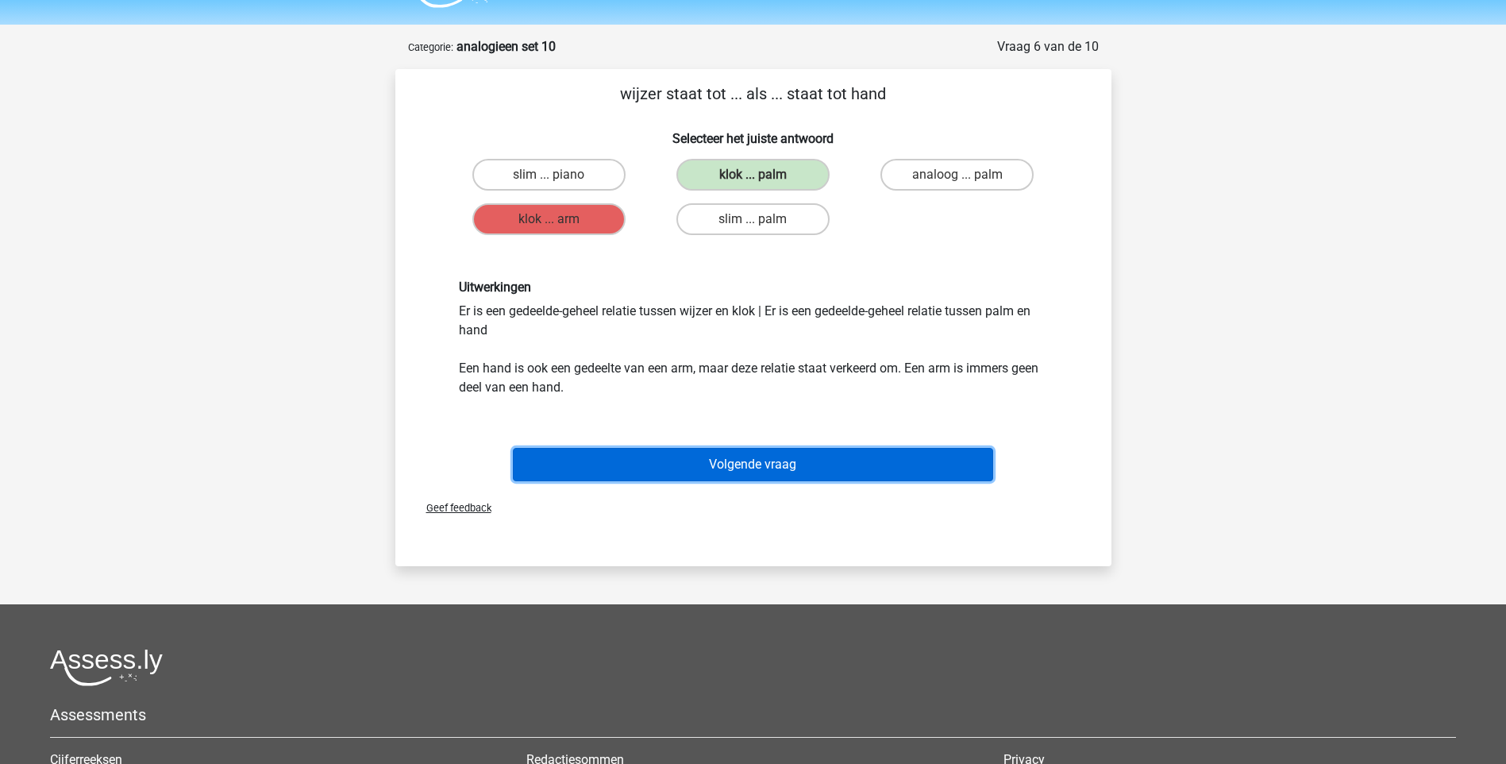
click at [698, 457] on button "Volgende vraag" at bounding box center [753, 464] width 480 height 33
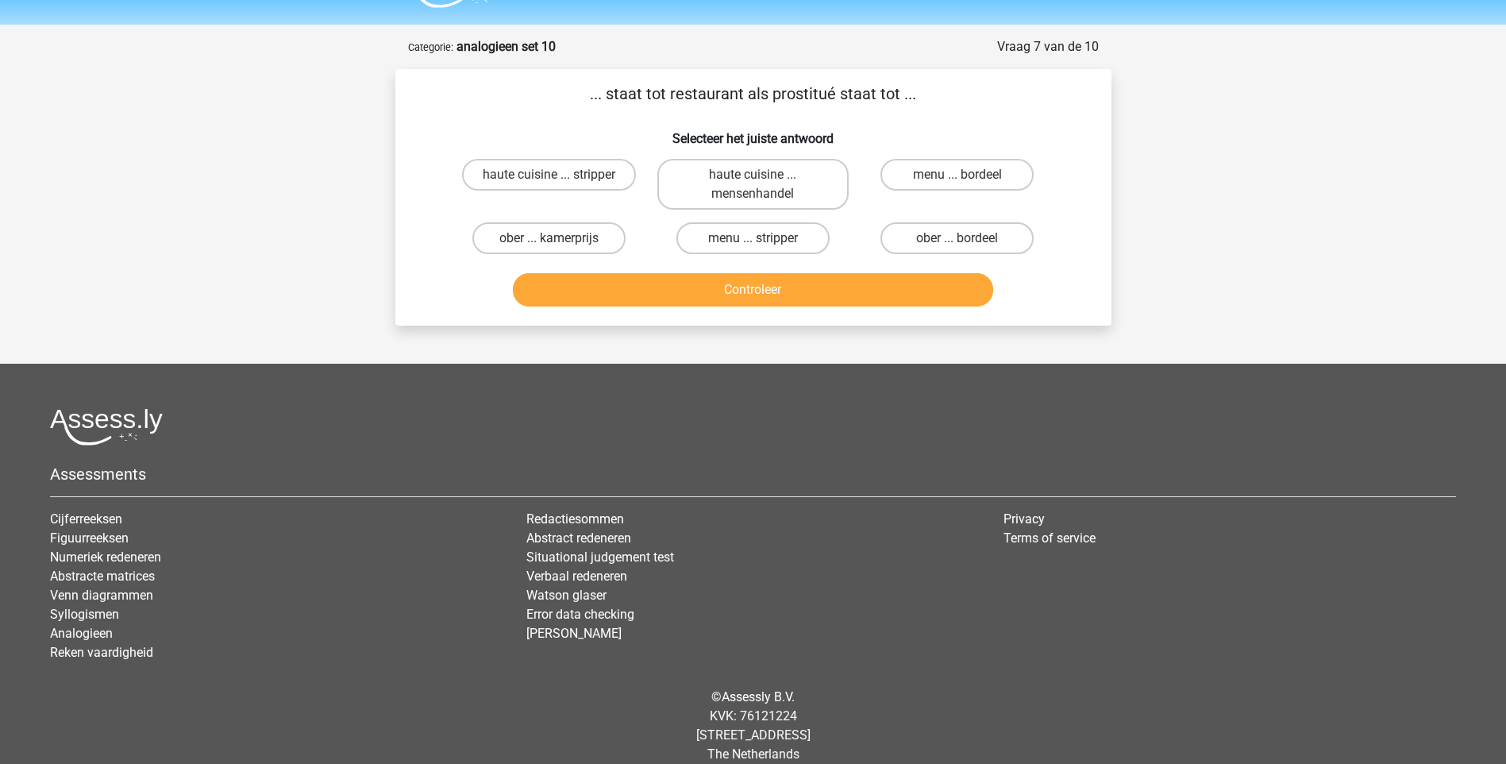
scroll to position [61, 0]
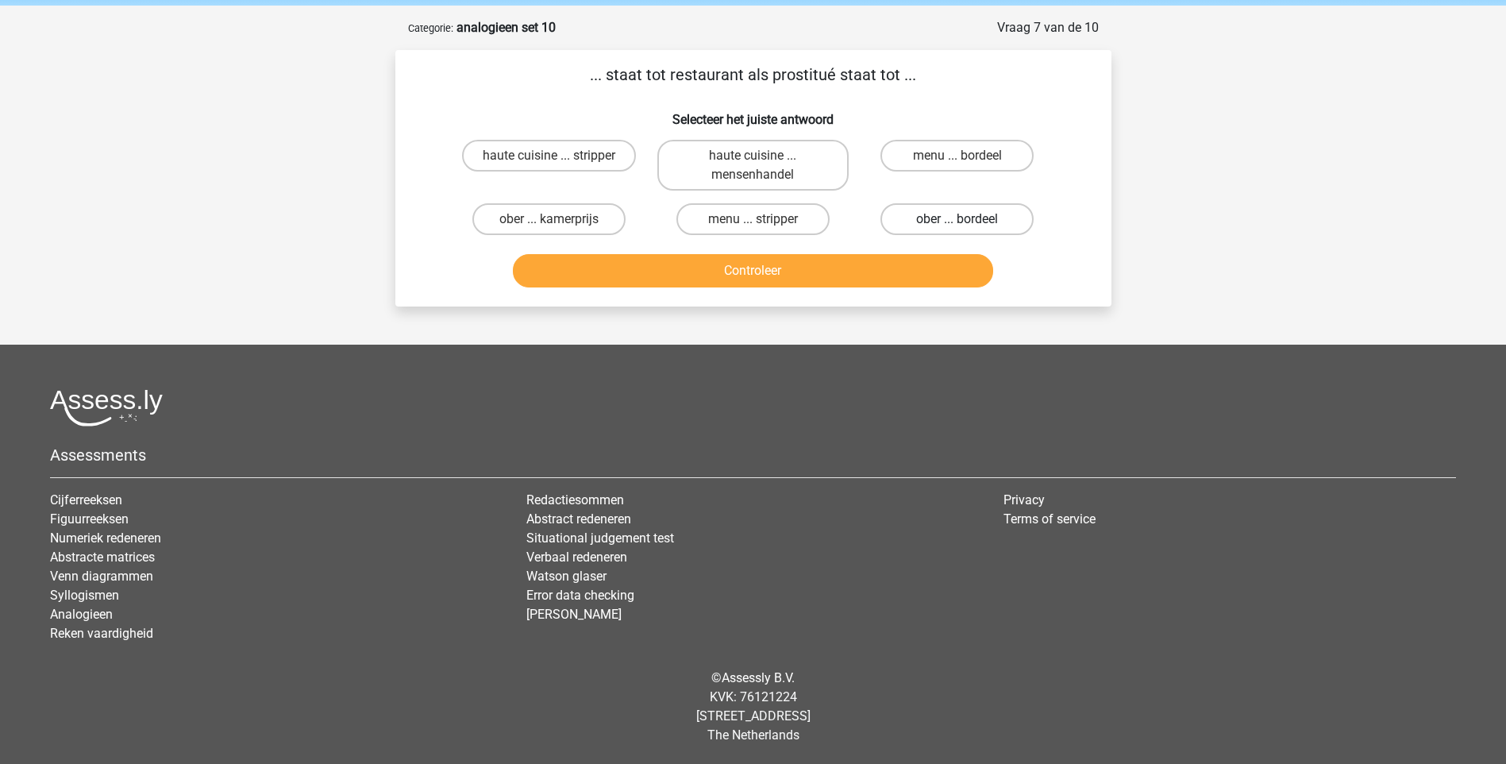
click at [971, 214] on label "ober ... bordeel" at bounding box center [957, 219] width 153 height 32
click at [968, 219] on input "ober ... bordeel" at bounding box center [963, 224] width 10 height 10
radio input "true"
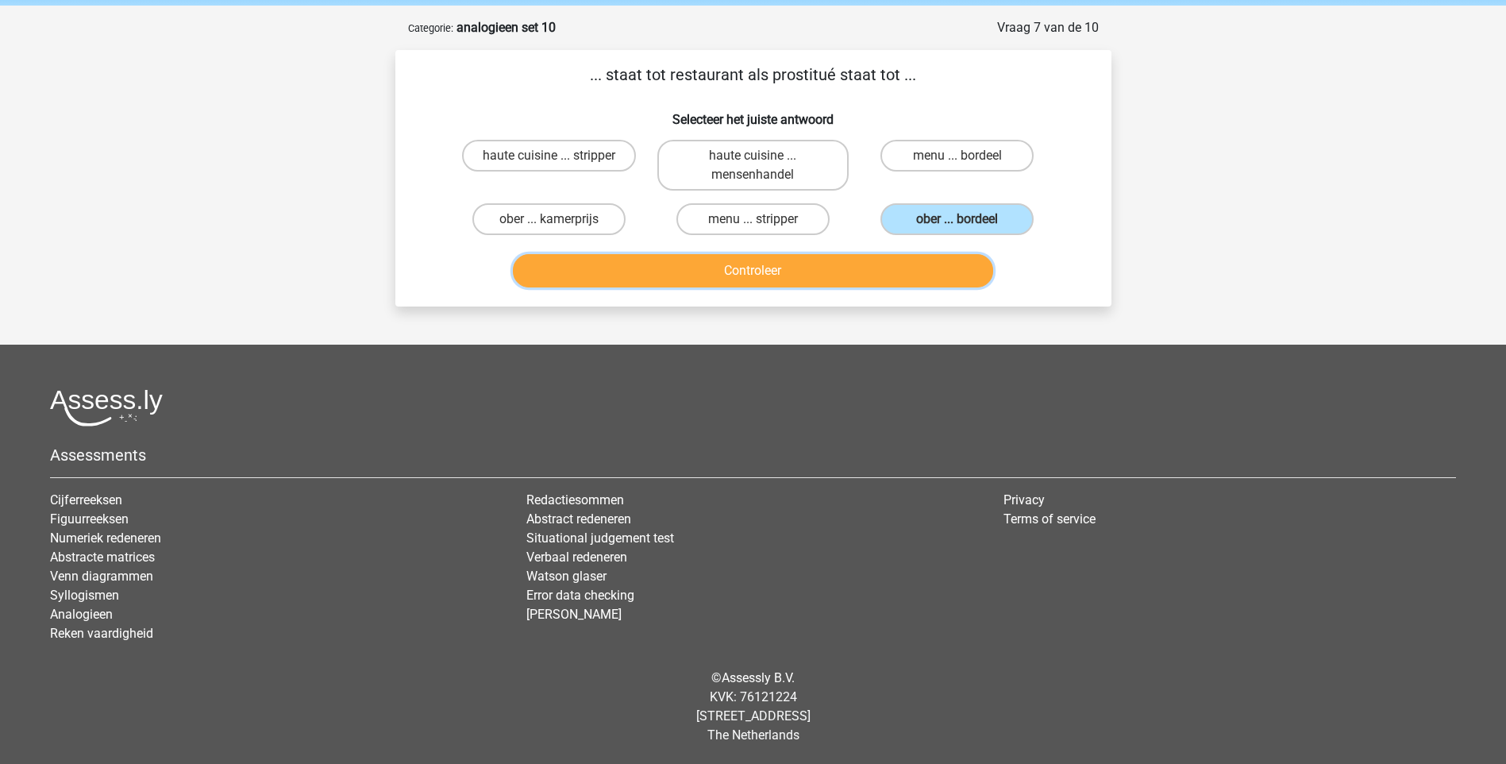
click at [777, 268] on button "Controleer" at bounding box center [753, 270] width 480 height 33
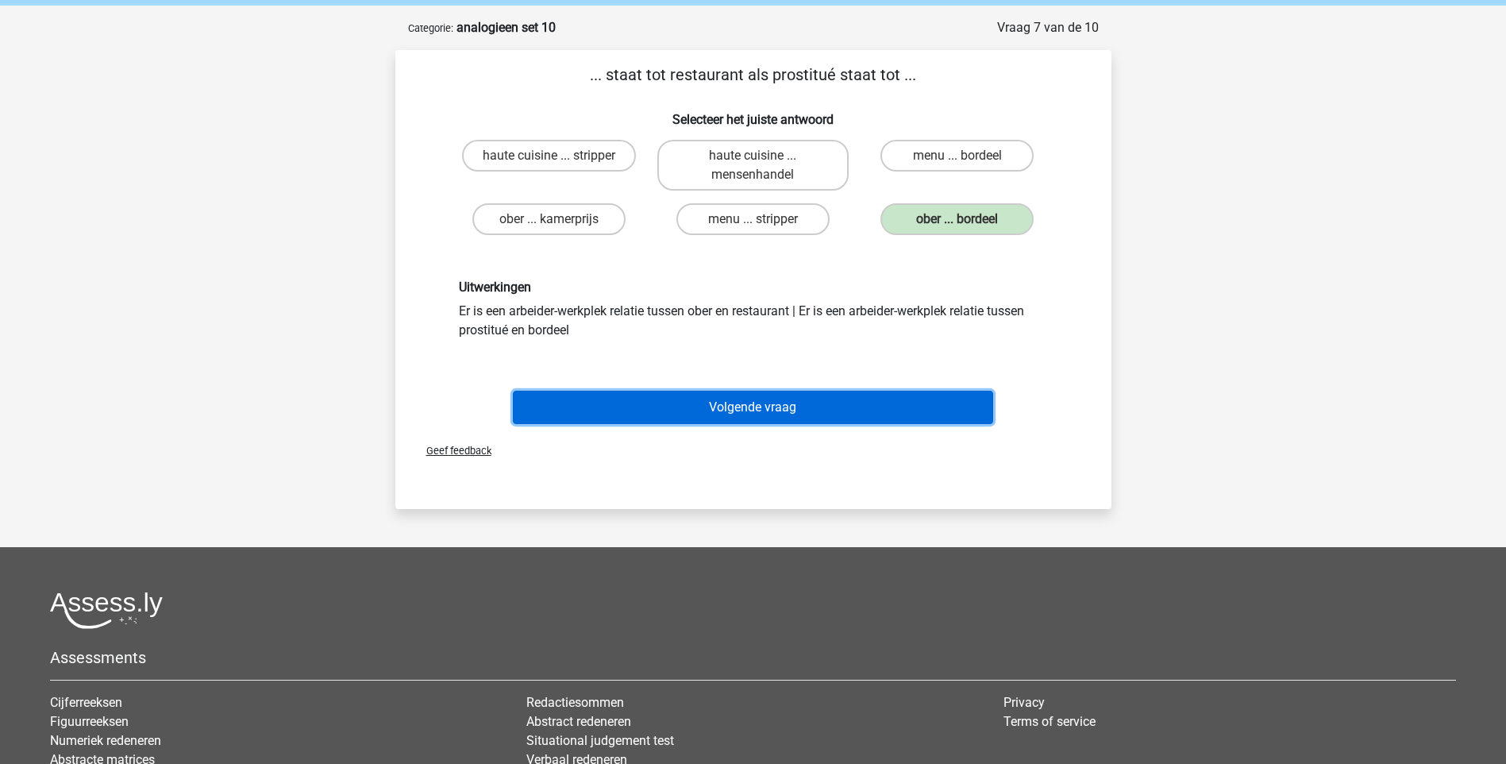
click at [740, 412] on button "Volgende vraag" at bounding box center [753, 407] width 480 height 33
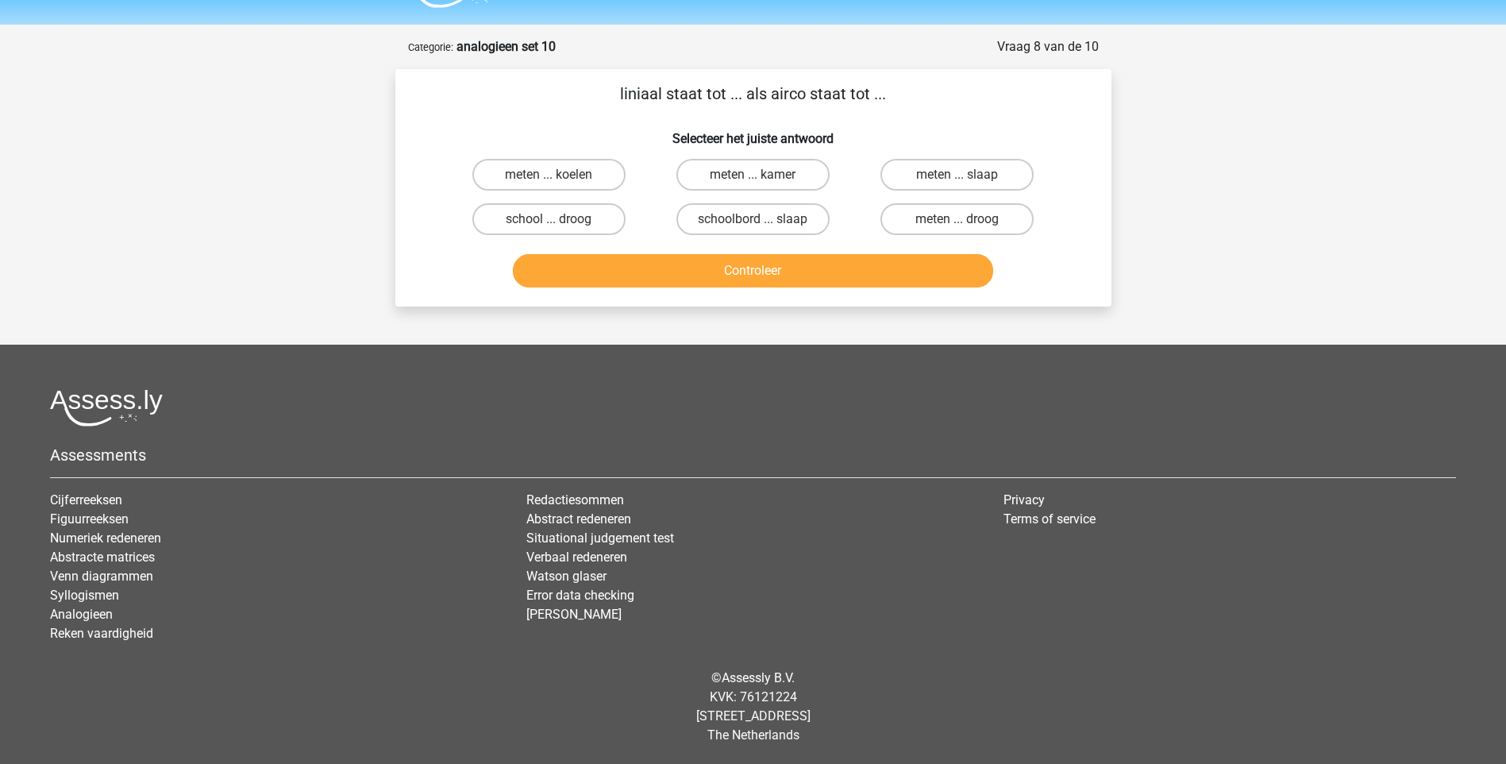
scroll to position [42, 0]
click at [546, 178] on label "meten ... koelen" at bounding box center [548, 175] width 153 height 32
click at [549, 178] on input "meten ... koelen" at bounding box center [554, 180] width 10 height 10
radio input "true"
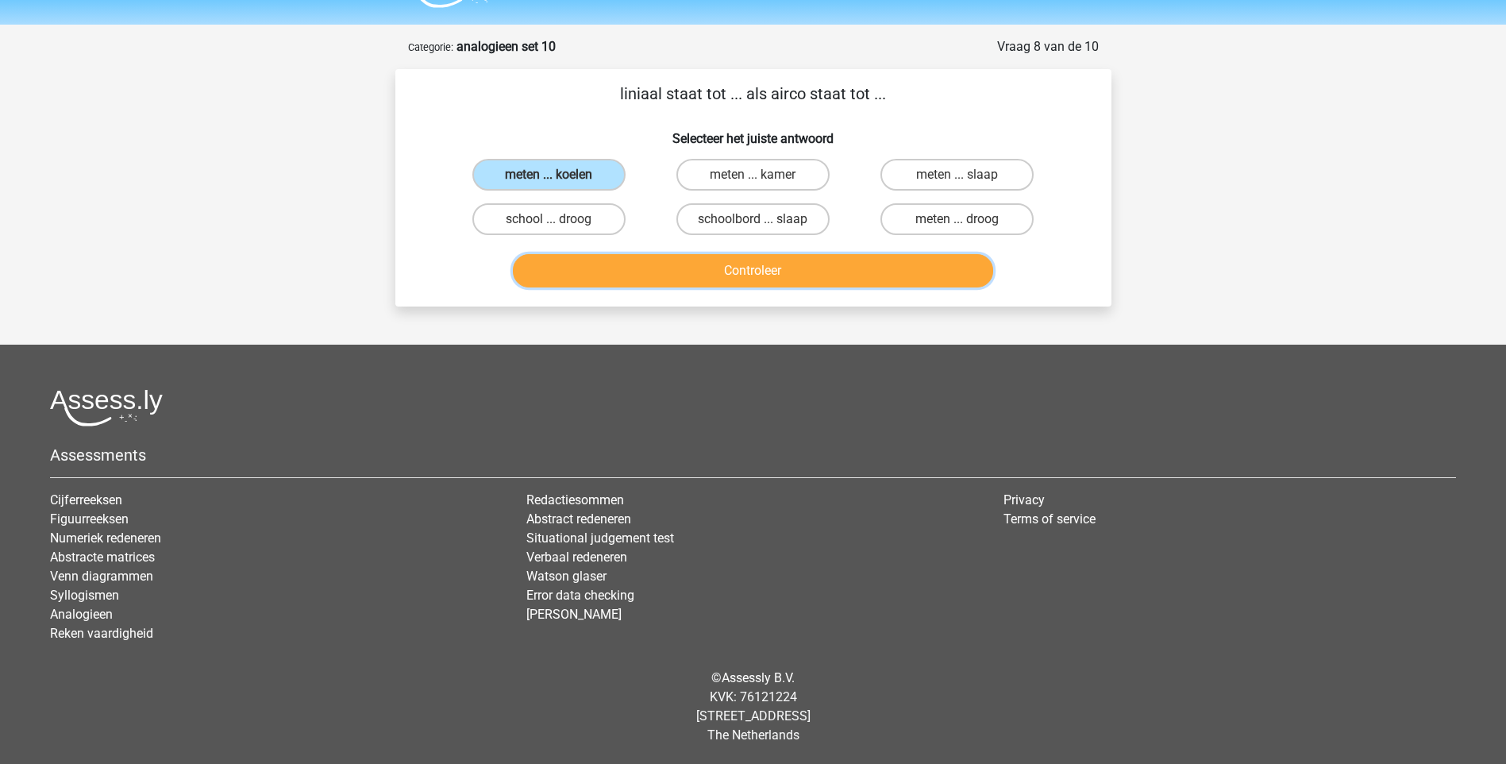
click at [663, 264] on button "Controleer" at bounding box center [753, 270] width 480 height 33
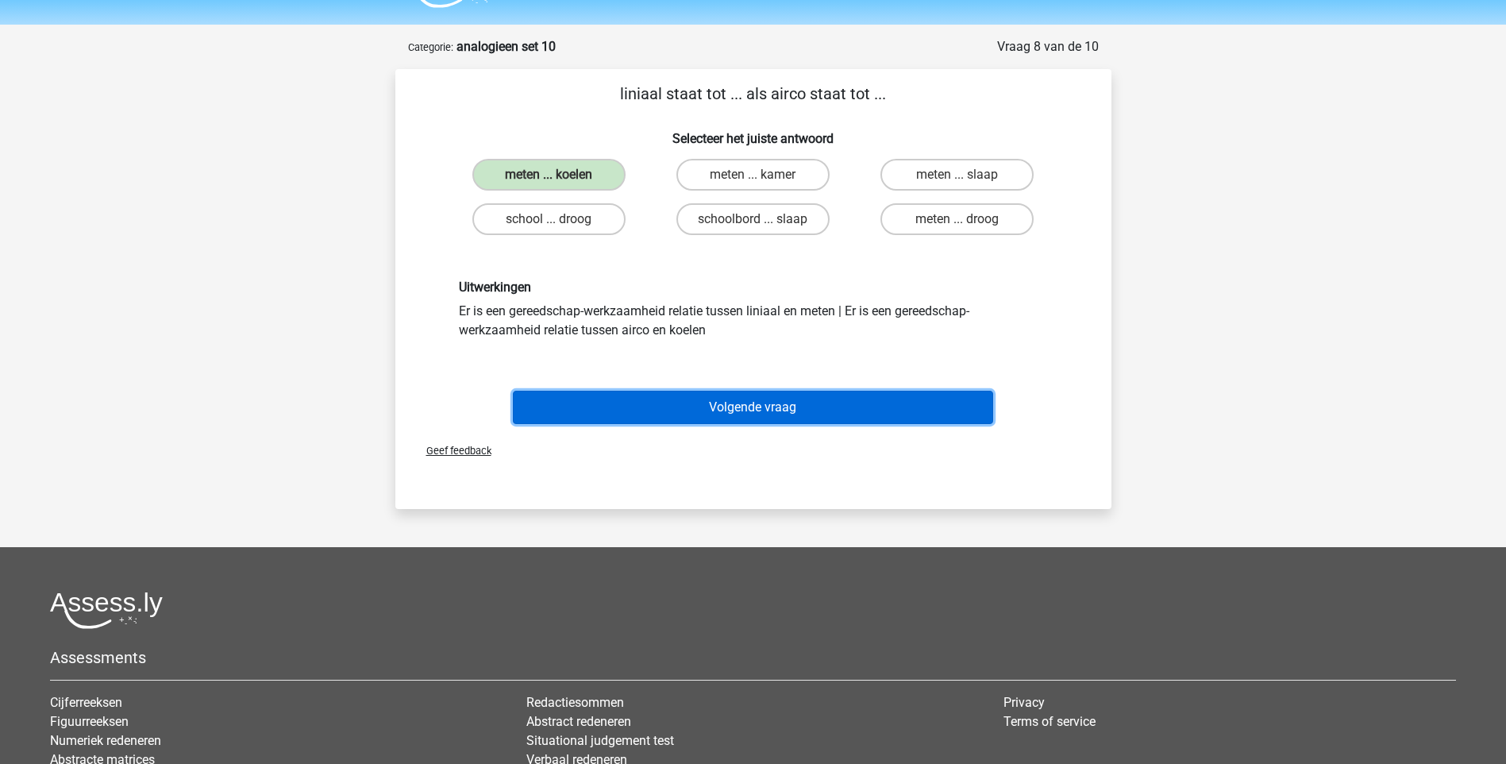
click at [709, 402] on button "Volgende vraag" at bounding box center [753, 407] width 480 height 33
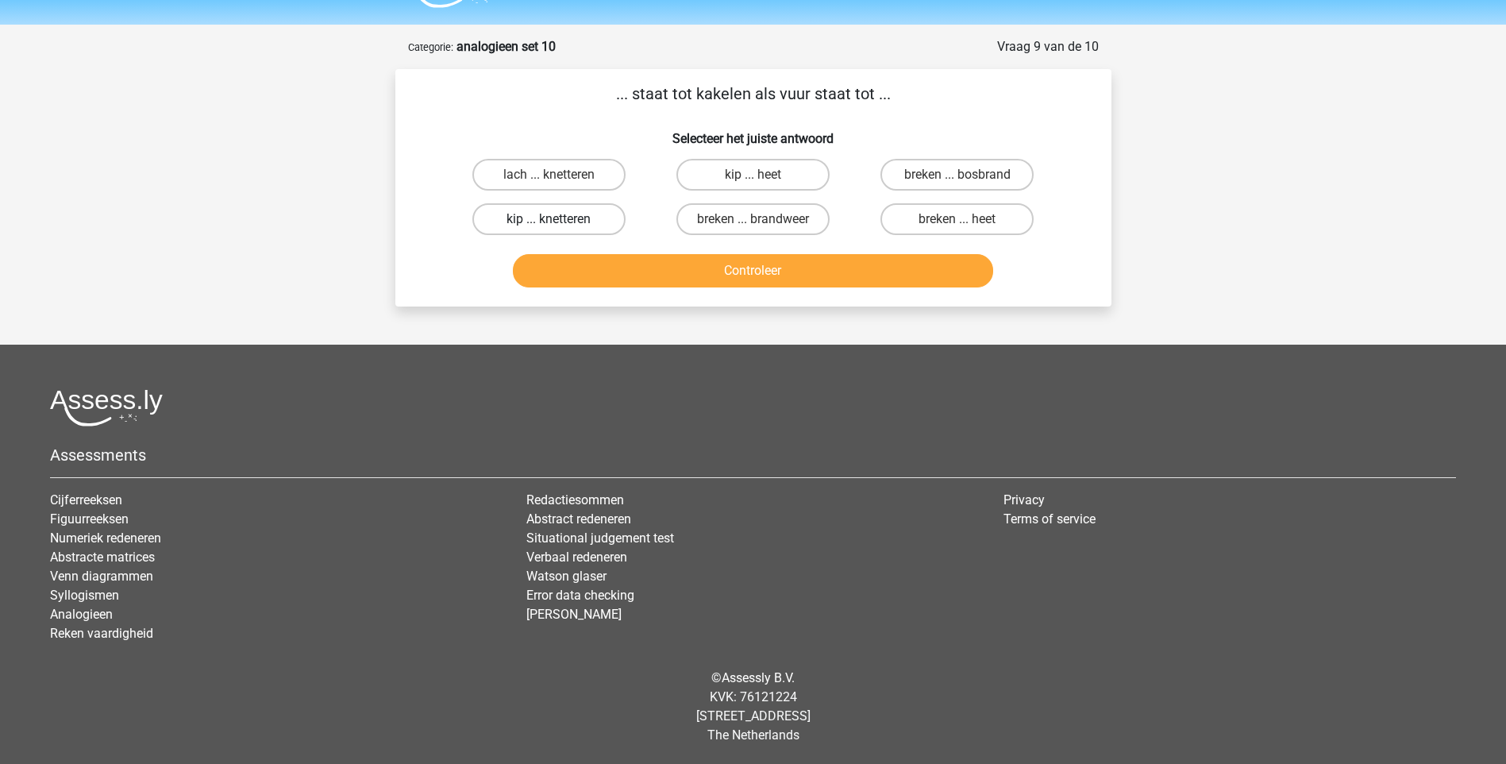
click at [597, 220] on label "kip ... knetteren" at bounding box center [548, 219] width 153 height 32
click at [559, 220] on input "kip ... knetteren" at bounding box center [554, 224] width 10 height 10
radio input "true"
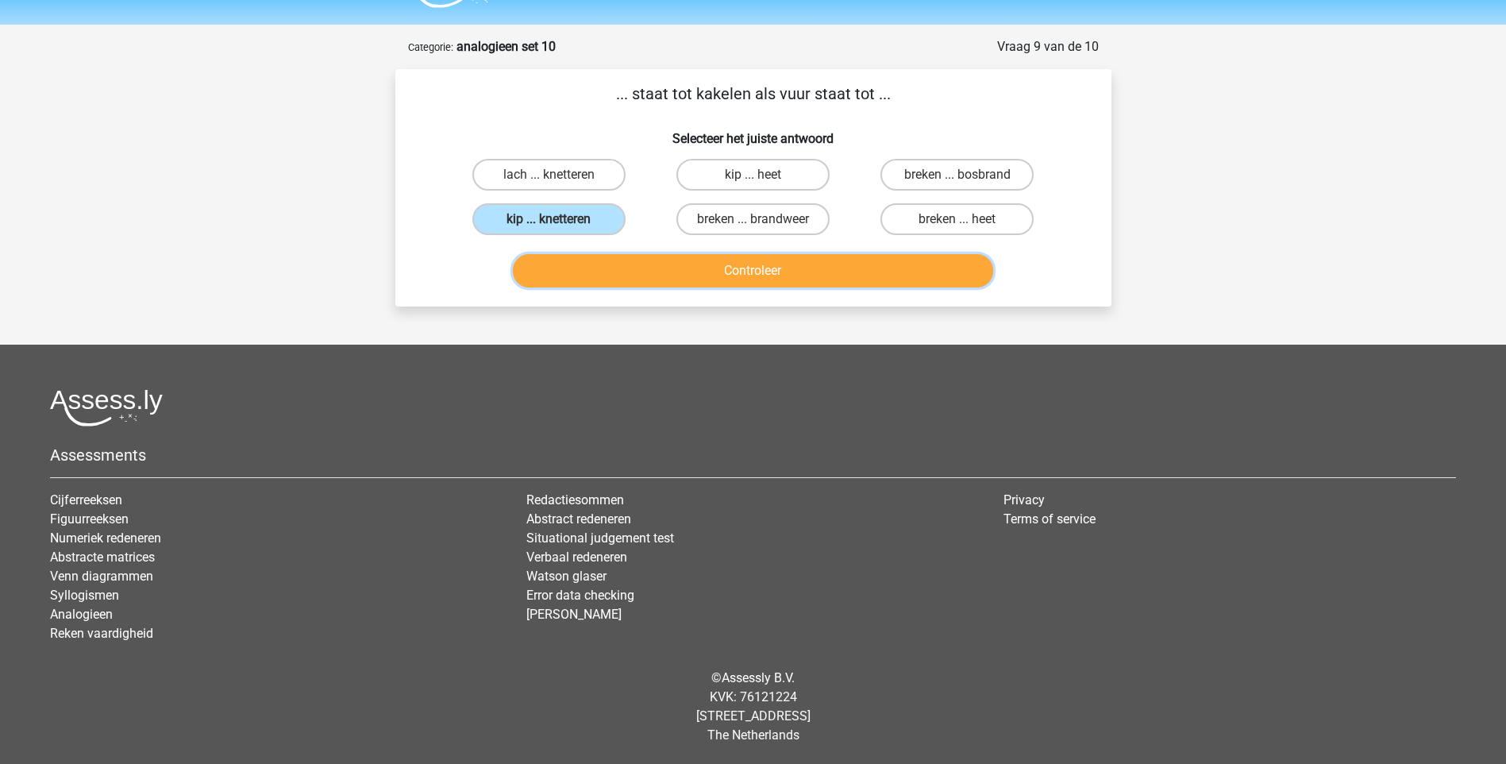
click at [702, 268] on button "Controleer" at bounding box center [753, 270] width 480 height 33
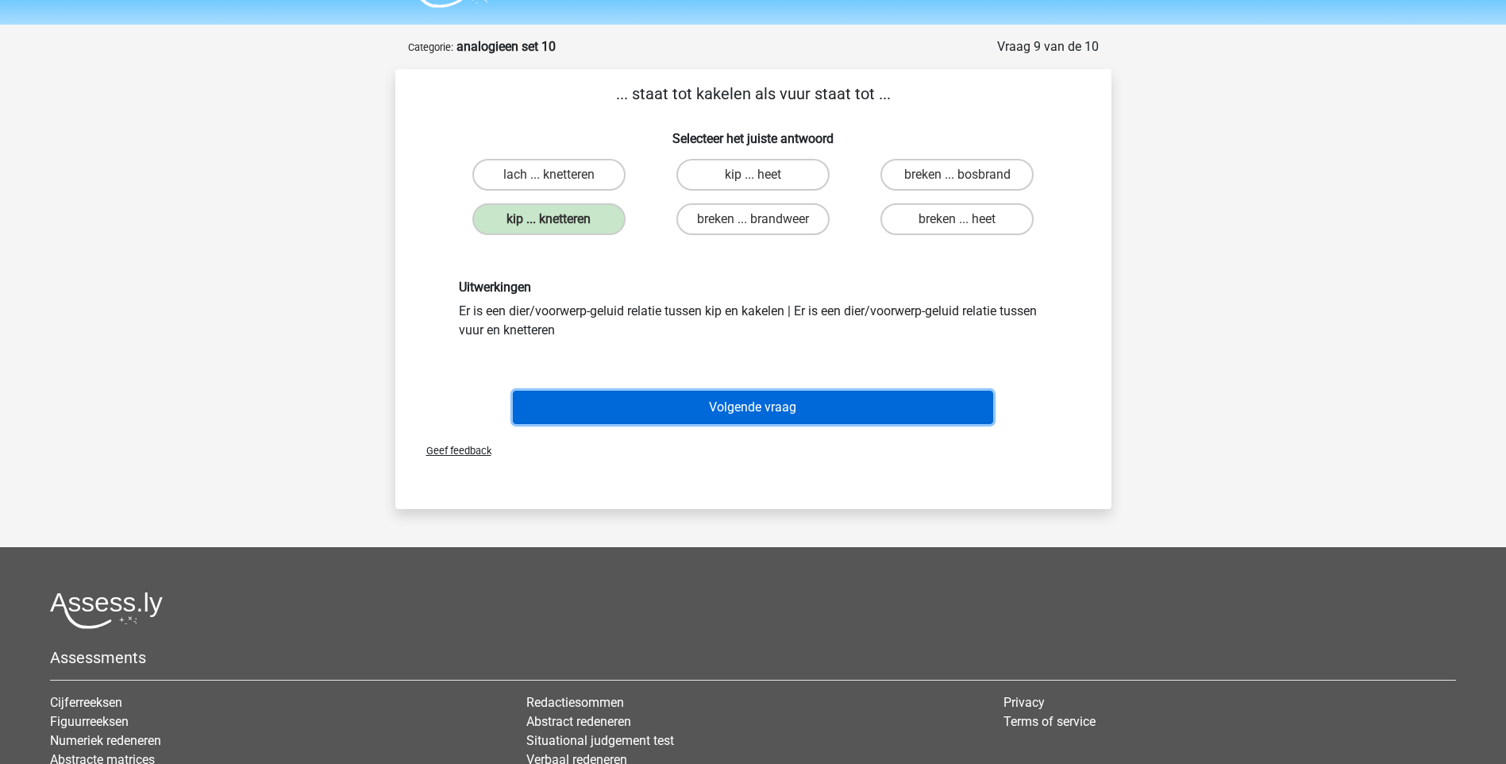
click at [804, 399] on button "Volgende vraag" at bounding box center [753, 407] width 480 height 33
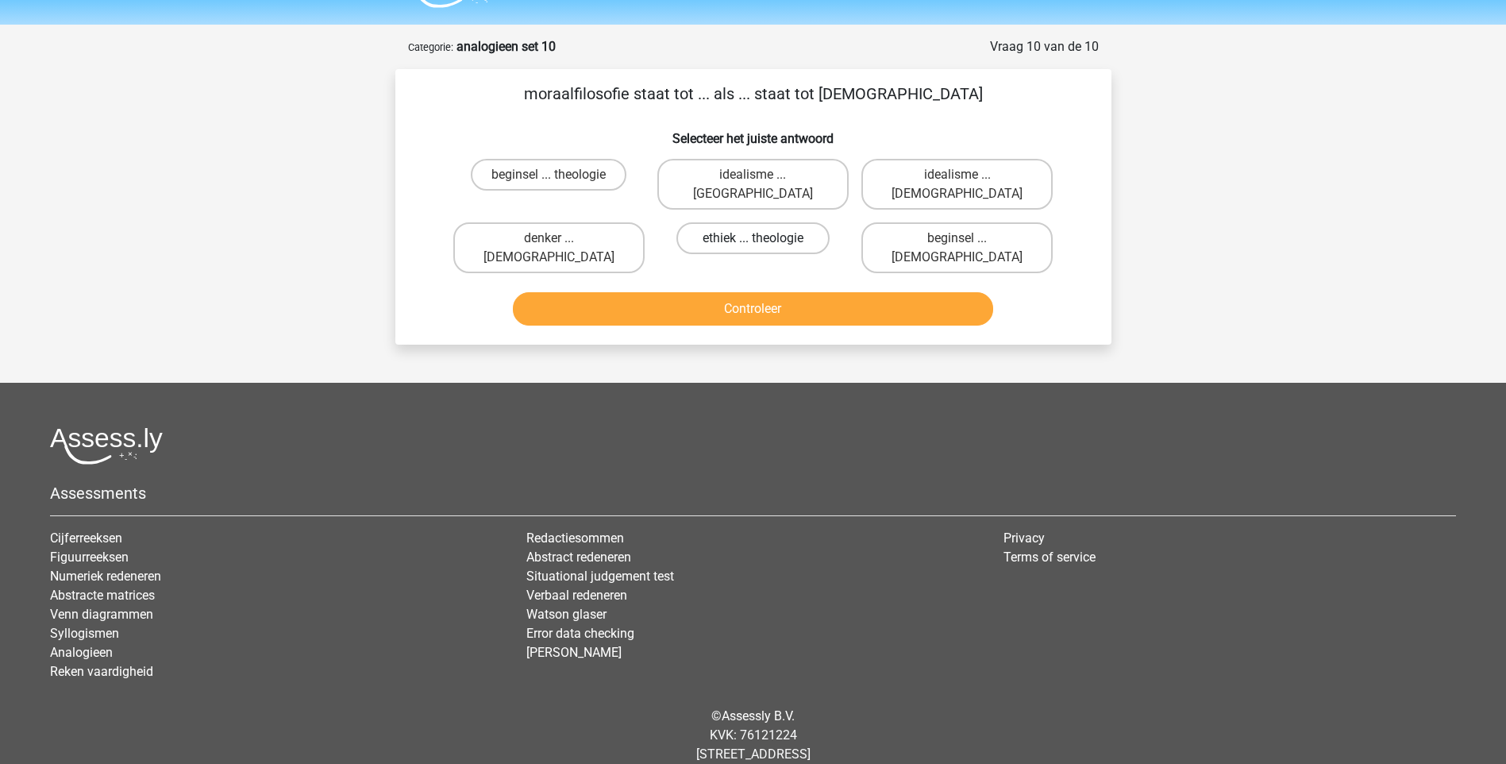
click at [746, 222] on label "ethiek ... theologie" at bounding box center [752, 238] width 153 height 32
click at [753, 238] on input "ethiek ... theologie" at bounding box center [758, 243] width 10 height 10
radio input "true"
click at [761, 292] on button "Controleer" at bounding box center [753, 308] width 480 height 33
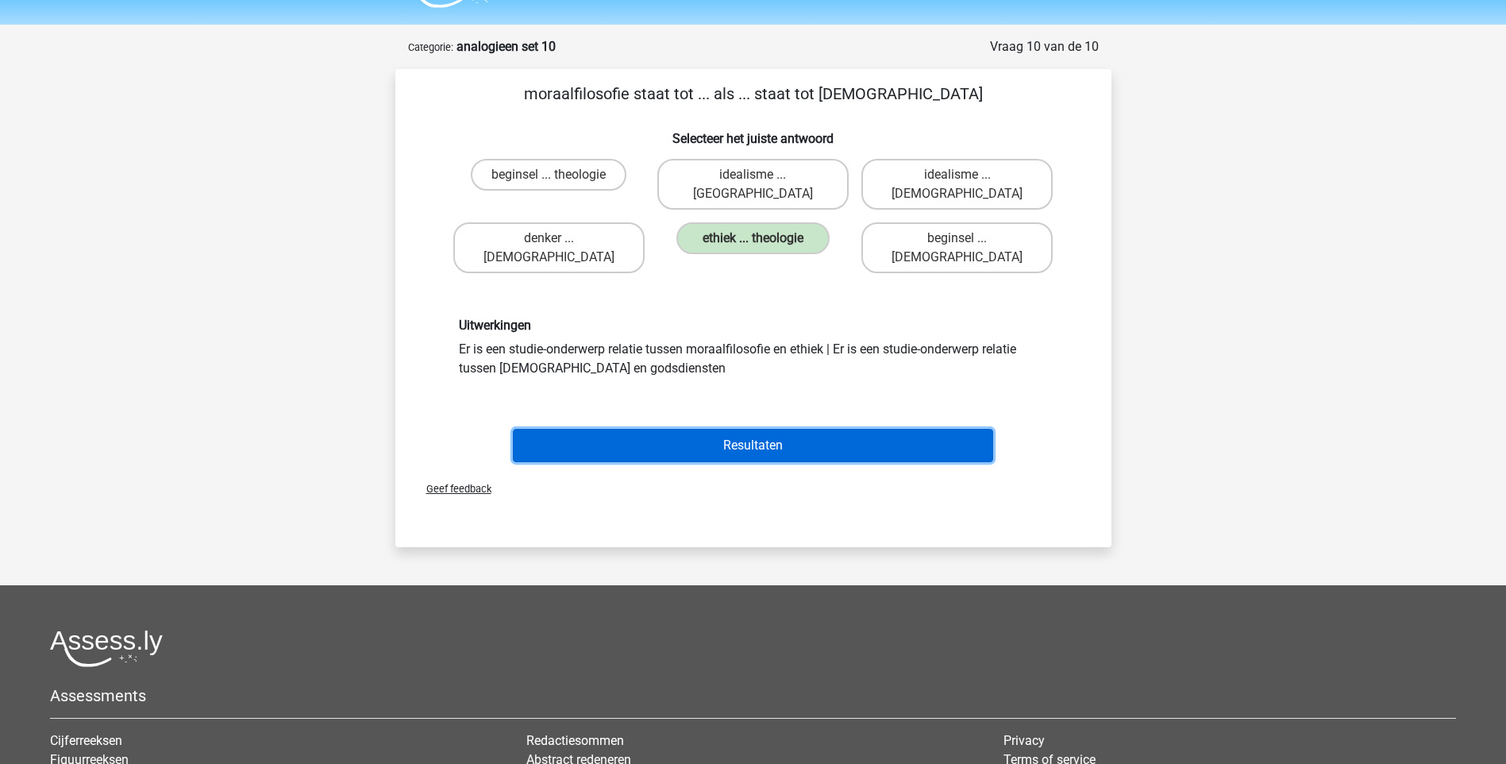
click at [692, 429] on button "Resultaten" at bounding box center [753, 445] width 480 height 33
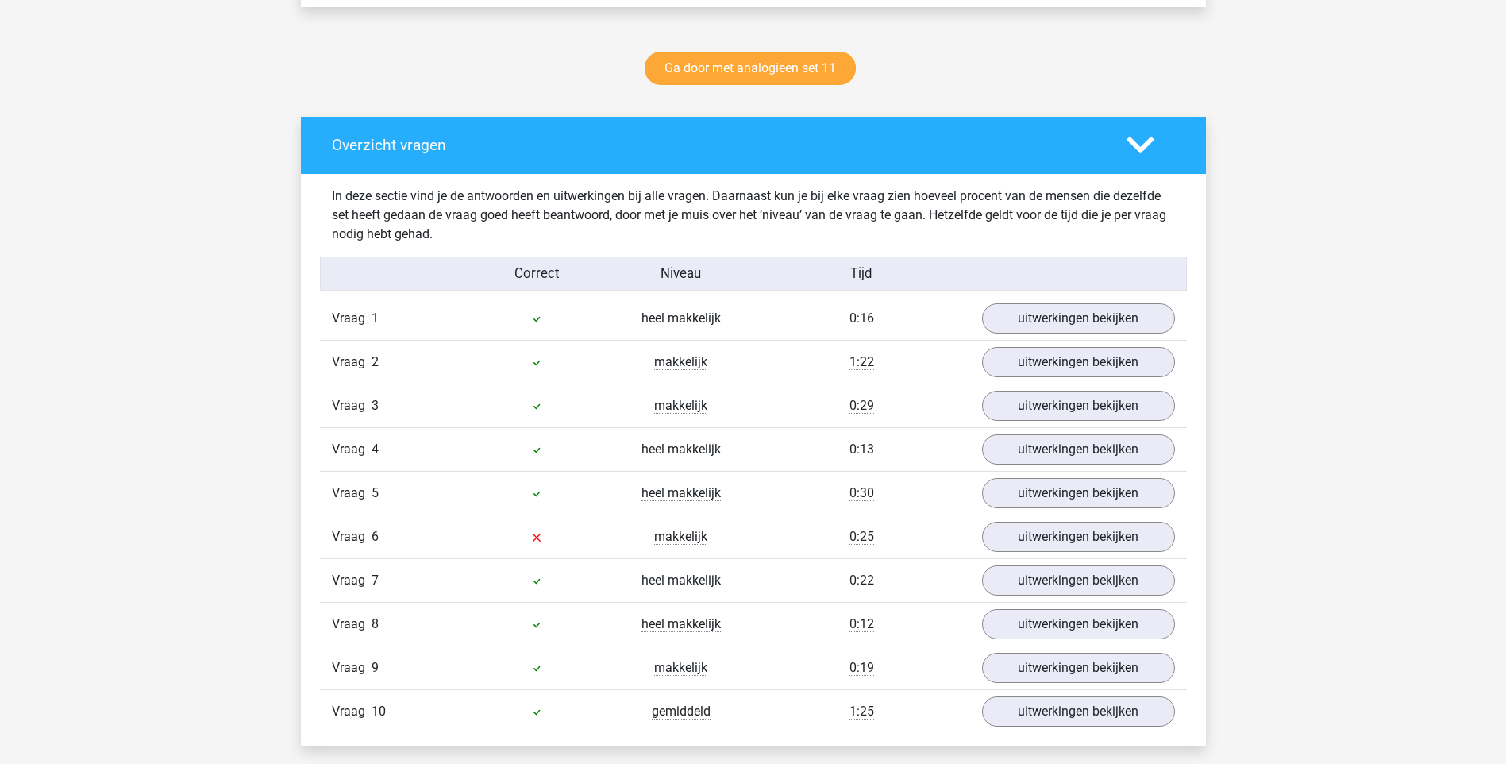
scroll to position [873, 0]
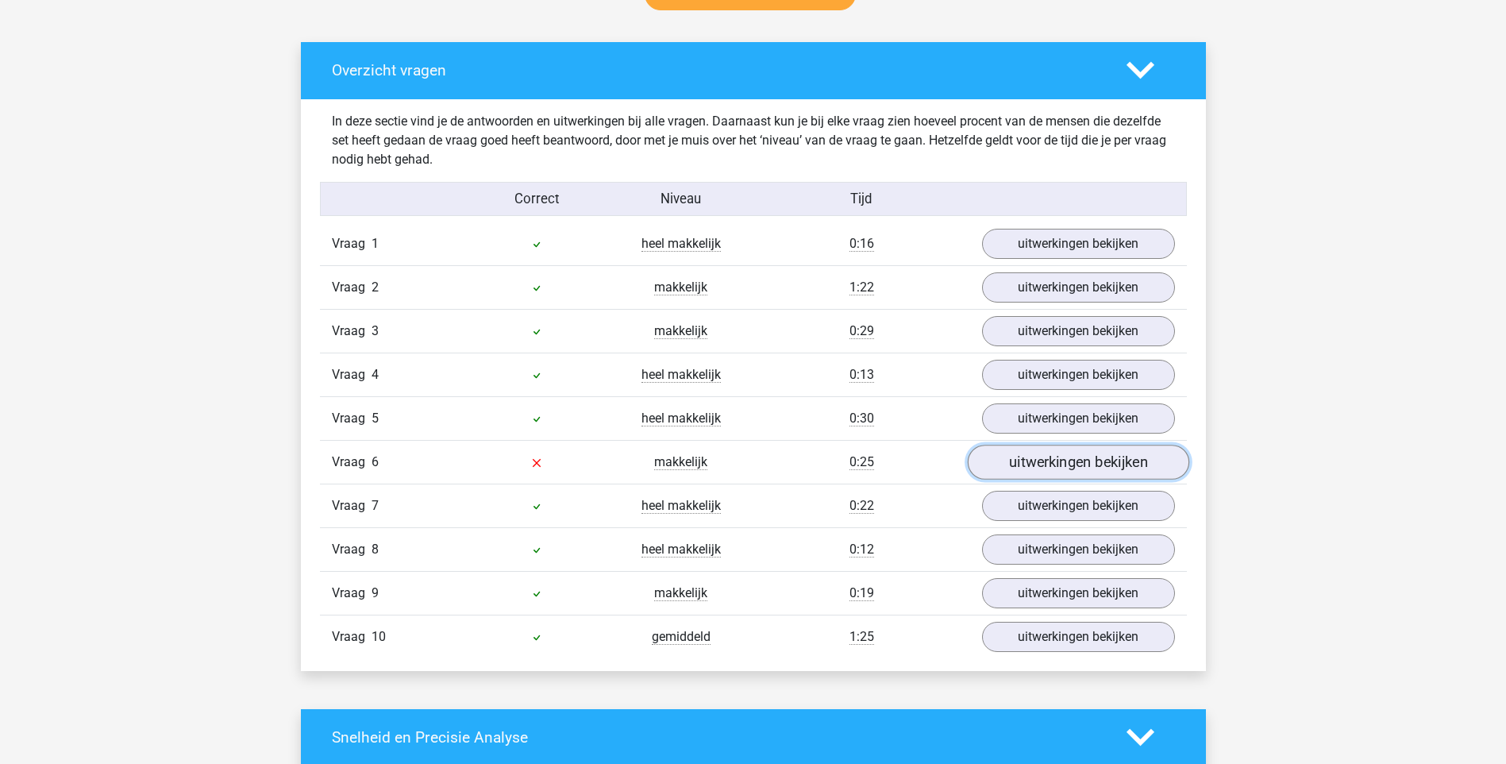
click at [1043, 467] on link "uitwerkingen bekijken" at bounding box center [1078, 462] width 222 height 35
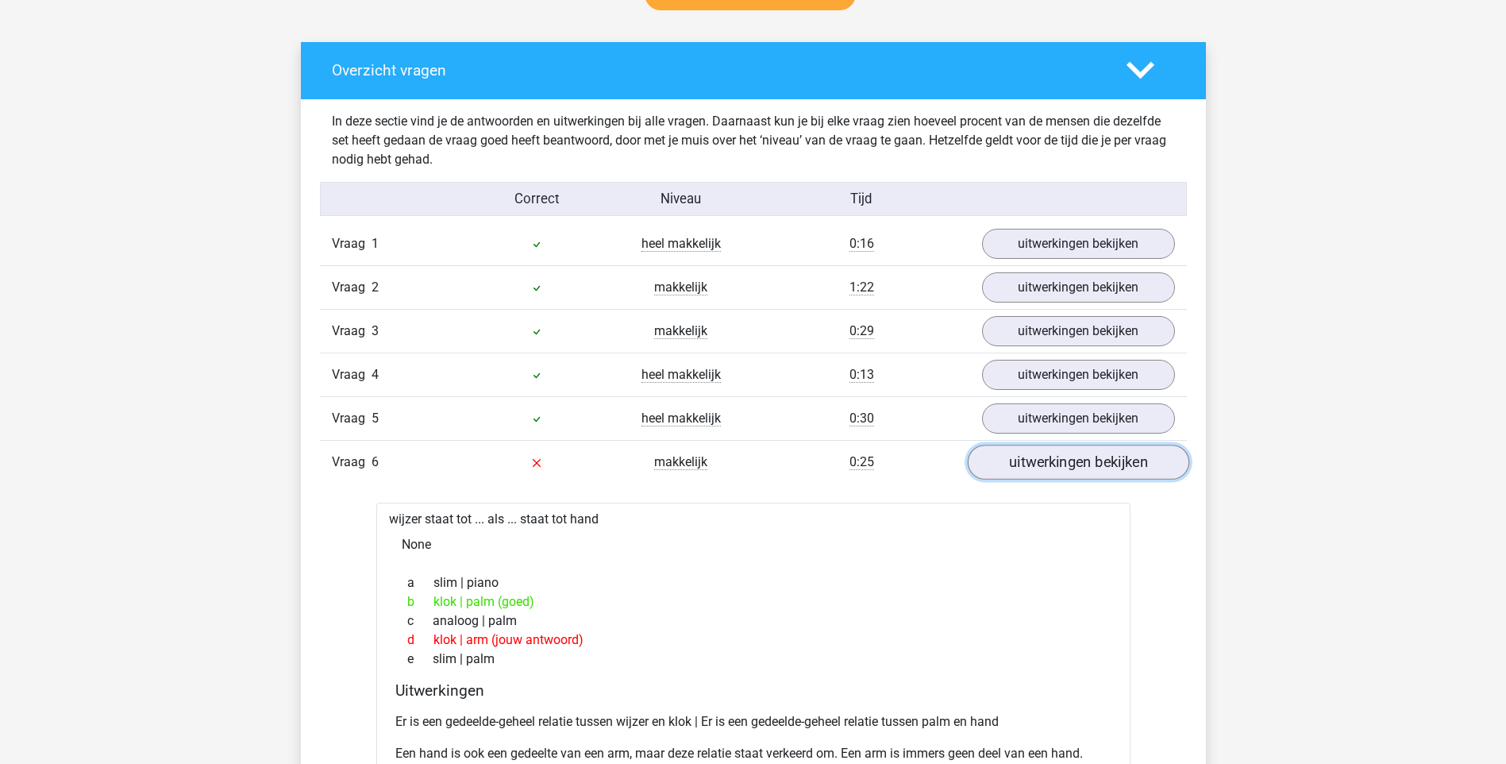
click at [1072, 467] on link "uitwerkingen bekijken" at bounding box center [1078, 462] width 222 height 35
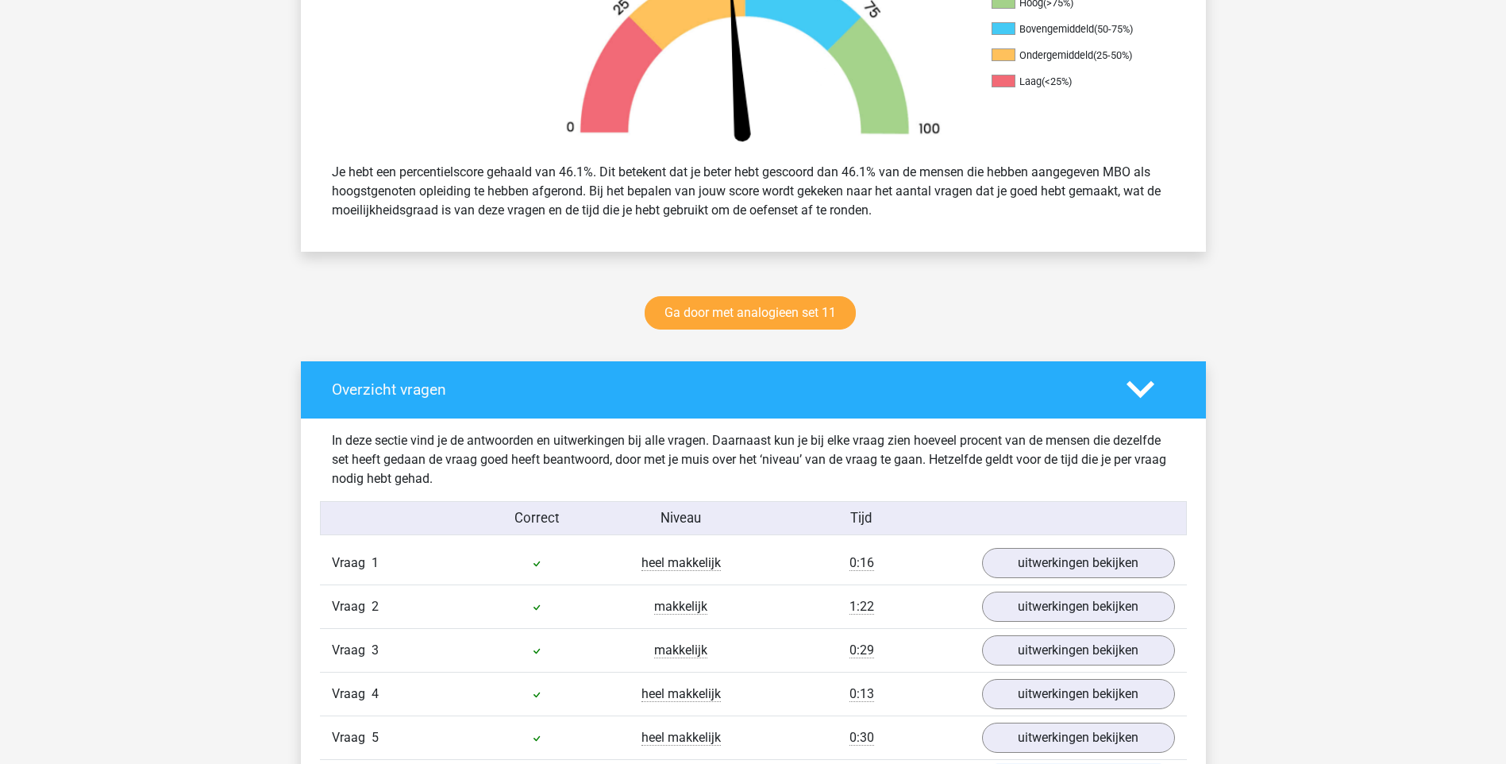
scroll to position [476, 0]
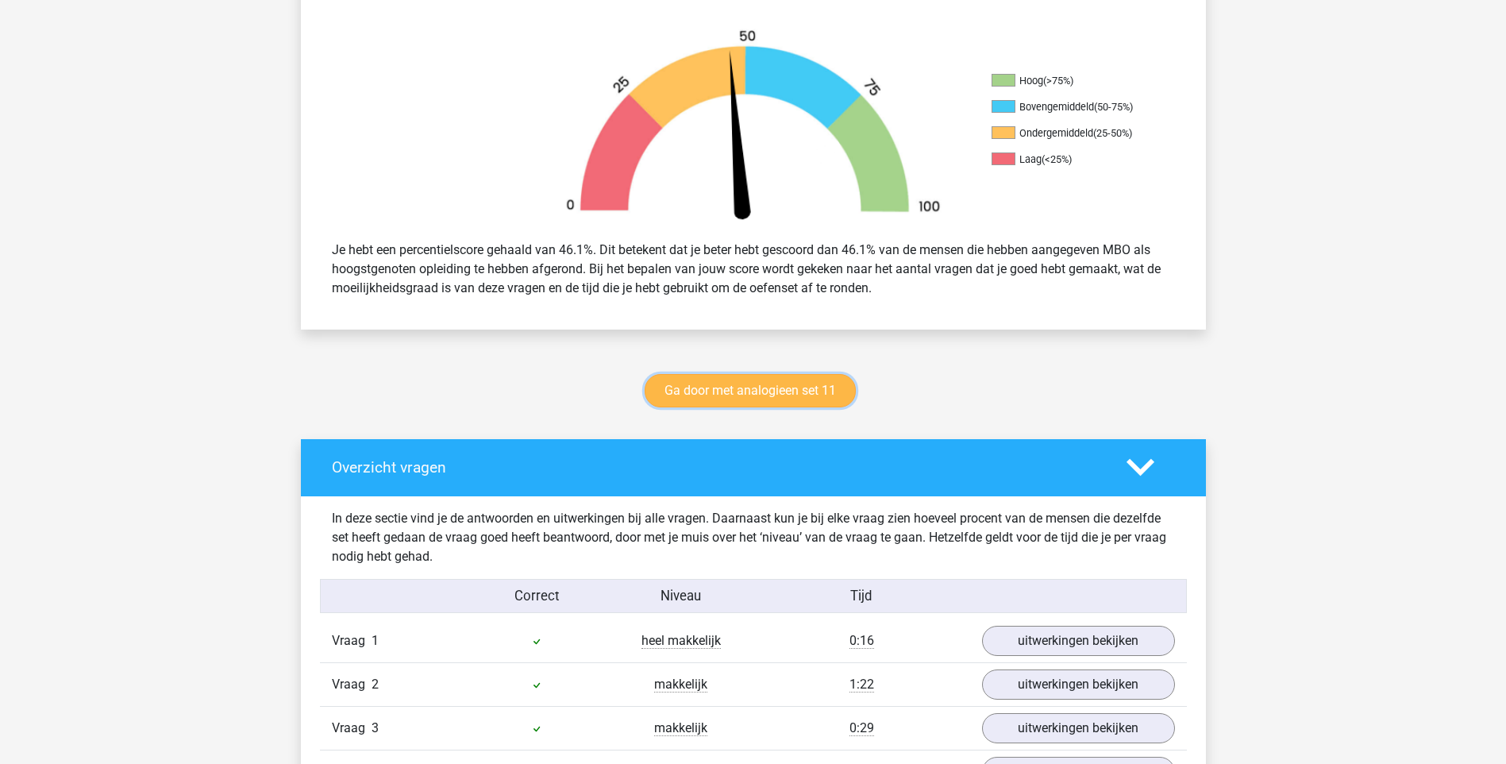
click at [708, 385] on link "Ga door met analogieen set 11" at bounding box center [750, 390] width 211 height 33
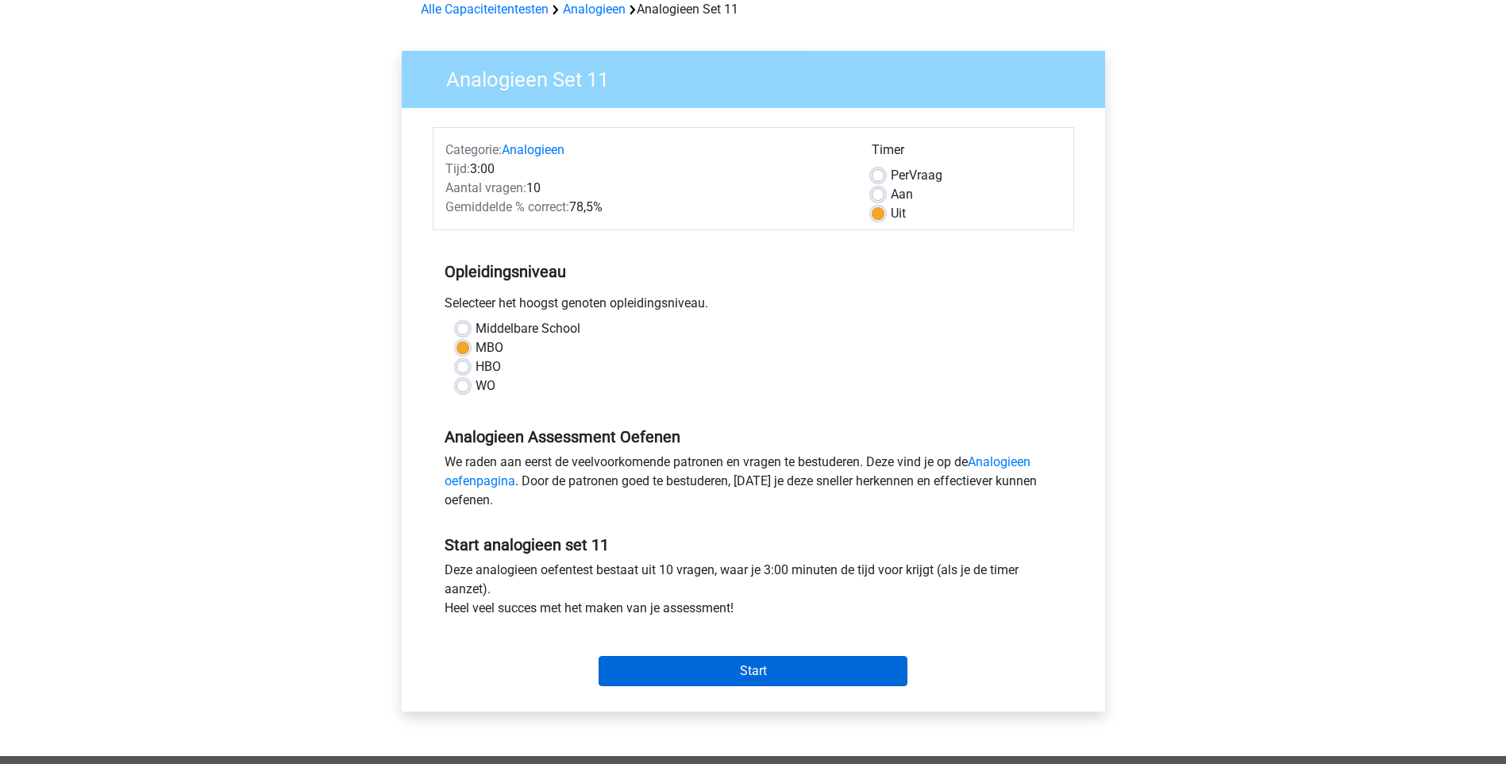
scroll to position [159, 0]
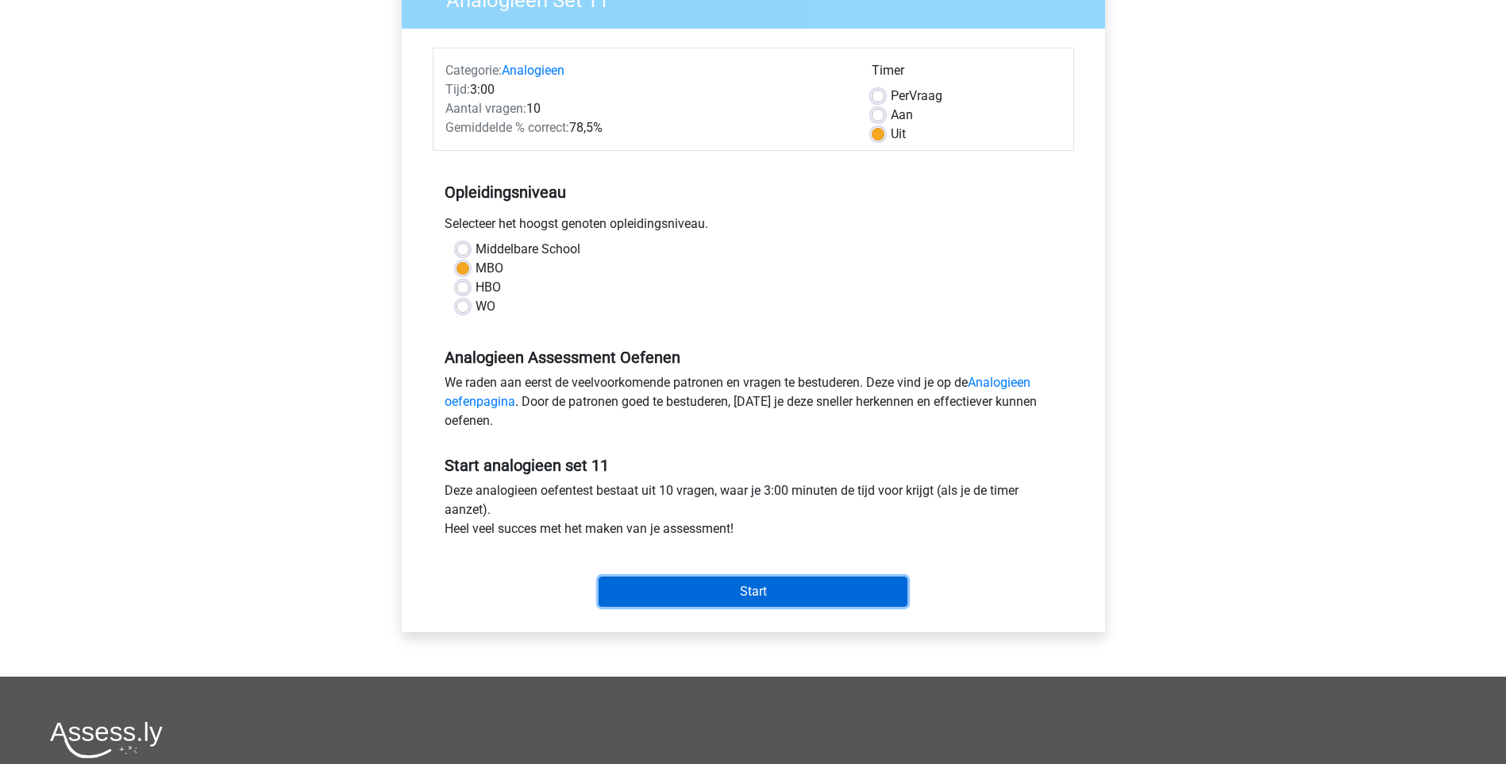
click at [815, 589] on input "Start" at bounding box center [753, 591] width 309 height 30
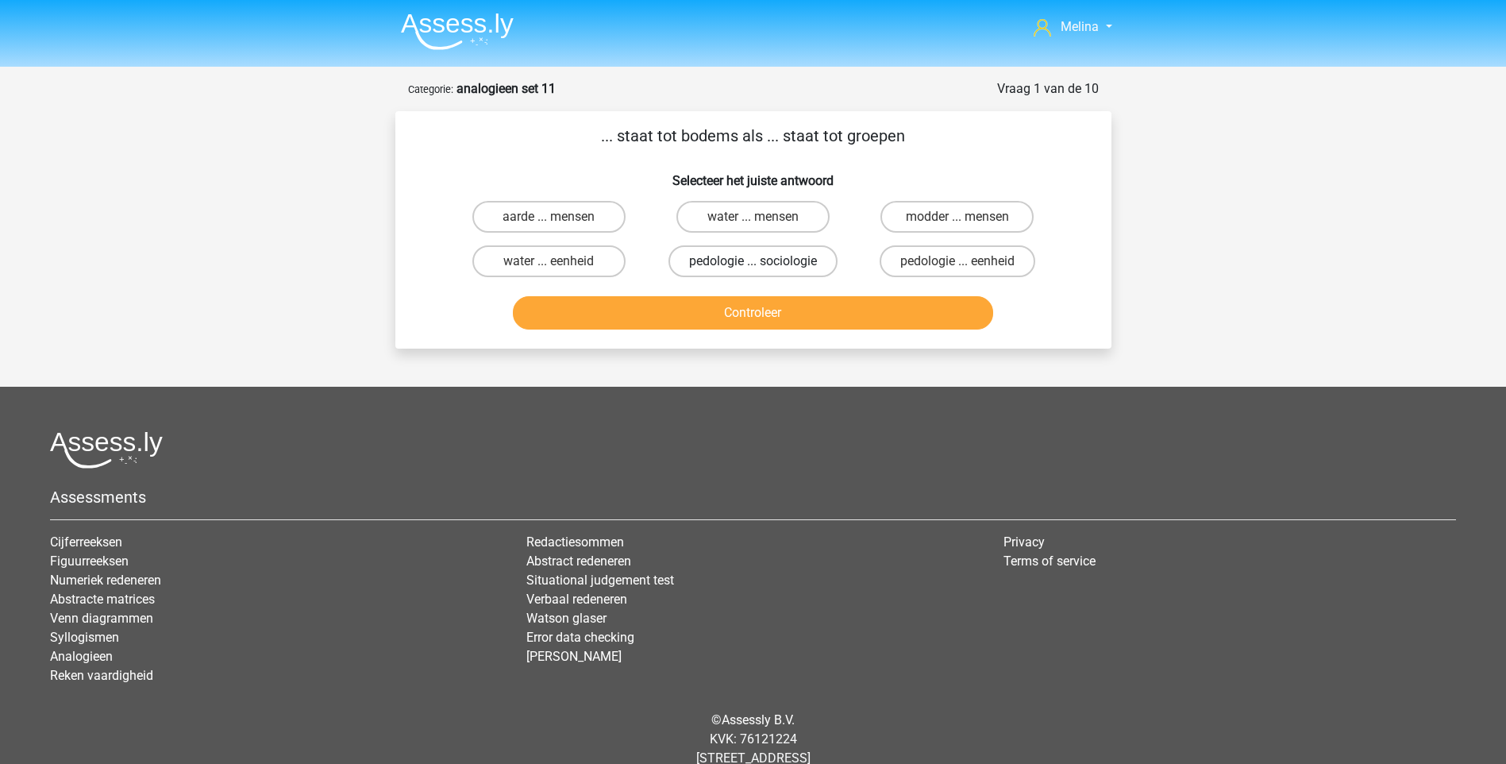
click at [767, 263] on label "pedologie ... sociologie" at bounding box center [753, 261] width 169 height 32
click at [763, 263] on input "pedologie ... sociologie" at bounding box center [758, 266] width 10 height 10
radio input "true"
click at [755, 318] on button "Controleer" at bounding box center [753, 312] width 480 height 33
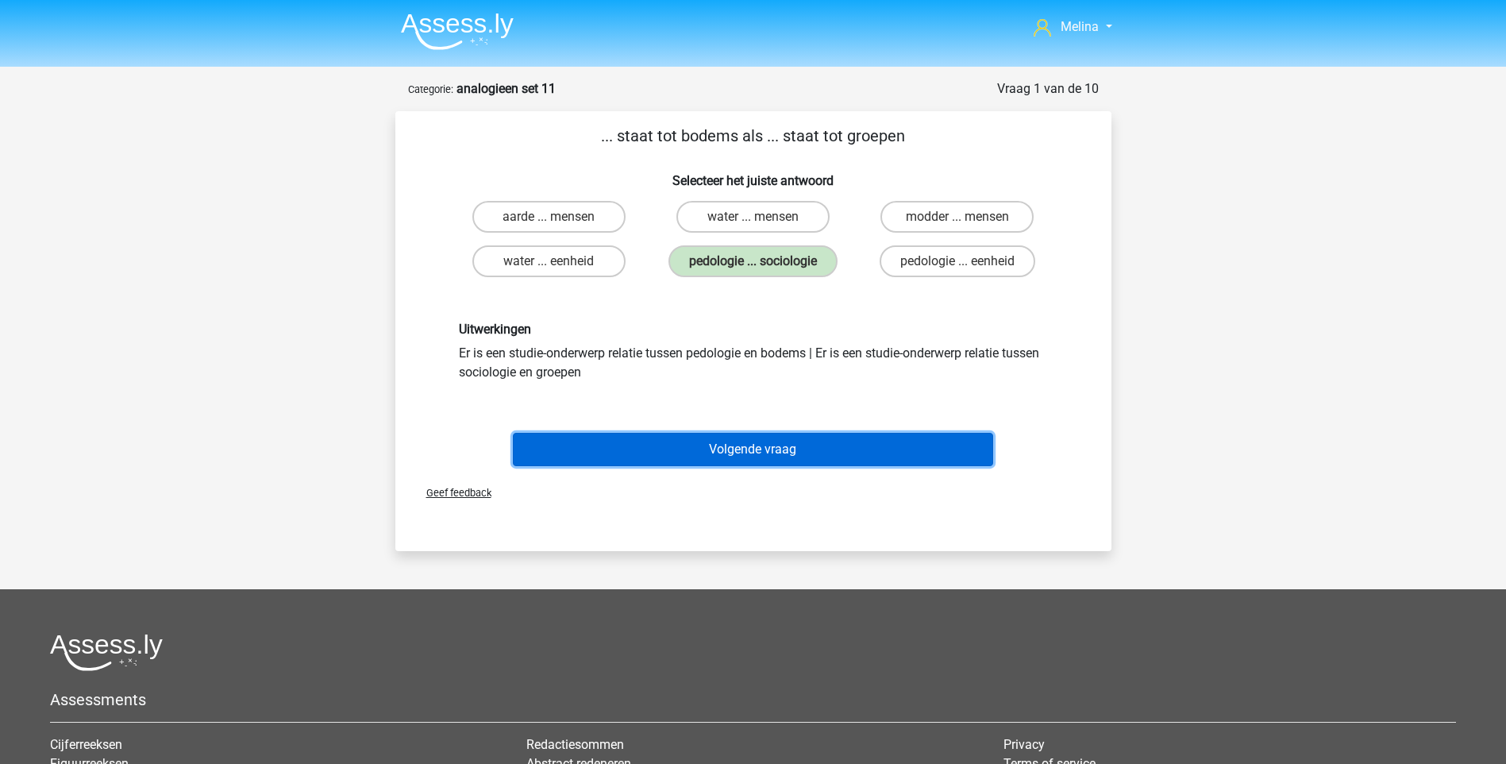
click at [837, 449] on button "Volgende vraag" at bounding box center [753, 449] width 480 height 33
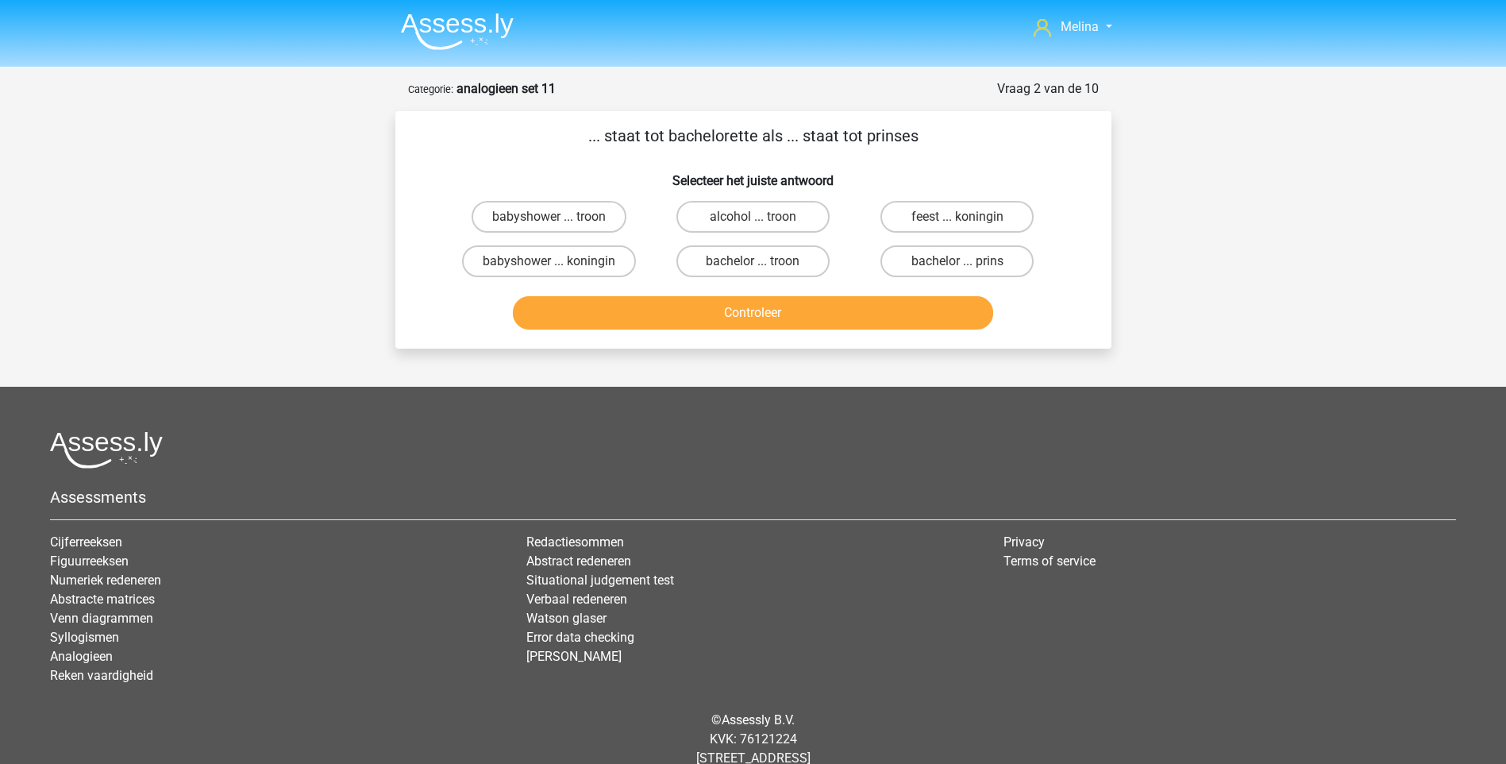
scroll to position [42, 0]
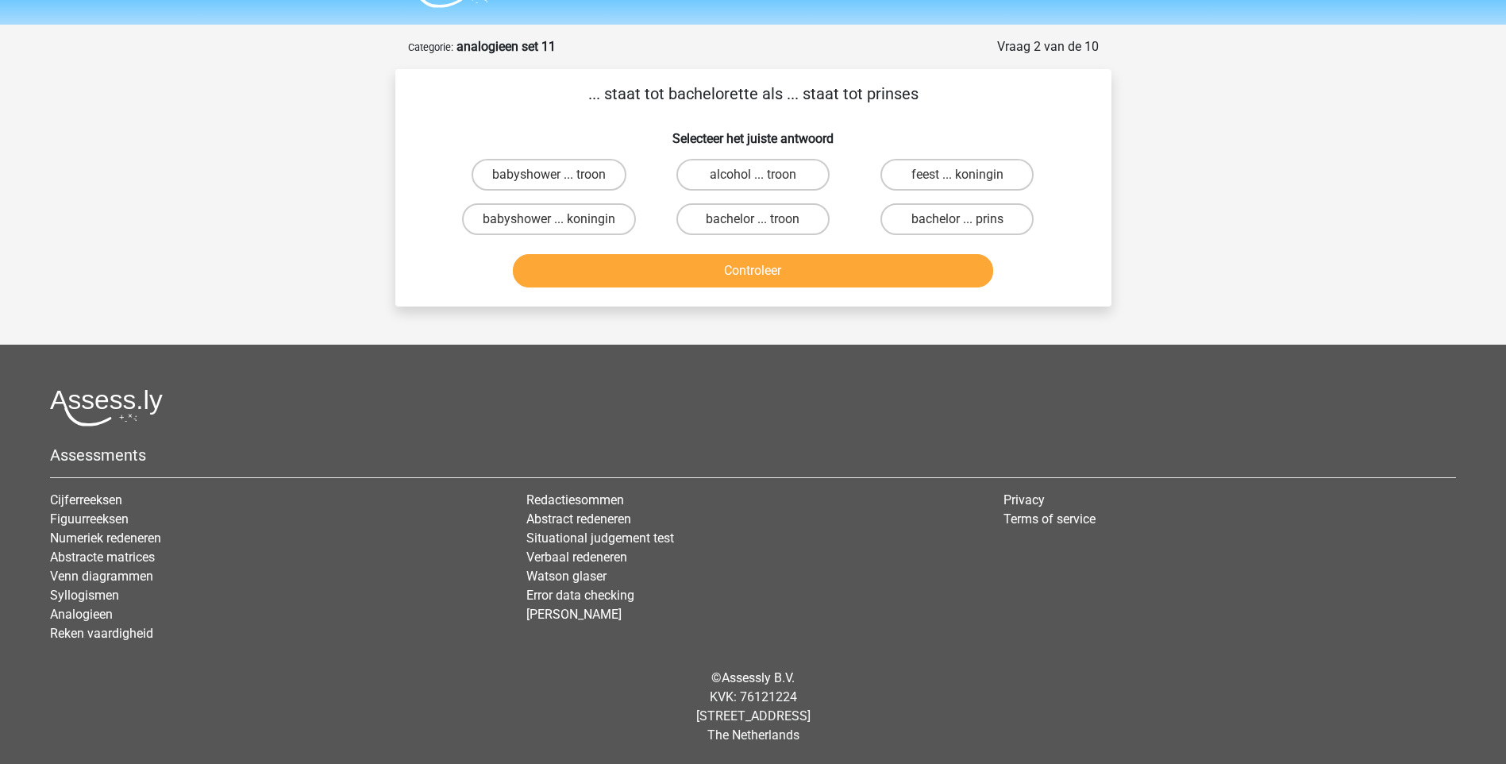
click at [962, 222] on input "bachelor ... prins" at bounding box center [963, 224] width 10 height 10
radio input "true"
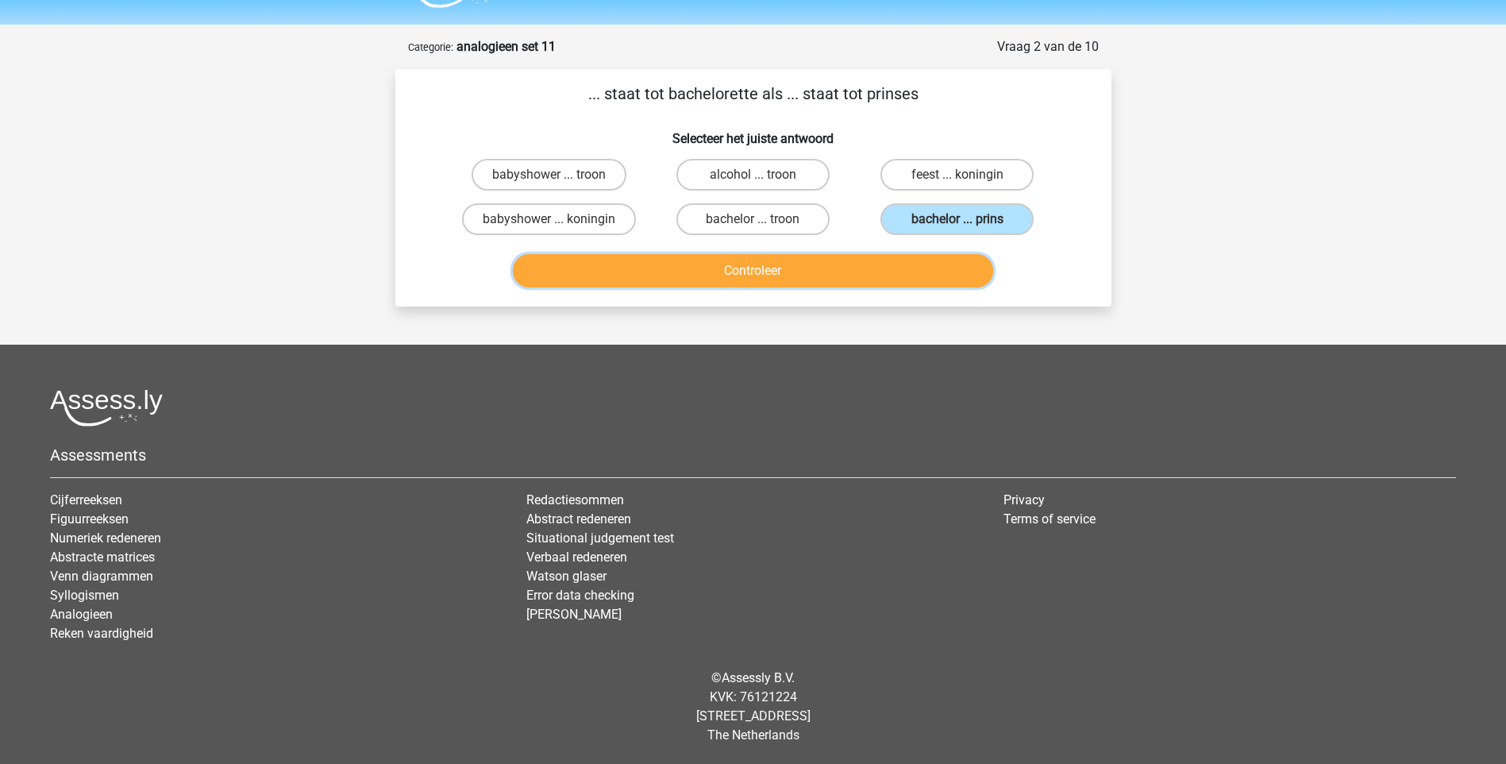
click at [898, 264] on button "Controleer" at bounding box center [753, 270] width 480 height 33
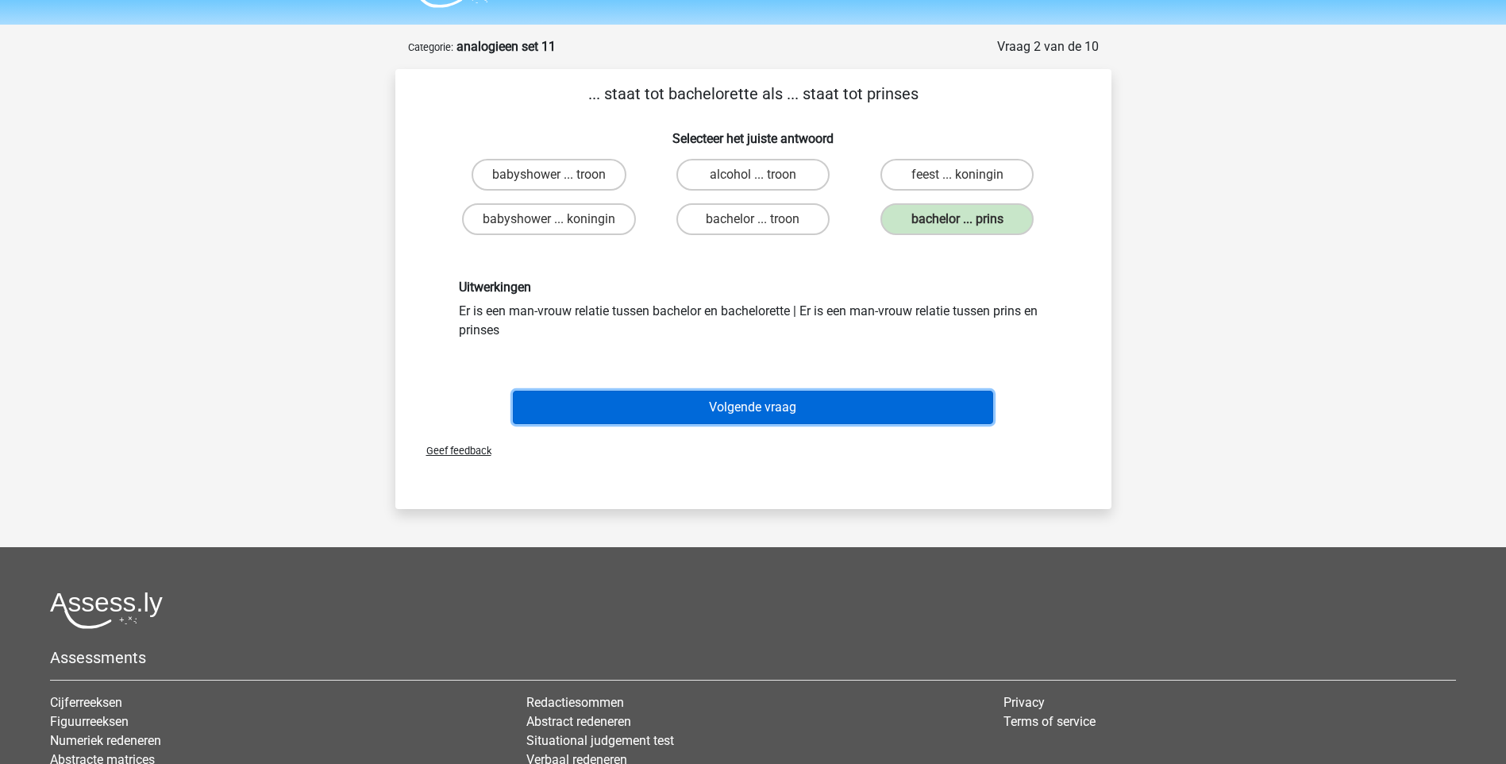
drag, startPoint x: 690, startPoint y: 392, endPoint x: 702, endPoint y: 400, distance: 14.3
click at [690, 395] on button "Volgende vraag" at bounding box center [753, 407] width 480 height 33
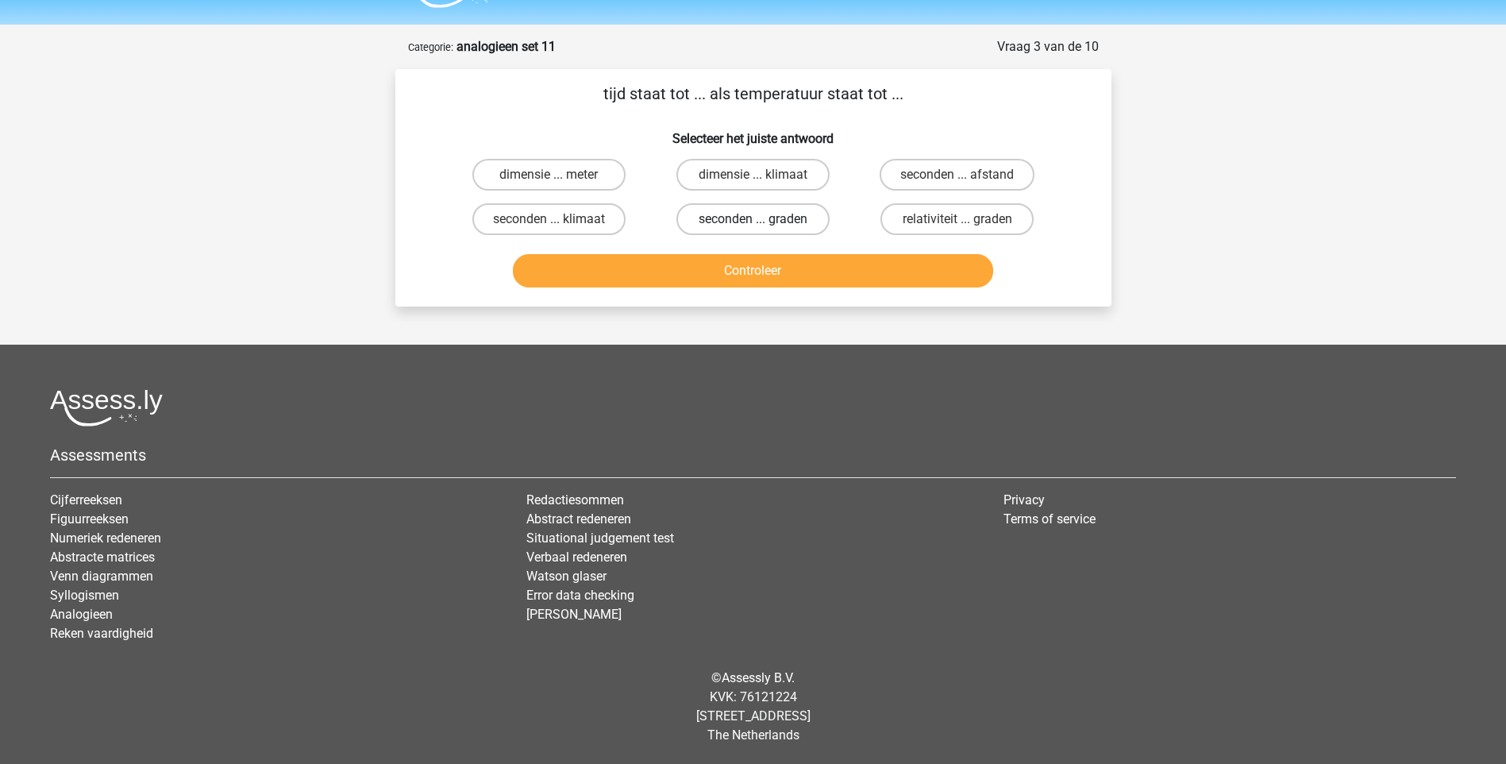
click at [766, 214] on label "seconden ... graden" at bounding box center [752, 219] width 153 height 32
click at [763, 219] on input "seconden ... graden" at bounding box center [758, 224] width 10 height 10
radio input "true"
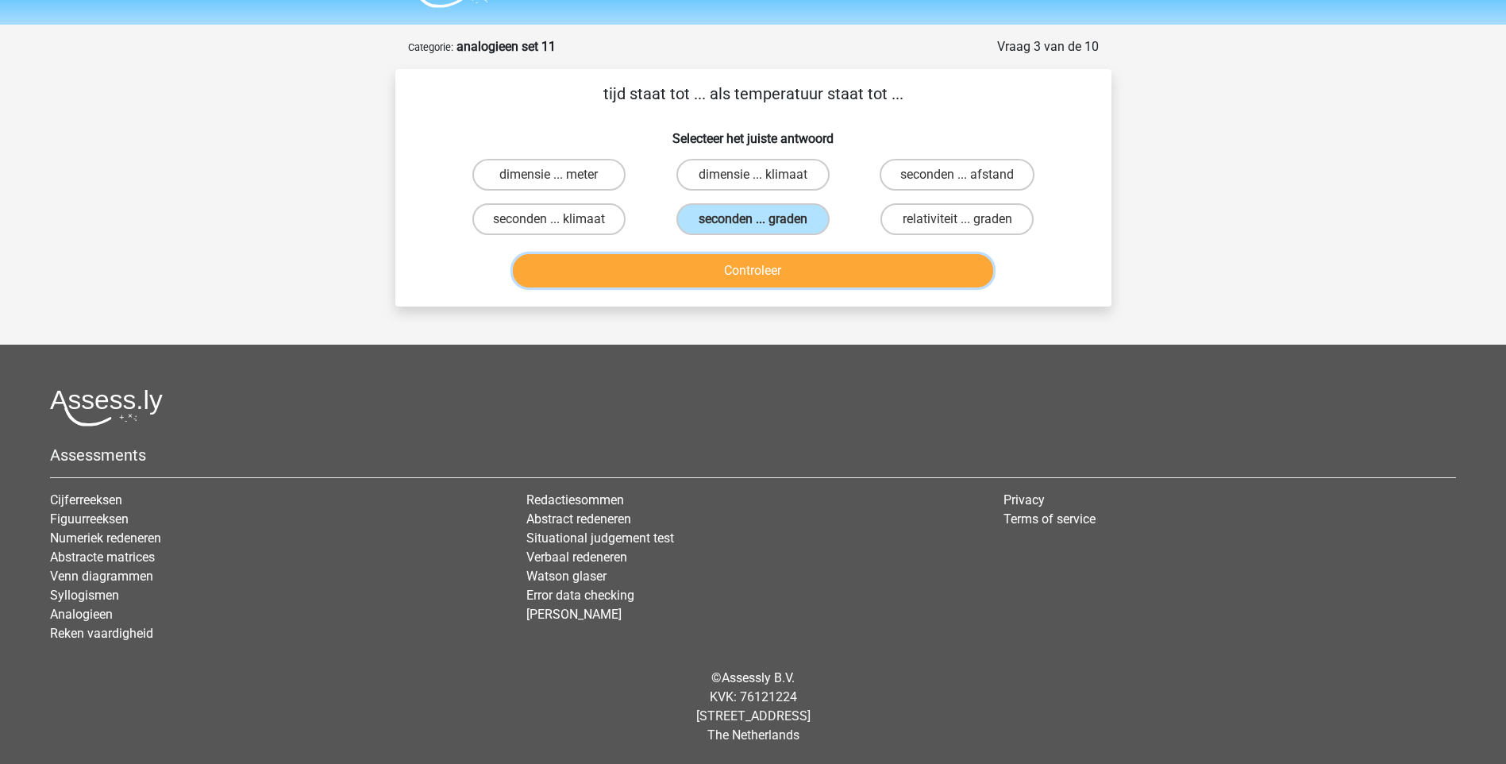
click at [752, 261] on button "Controleer" at bounding box center [753, 270] width 480 height 33
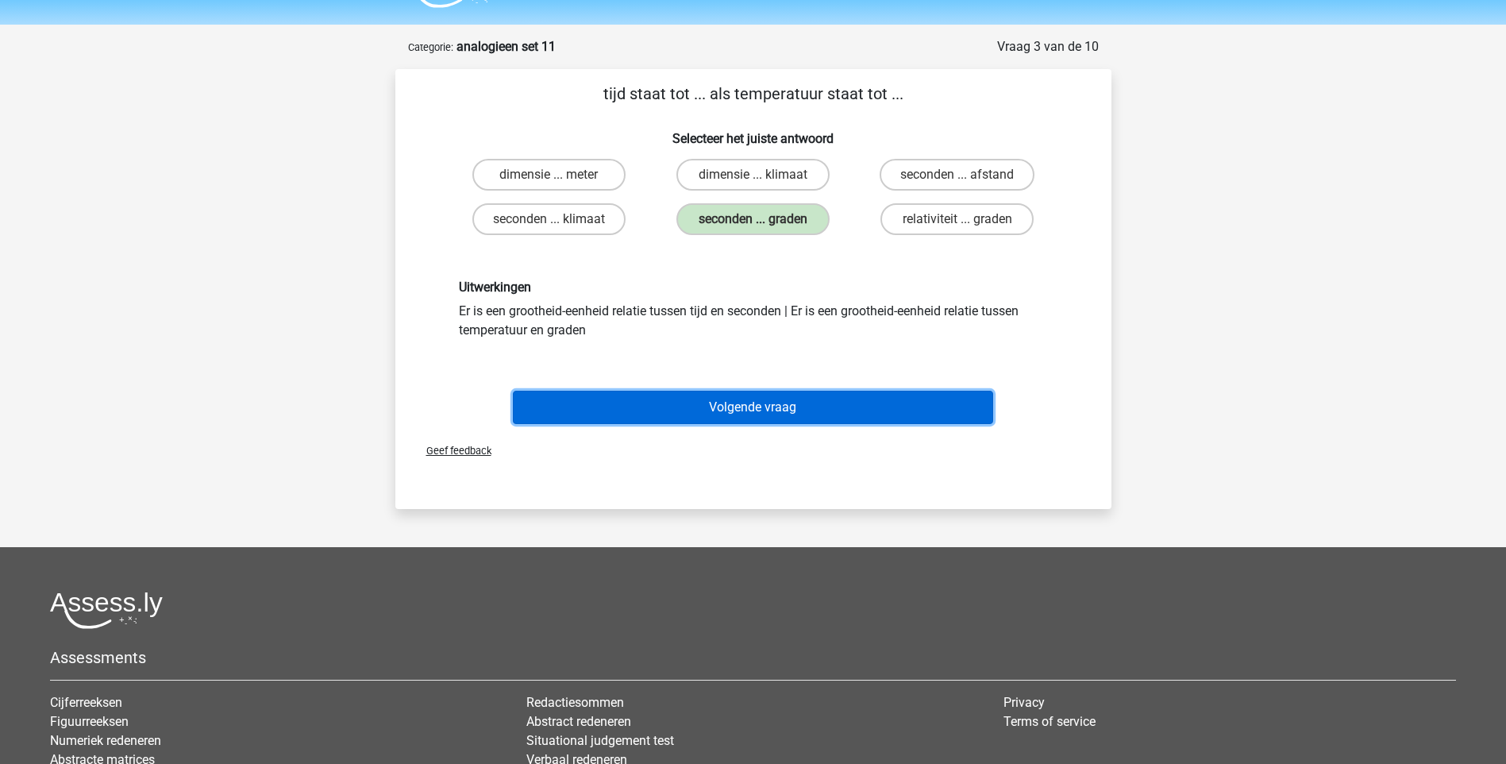
click at [806, 406] on button "Volgende vraag" at bounding box center [753, 407] width 480 height 33
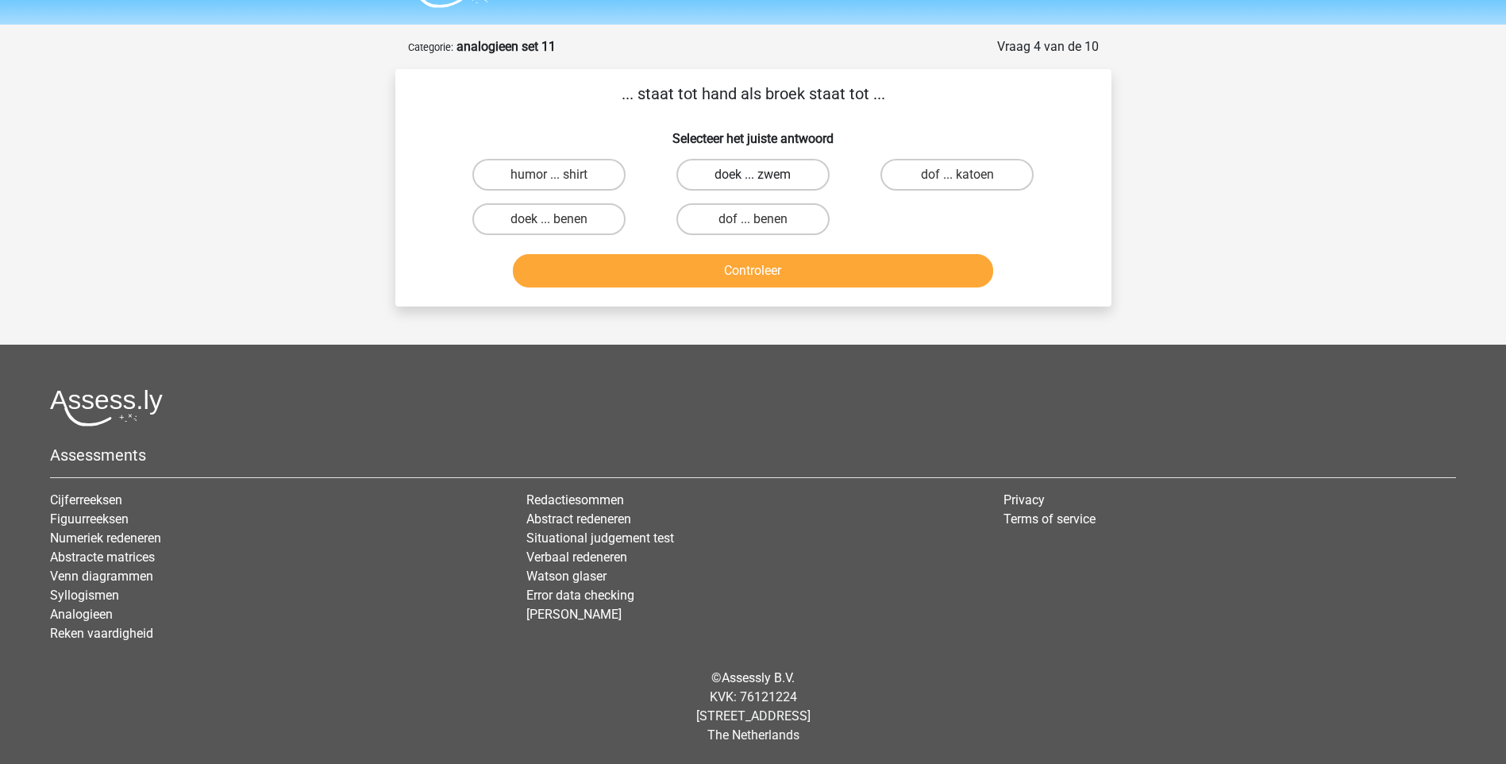
click at [748, 171] on label "doek ... zwem" at bounding box center [752, 175] width 153 height 32
click at [753, 175] on input "doek ... zwem" at bounding box center [758, 180] width 10 height 10
radio input "true"
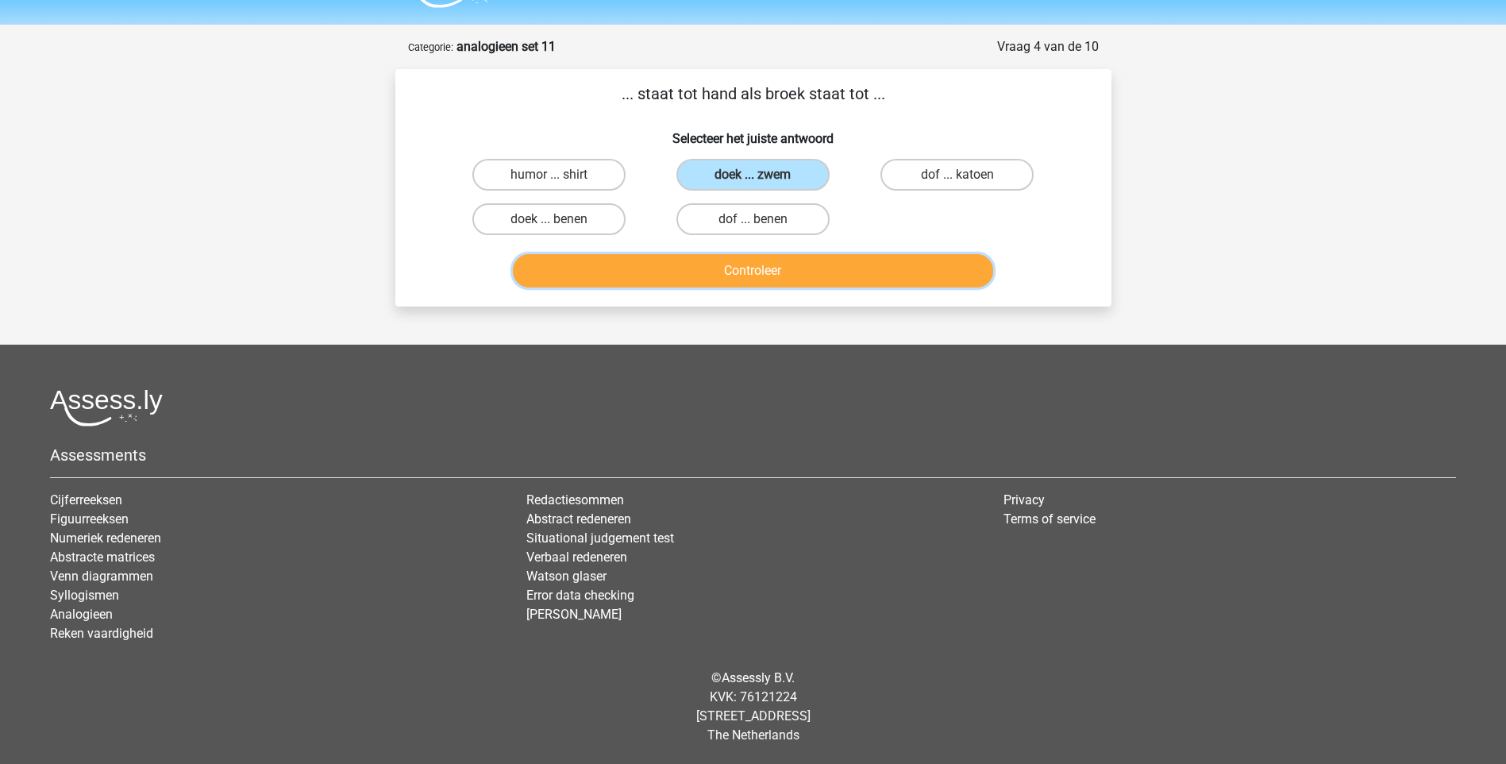
click at [734, 268] on button "Controleer" at bounding box center [753, 270] width 480 height 33
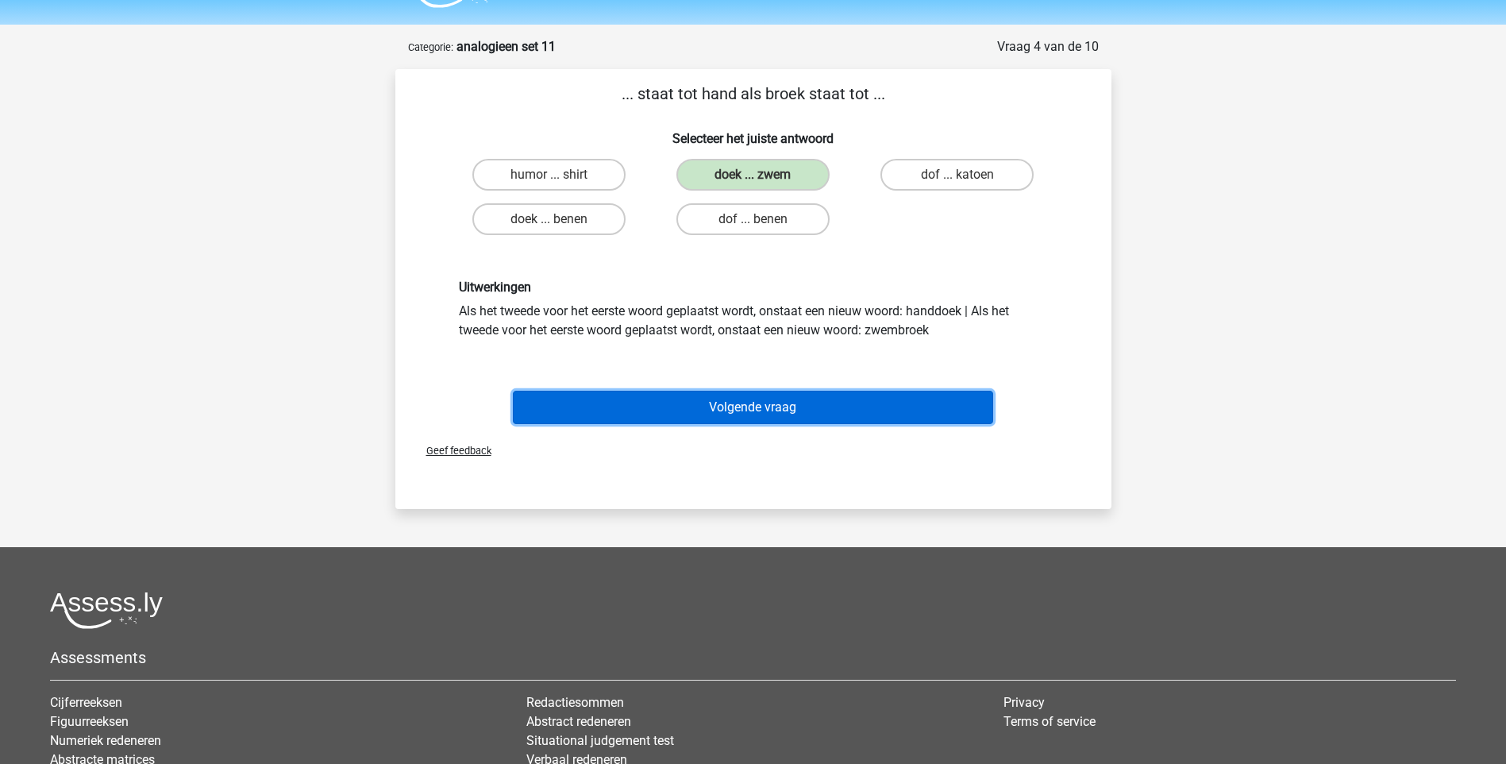
click at [763, 396] on button "Volgende vraag" at bounding box center [753, 407] width 480 height 33
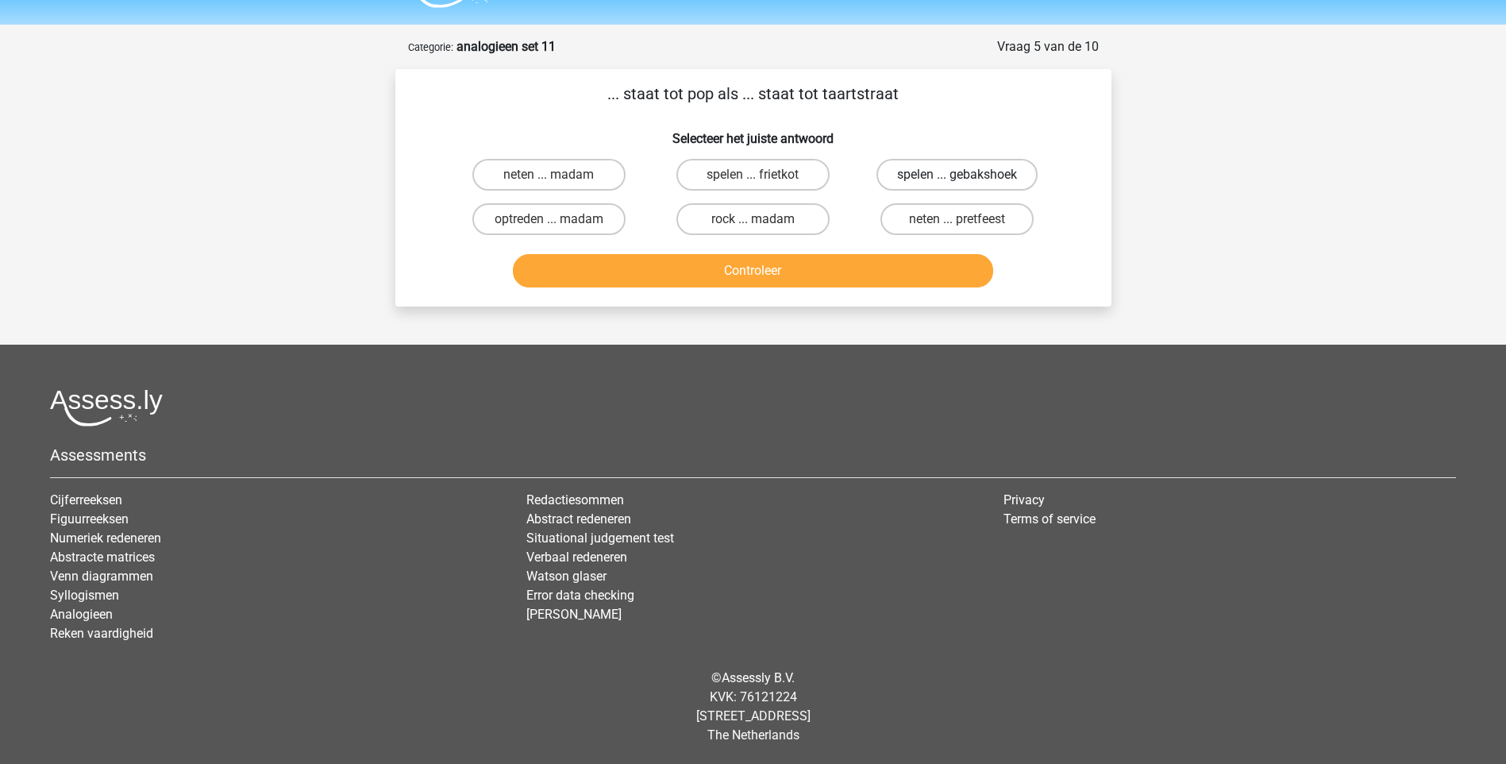
click at [919, 175] on label "spelen ... gebakshoek" at bounding box center [957, 175] width 161 height 32
click at [958, 175] on input "spelen ... gebakshoek" at bounding box center [963, 180] width 10 height 10
radio input "true"
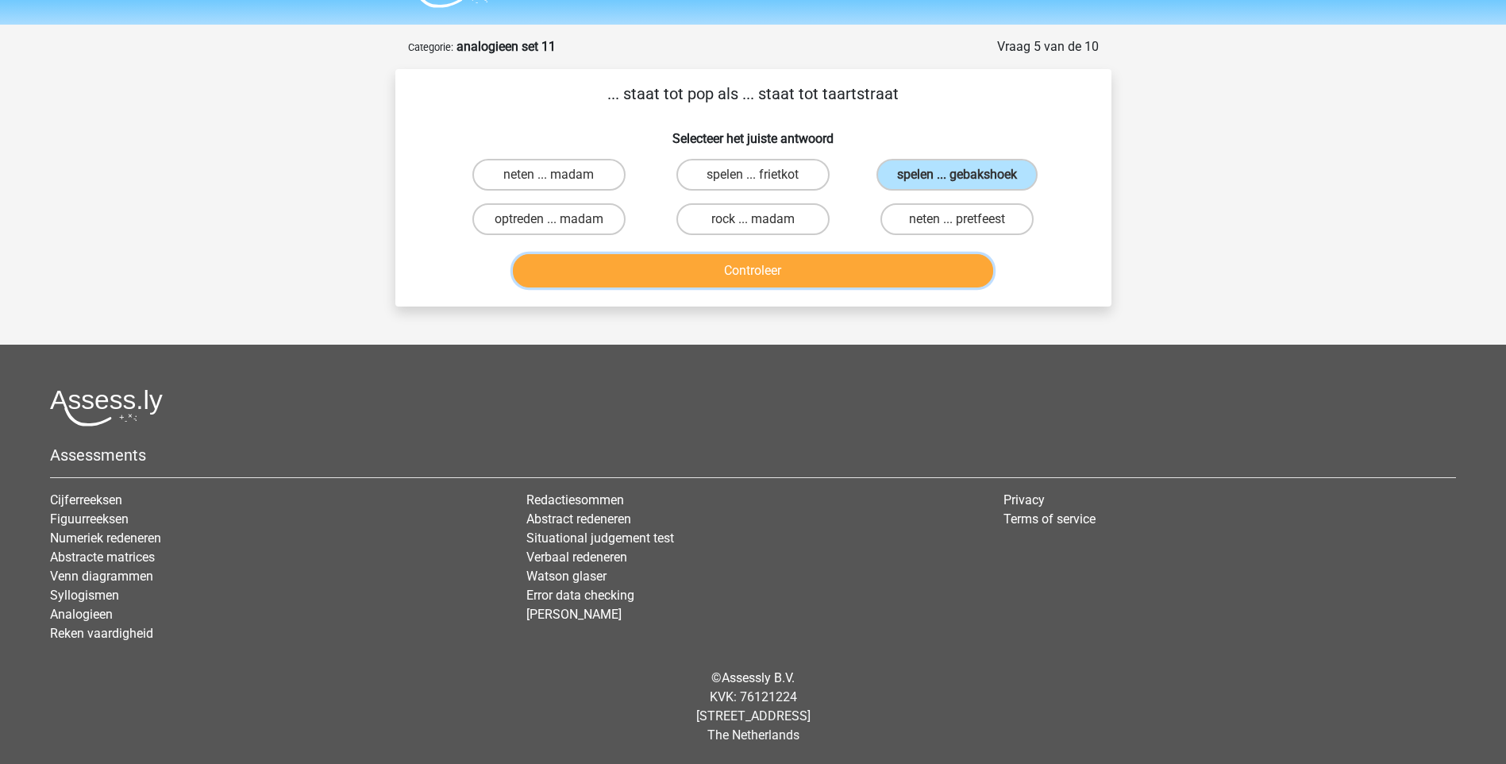
click at [749, 279] on button "Controleer" at bounding box center [753, 270] width 480 height 33
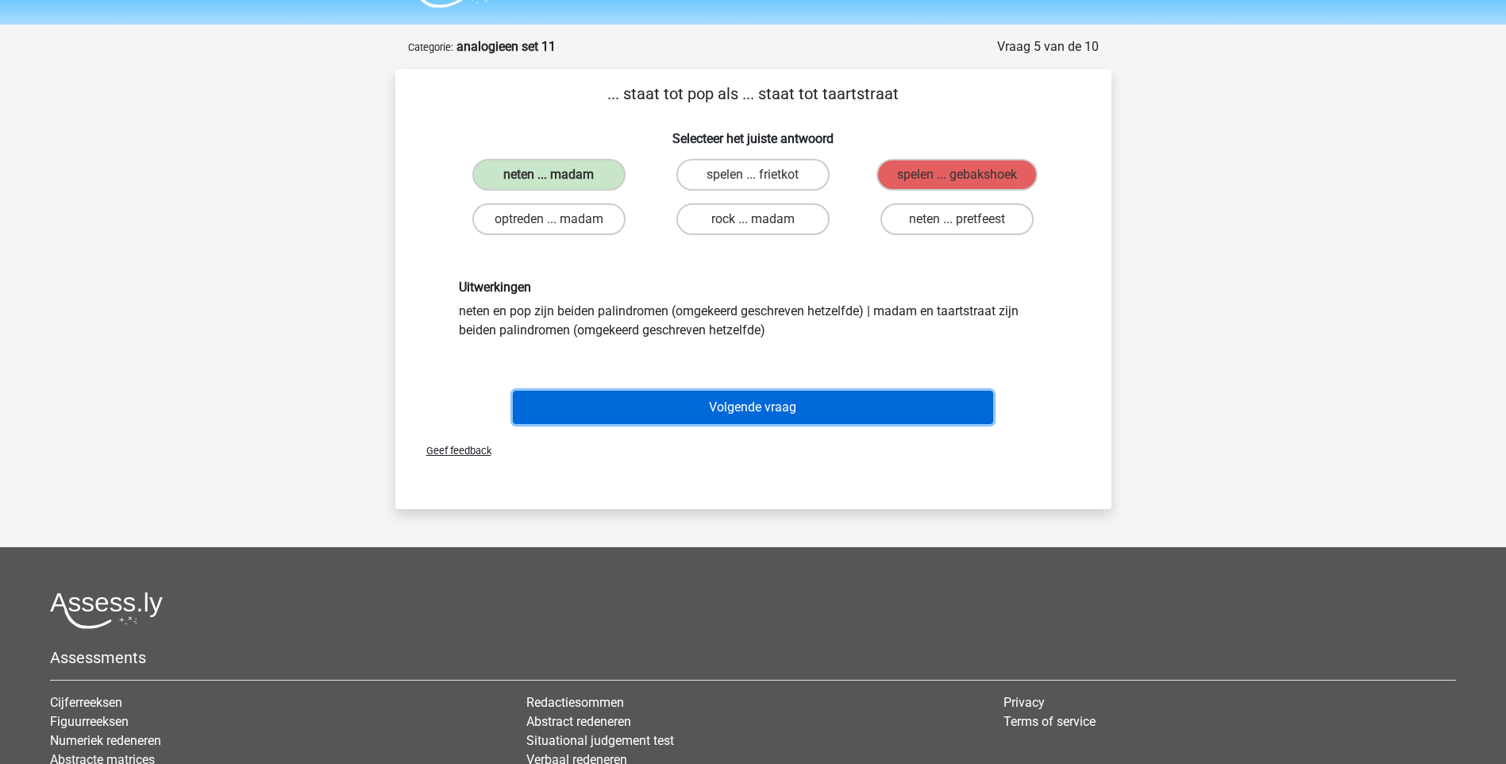
click at [711, 407] on button "Volgende vraag" at bounding box center [753, 407] width 480 height 33
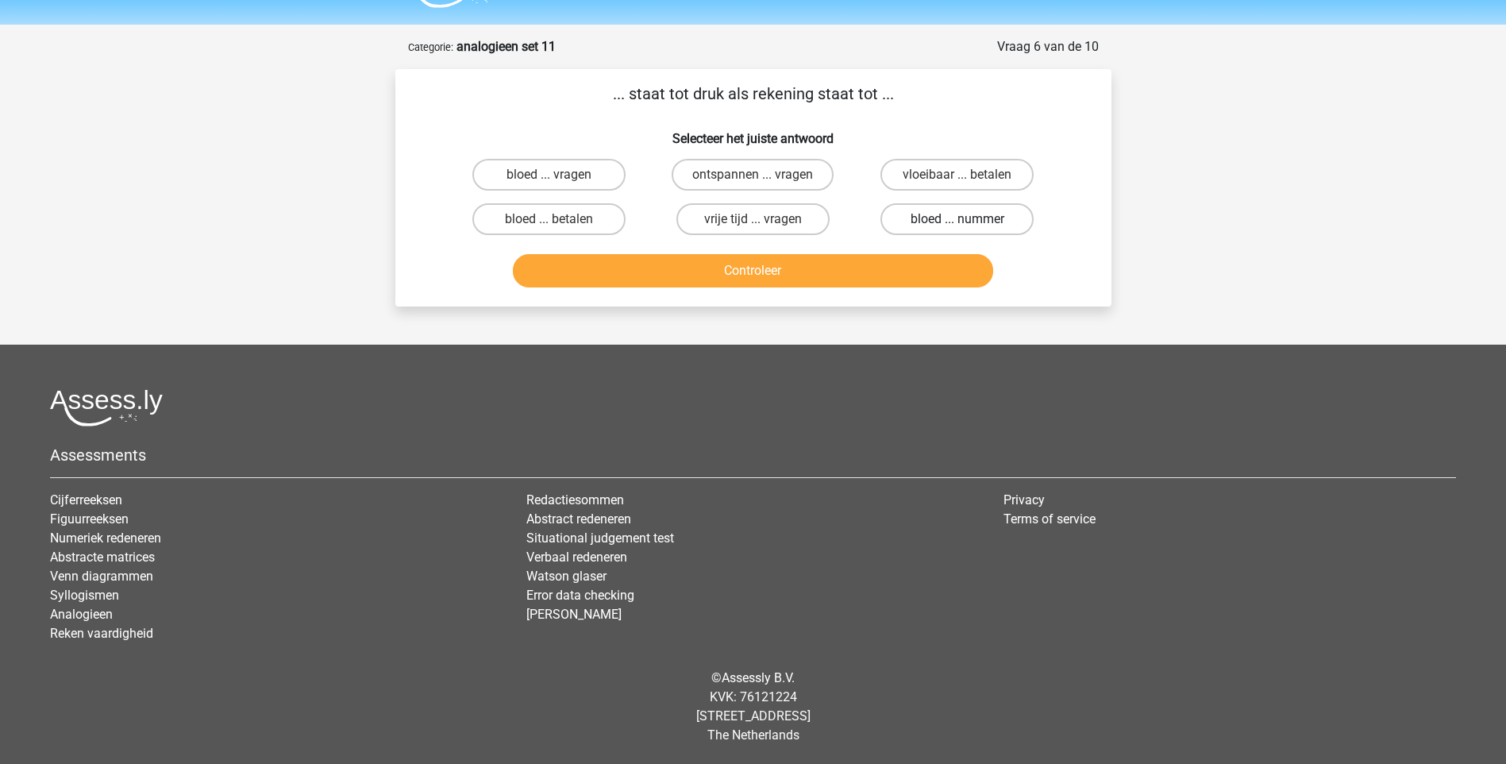
click at [939, 216] on label "bloed ... nummer" at bounding box center [957, 219] width 153 height 32
click at [958, 219] on input "bloed ... nummer" at bounding box center [963, 224] width 10 height 10
radio input "true"
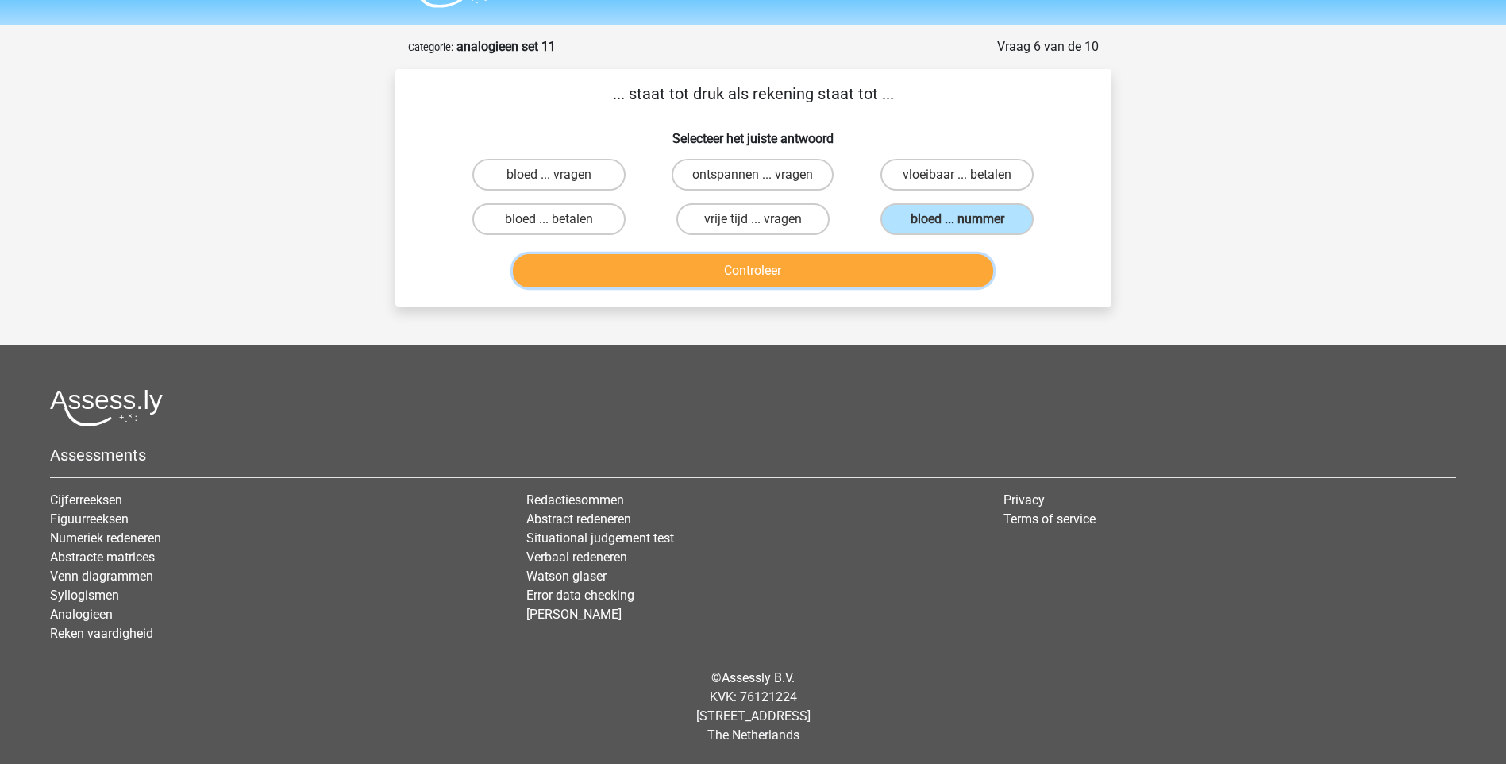
click at [876, 266] on button "Controleer" at bounding box center [753, 270] width 480 height 33
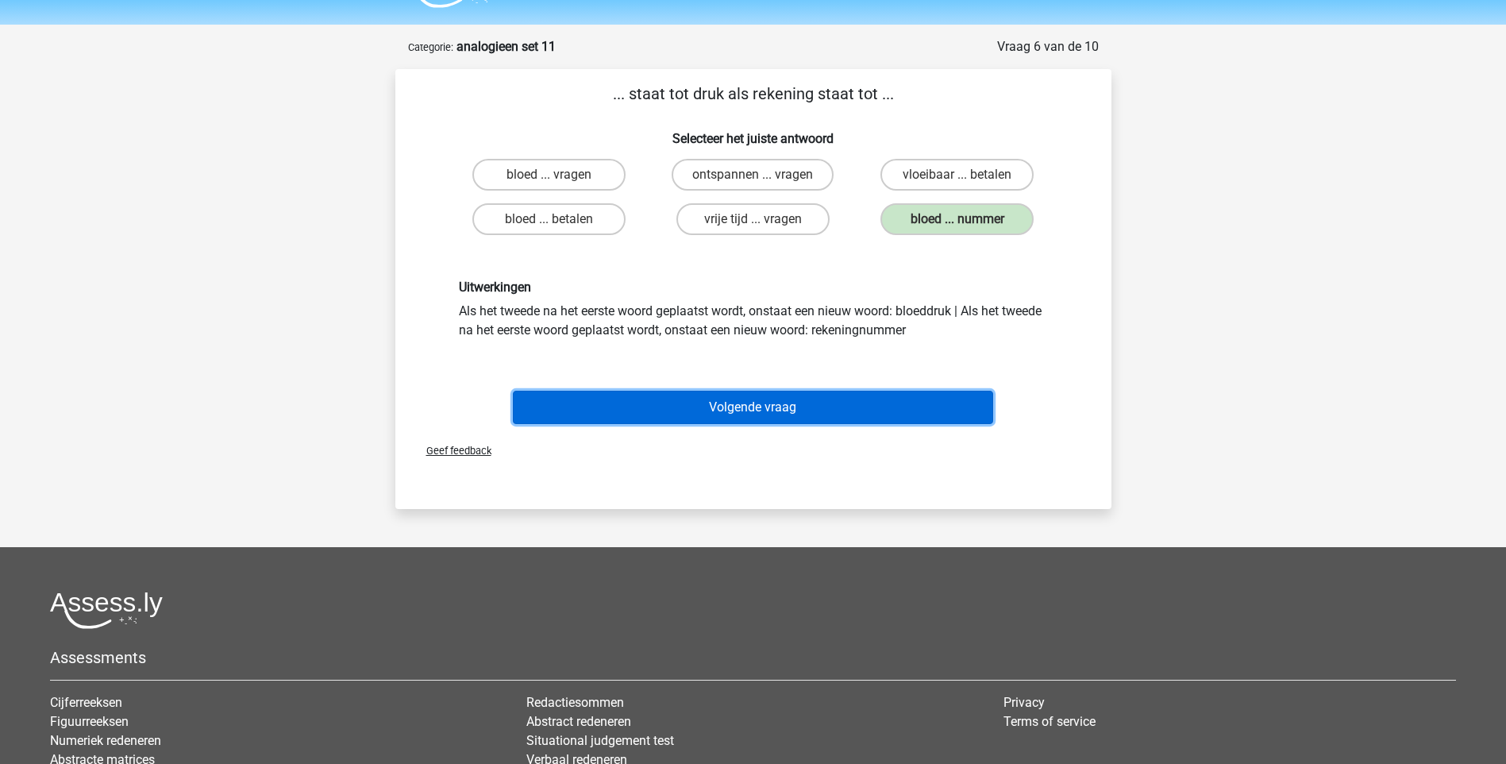
click at [764, 408] on button "Volgende vraag" at bounding box center [753, 407] width 480 height 33
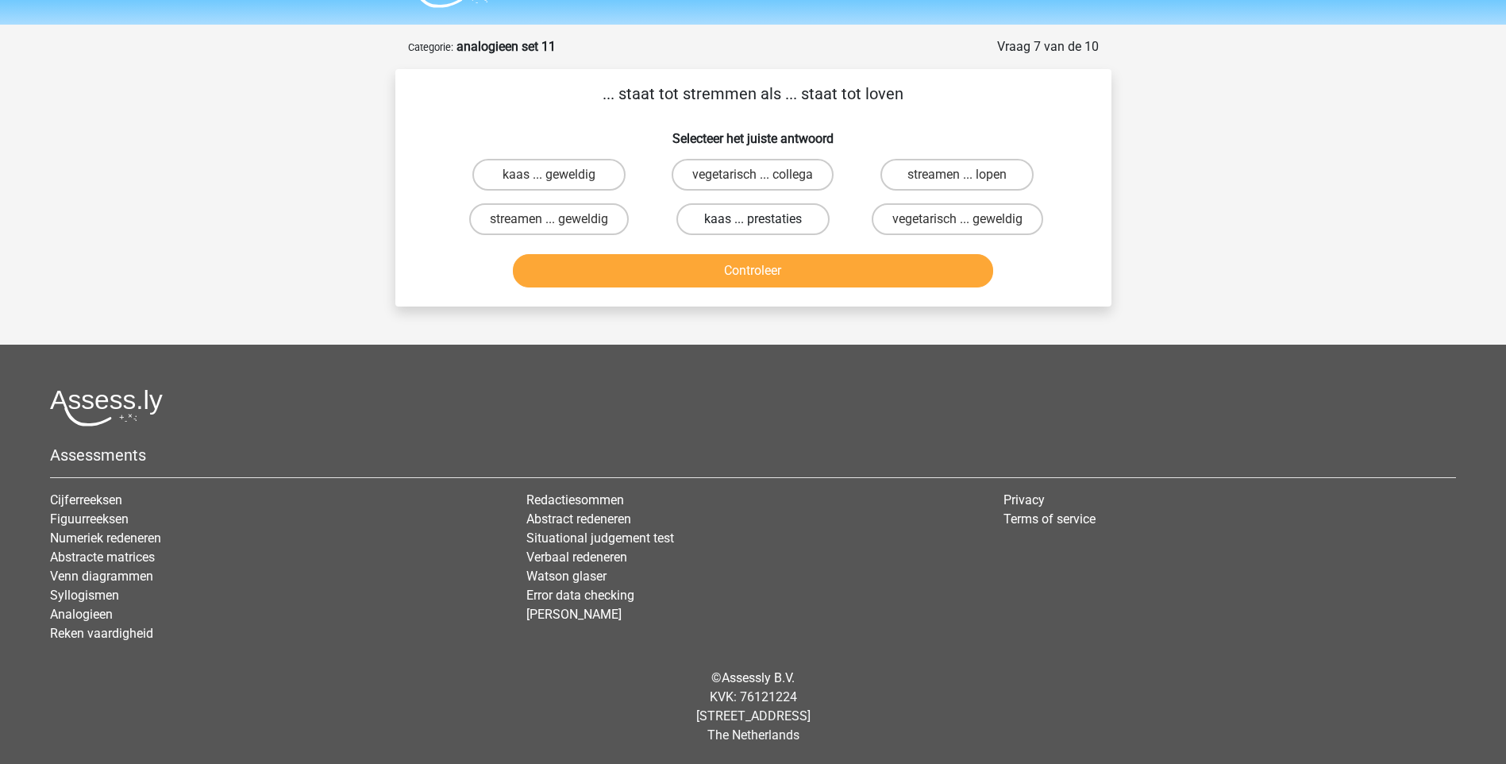
click at [751, 221] on label "kaas ... prestaties" at bounding box center [752, 219] width 153 height 32
click at [753, 221] on input "kaas ... prestaties" at bounding box center [758, 224] width 10 height 10
radio input "true"
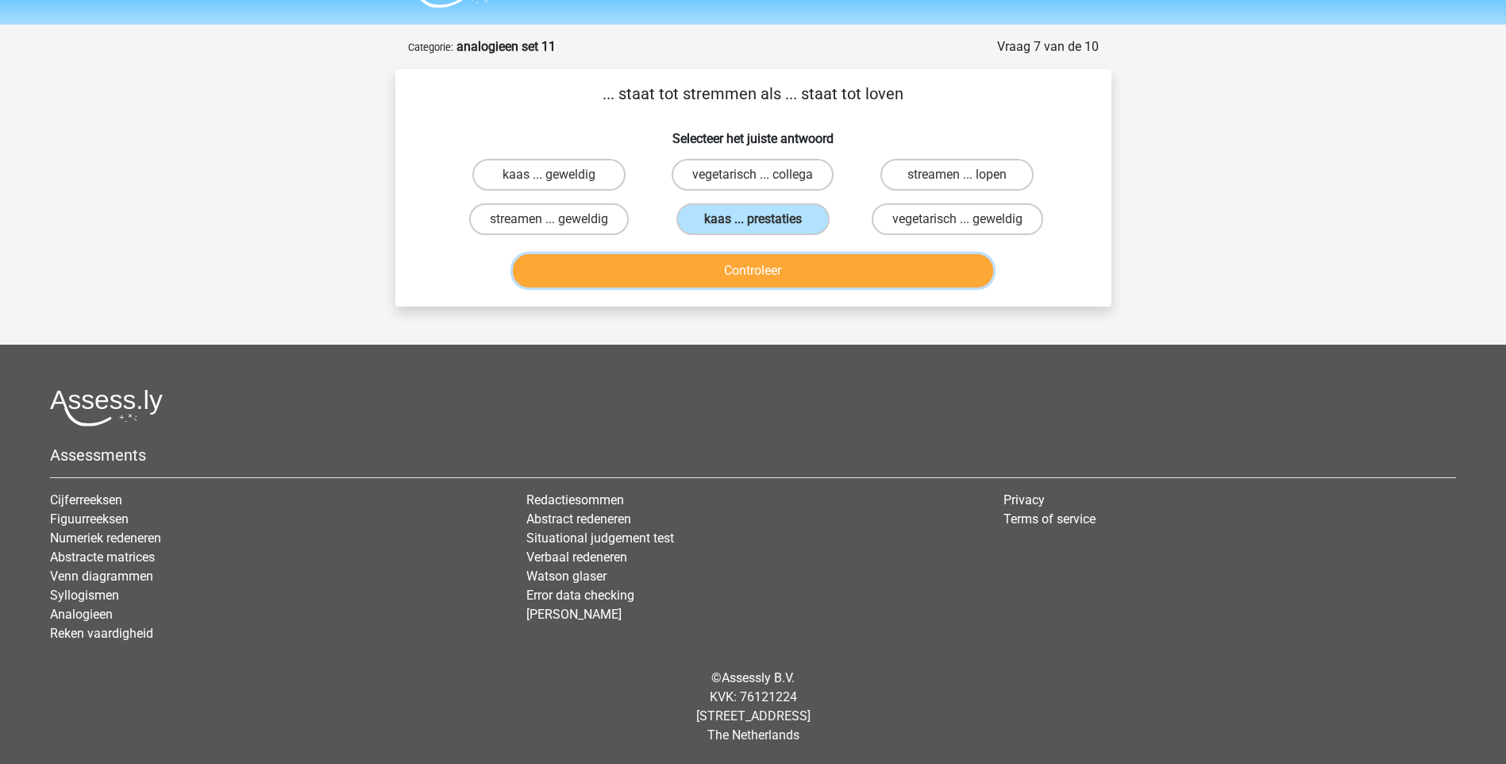
click at [753, 266] on button "Controleer" at bounding box center [753, 270] width 480 height 33
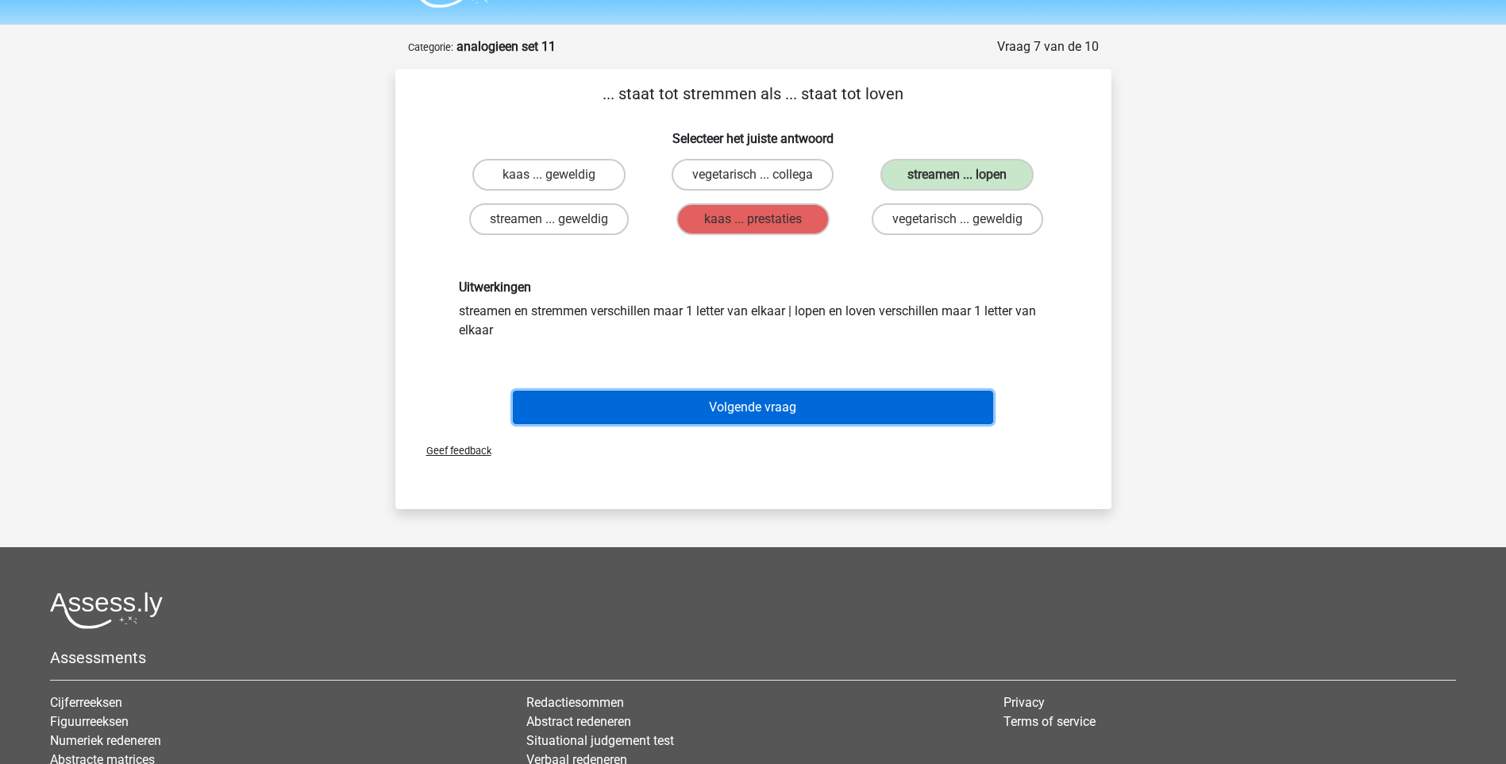
click at [819, 414] on button "Volgende vraag" at bounding box center [753, 407] width 480 height 33
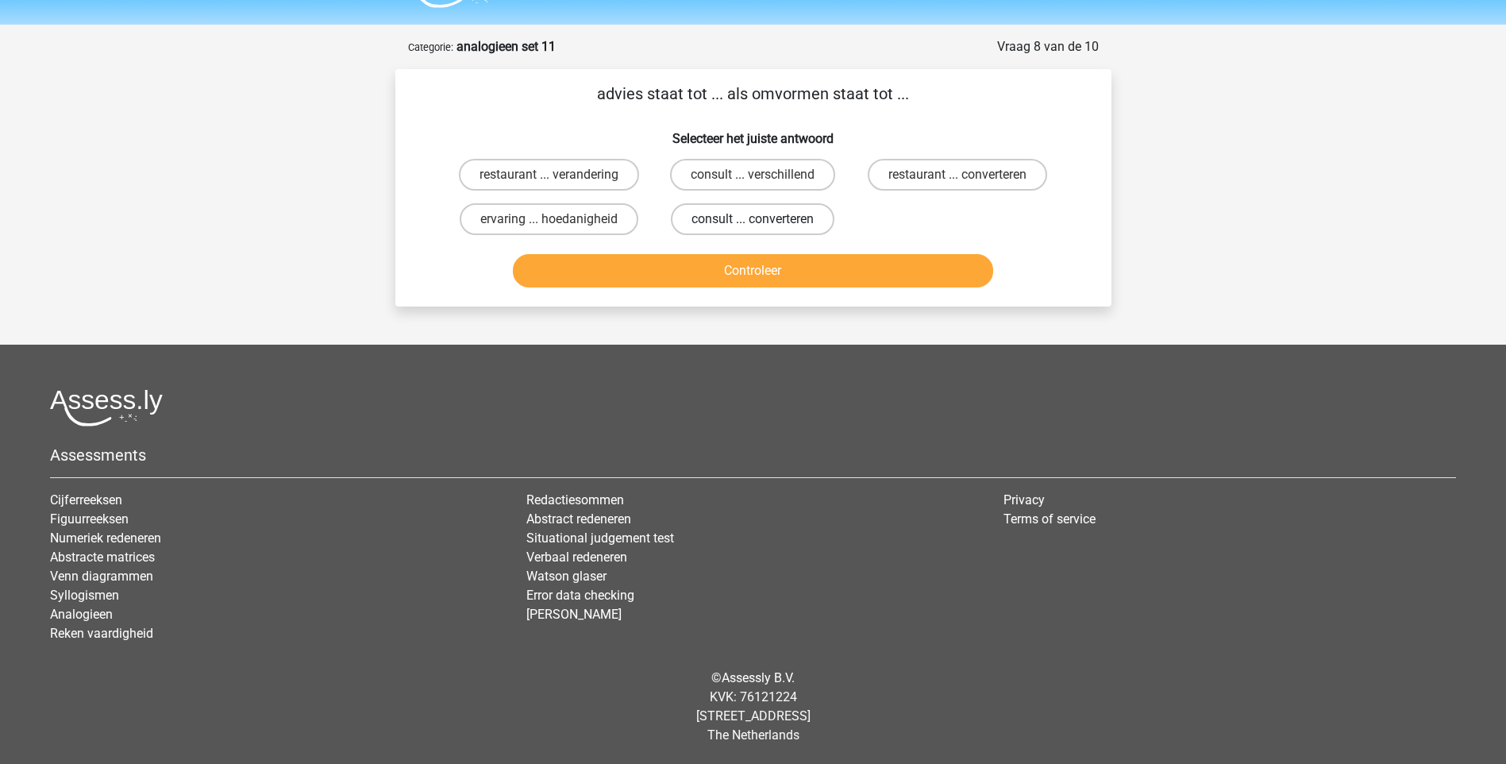
click at [770, 226] on label "consult ... converteren" at bounding box center [753, 219] width 164 height 32
click at [763, 226] on input "consult ... converteren" at bounding box center [758, 224] width 10 height 10
radio input "true"
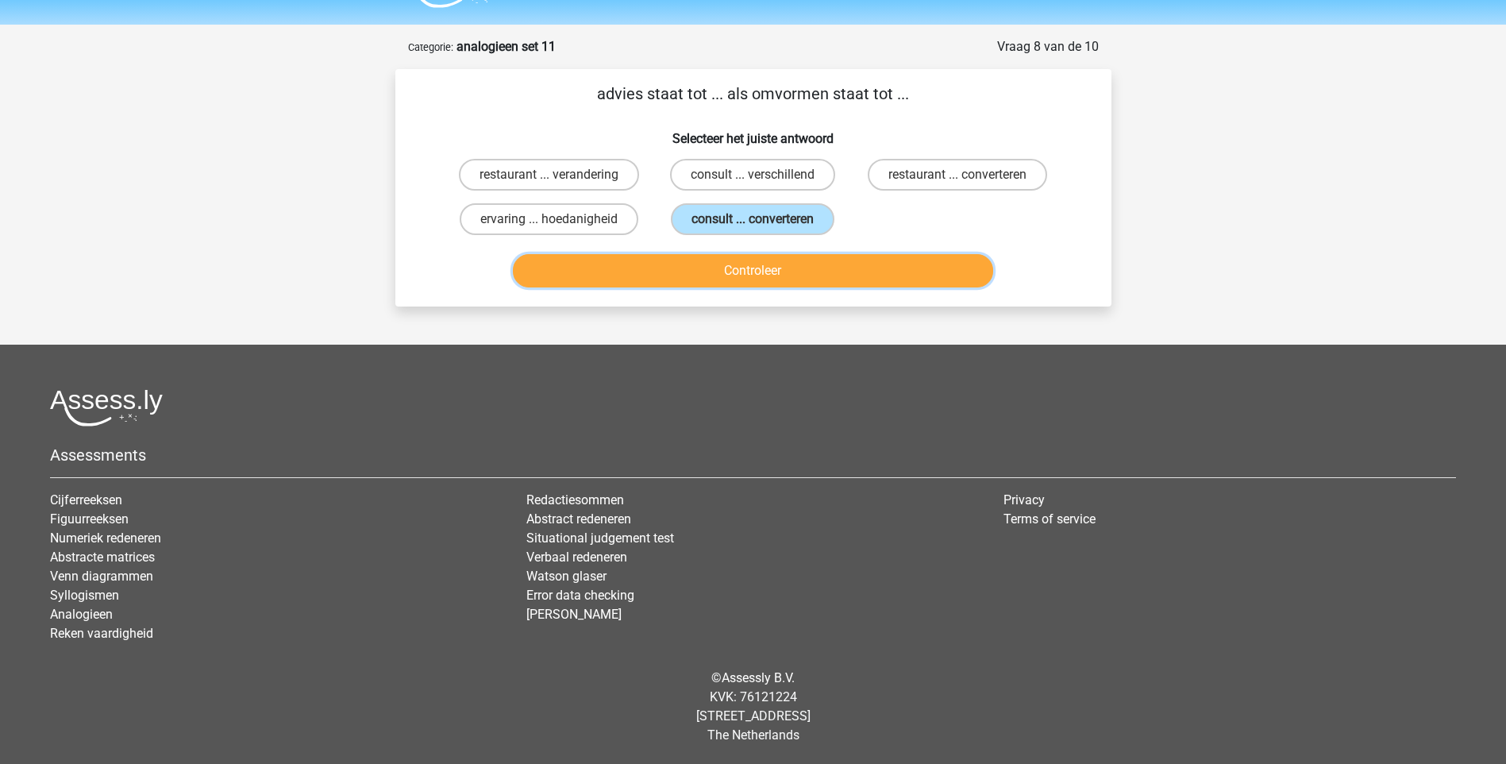
click at [757, 277] on button "Controleer" at bounding box center [753, 270] width 480 height 33
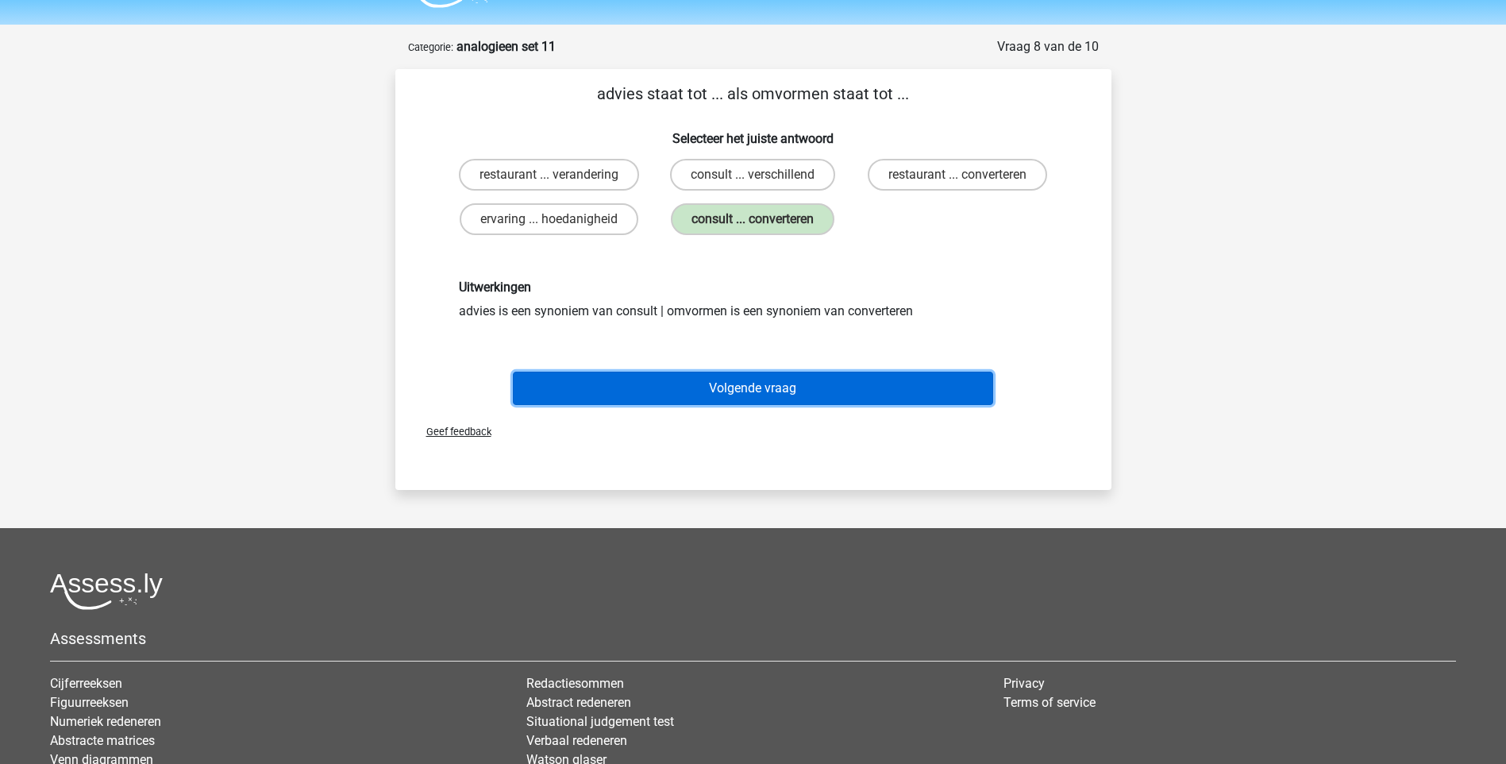
click at [769, 381] on button "Volgende vraag" at bounding box center [753, 388] width 480 height 33
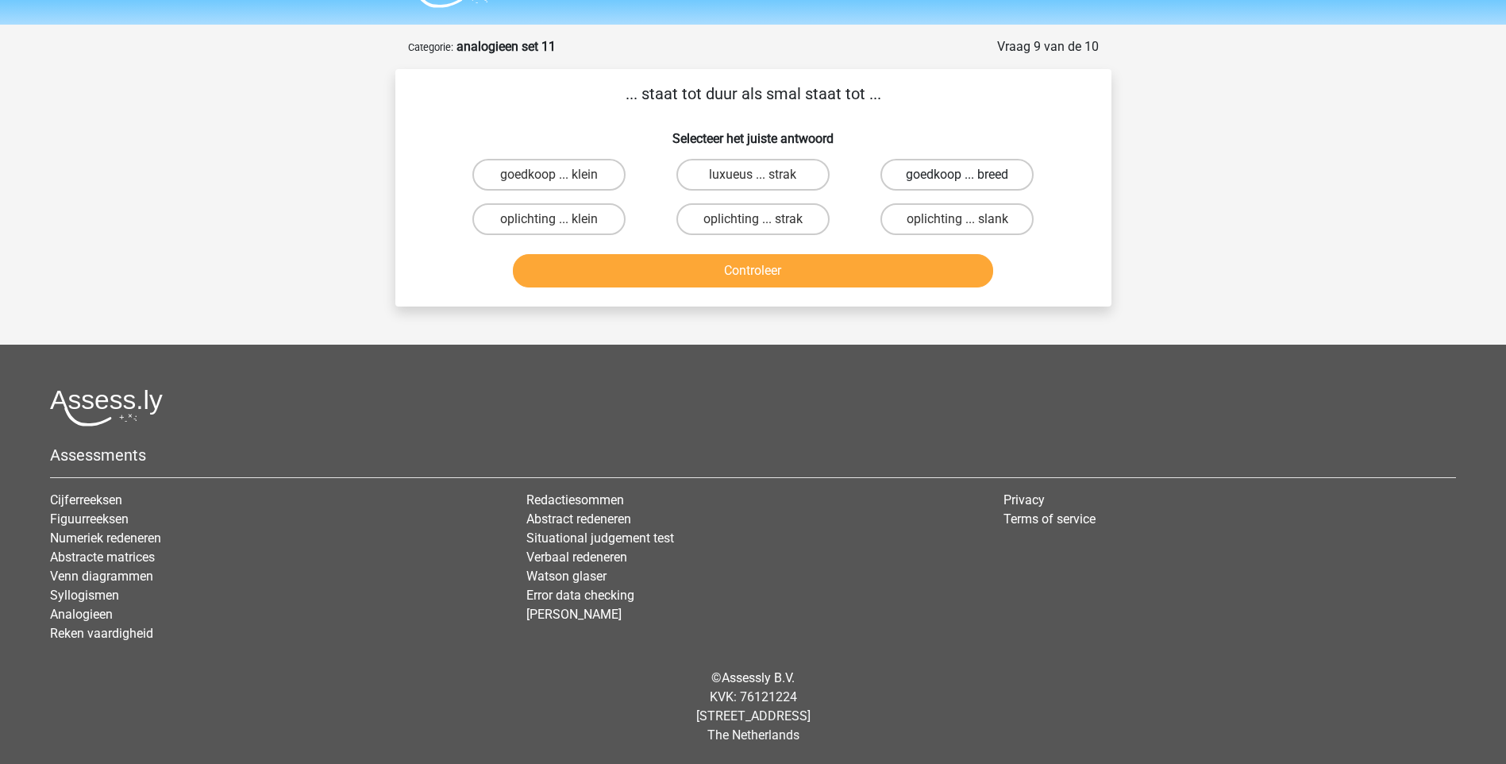
click at [912, 172] on label "goedkoop ... breed" at bounding box center [957, 175] width 153 height 32
click at [958, 175] on input "goedkoop ... breed" at bounding box center [963, 180] width 10 height 10
radio input "true"
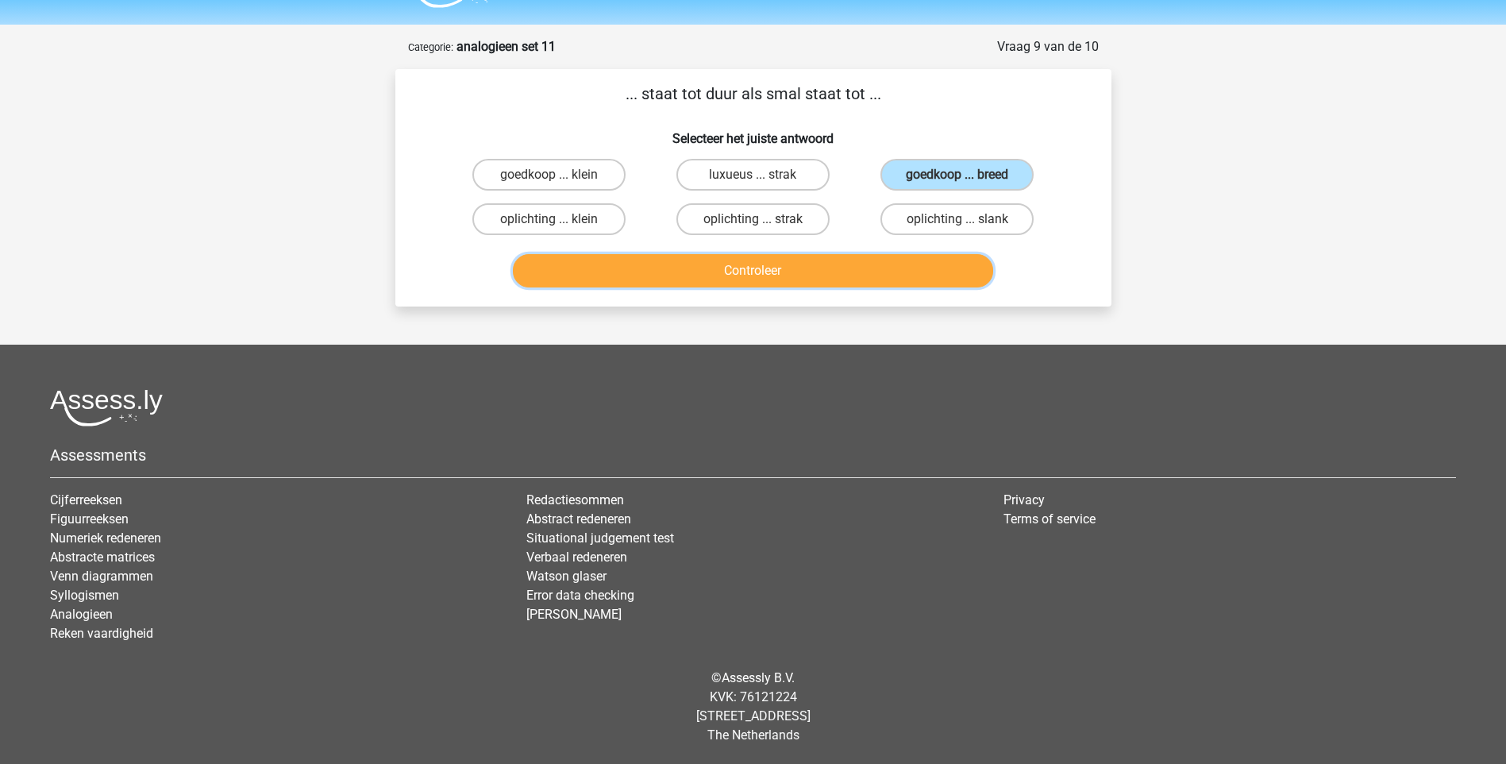
click at [850, 271] on button "Controleer" at bounding box center [753, 270] width 480 height 33
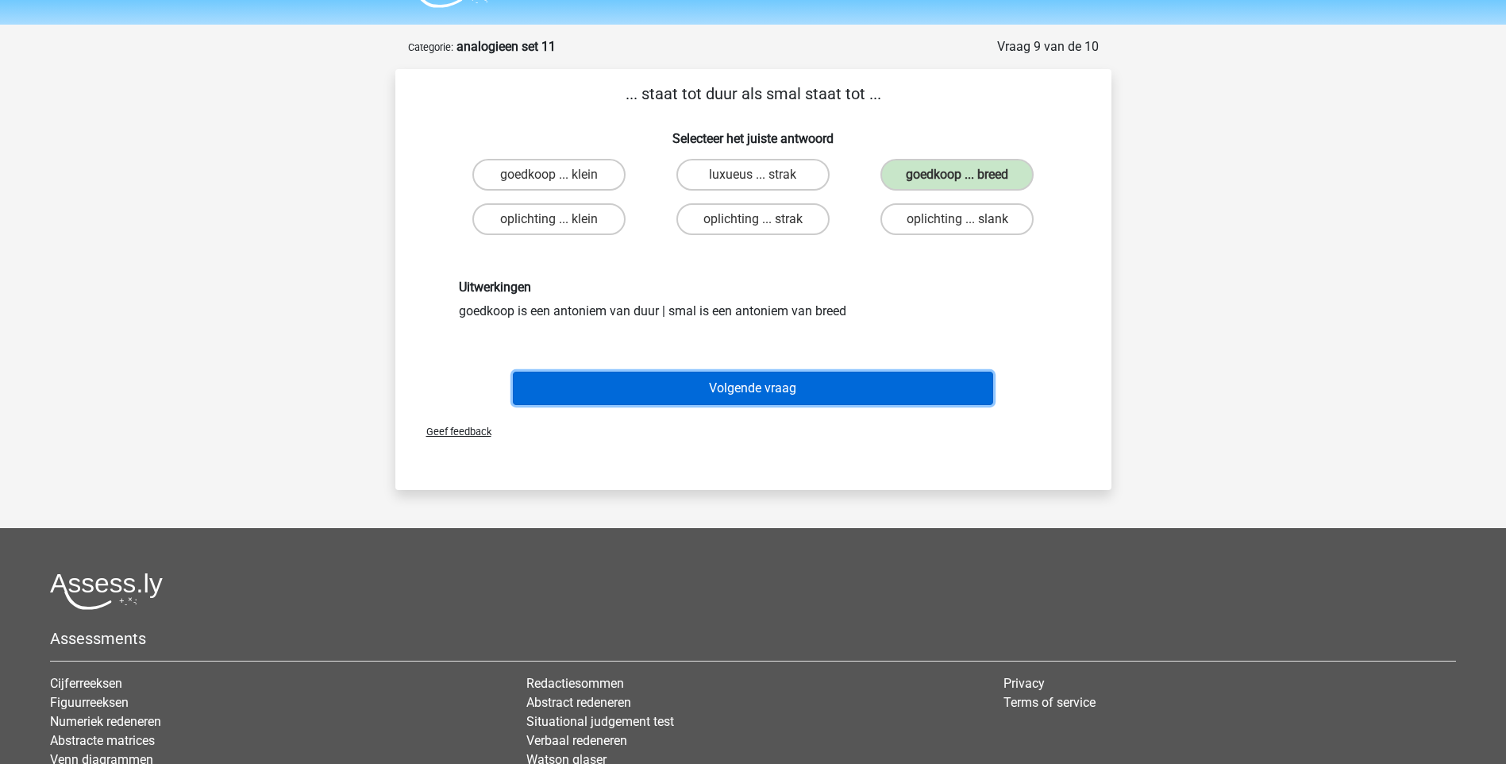
click at [726, 379] on button "Volgende vraag" at bounding box center [753, 388] width 480 height 33
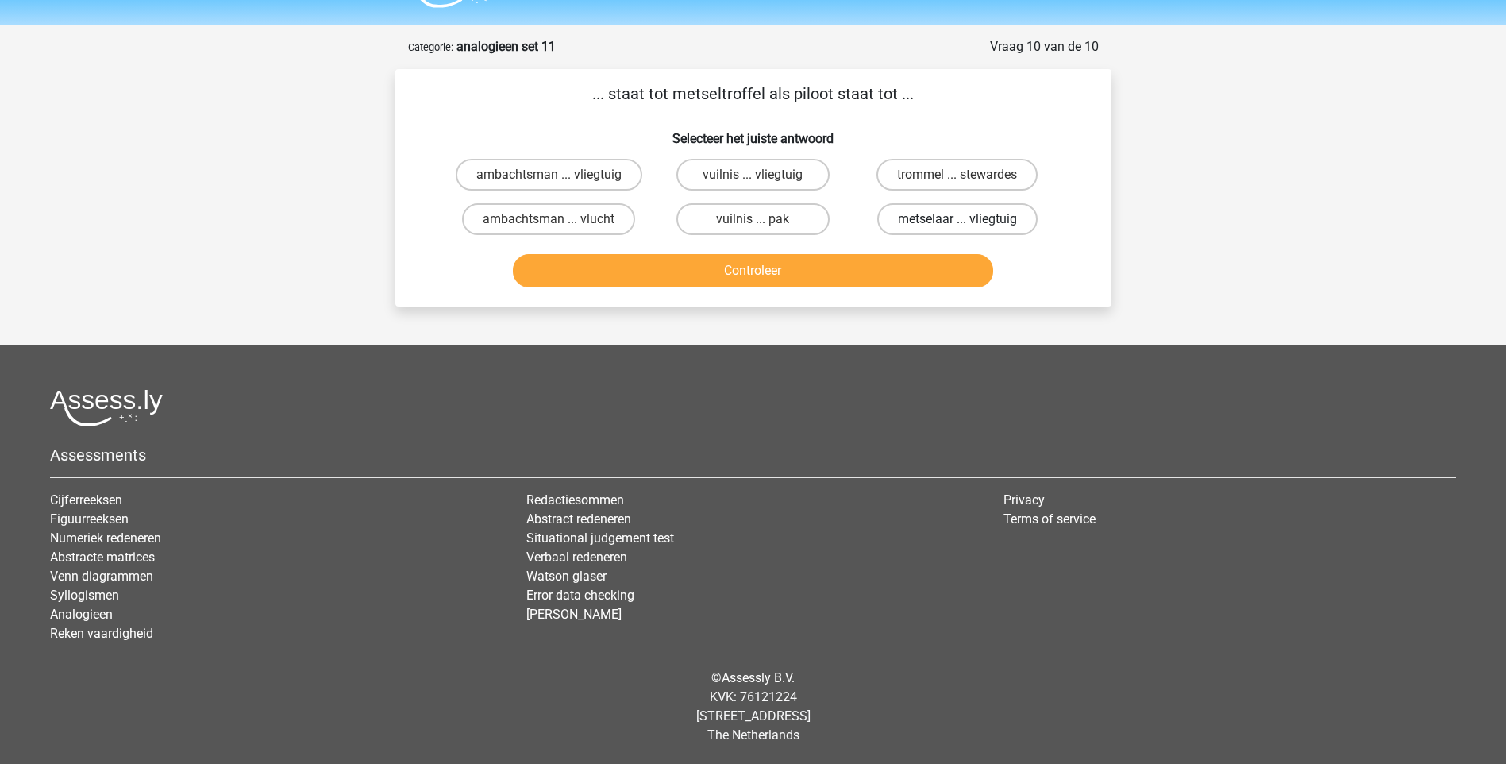
click at [941, 224] on label "metselaar ... vliegtuig" at bounding box center [957, 219] width 160 height 32
click at [958, 224] on input "metselaar ... vliegtuig" at bounding box center [963, 224] width 10 height 10
radio input "true"
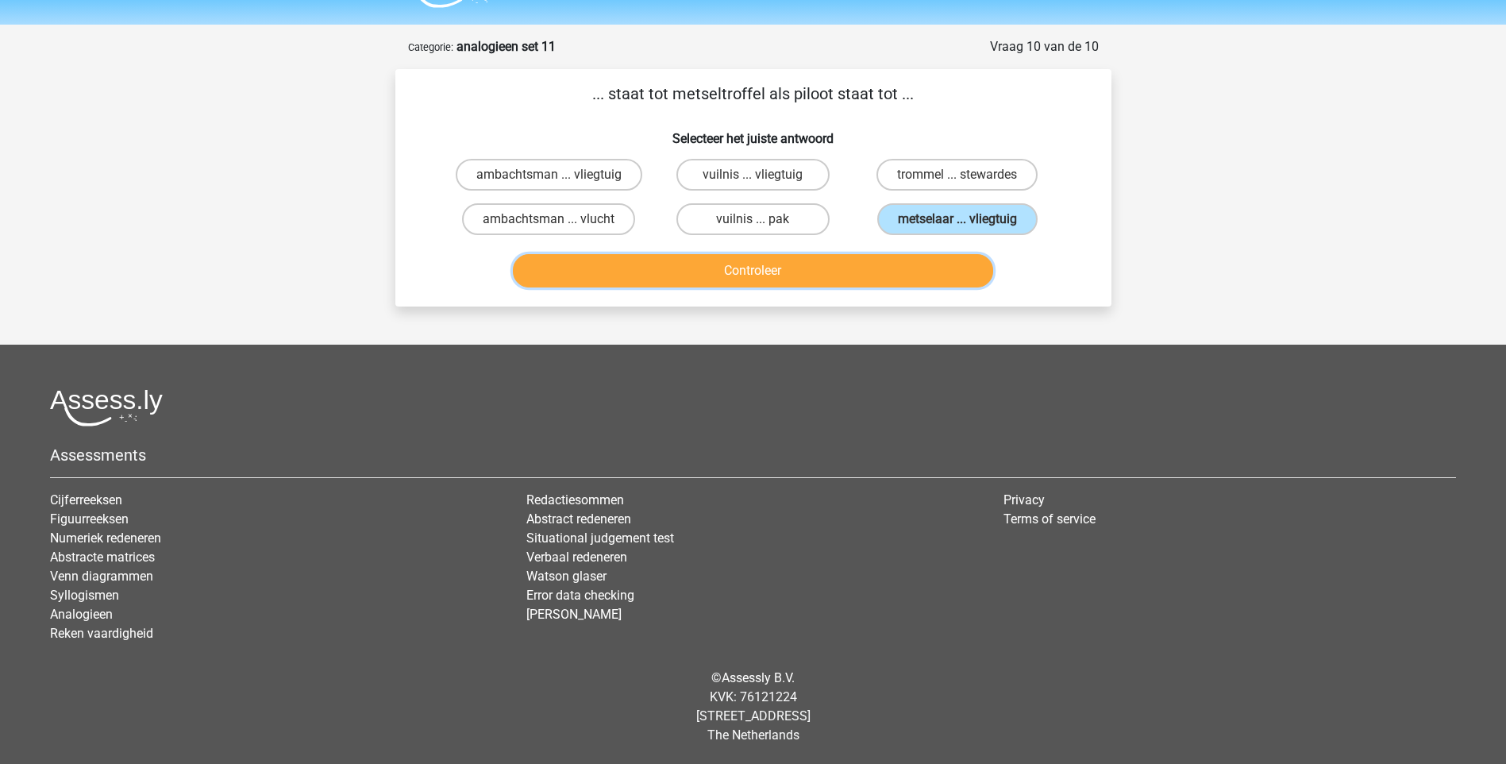
click at [865, 277] on button "Controleer" at bounding box center [753, 270] width 480 height 33
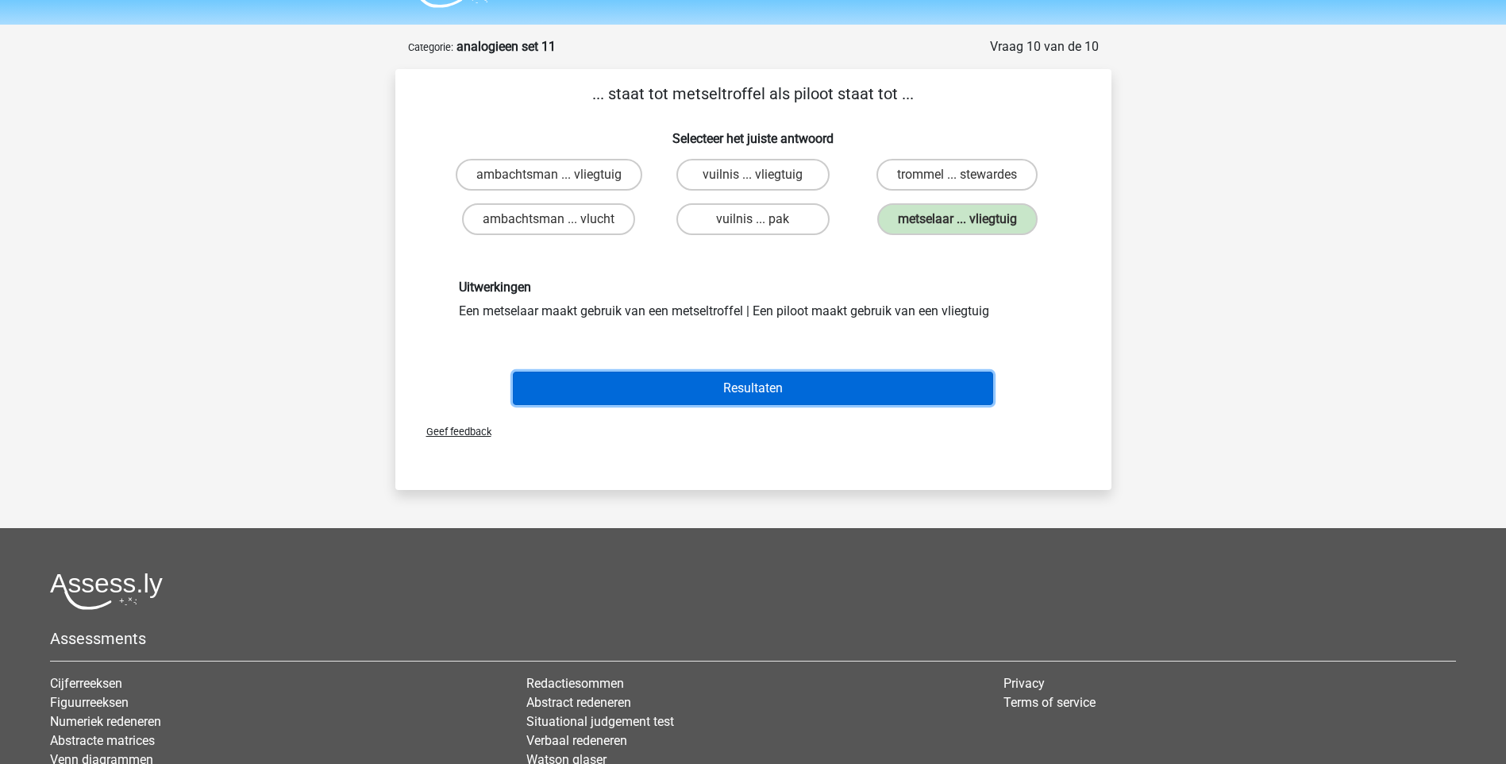
click at [832, 376] on button "Resultaten" at bounding box center [753, 388] width 480 height 33
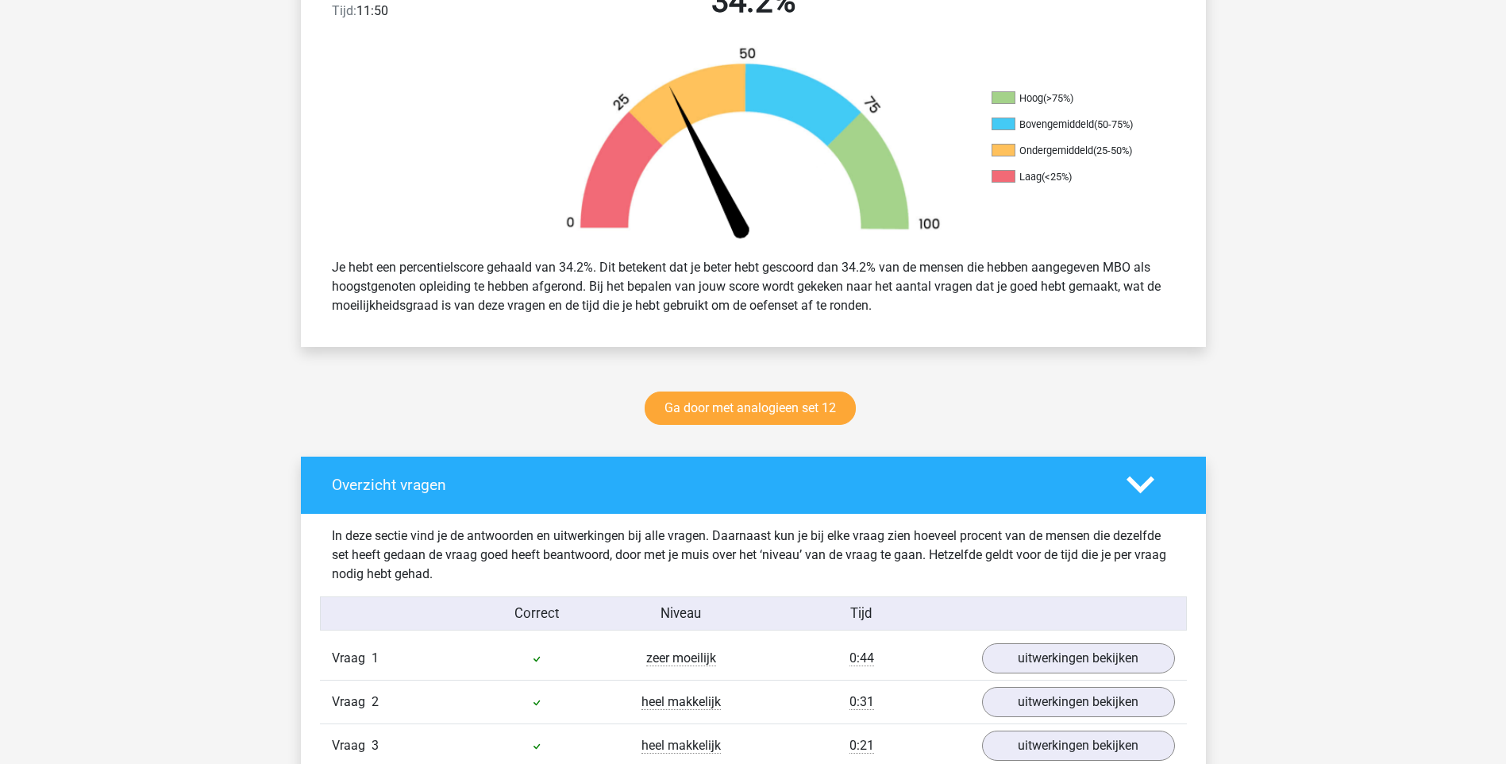
scroll to position [397, 0]
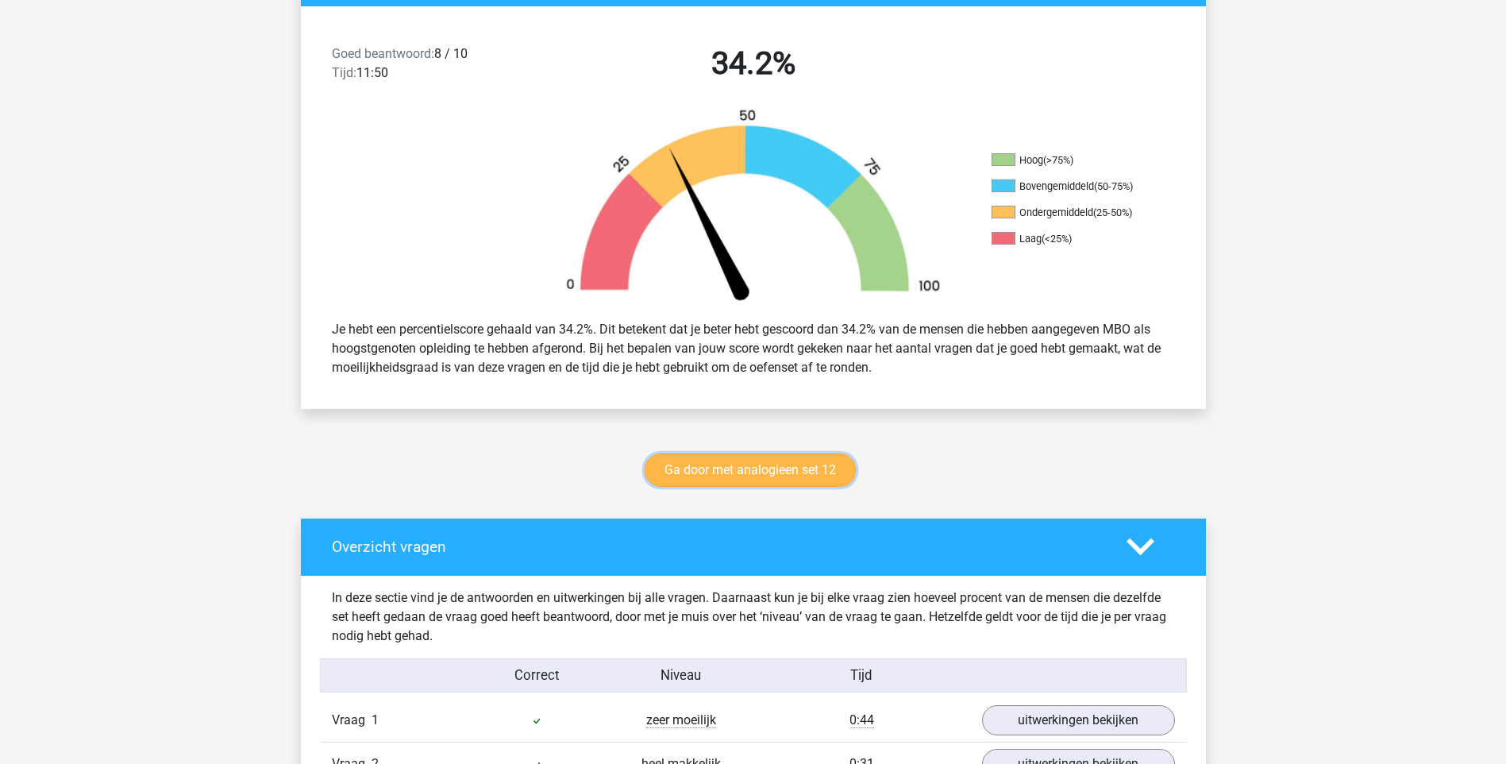
click at [773, 469] on link "Ga door met analogieen set 12" at bounding box center [750, 469] width 211 height 33
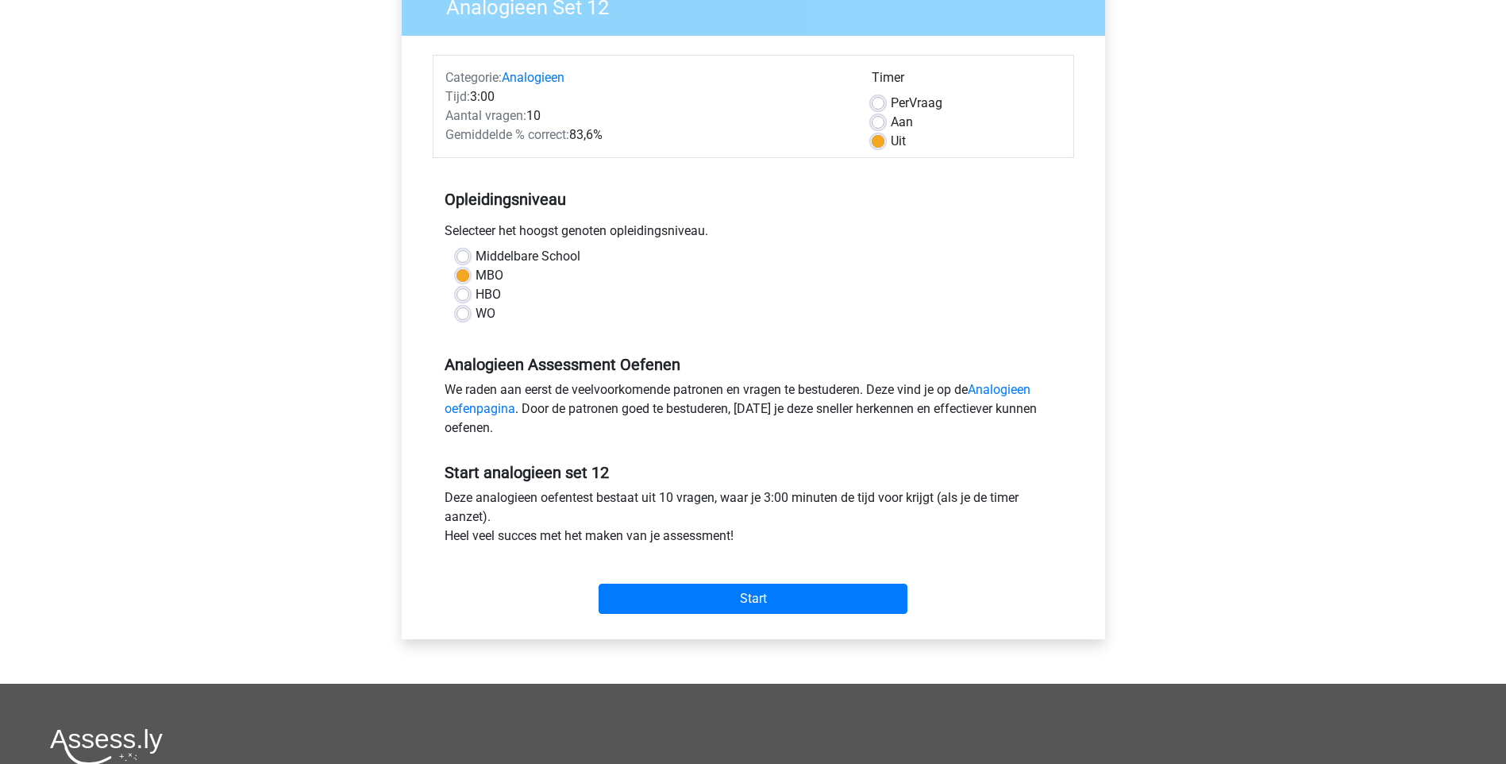
scroll to position [238, 0]
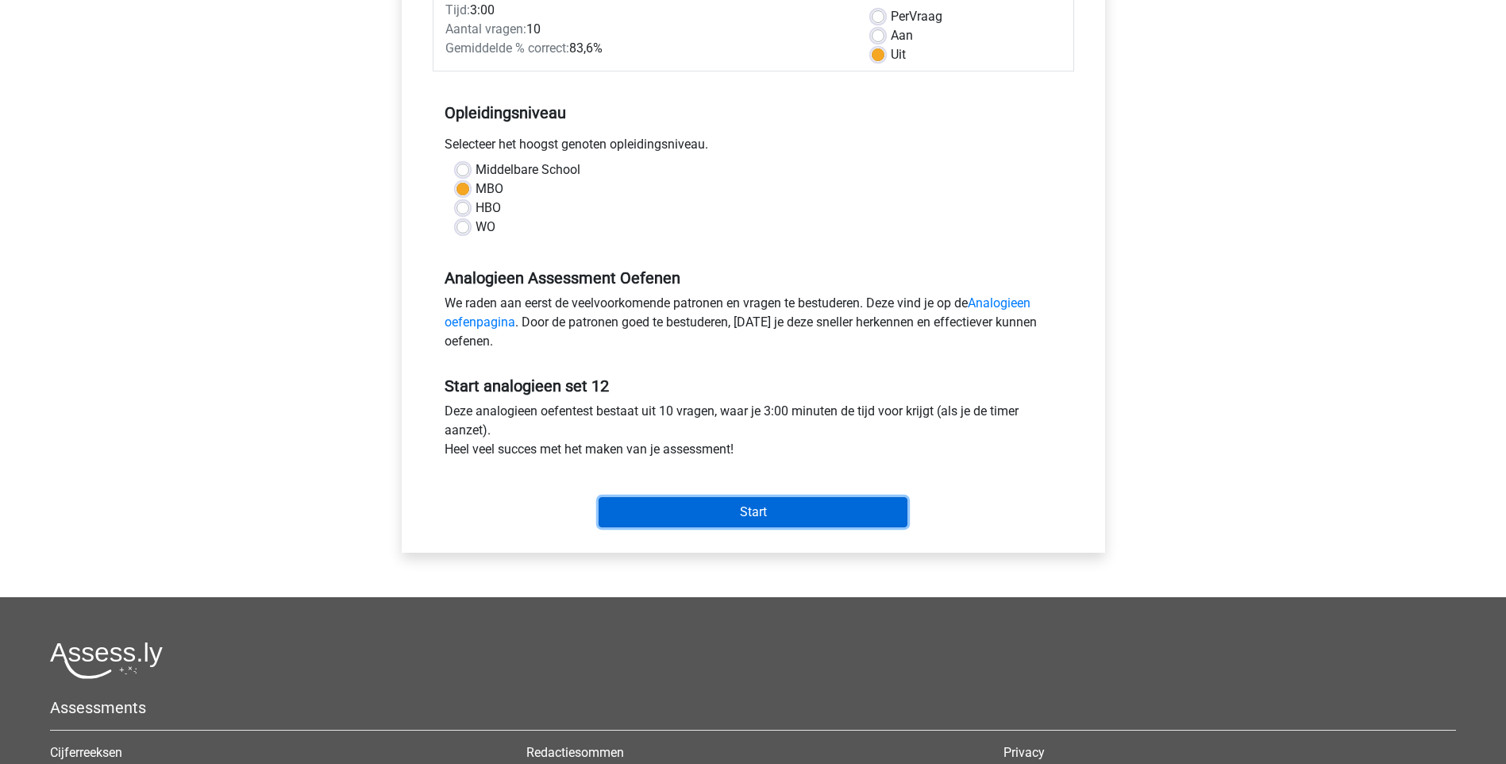
click at [756, 511] on input "Start" at bounding box center [753, 512] width 309 height 30
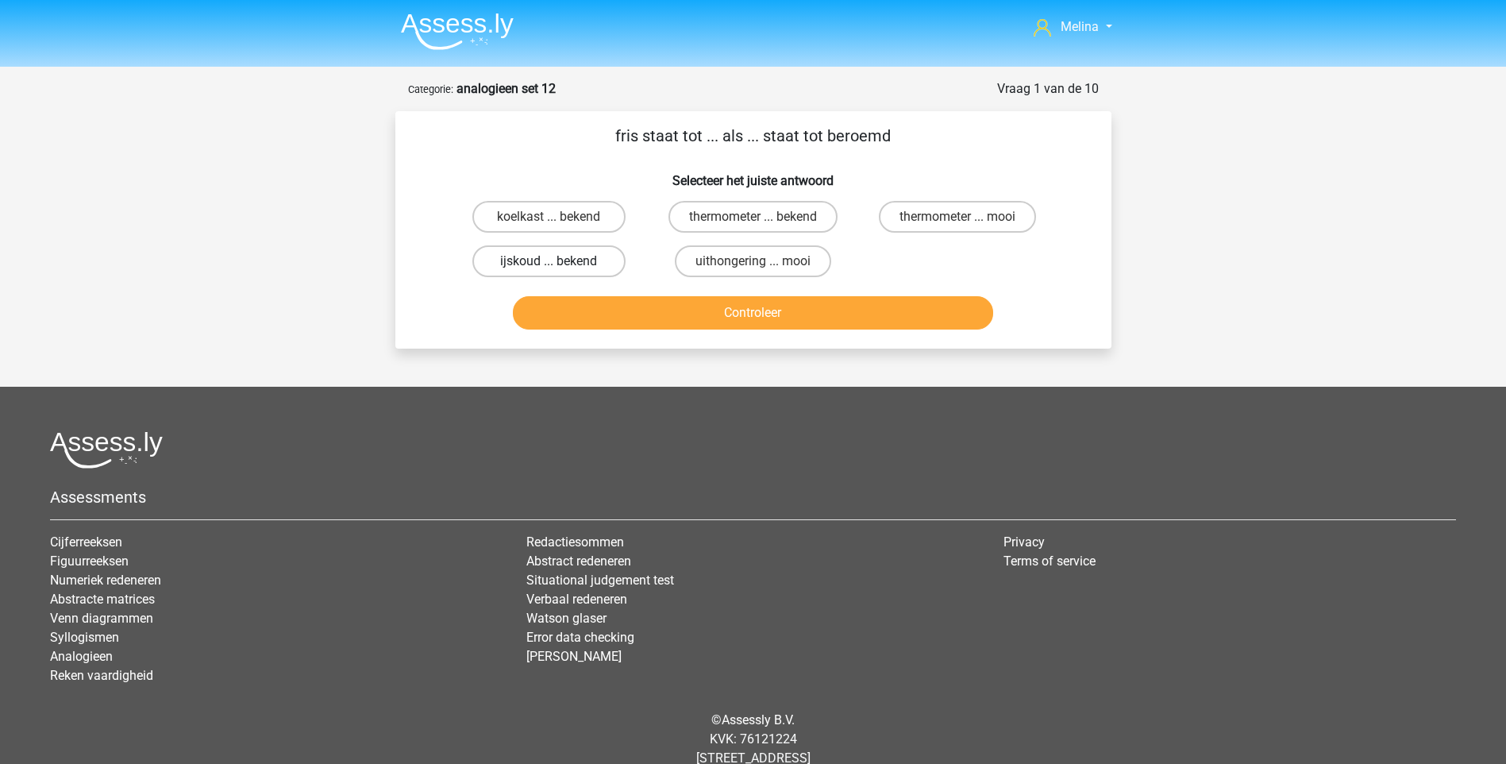
click at [597, 268] on label "ijskoud ... bekend" at bounding box center [548, 261] width 153 height 32
click at [559, 268] on input "ijskoud ... bekend" at bounding box center [554, 266] width 10 height 10
radio input "true"
click at [654, 314] on button "Controleer" at bounding box center [753, 312] width 480 height 33
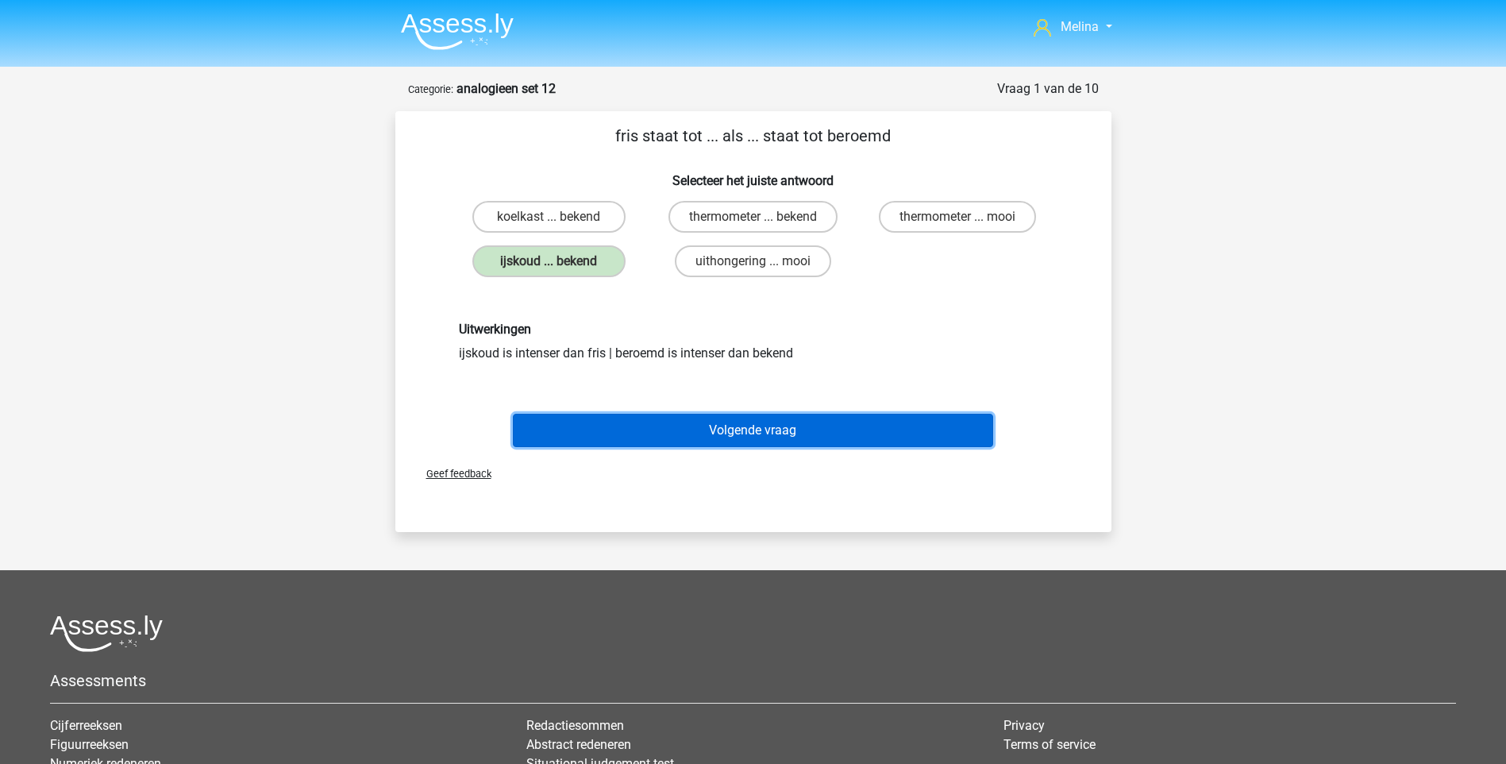
click at [811, 426] on button "Volgende vraag" at bounding box center [753, 430] width 480 height 33
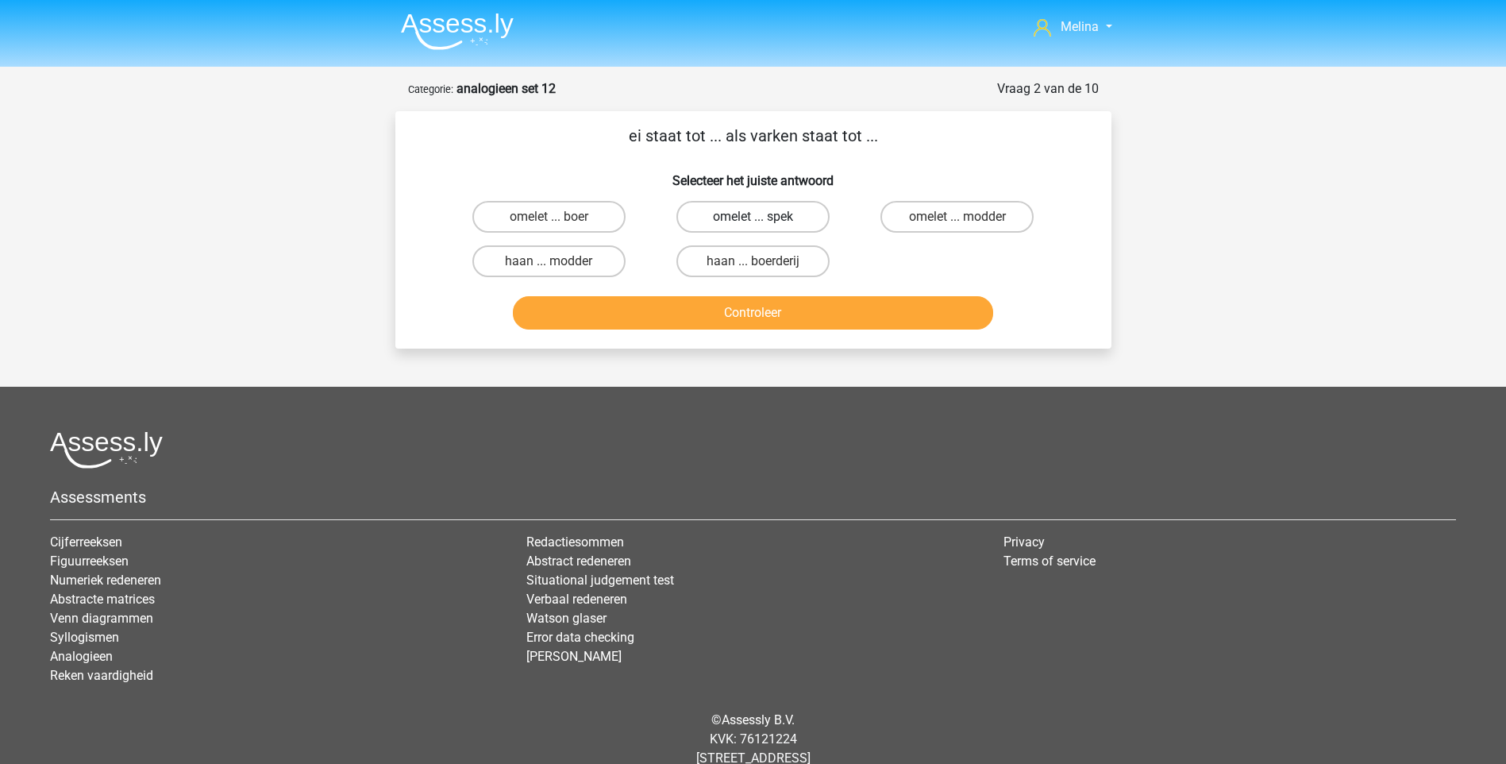
click at [802, 218] on label "omelet ... spek" at bounding box center [752, 217] width 153 height 32
click at [763, 218] on input "omelet ... spek" at bounding box center [758, 222] width 10 height 10
radio input "true"
click at [787, 316] on button "Controleer" at bounding box center [753, 312] width 480 height 33
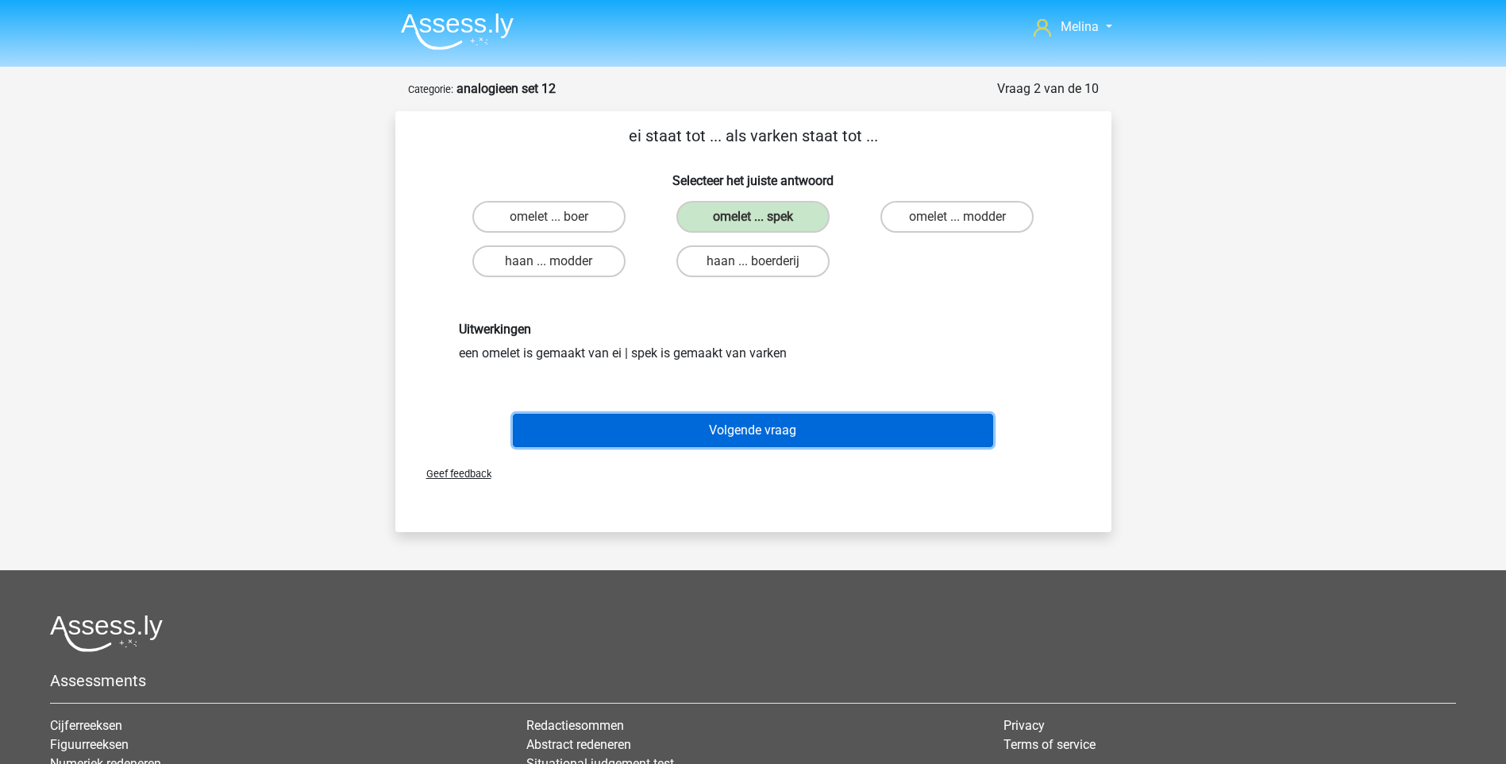
click at [793, 431] on button "Volgende vraag" at bounding box center [753, 430] width 480 height 33
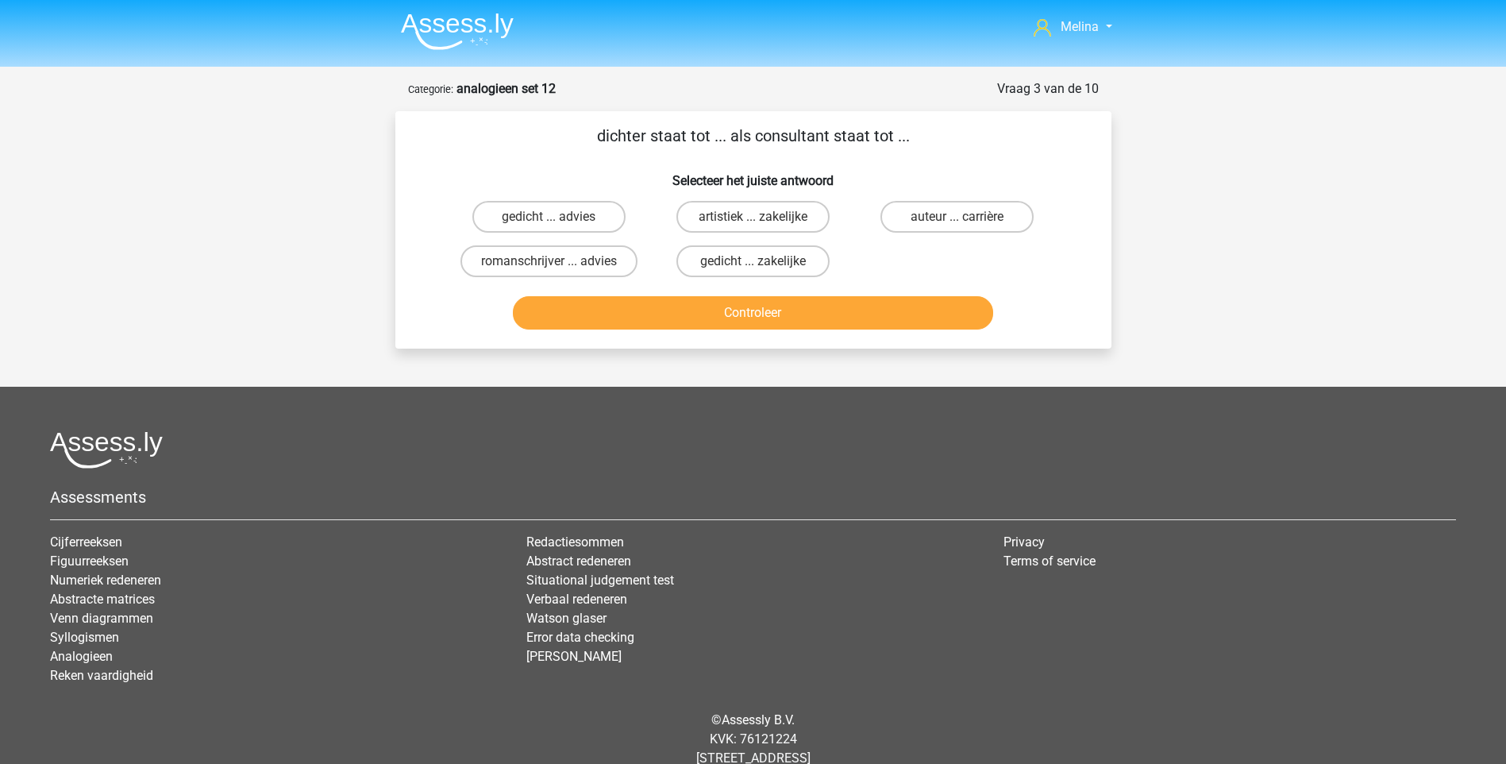
scroll to position [42, 0]
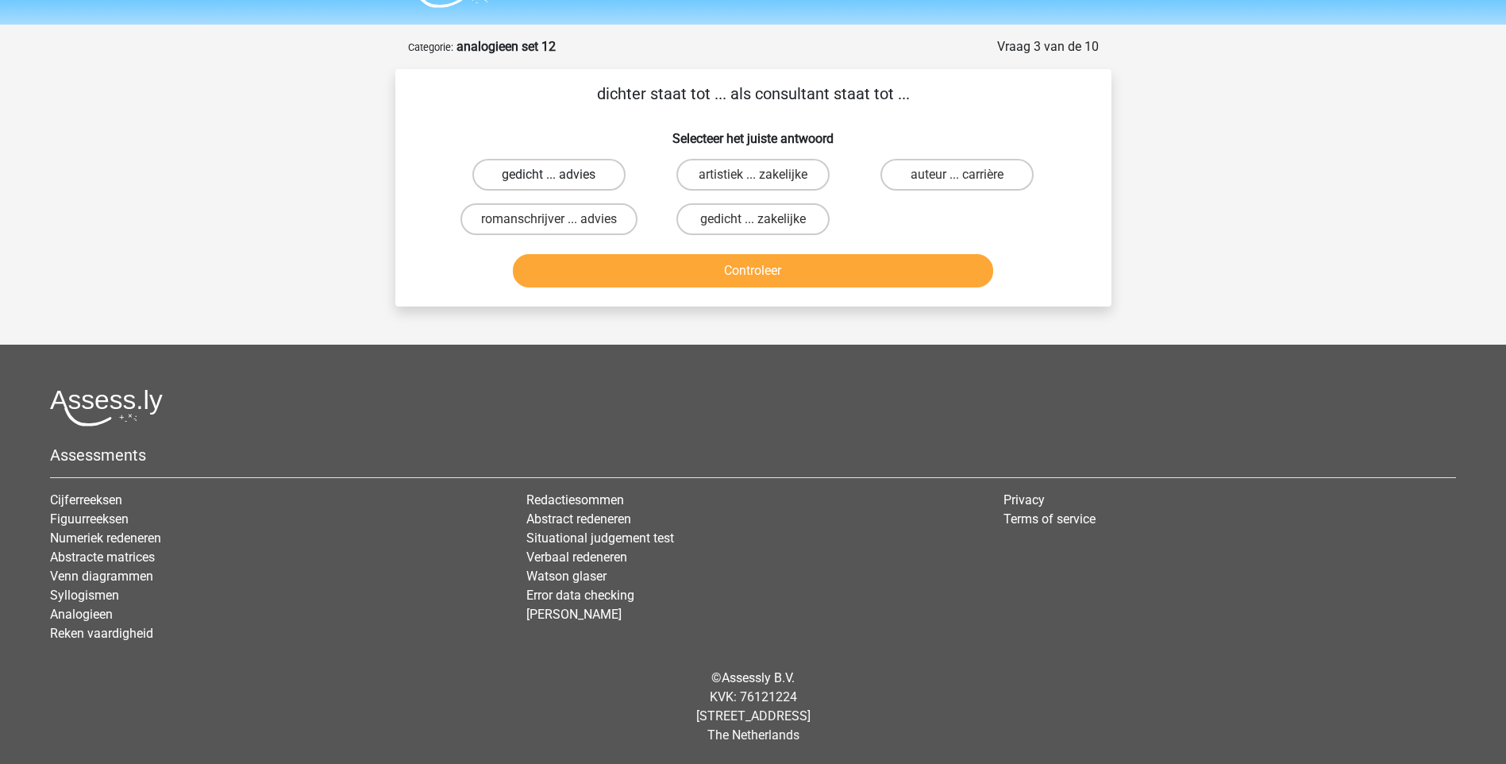
click at [595, 171] on label "gedicht ... advies" at bounding box center [548, 175] width 153 height 32
click at [559, 175] on input "gedicht ... advies" at bounding box center [554, 180] width 10 height 10
radio input "true"
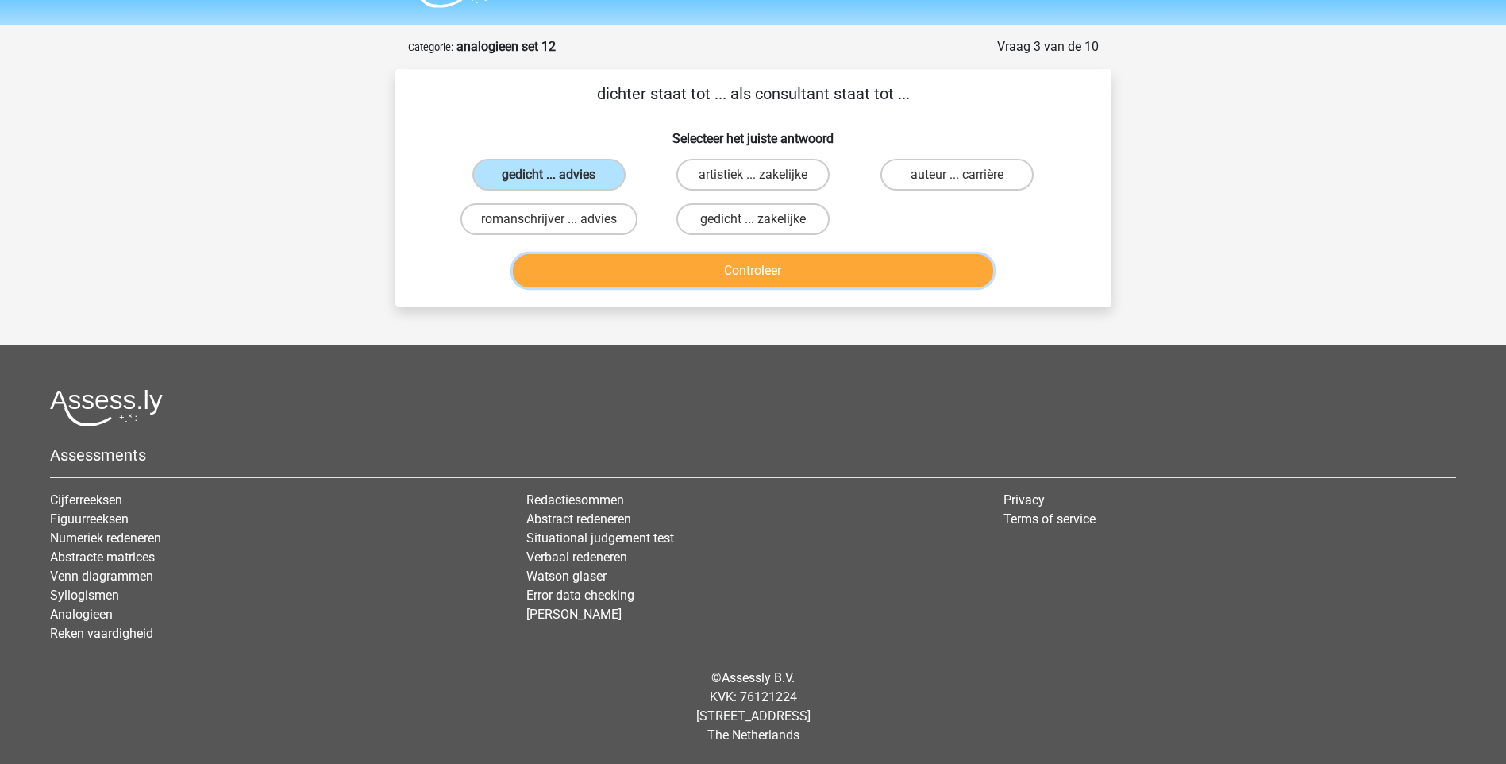
click at [716, 272] on button "Controleer" at bounding box center [753, 270] width 480 height 33
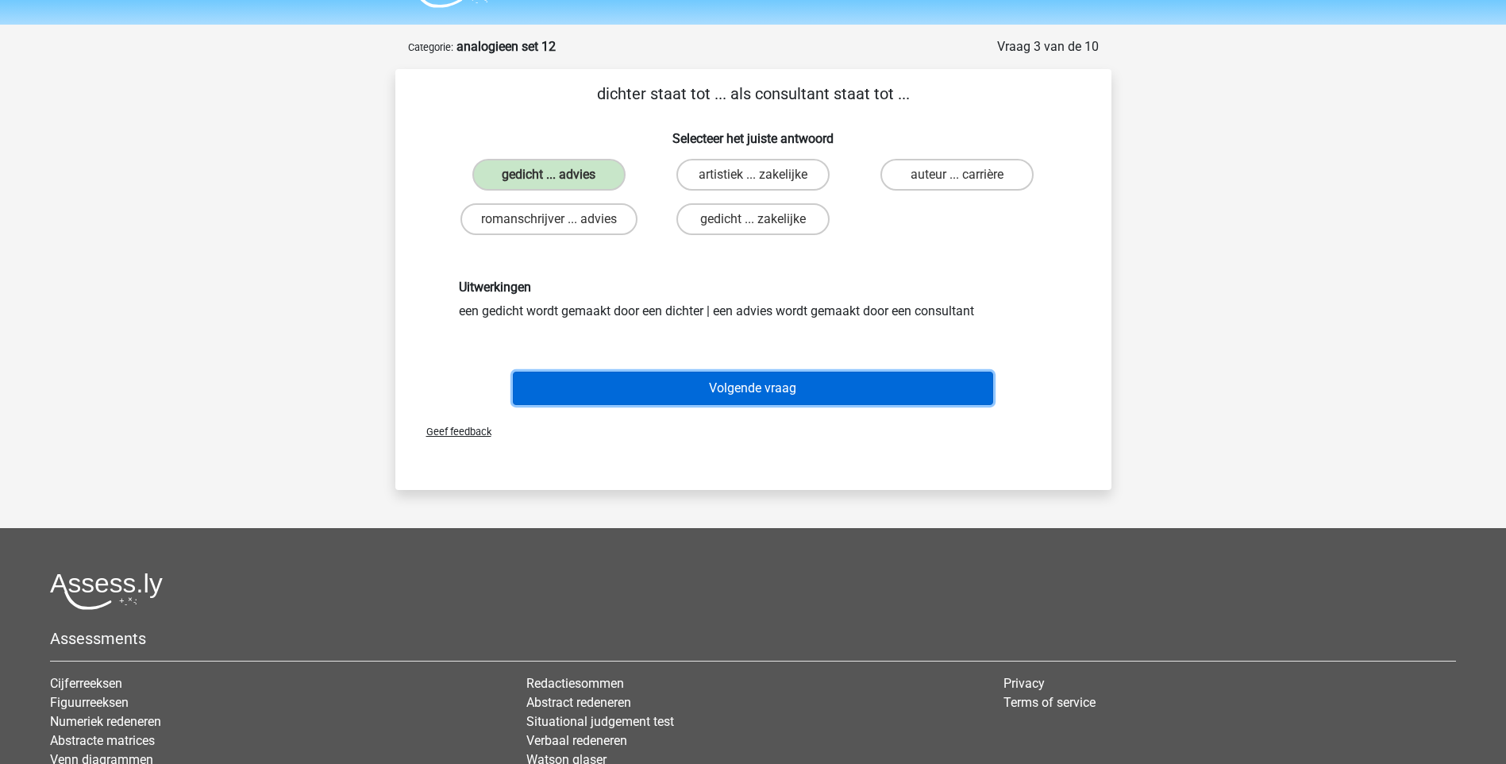
click at [752, 390] on button "Volgende vraag" at bounding box center [753, 388] width 480 height 33
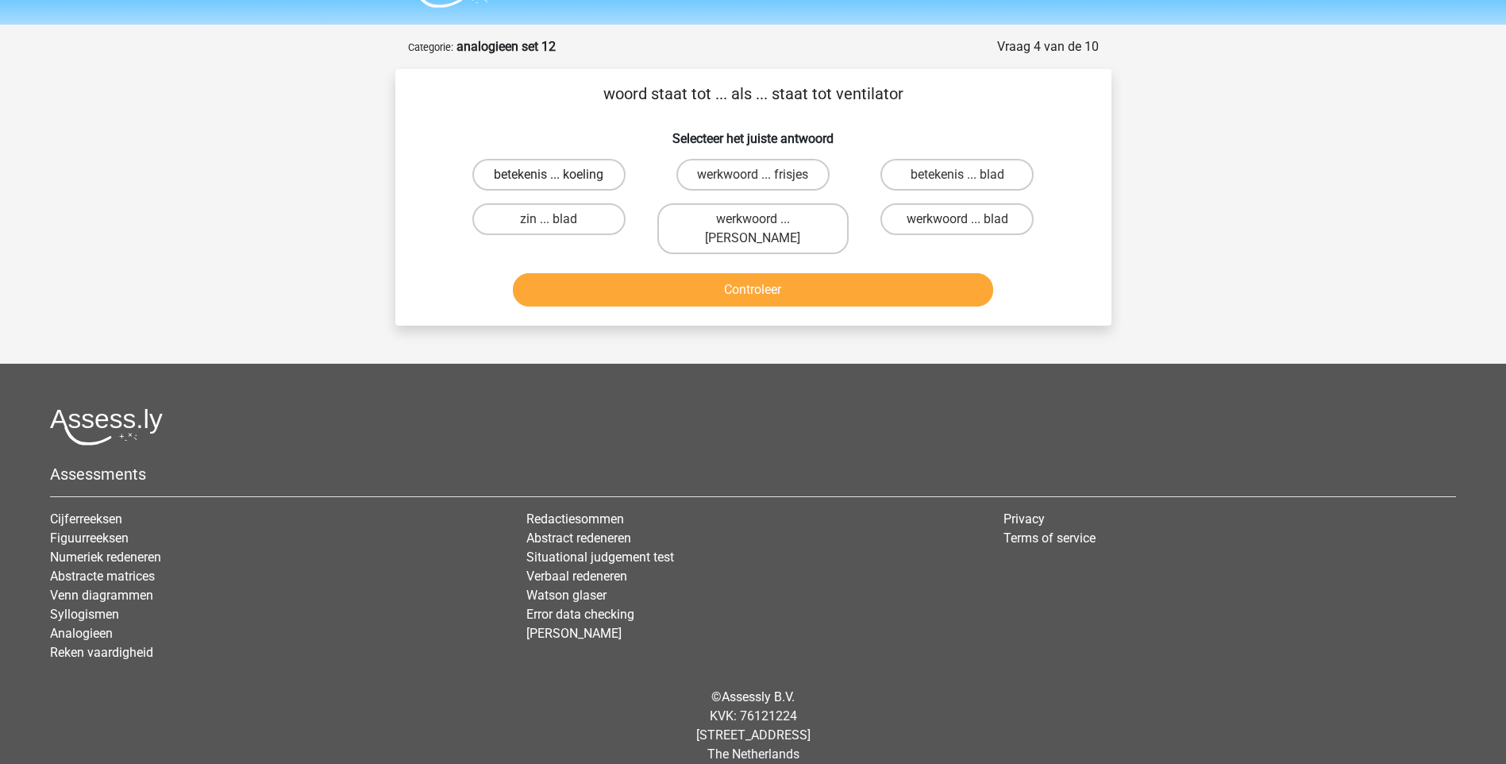
click at [578, 164] on label "betekenis ... koeling" at bounding box center [548, 175] width 153 height 32
click at [559, 175] on input "betekenis ... koeling" at bounding box center [554, 180] width 10 height 10
radio input "true"
click at [683, 286] on button "Controleer" at bounding box center [753, 289] width 480 height 33
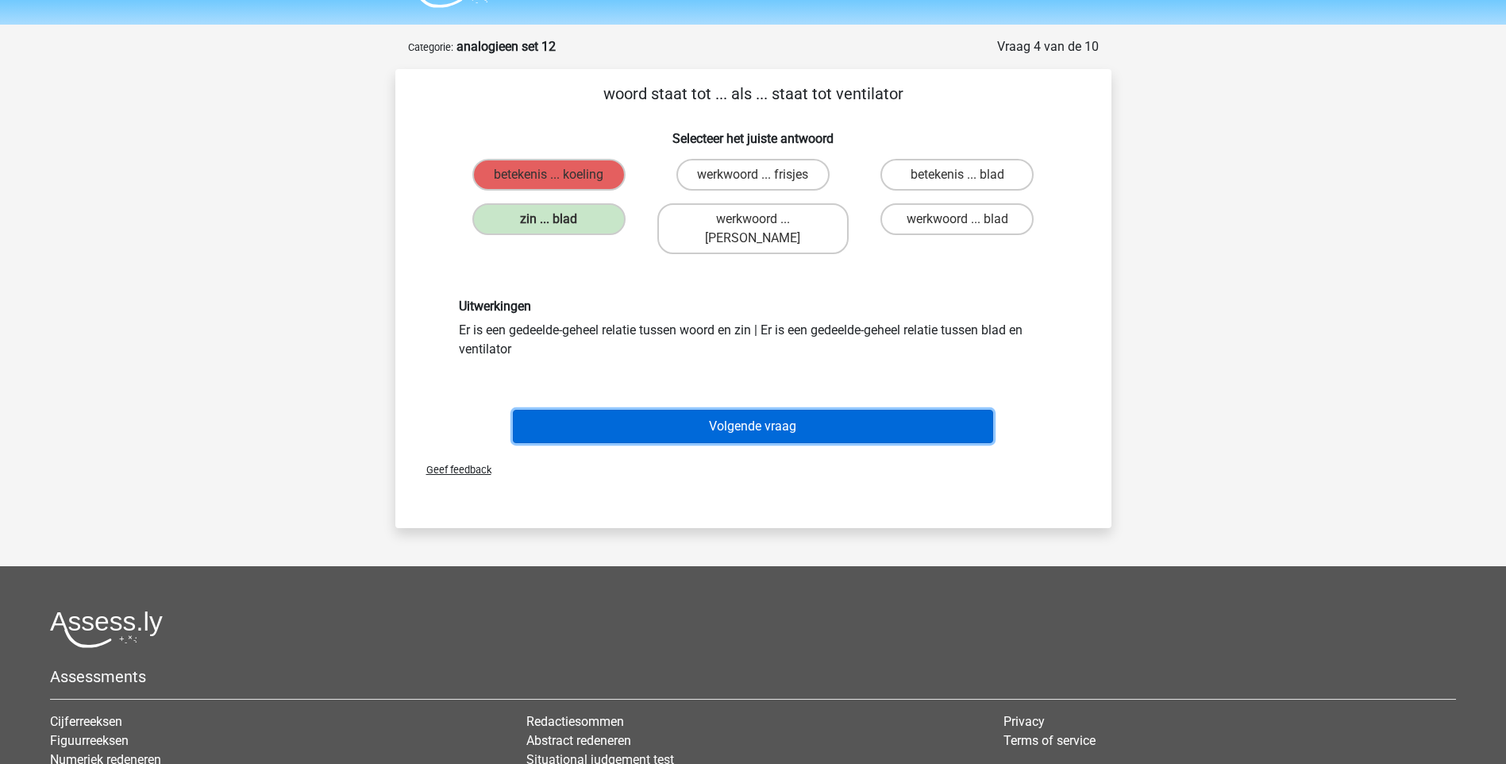
click at [722, 414] on button "Volgende vraag" at bounding box center [753, 426] width 480 height 33
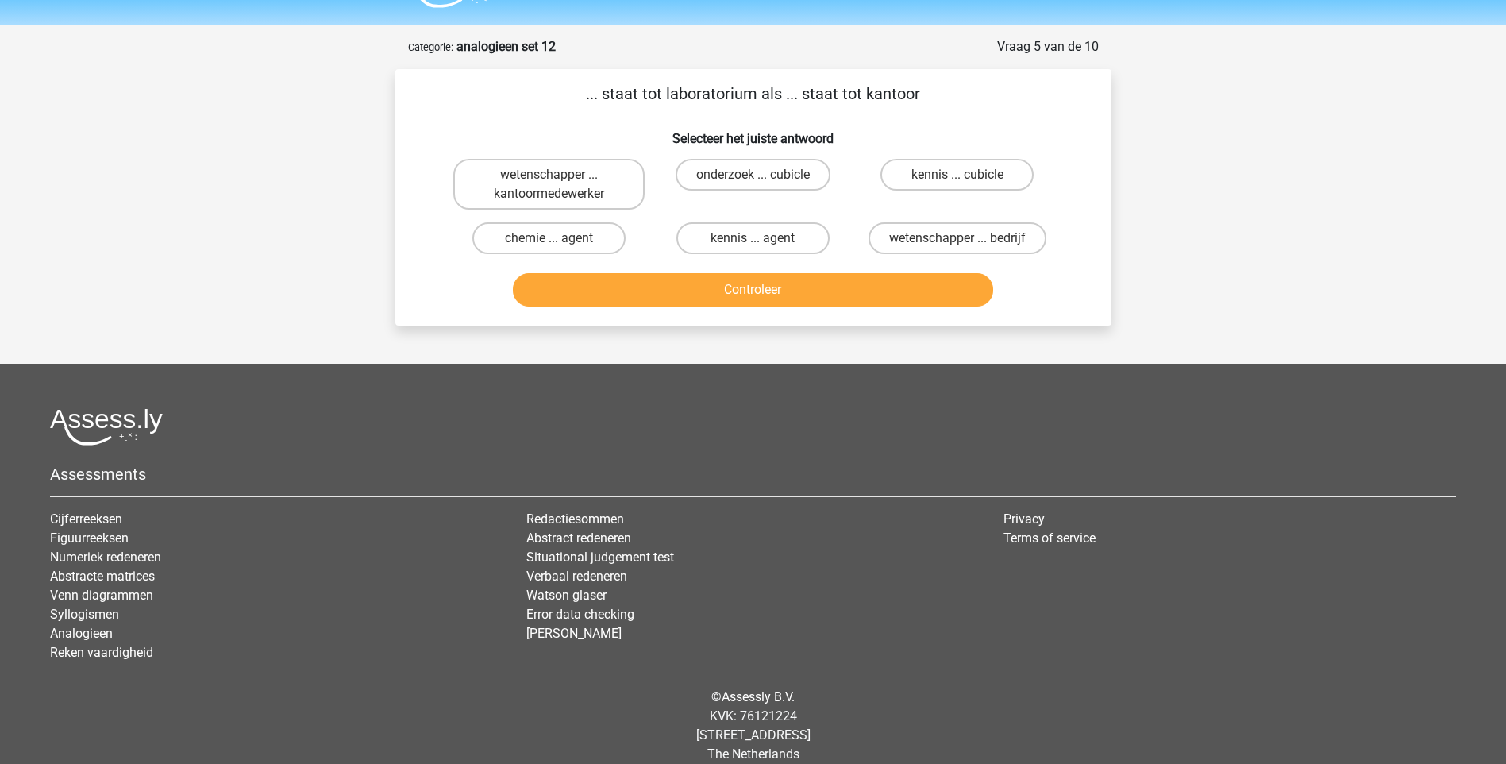
scroll to position [61, 0]
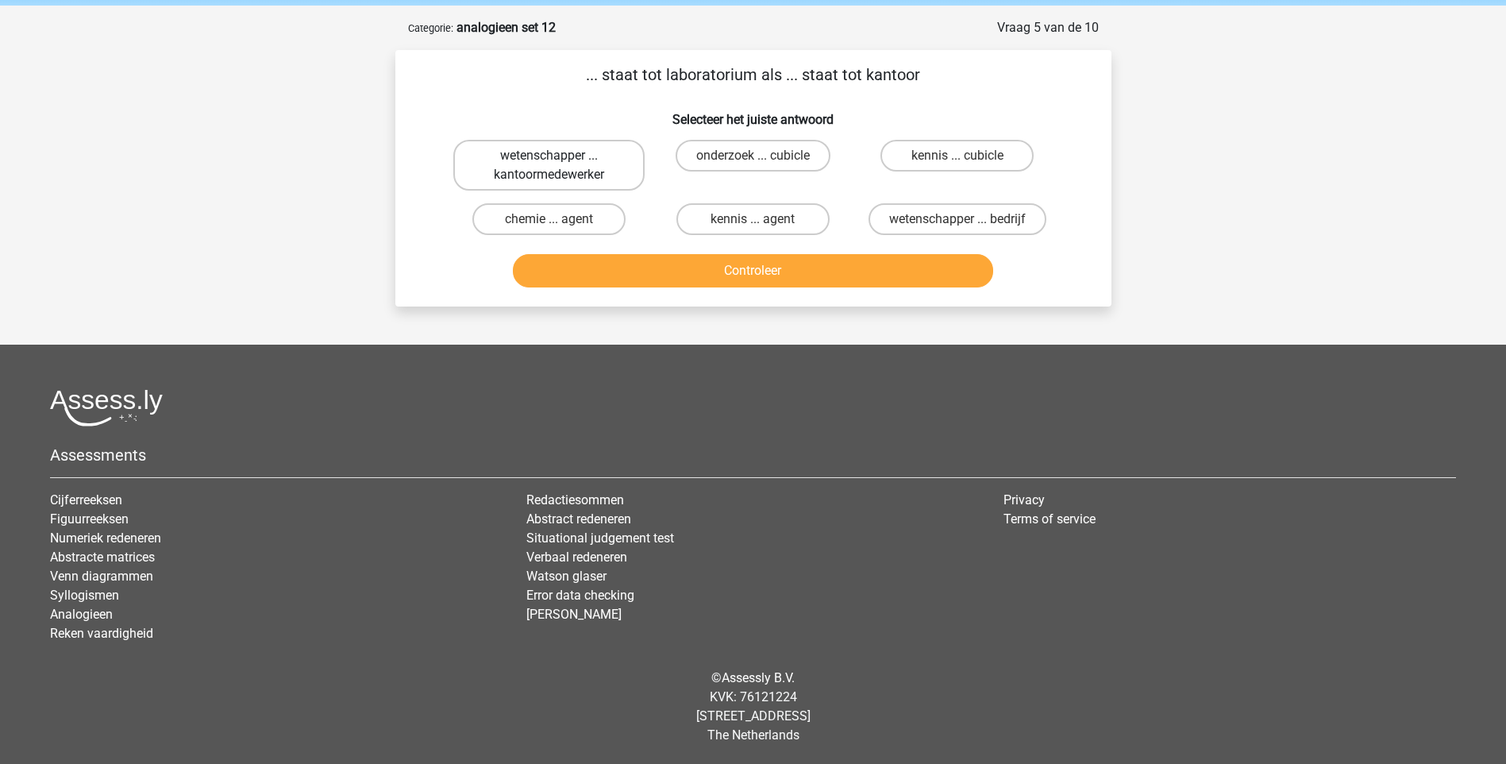
click at [607, 166] on label "wetenschapper ... kantoormedewerker" at bounding box center [548, 165] width 191 height 51
click at [559, 166] on input "wetenschapper ... kantoormedewerker" at bounding box center [554, 161] width 10 height 10
radio input "true"
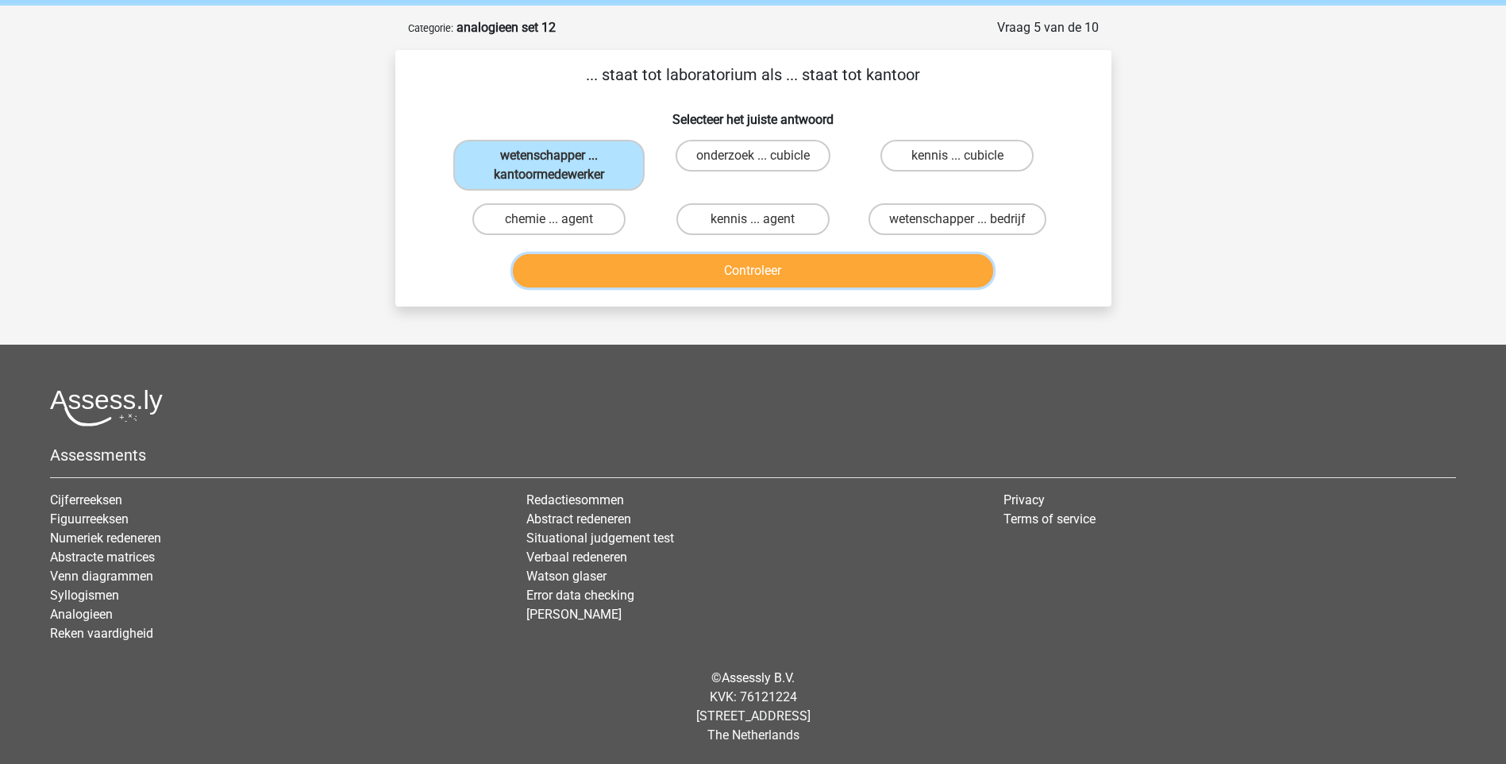
drag, startPoint x: 657, startPoint y: 271, endPoint x: 674, endPoint y: 281, distance: 20.3
click at [657, 272] on button "Controleer" at bounding box center [753, 270] width 480 height 33
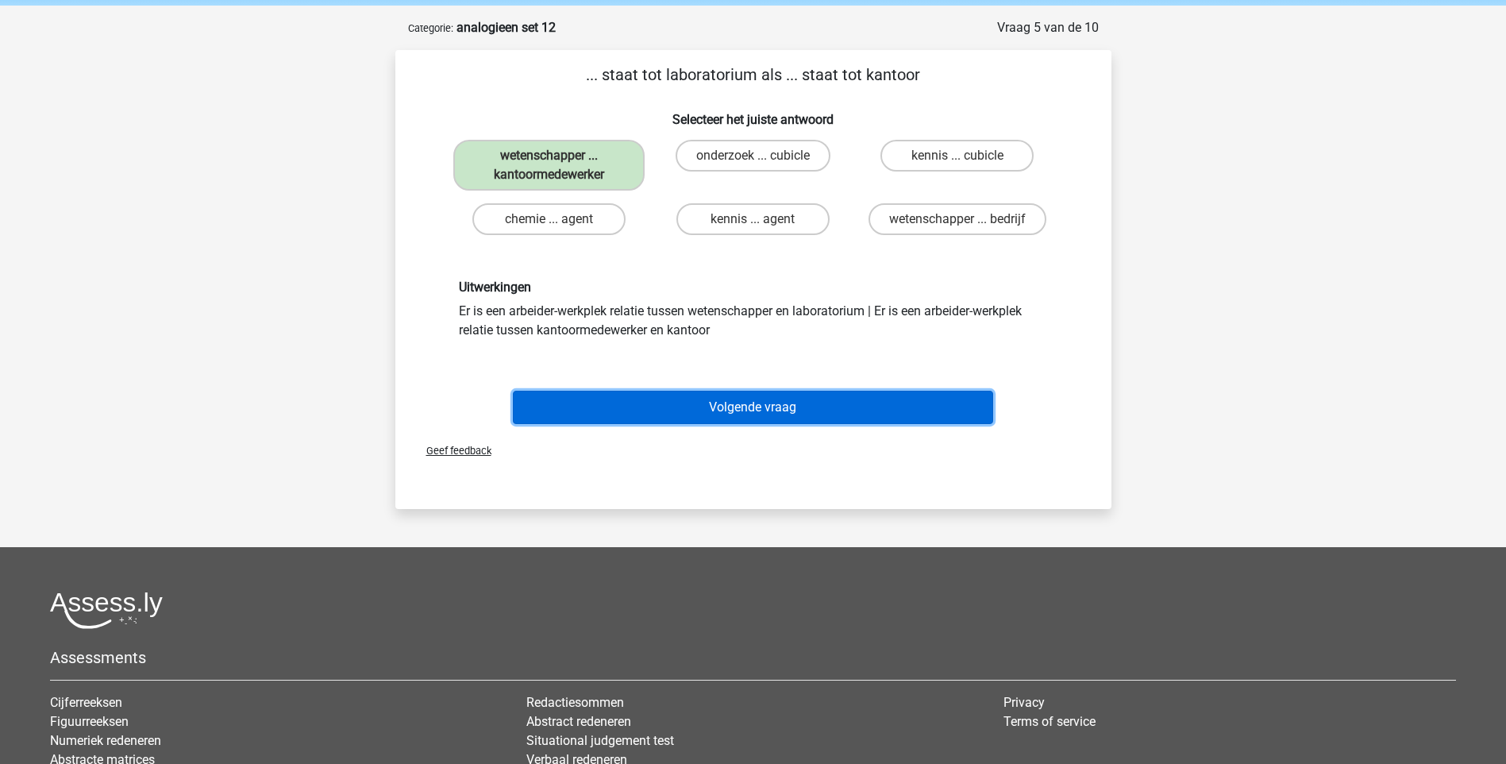
click at [723, 414] on button "Volgende vraag" at bounding box center [753, 407] width 480 height 33
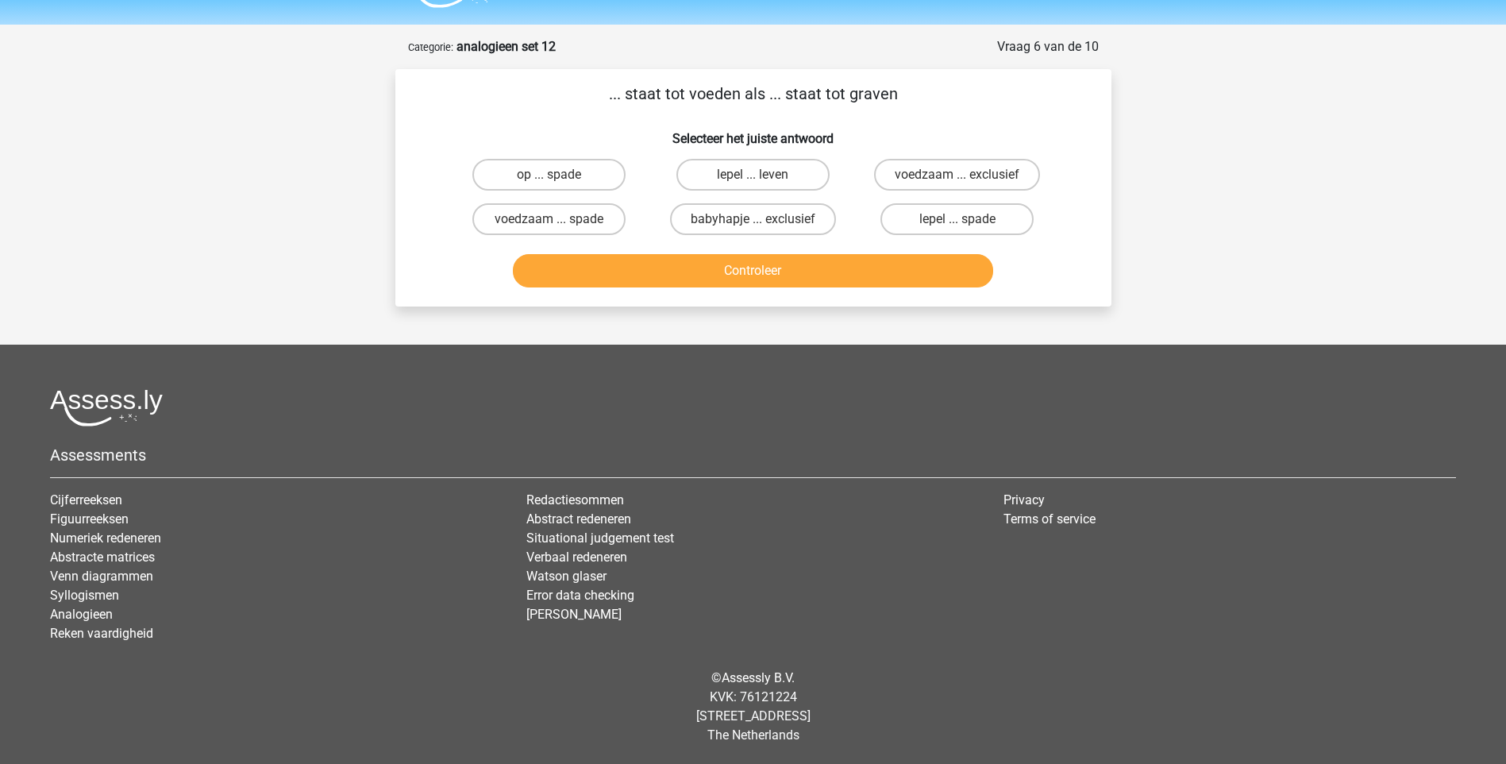
scroll to position [42, 0]
click at [566, 224] on label "voedzaam ... spade" at bounding box center [548, 219] width 153 height 32
click at [559, 224] on input "voedzaam ... spade" at bounding box center [554, 224] width 10 height 10
radio input "true"
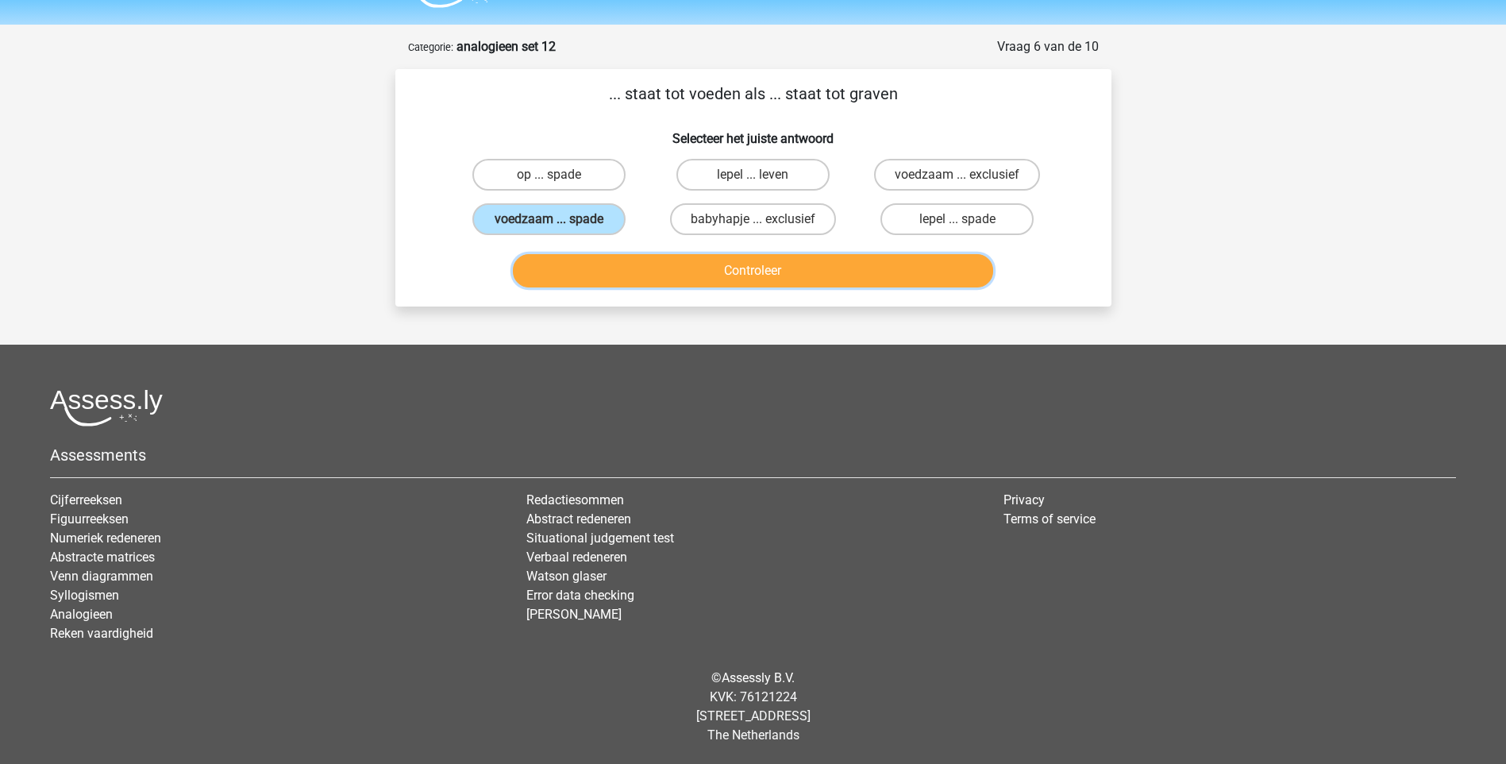
click at [691, 276] on button "Controleer" at bounding box center [753, 270] width 480 height 33
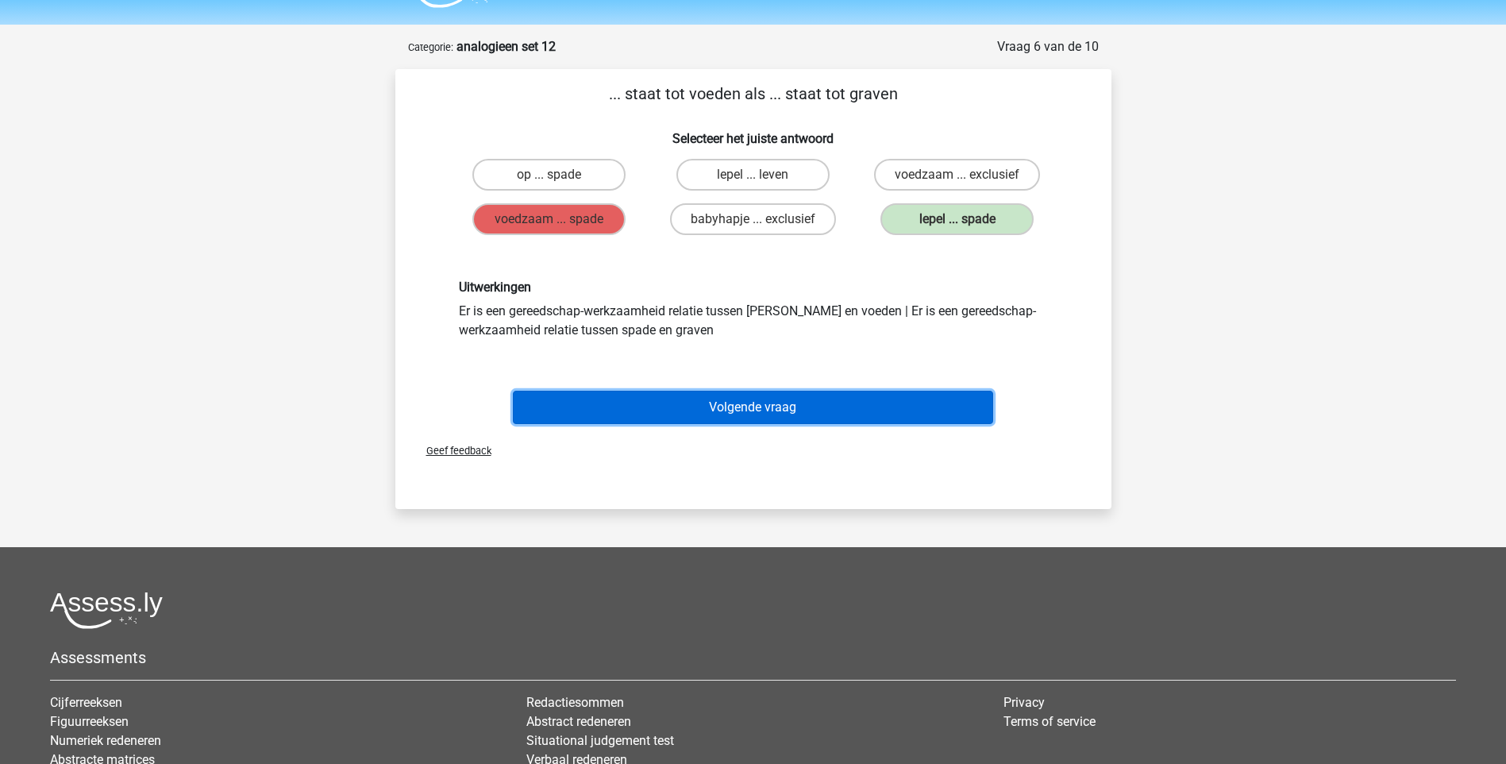
click at [779, 407] on button "Volgende vraag" at bounding box center [753, 407] width 480 height 33
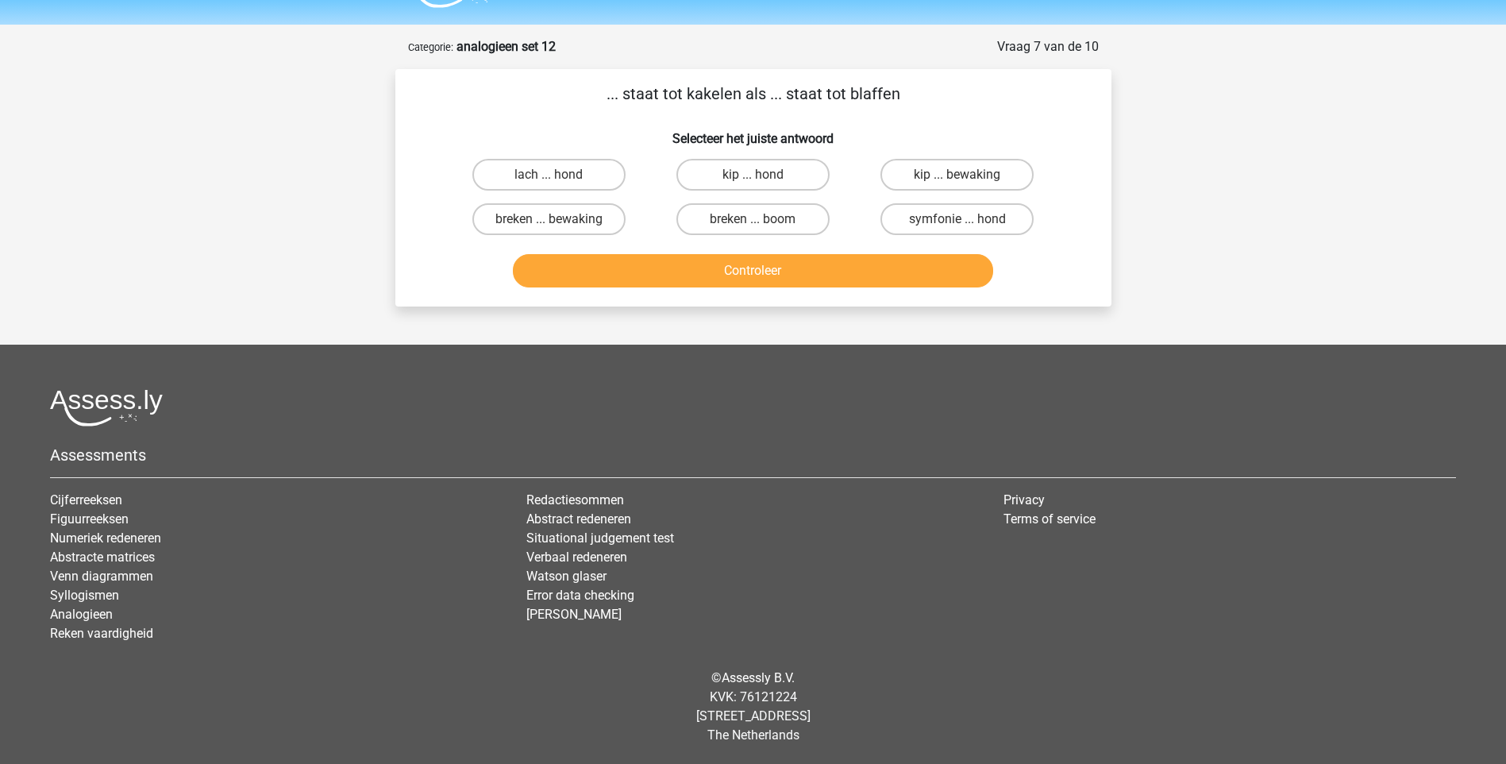
click at [762, 175] on input "kip ... hond" at bounding box center [758, 180] width 10 height 10
radio input "true"
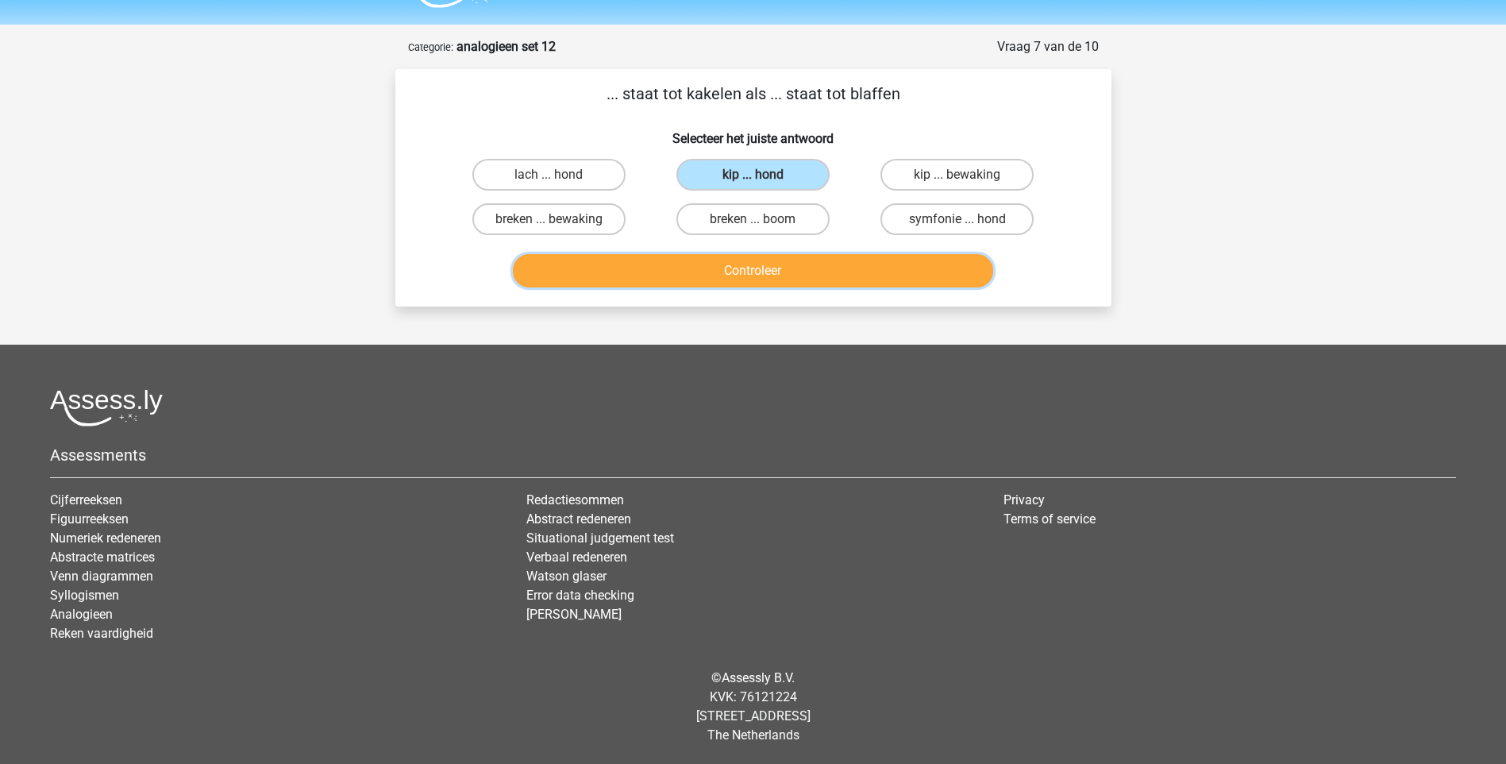
click at [795, 263] on button "Controleer" at bounding box center [753, 270] width 480 height 33
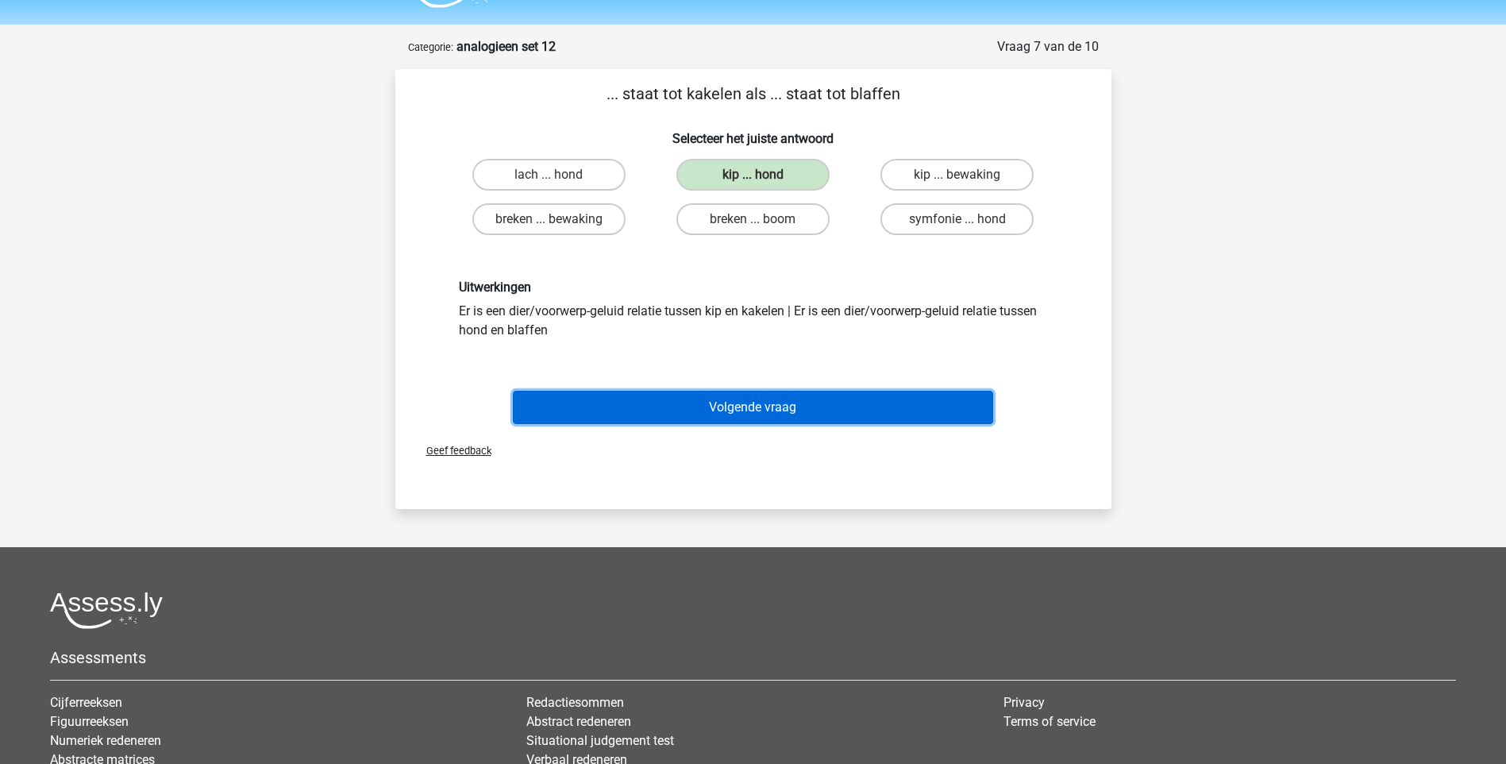
click at [746, 402] on button "Volgende vraag" at bounding box center [753, 407] width 480 height 33
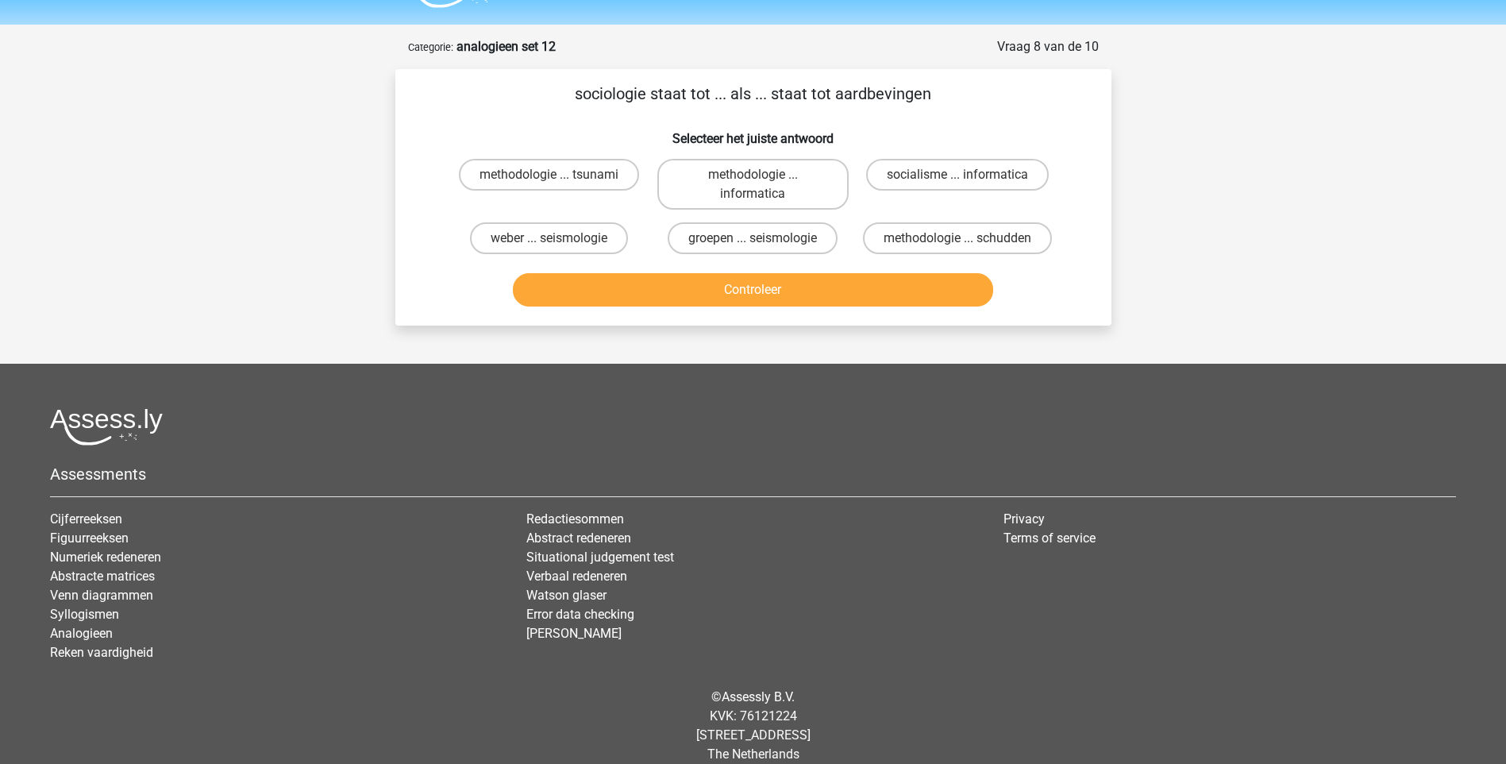
scroll to position [61, 0]
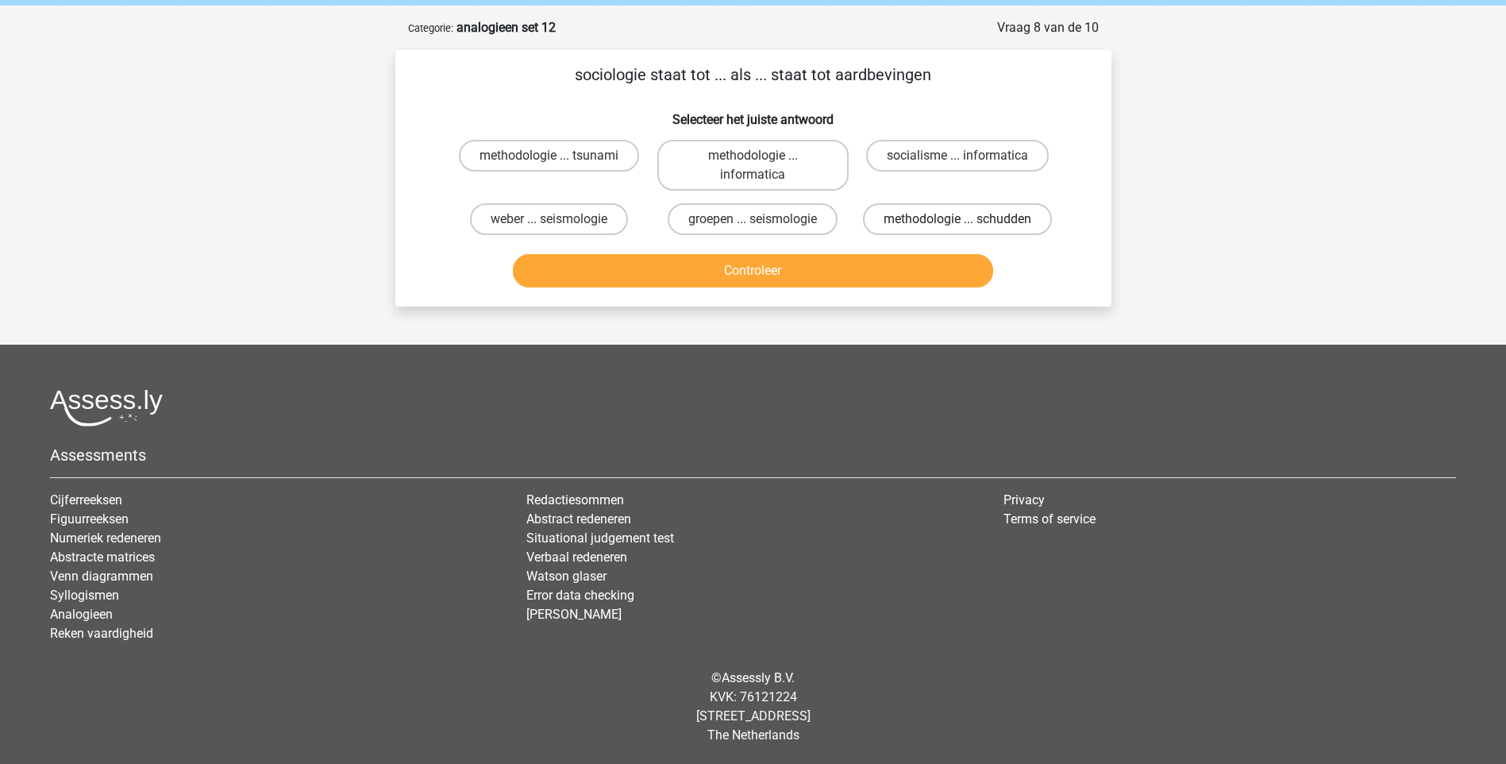
click at [896, 217] on label "methodologie ... schudden" at bounding box center [957, 219] width 189 height 32
click at [958, 219] on input "methodologie ... schudden" at bounding box center [963, 224] width 10 height 10
radio input "true"
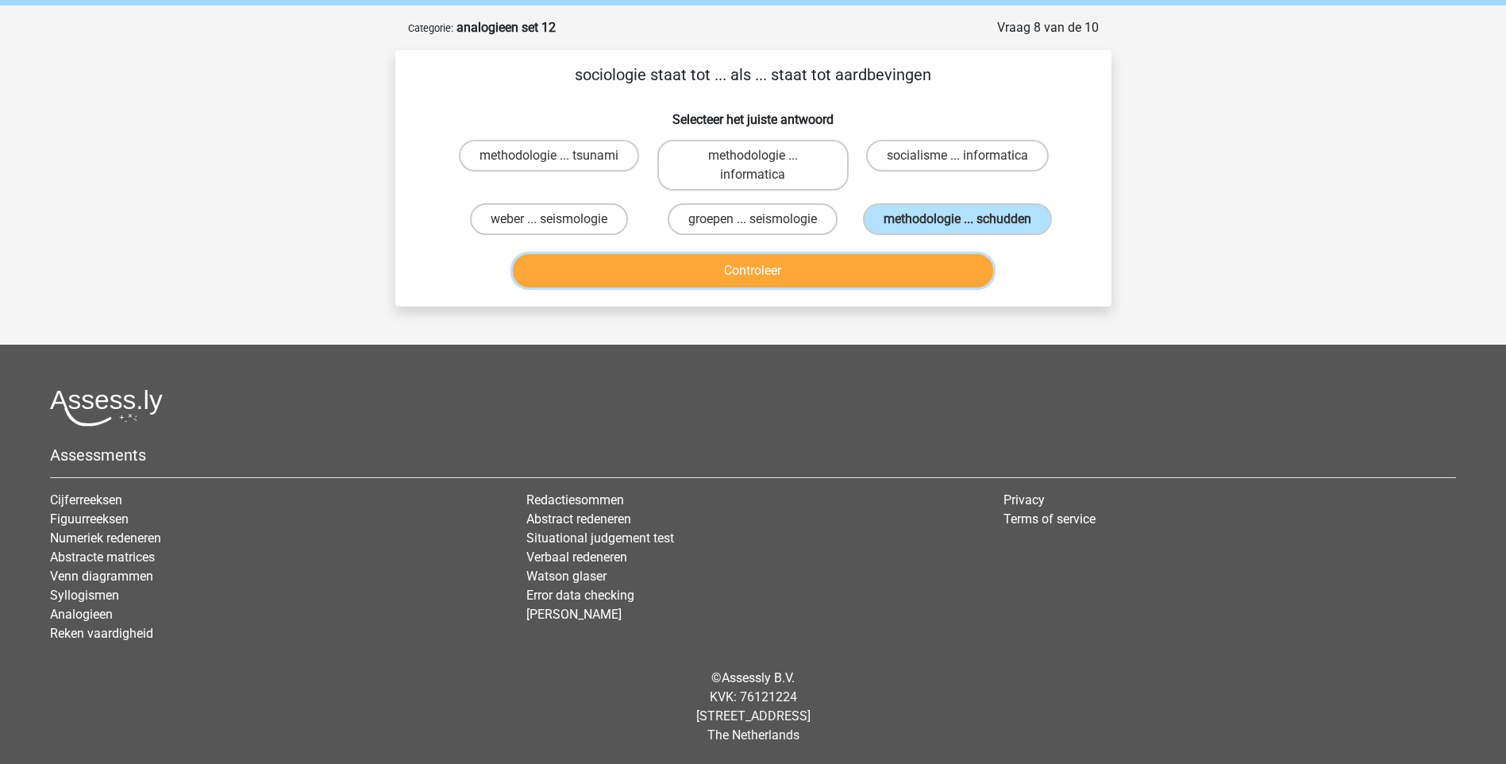
click at [850, 261] on button "Controleer" at bounding box center [753, 270] width 480 height 33
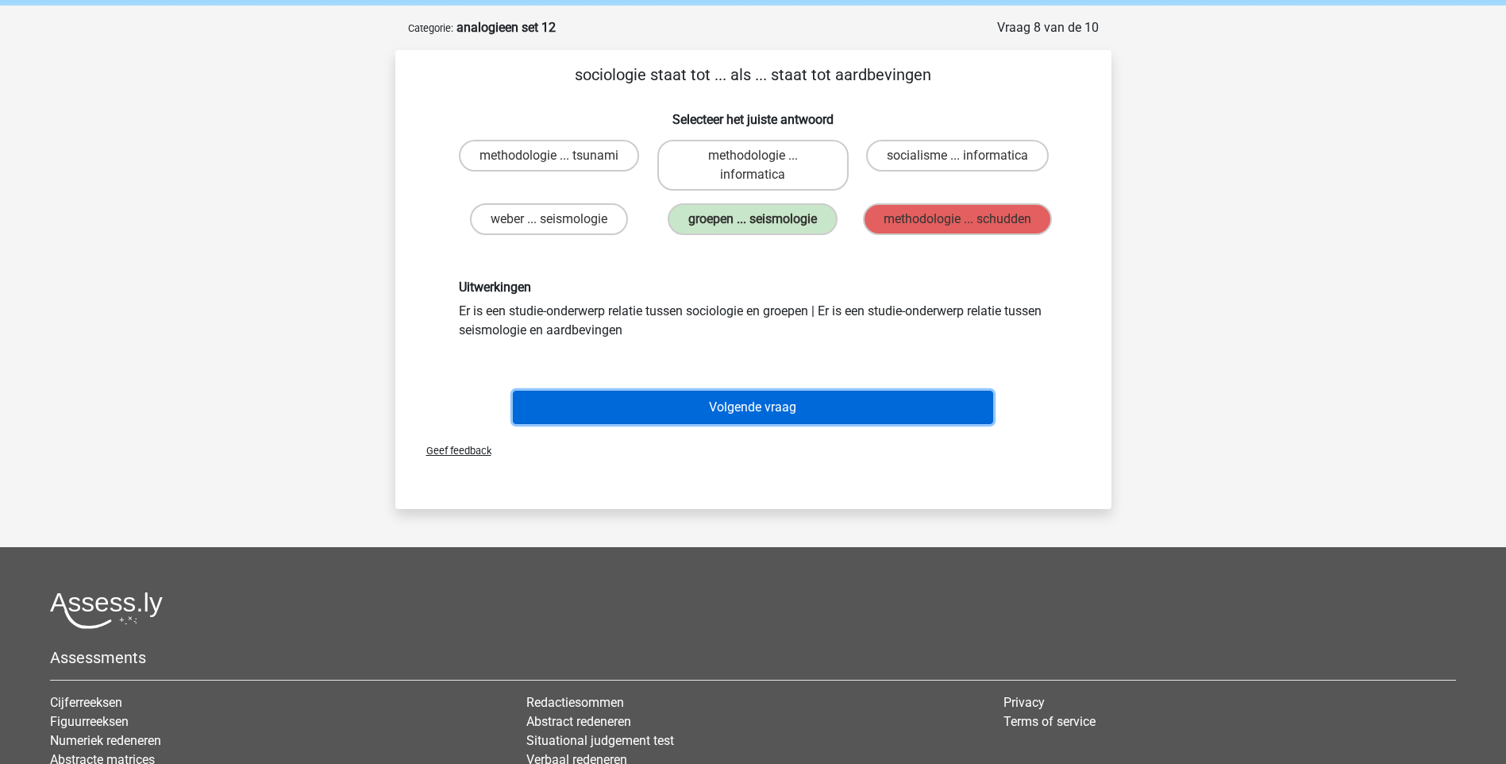
click at [742, 398] on button "Volgende vraag" at bounding box center [753, 407] width 480 height 33
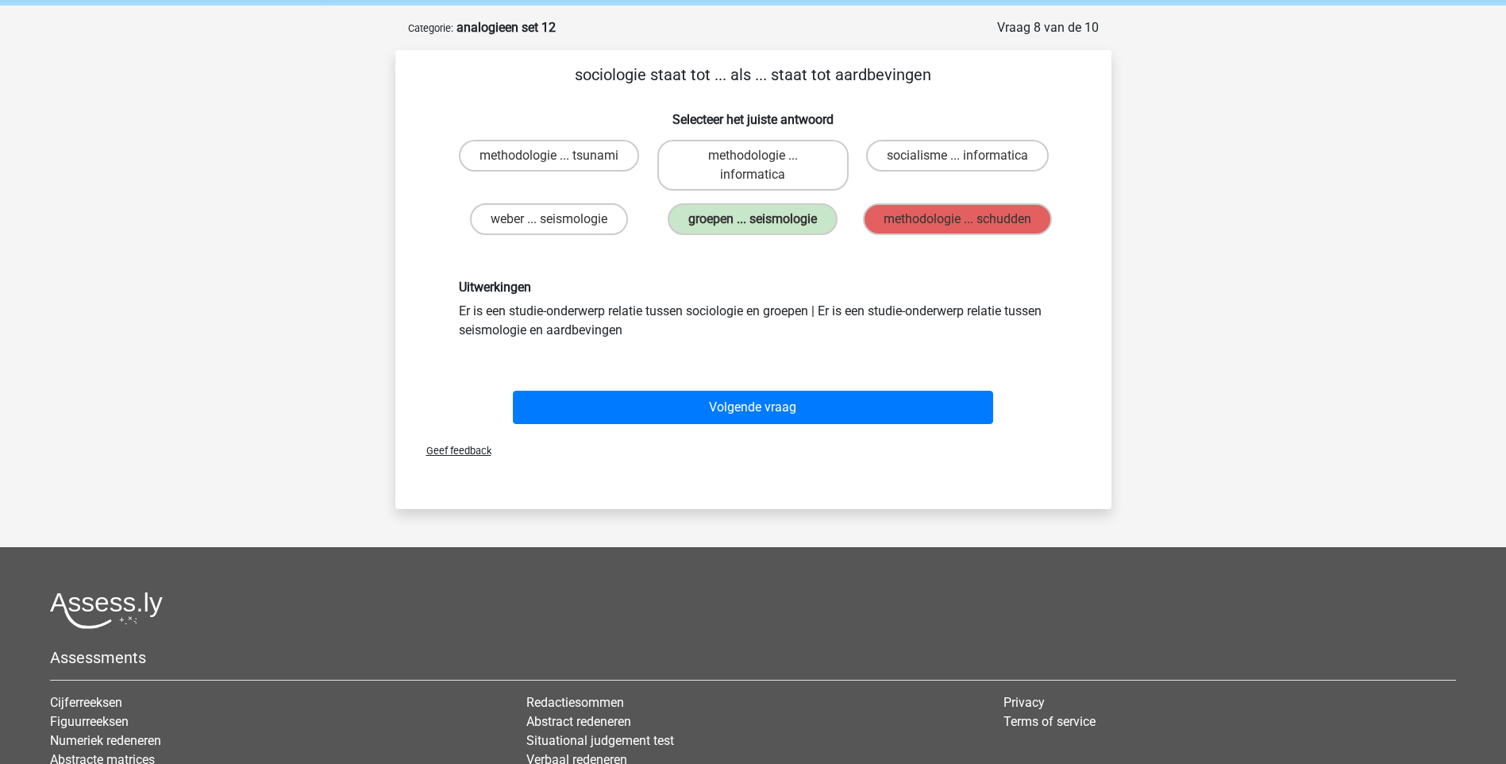
scroll to position [42, 0]
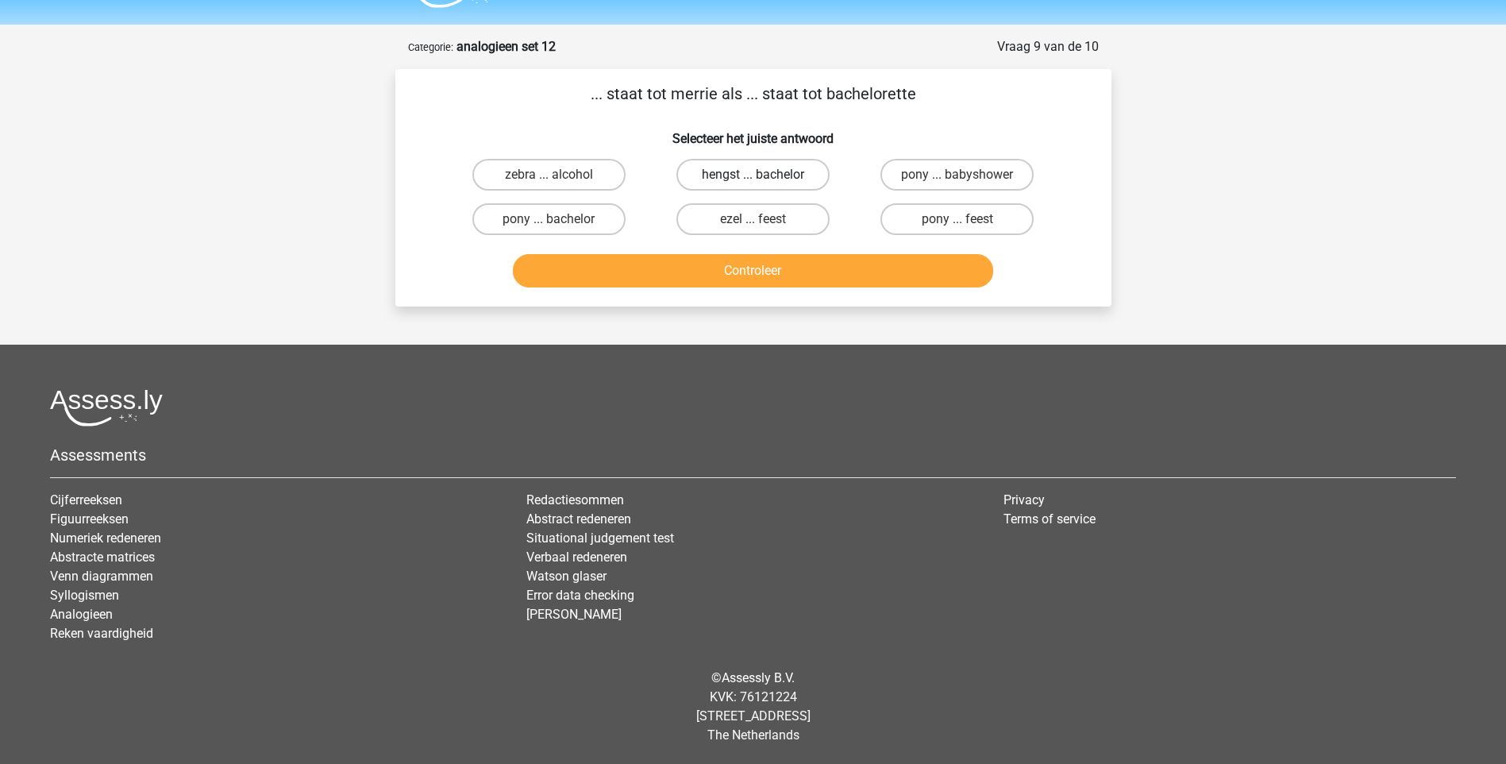
click at [755, 171] on label "hengst ... bachelor" at bounding box center [752, 175] width 153 height 32
click at [755, 175] on input "hengst ... bachelor" at bounding box center [758, 180] width 10 height 10
radio input "true"
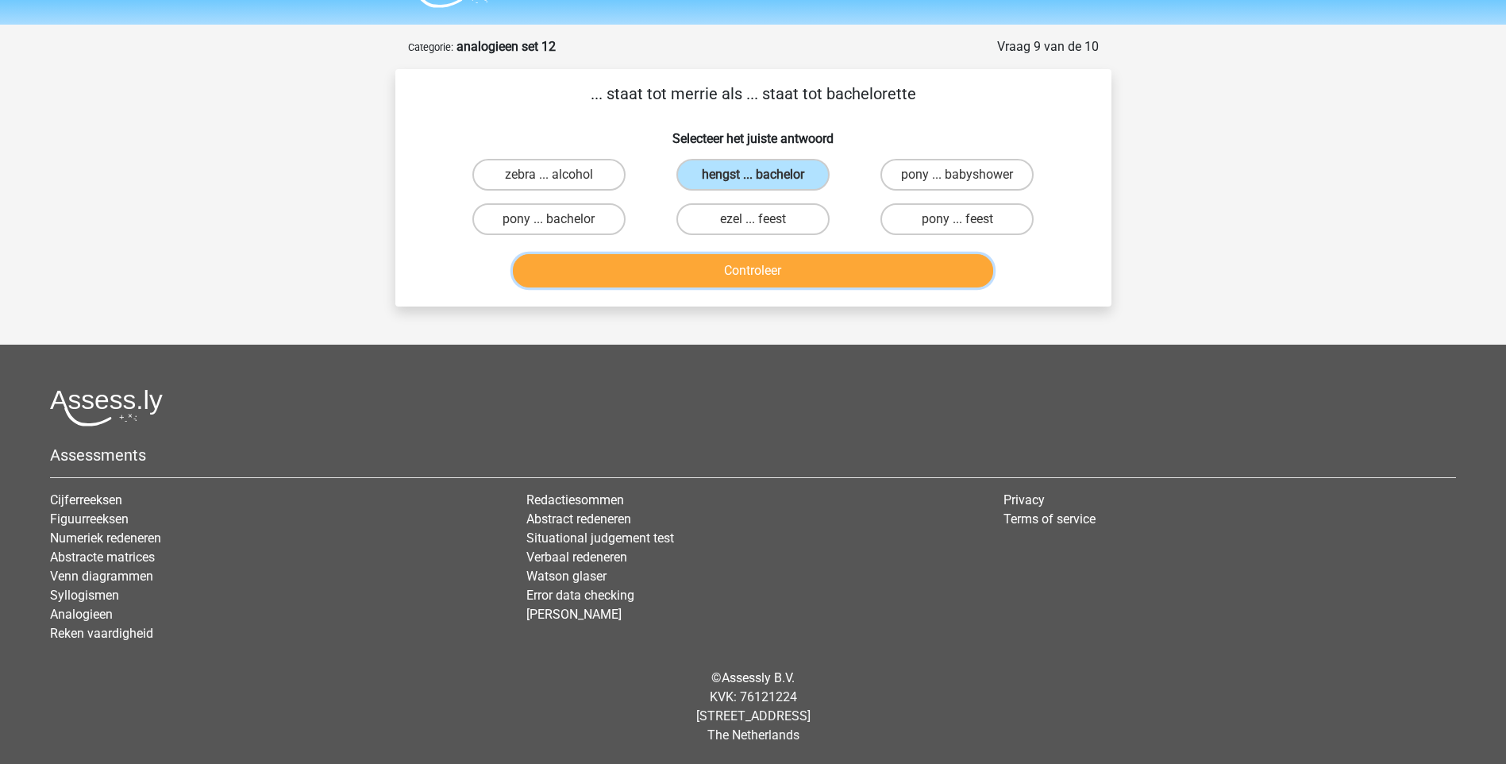
click at [746, 269] on button "Controleer" at bounding box center [753, 270] width 480 height 33
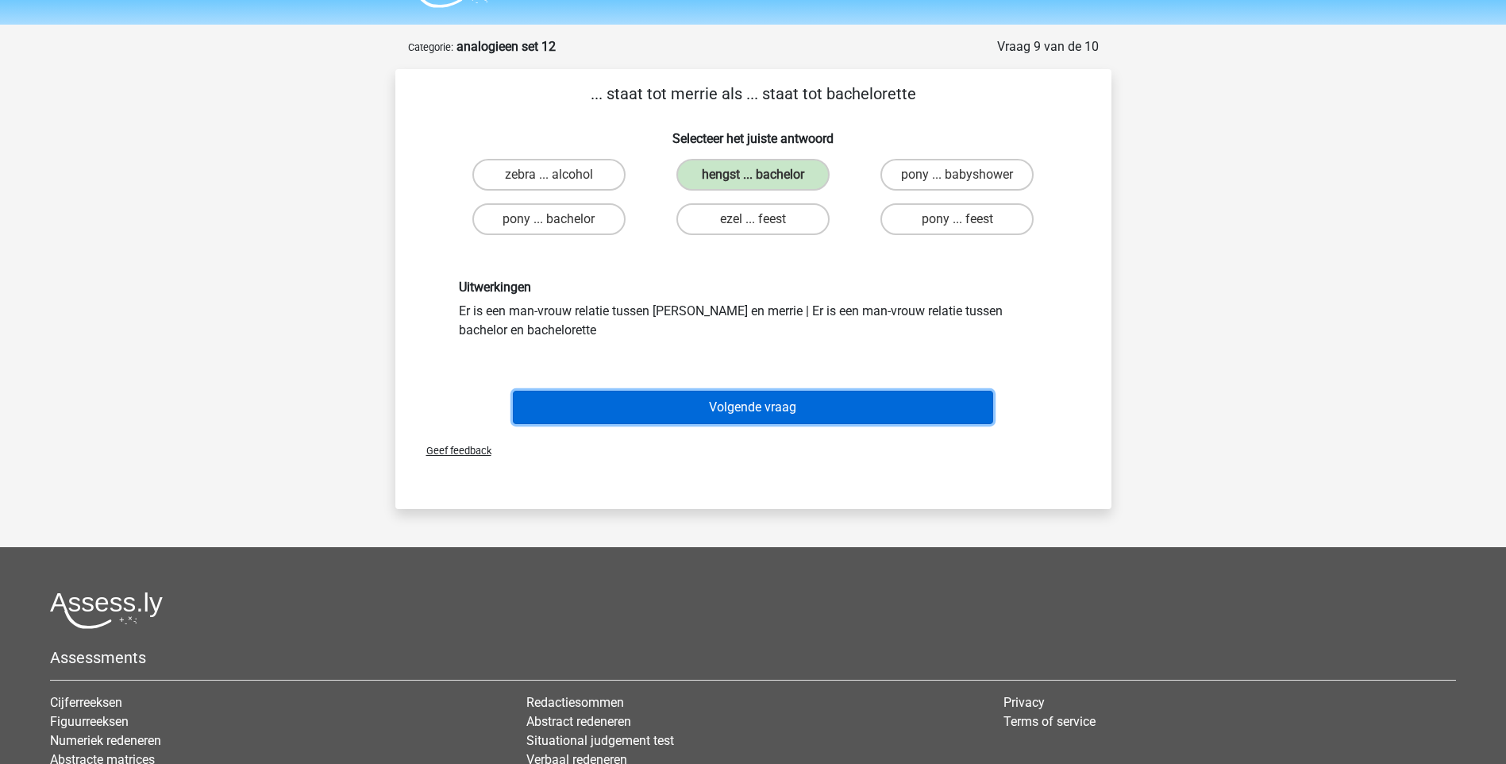
click at [801, 407] on button "Volgende vraag" at bounding box center [753, 407] width 480 height 33
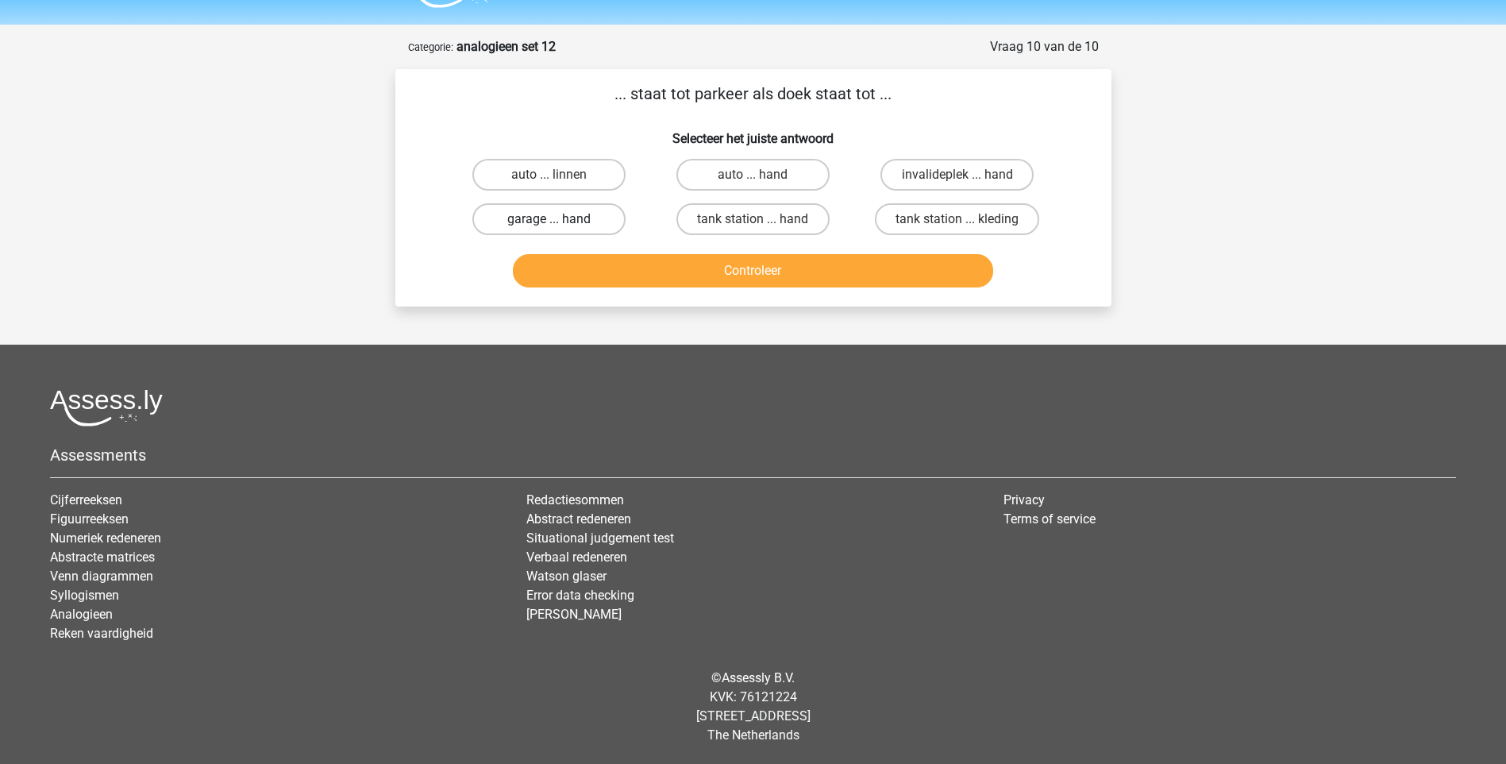
click at [580, 222] on label "garage ... hand" at bounding box center [548, 219] width 153 height 32
click at [559, 222] on input "garage ... hand" at bounding box center [554, 224] width 10 height 10
radio input "true"
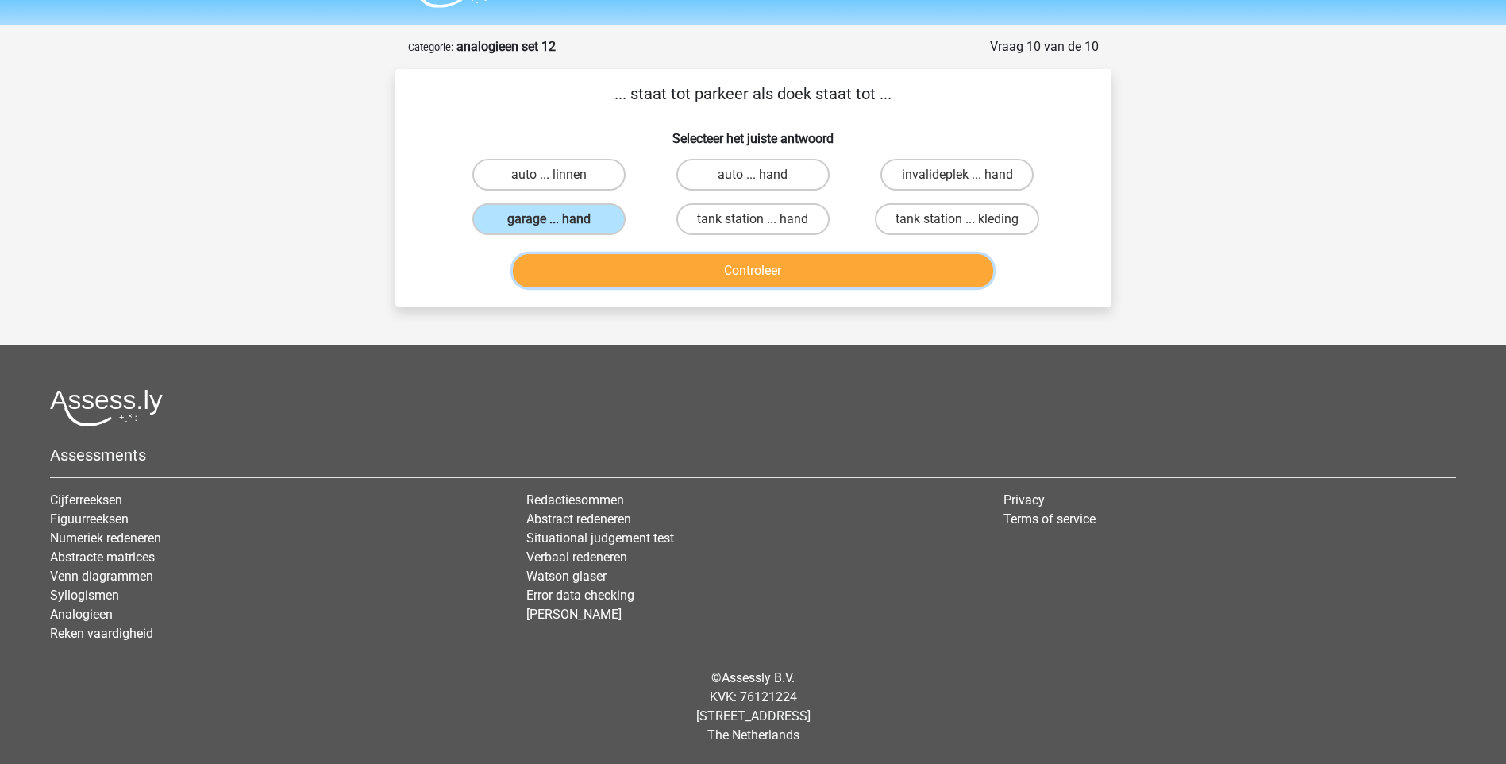
click at [728, 280] on button "Controleer" at bounding box center [753, 270] width 480 height 33
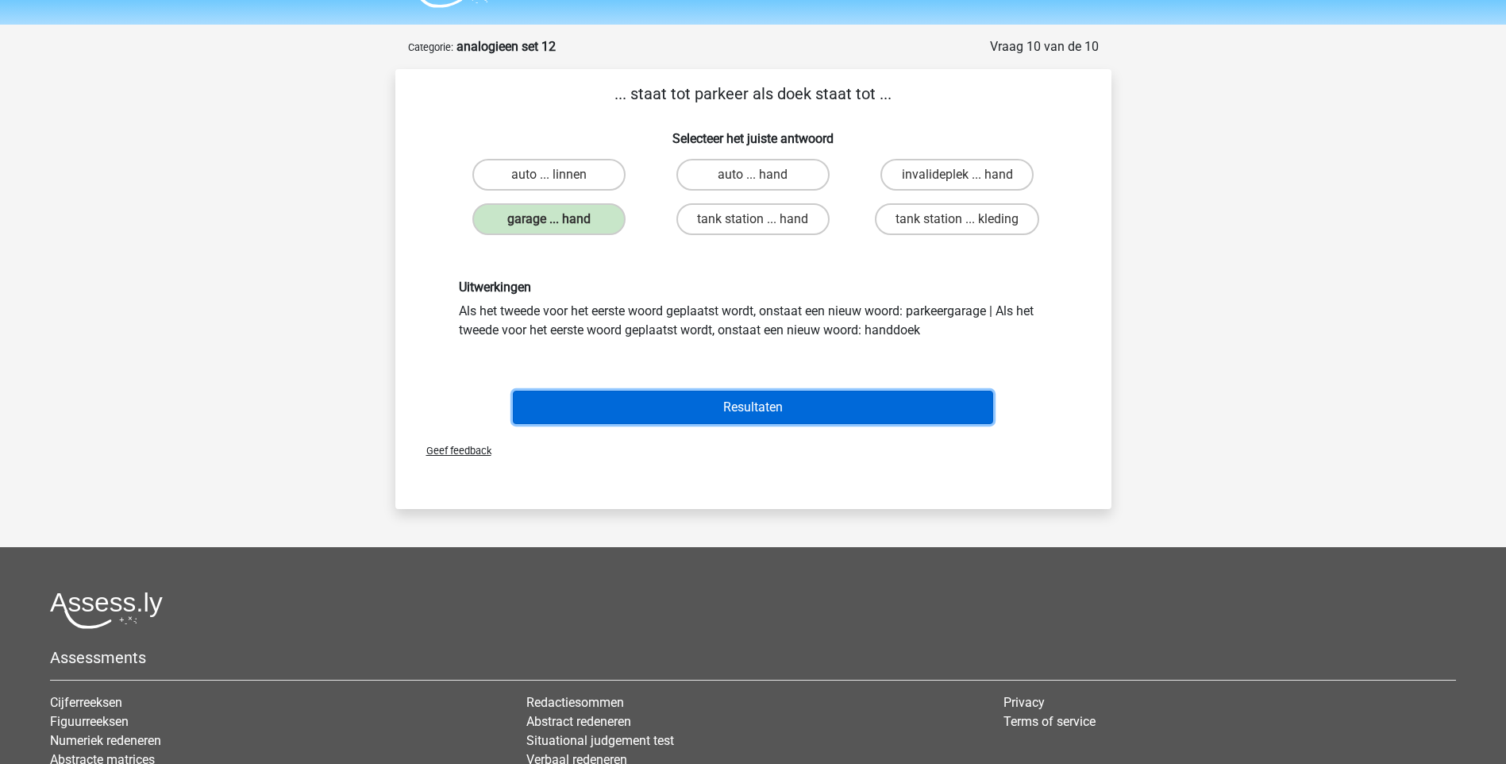
click at [743, 416] on button "Resultaten" at bounding box center [753, 407] width 480 height 33
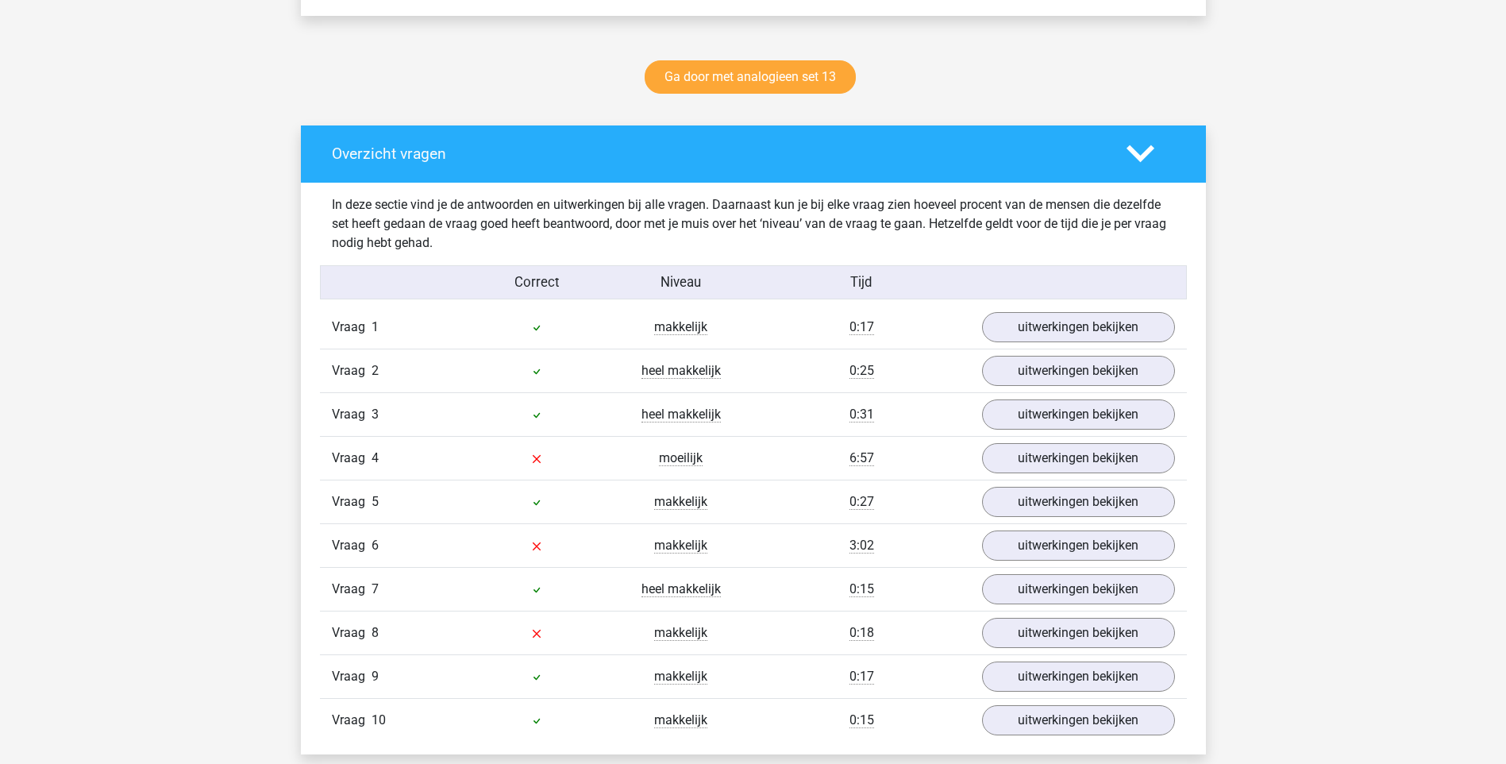
scroll to position [794, 0]
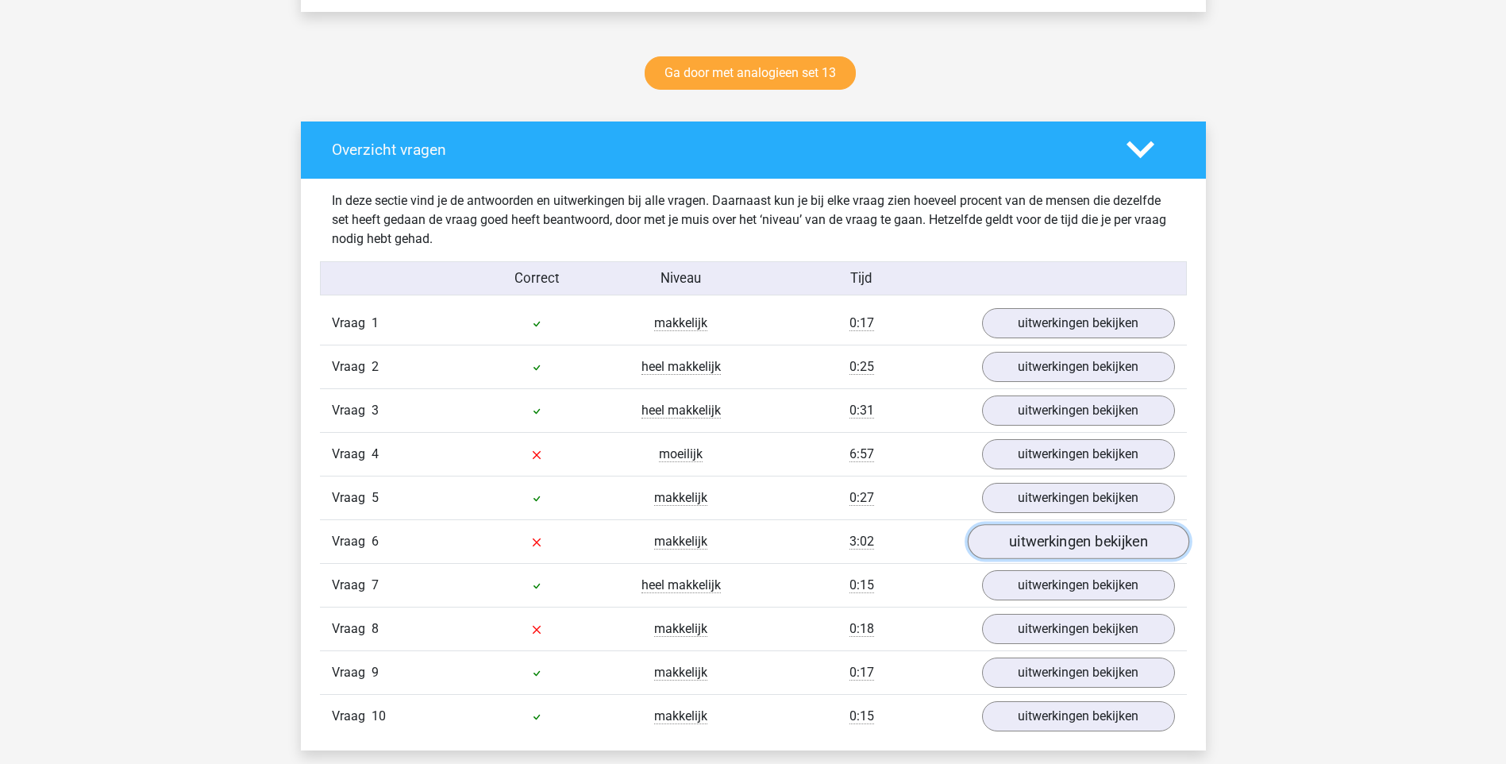
click at [1059, 530] on link "uitwerkingen bekijken" at bounding box center [1078, 541] width 222 height 35
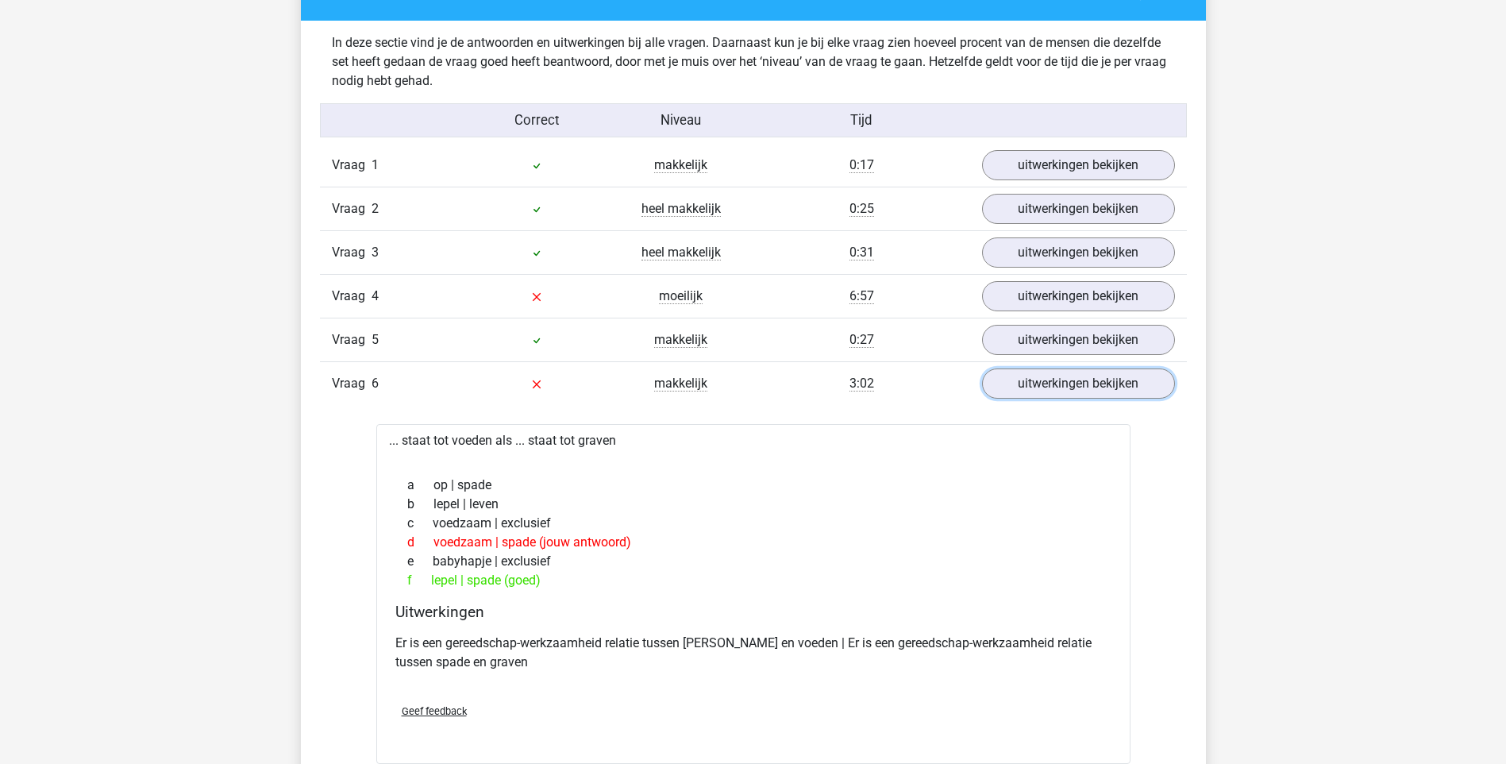
scroll to position [953, 0]
click at [1071, 387] on link "uitwerkingen bekijken" at bounding box center [1078, 382] width 222 height 35
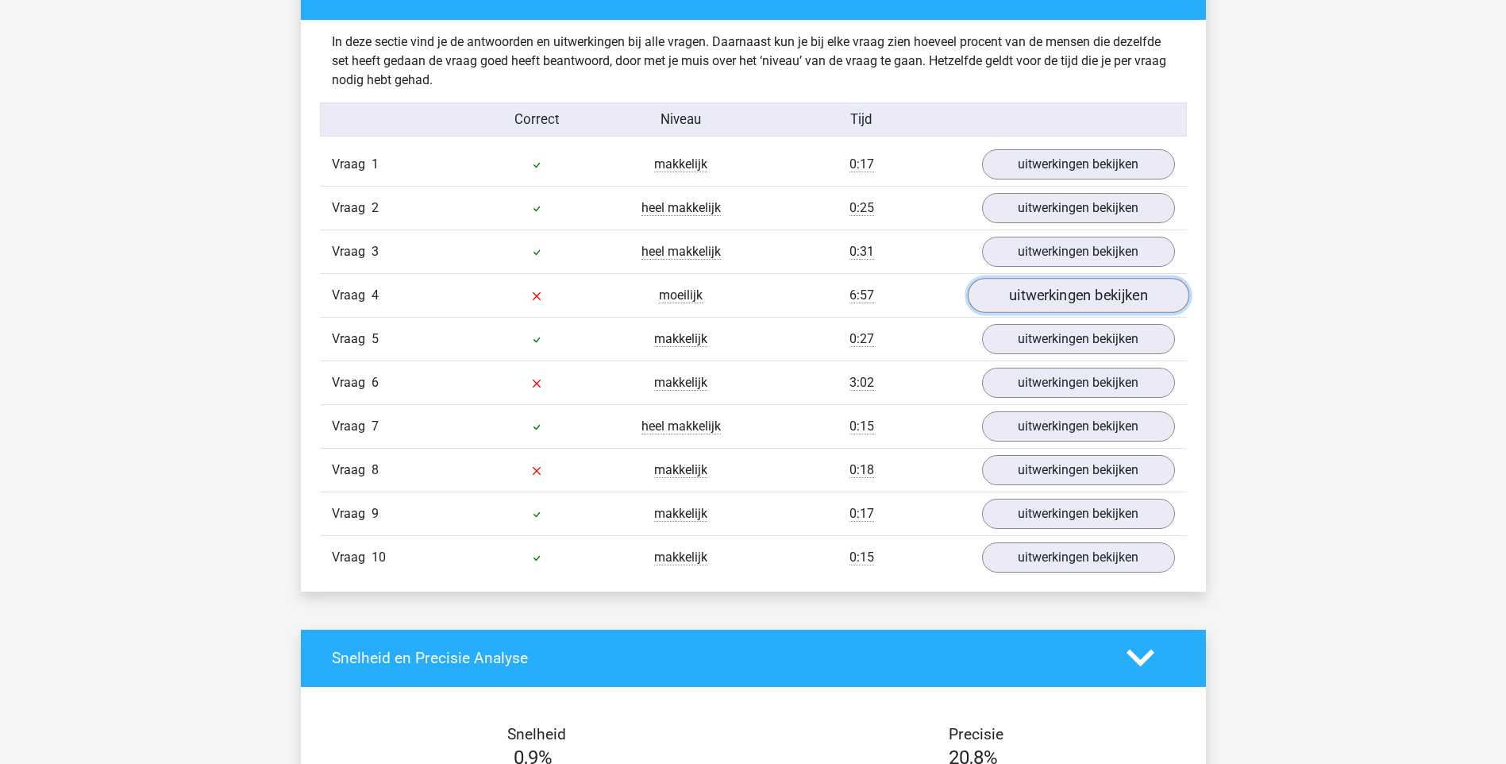
click at [1062, 283] on link "uitwerkingen bekijken" at bounding box center [1078, 295] width 222 height 35
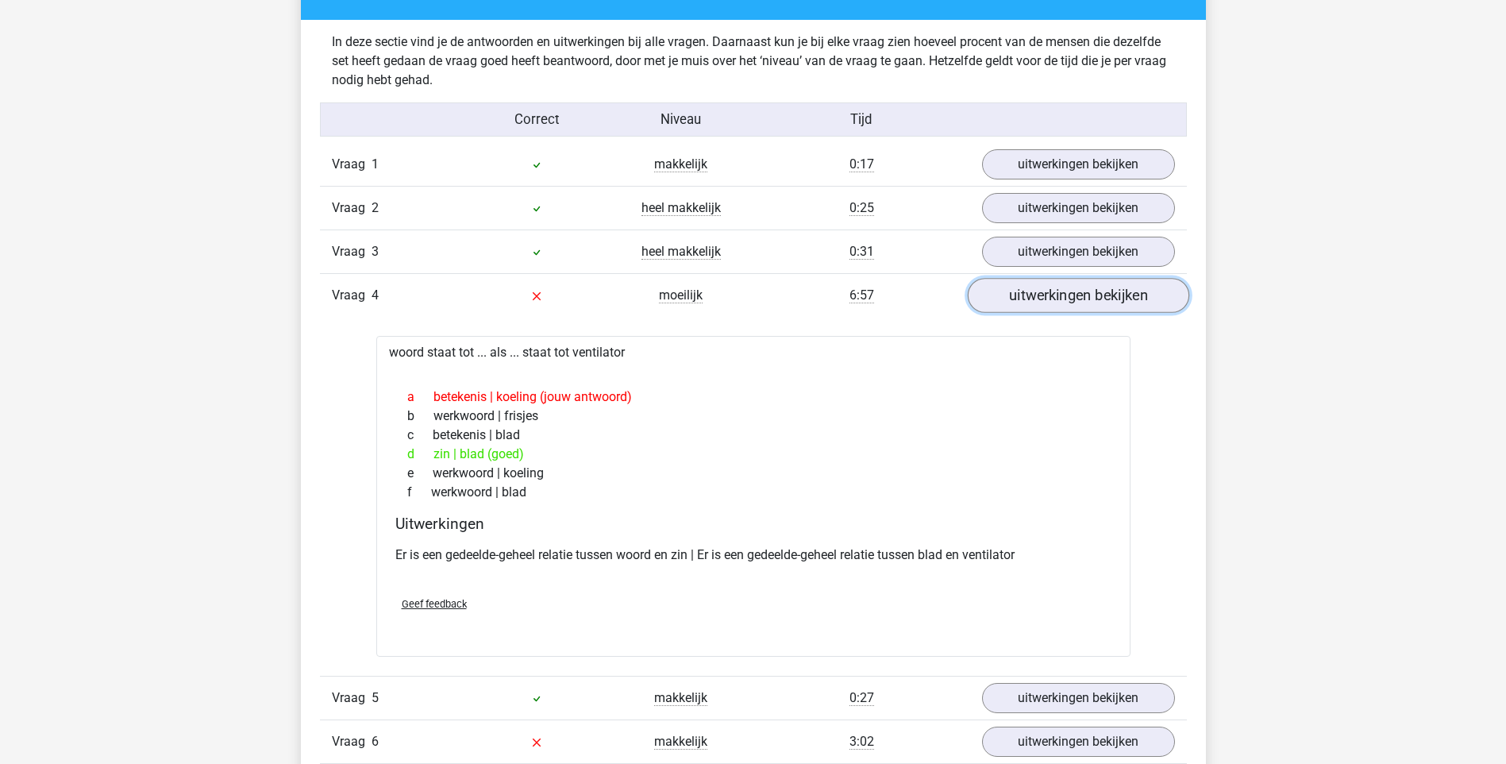
click at [1085, 296] on link "uitwerkingen bekijken" at bounding box center [1078, 295] width 222 height 35
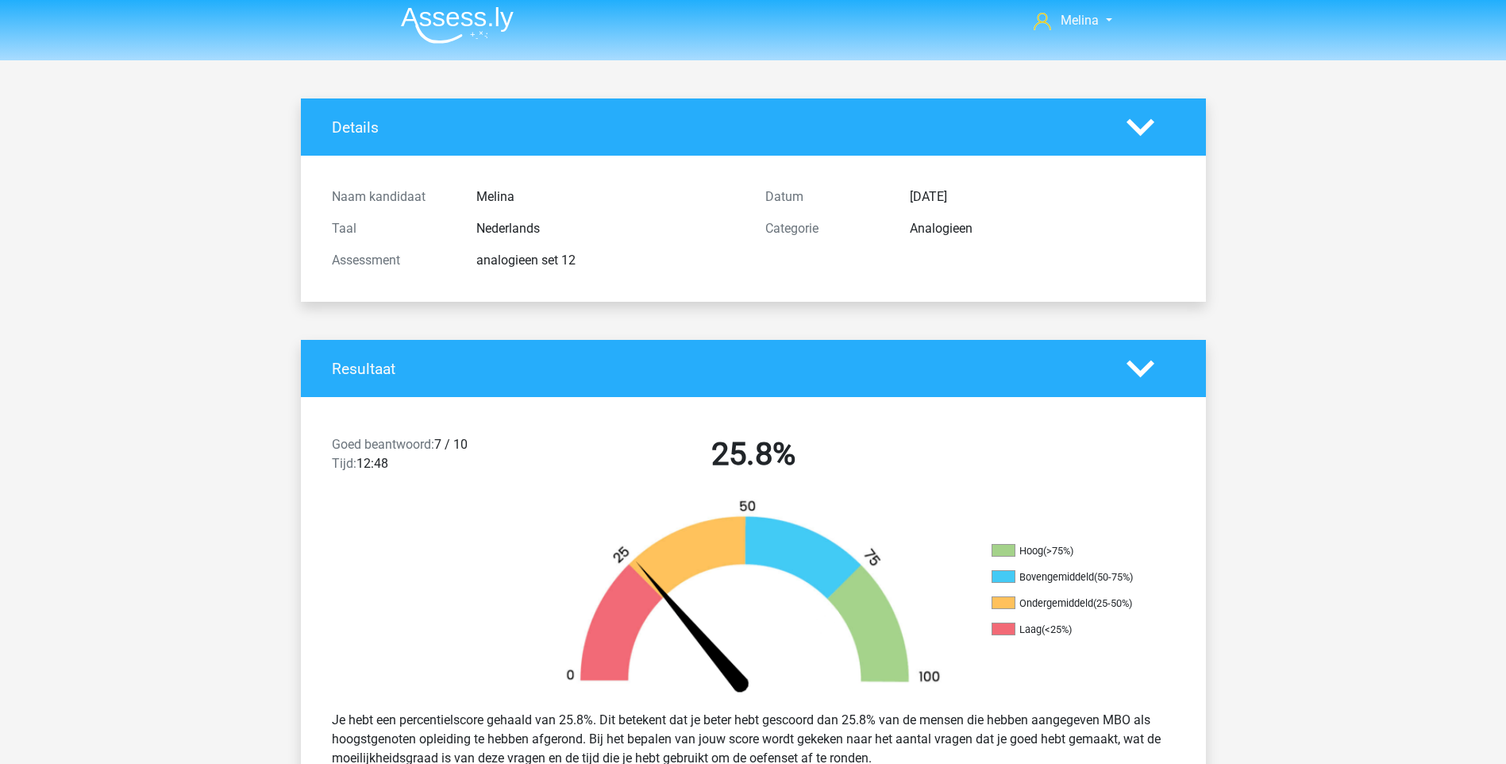
scroll to position [0, 0]
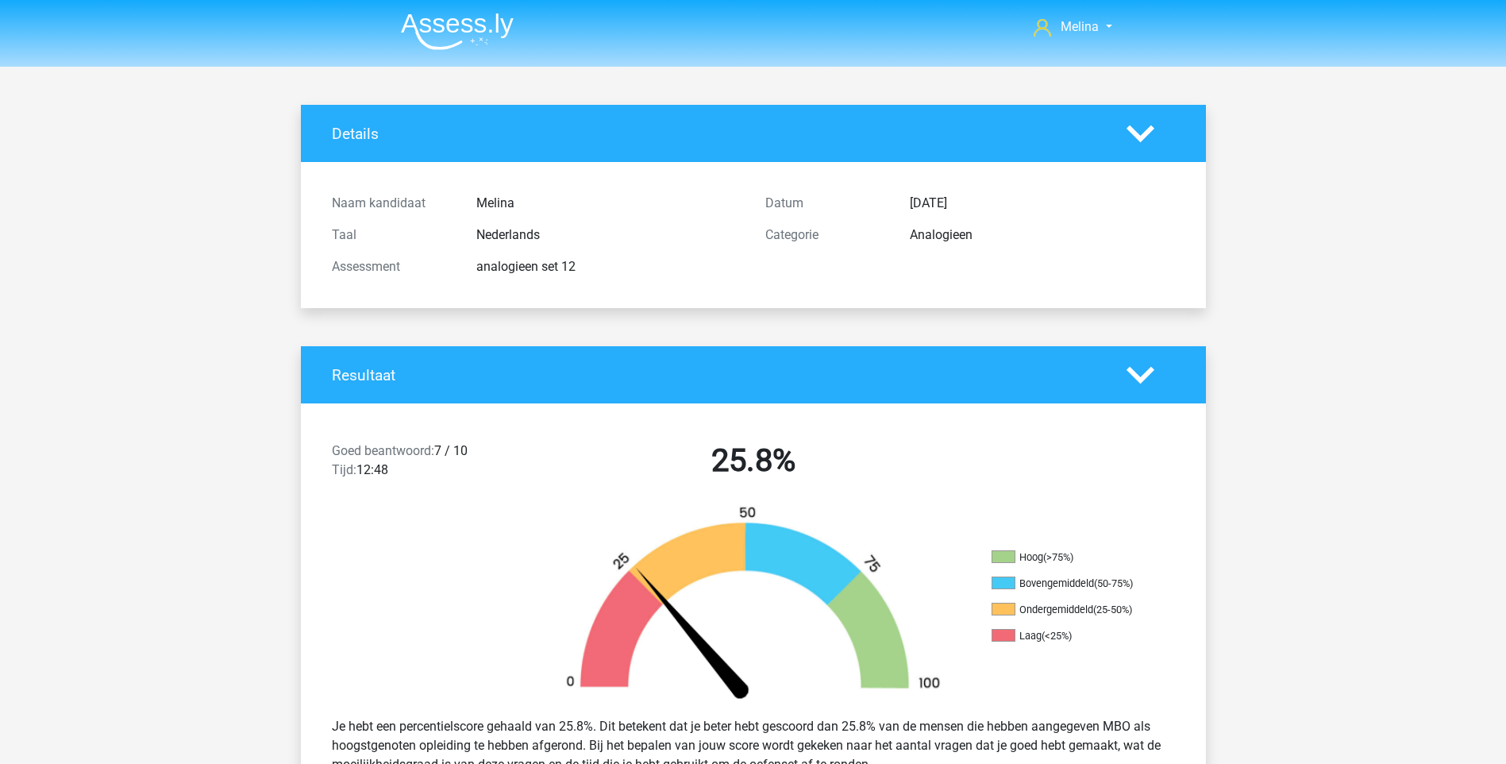
click at [1142, 373] on icon at bounding box center [1141, 375] width 28 height 28
